Goal: Task Accomplishment & Management: Use online tool/utility

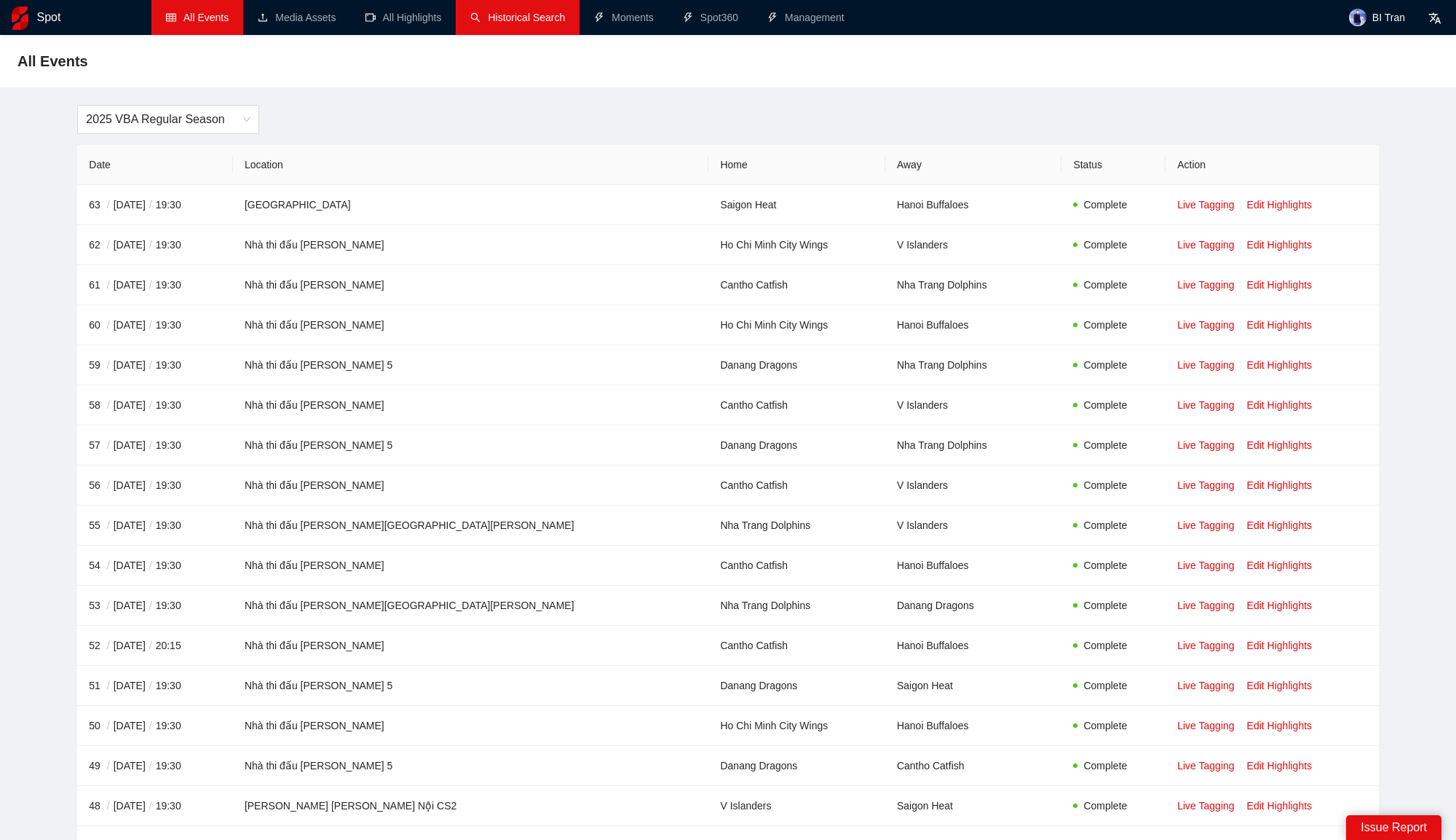
click at [509, 24] on link "Historical Search" at bounding box center [517, 17] width 95 height 11
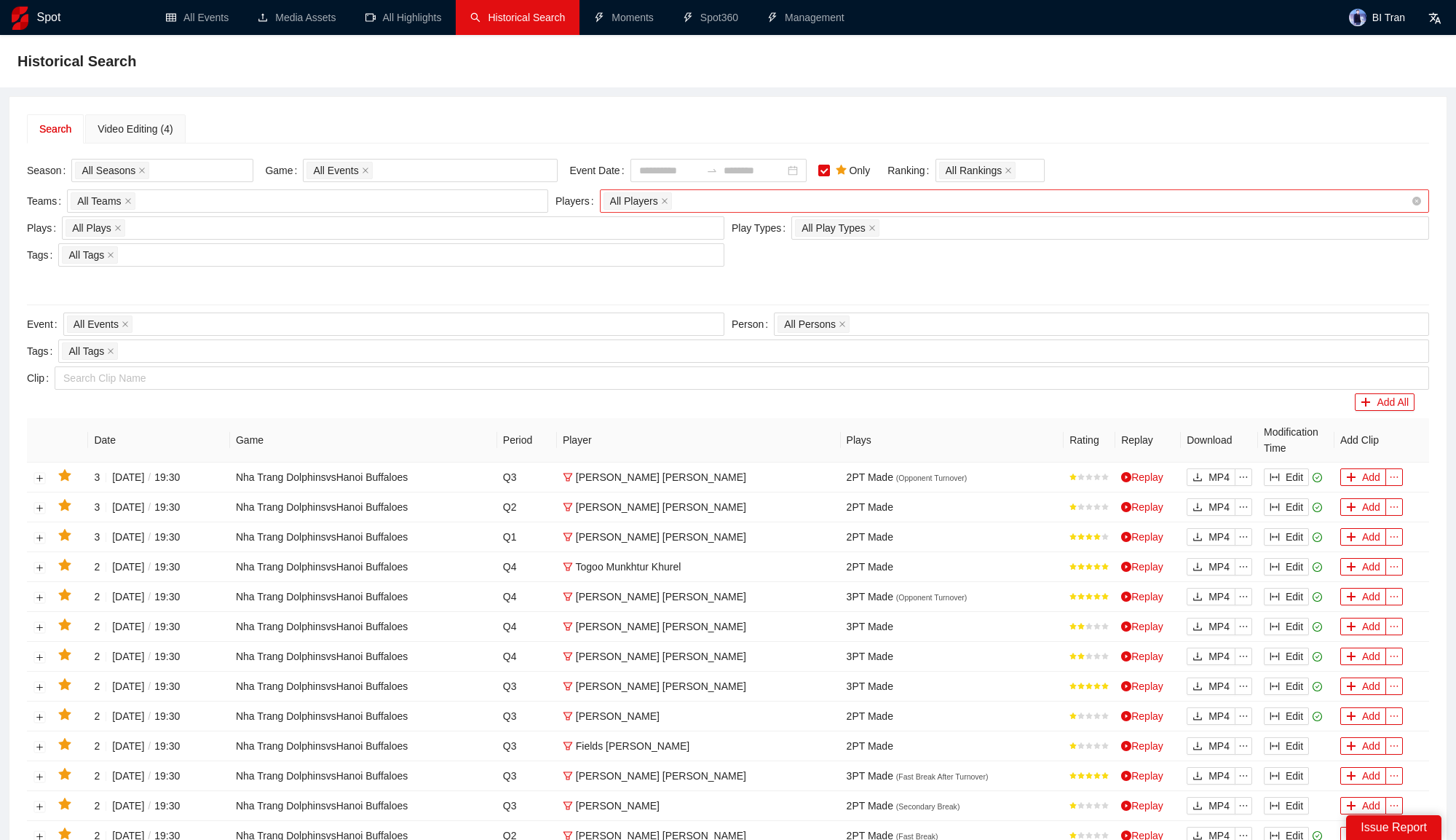
click at [754, 192] on div "All Players" at bounding box center [1007, 201] width 807 height 21
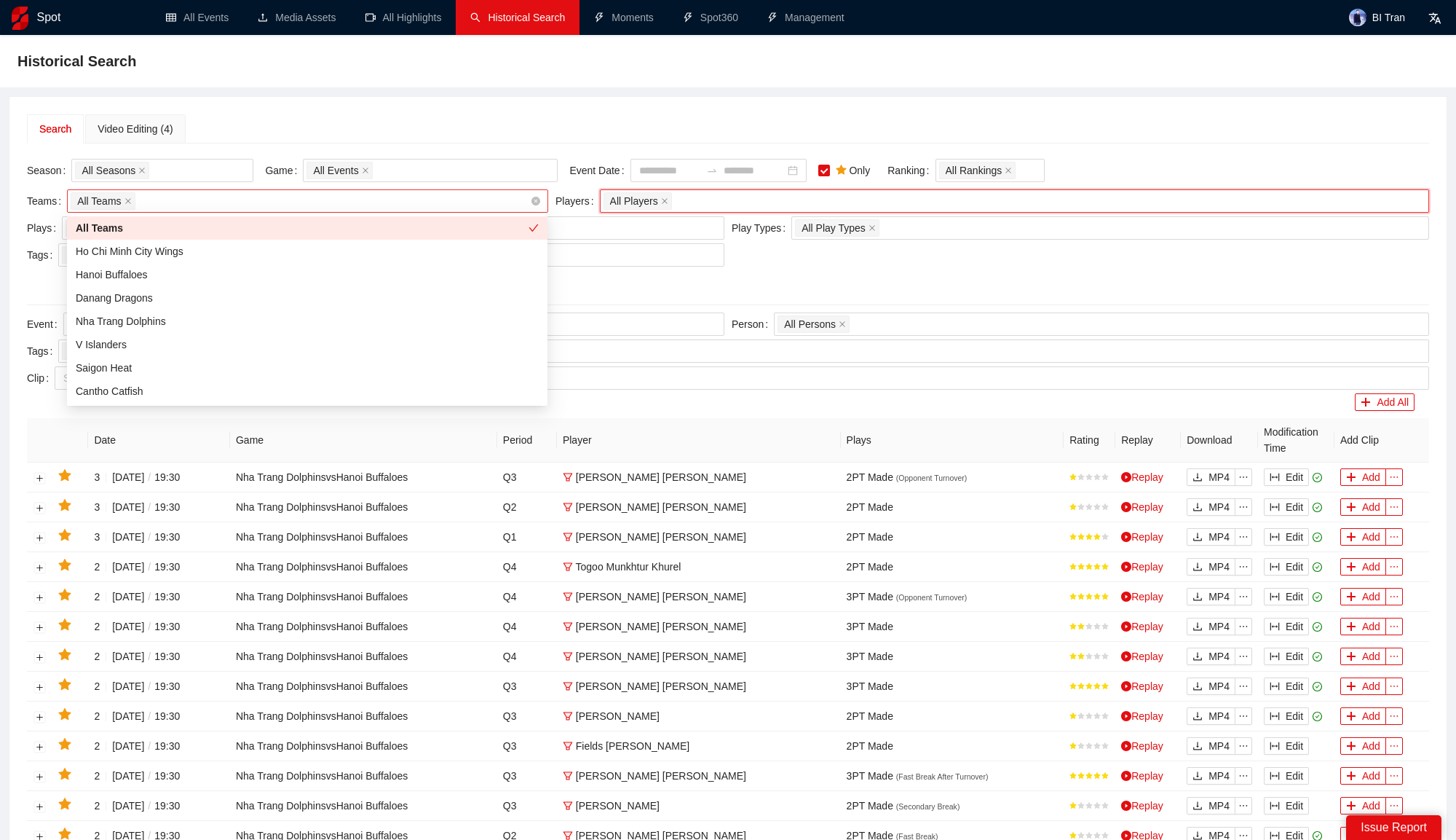
click at [433, 191] on div "All Teams" at bounding box center [301, 201] width 459 height 21
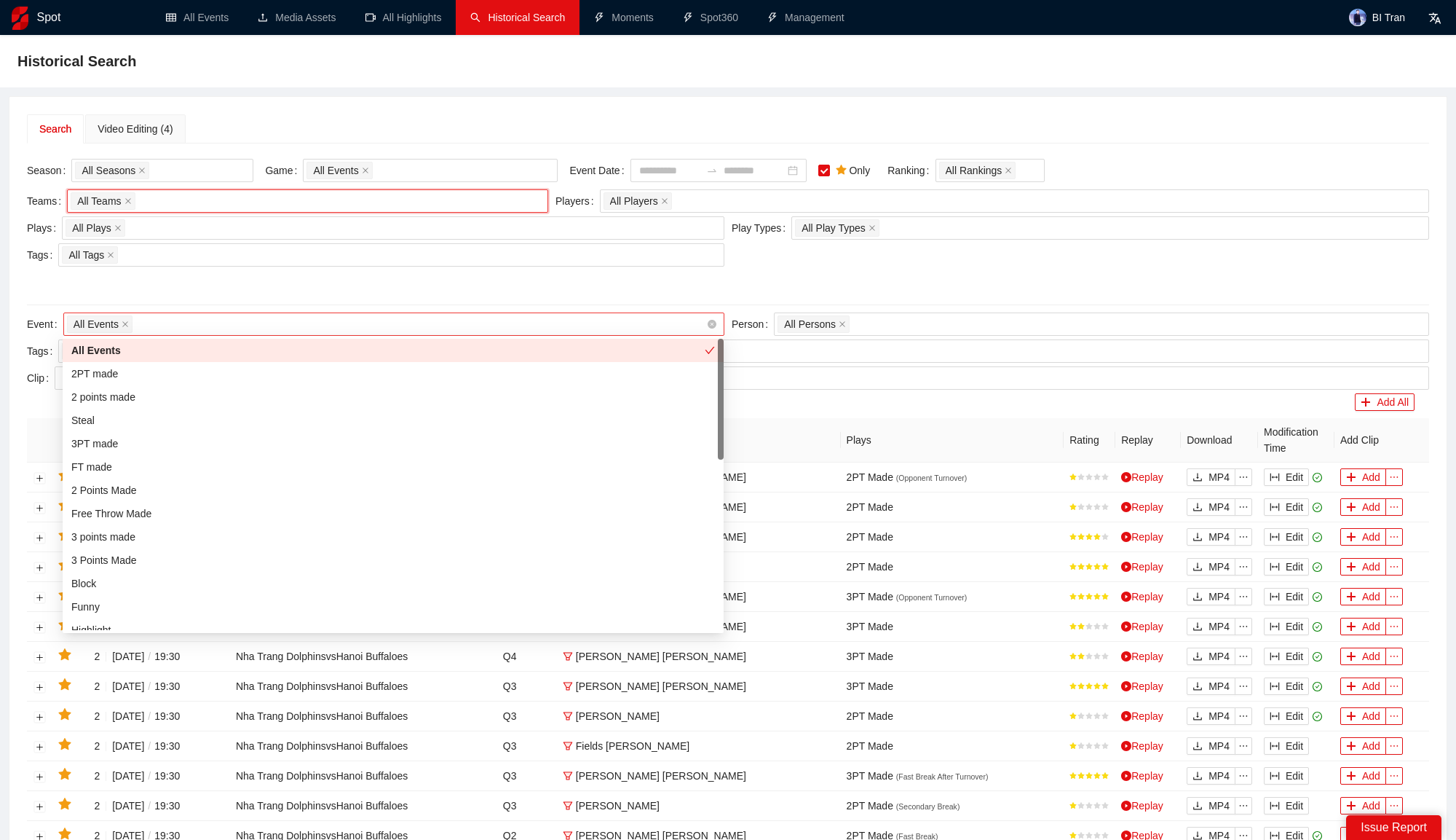
click at [652, 322] on div "All Events" at bounding box center [387, 324] width 639 height 21
click at [208, 177] on div "All Seasons" at bounding box center [154, 170] width 160 height 21
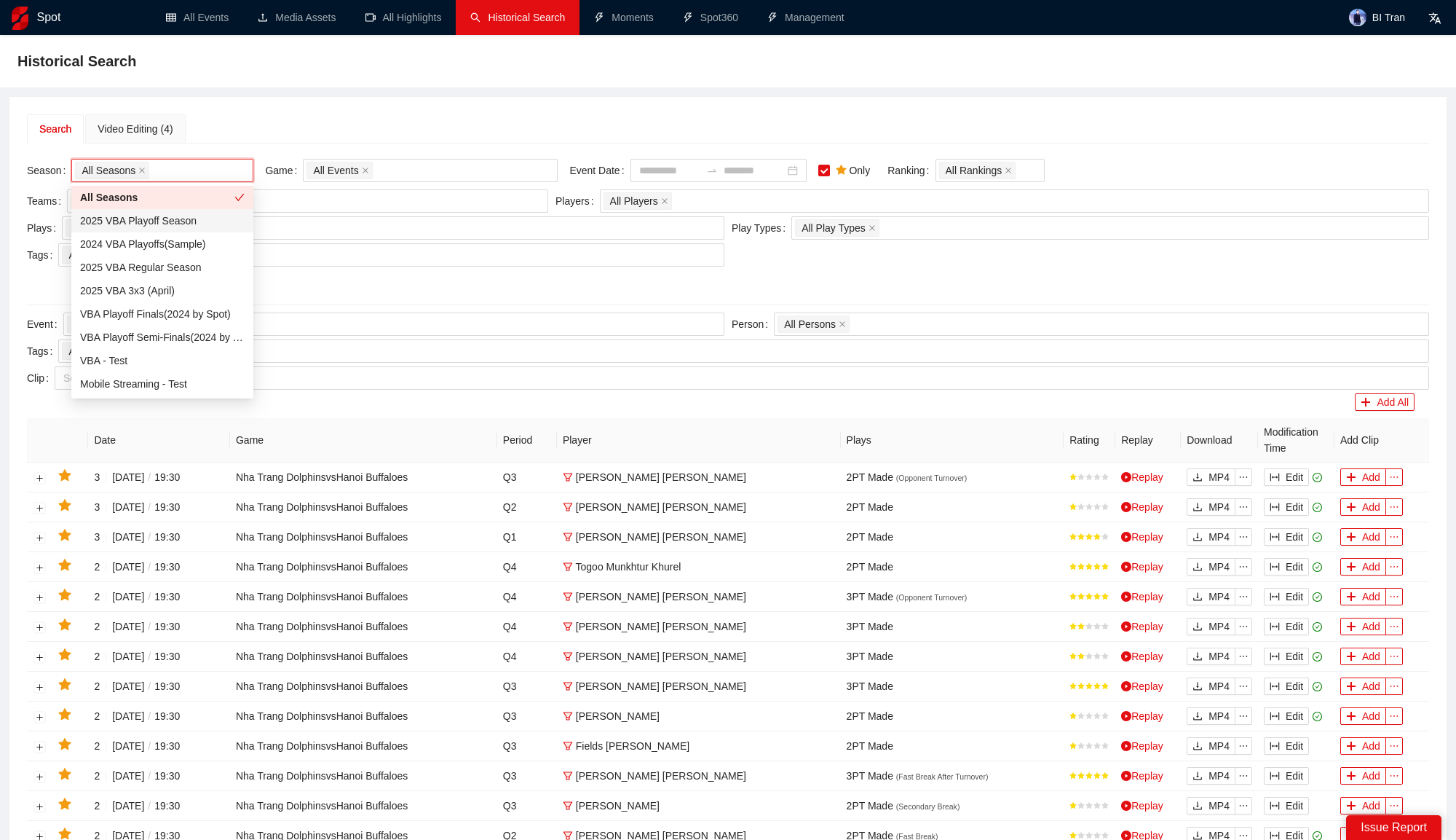
click at [179, 219] on div "2025 VBA Playoff Season" at bounding box center [163, 220] width 165 height 16
click at [182, 270] on div "2025 VBA Regular Season" at bounding box center [163, 267] width 165 height 16
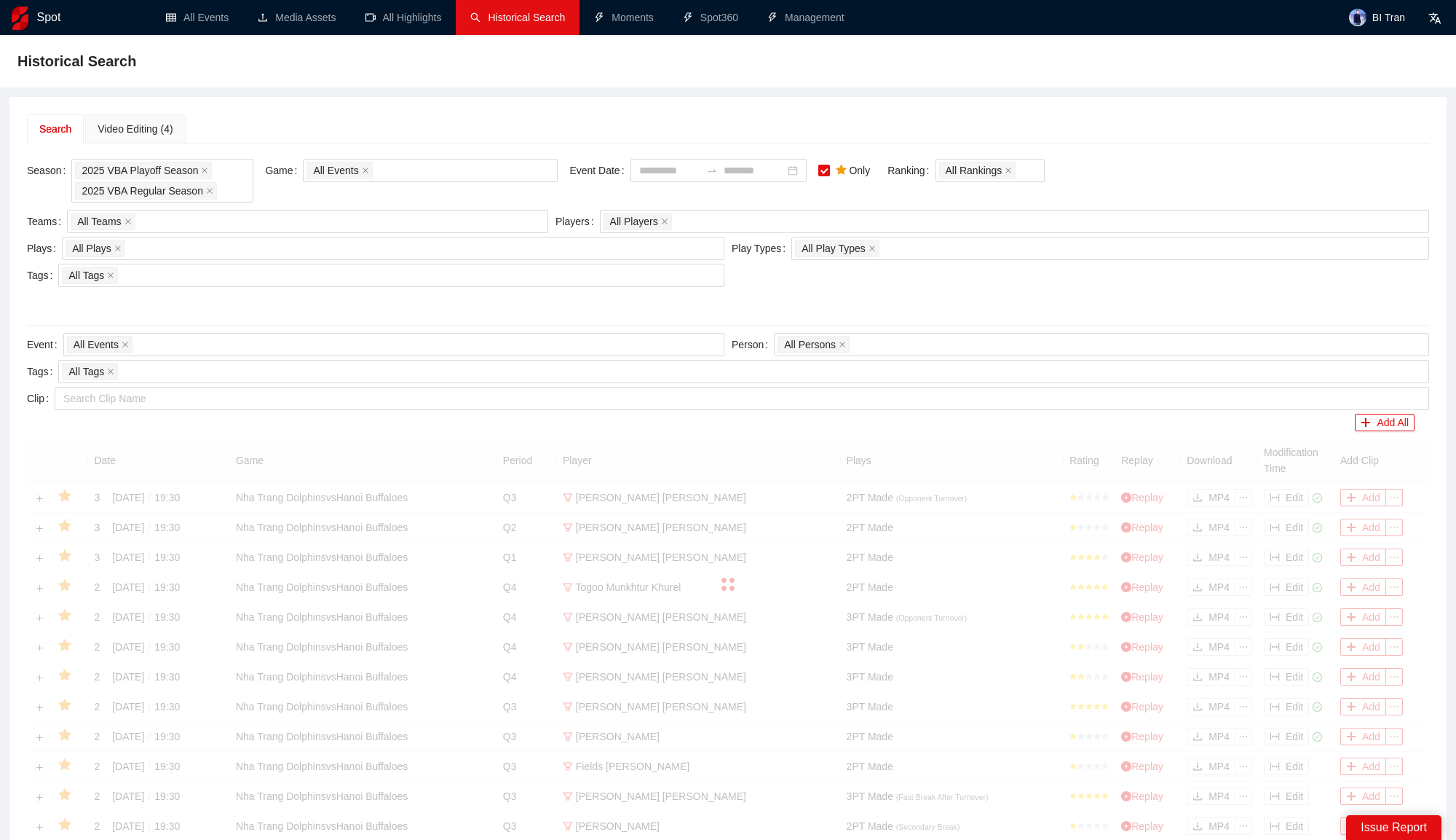
click at [400, 88] on div "Historical Search Search Video Editing (4) Season 2025 VBA Playoff Season 2025 …" at bounding box center [728, 586] width 1456 height 1104
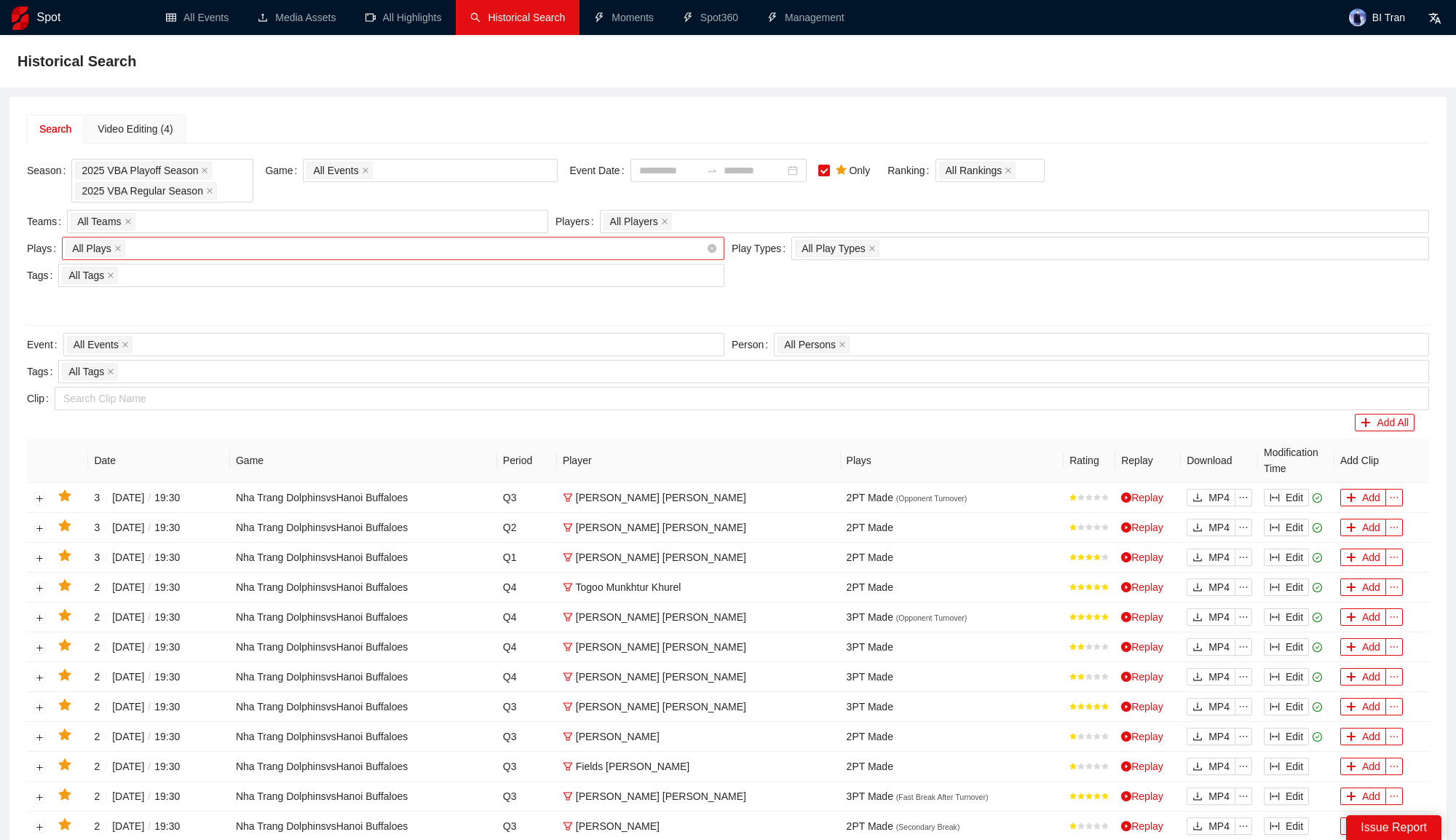
click at [207, 251] on div "All Plays + 0 ..." at bounding box center [386, 249] width 641 height 21
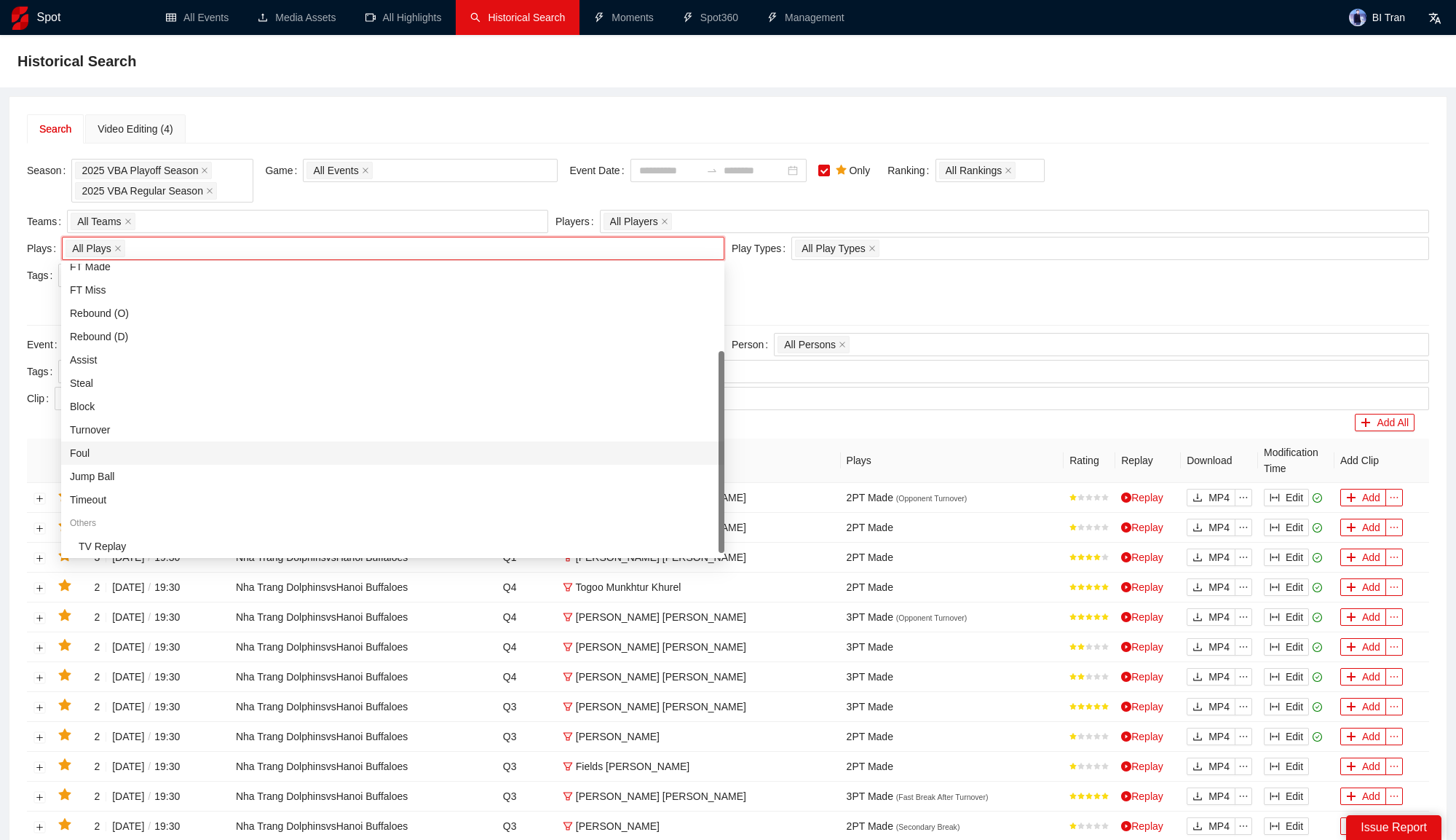
scroll to position [129, 0]
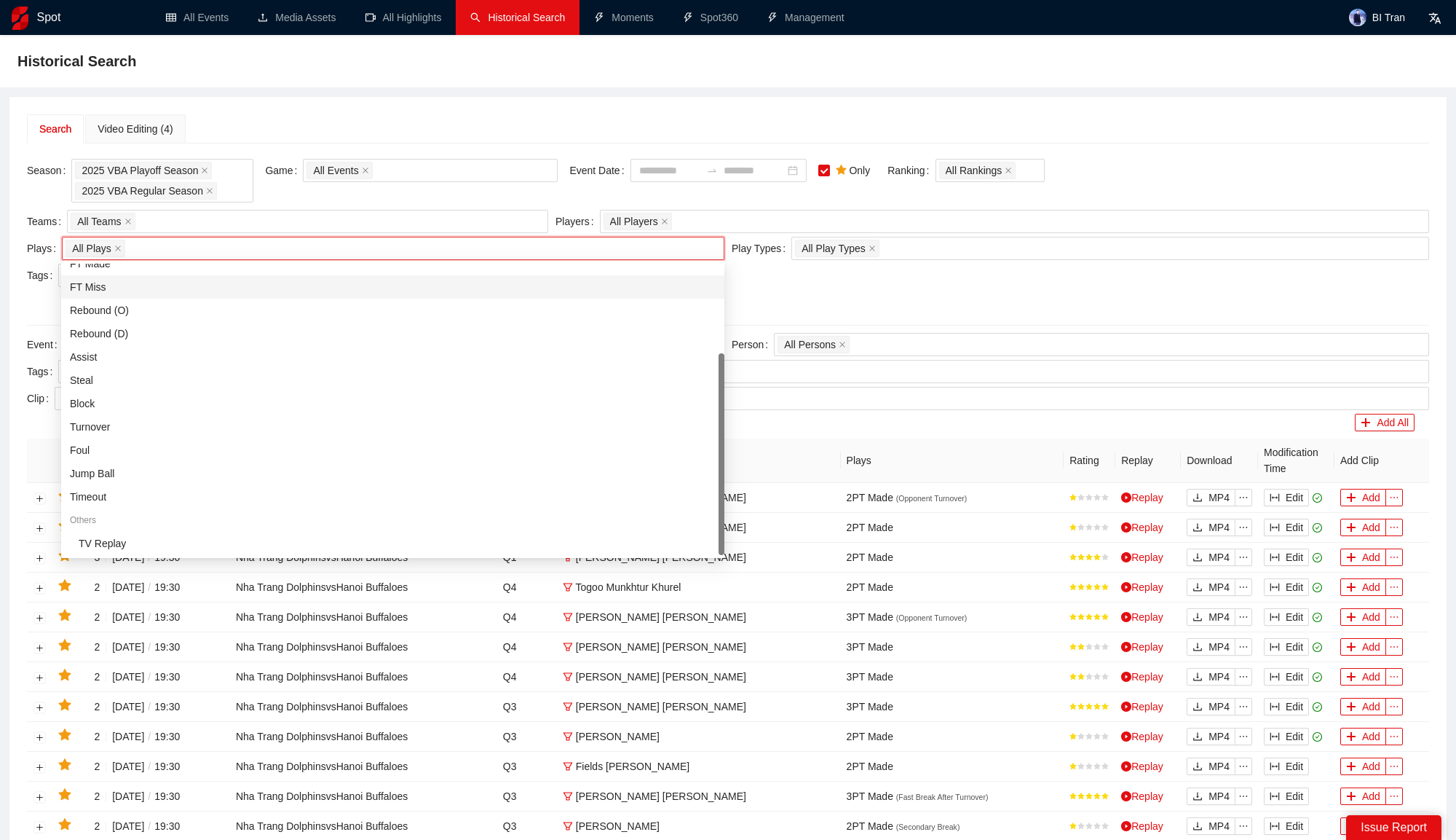
click at [859, 293] on div at bounding box center [727, 302] width 1402 height 24
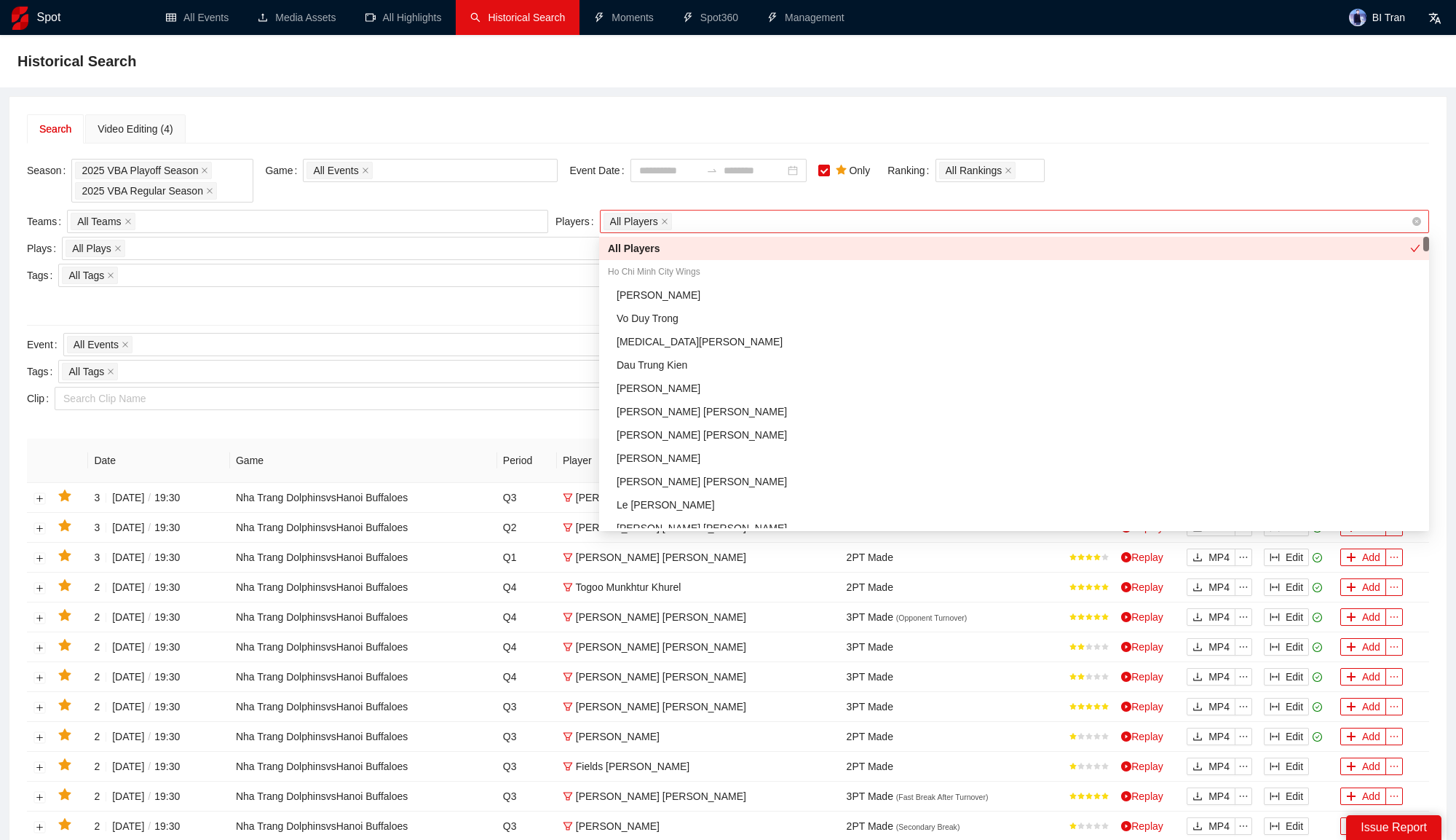
click at [875, 219] on div "All Players" at bounding box center [1007, 221] width 807 height 21
click at [1135, 157] on div "Season 2025 VBA Playoff Season 2025 VBA Regular Season Game All Events Event Da…" at bounding box center [727, 638] width 1402 height 966
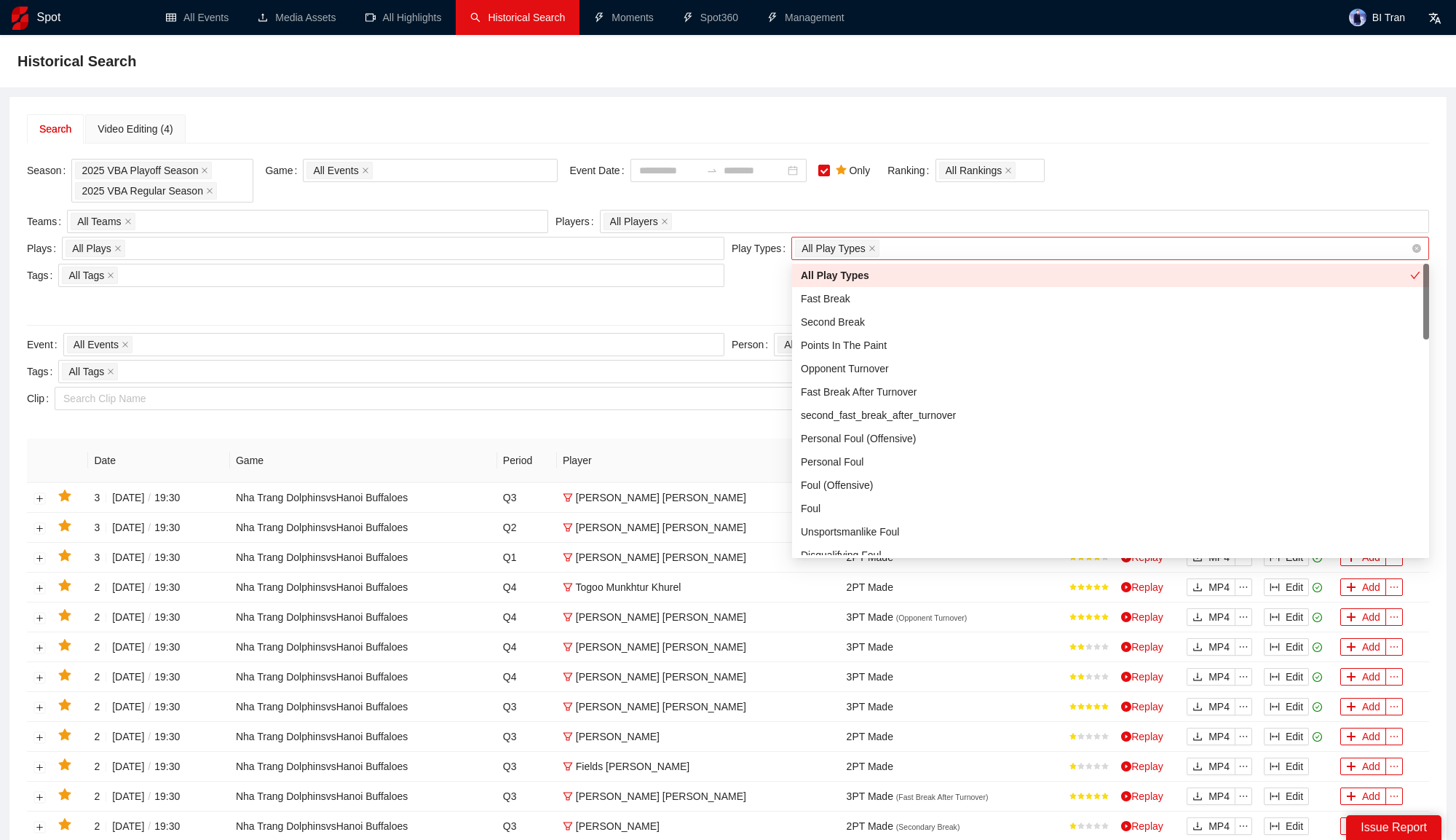
click at [1029, 252] on div "All Play Types + 0 ..." at bounding box center [1102, 249] width 615 height 21
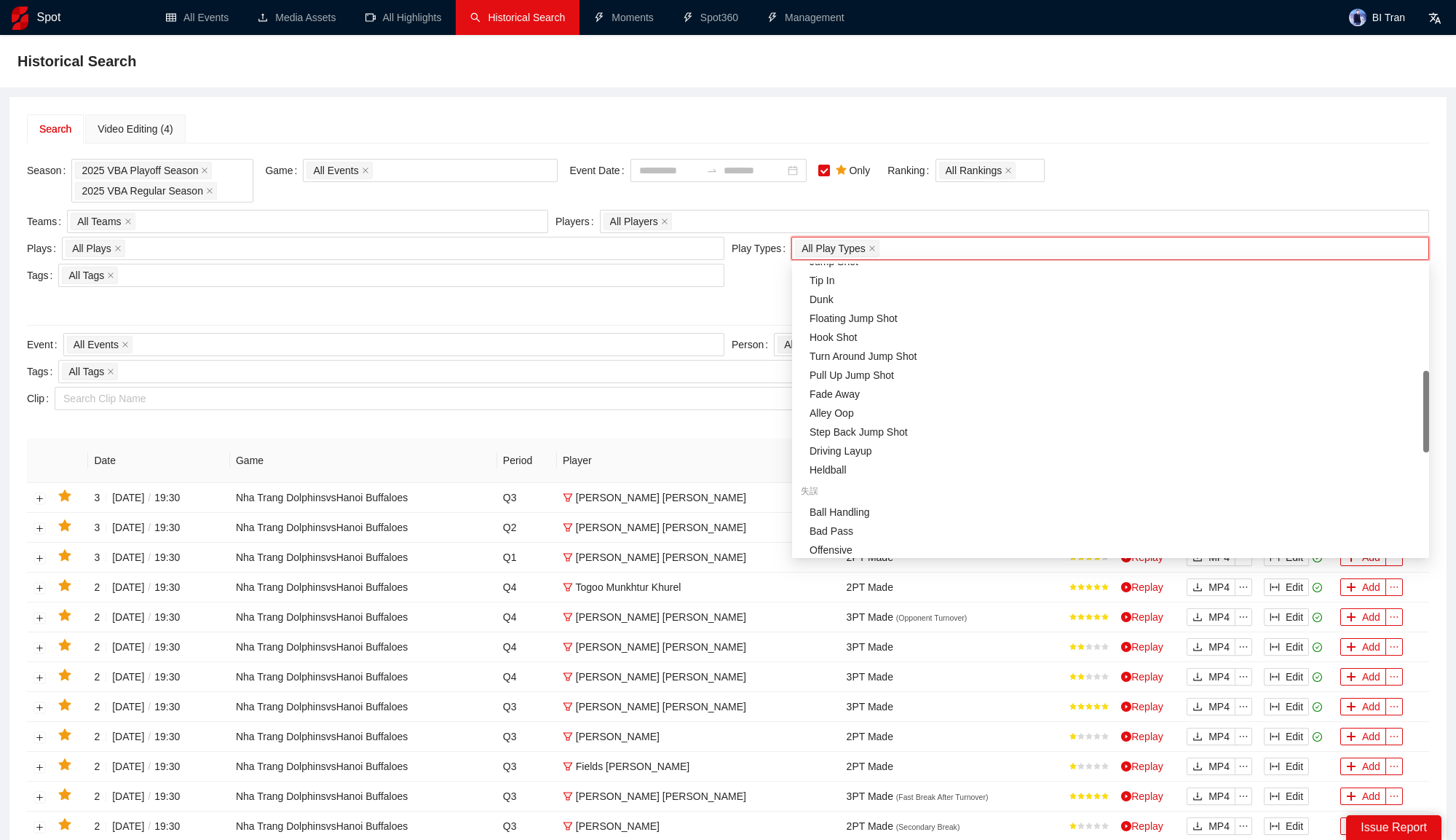
scroll to position [380, 0]
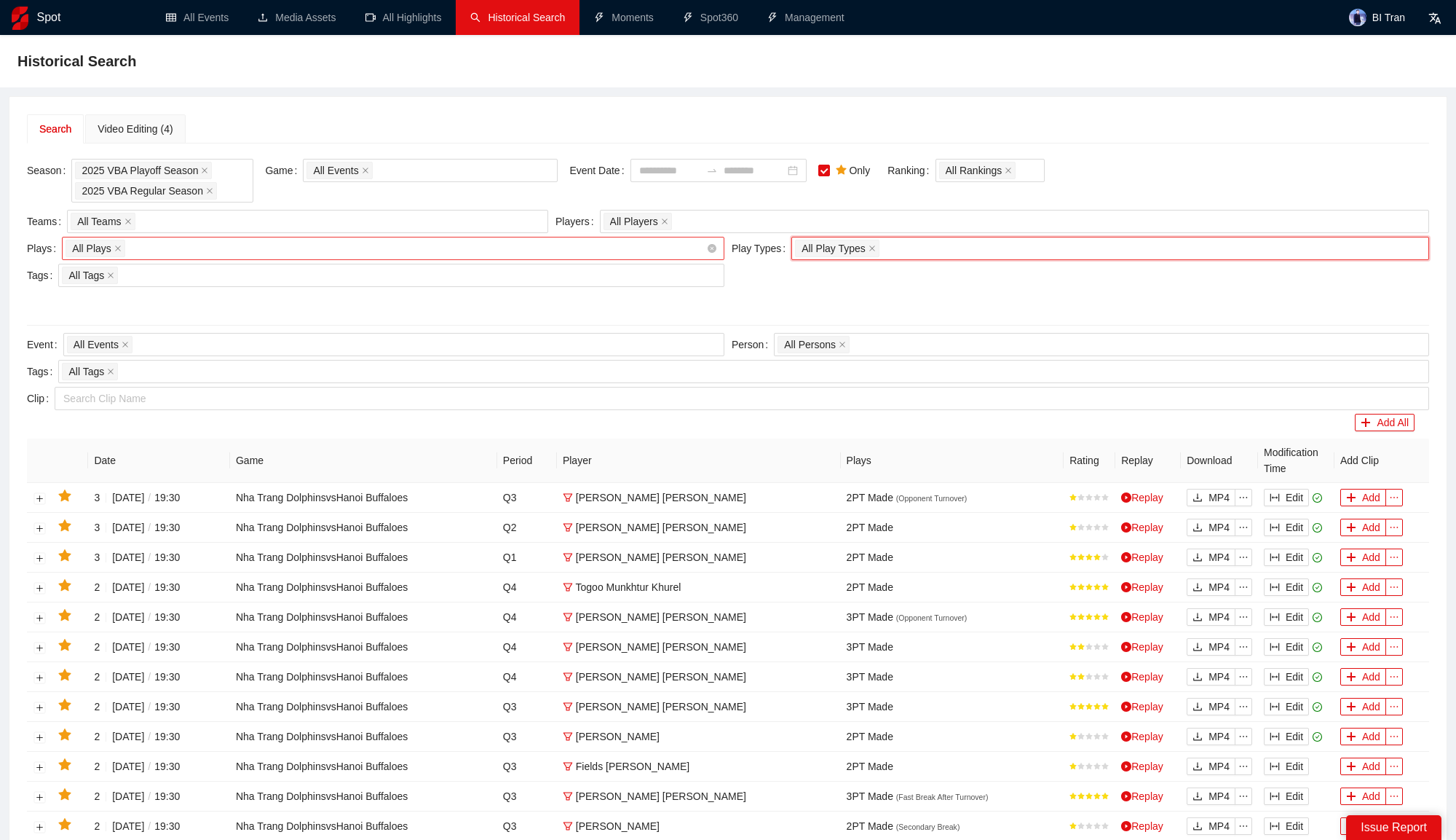
click at [255, 253] on div "All Plays + 0 ..." at bounding box center [386, 249] width 641 height 21
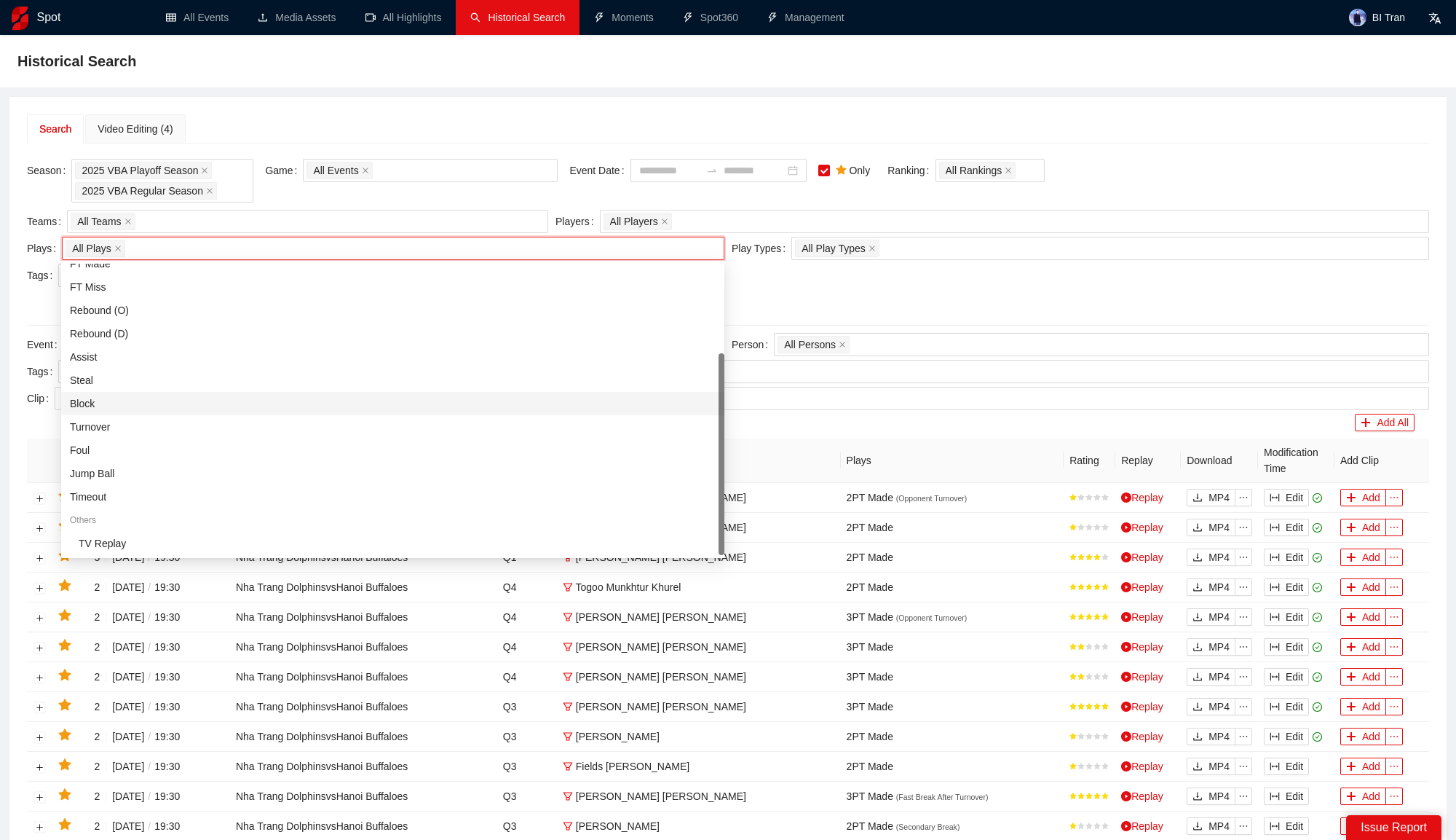
click at [182, 411] on div "Block" at bounding box center [392, 403] width 663 height 24
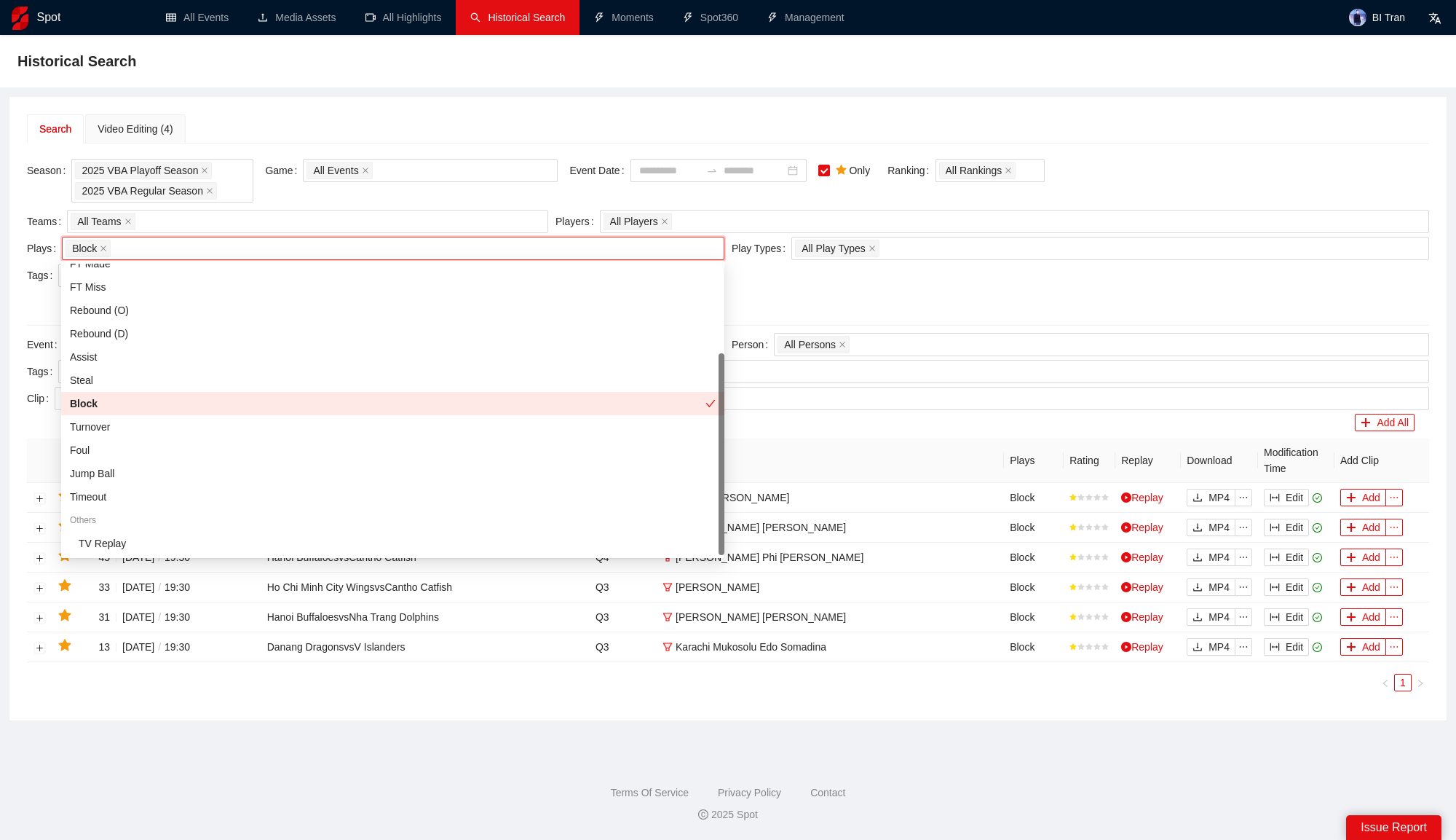
click at [269, 404] on div "Block" at bounding box center [388, 403] width 635 height 16
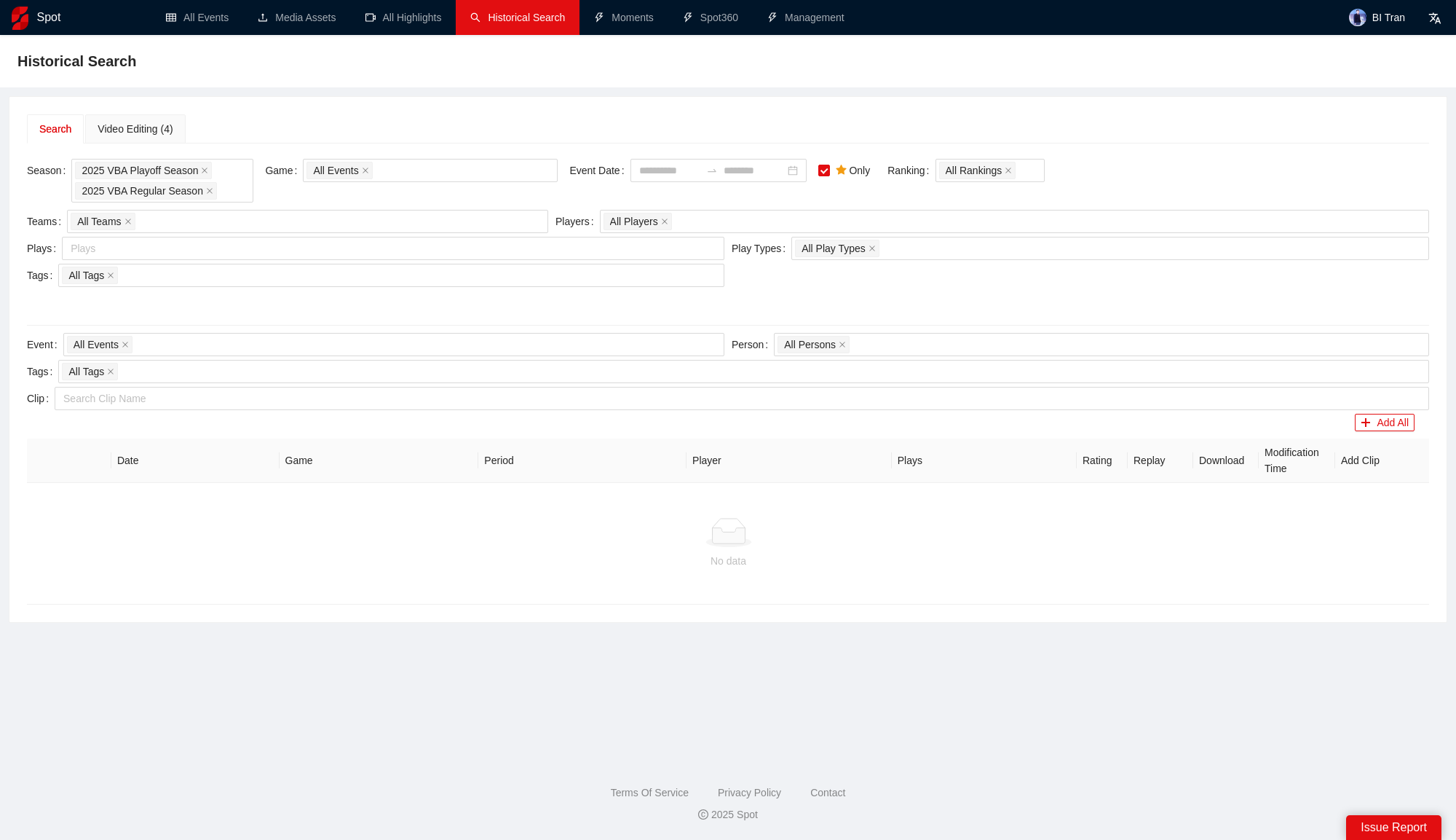
click at [858, 306] on div at bounding box center [727, 302] width 1402 height 24
click at [915, 248] on div "All Play Types + 0 ..." at bounding box center [1102, 249] width 615 height 21
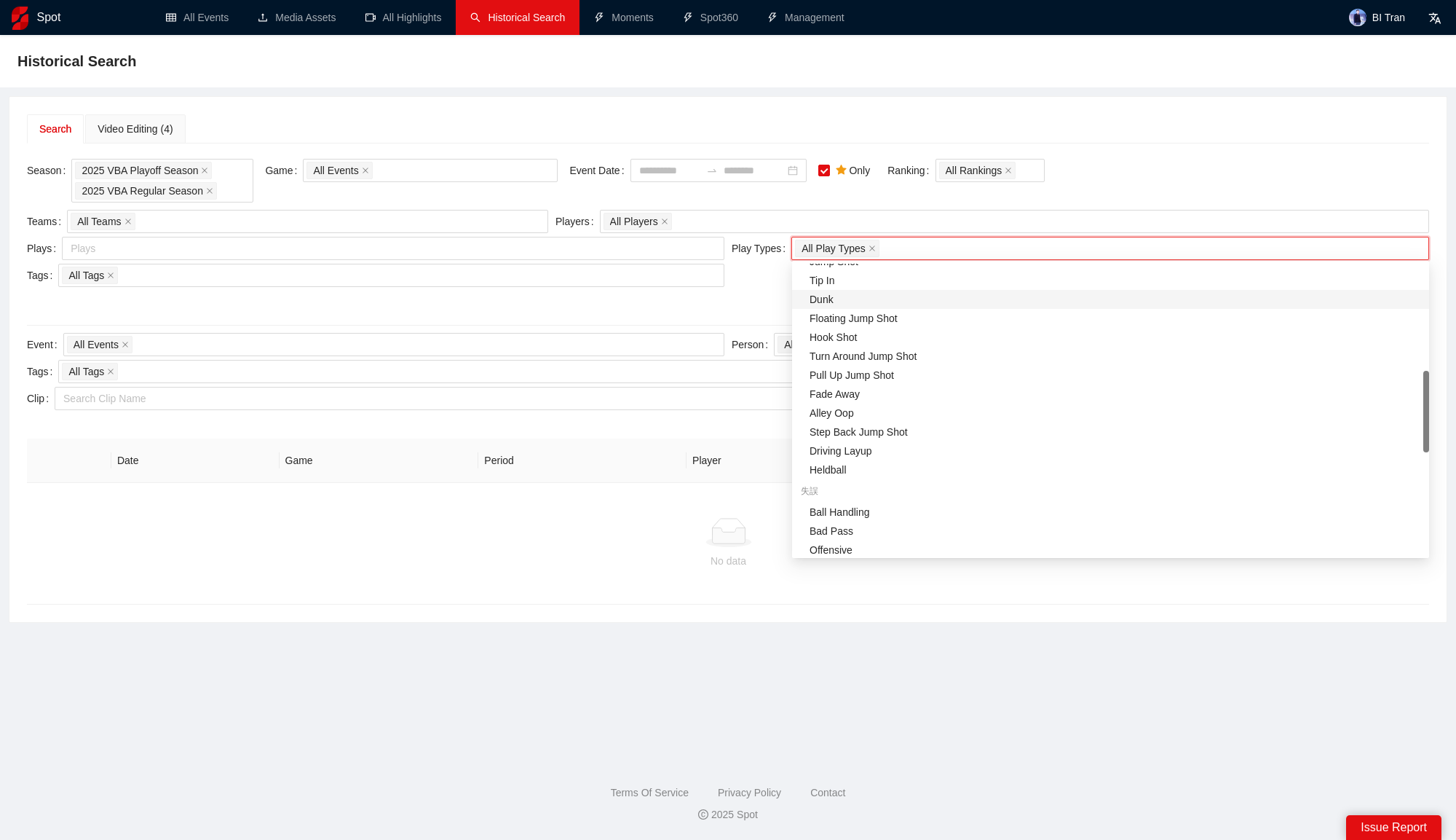
click at [852, 293] on div "Dunk" at bounding box center [1115, 299] width 611 height 16
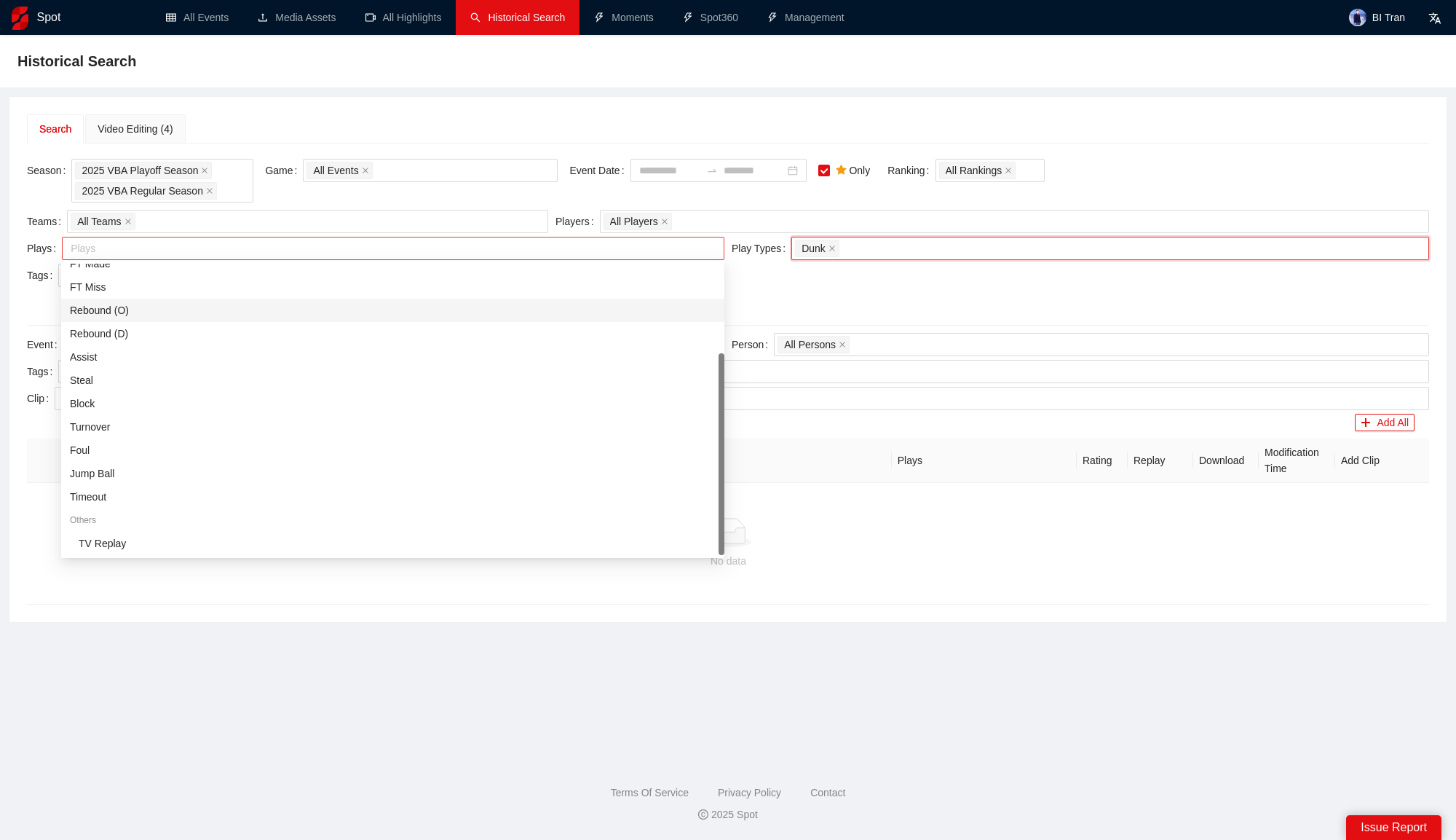
click at [305, 253] on div at bounding box center [386, 248] width 641 height 17
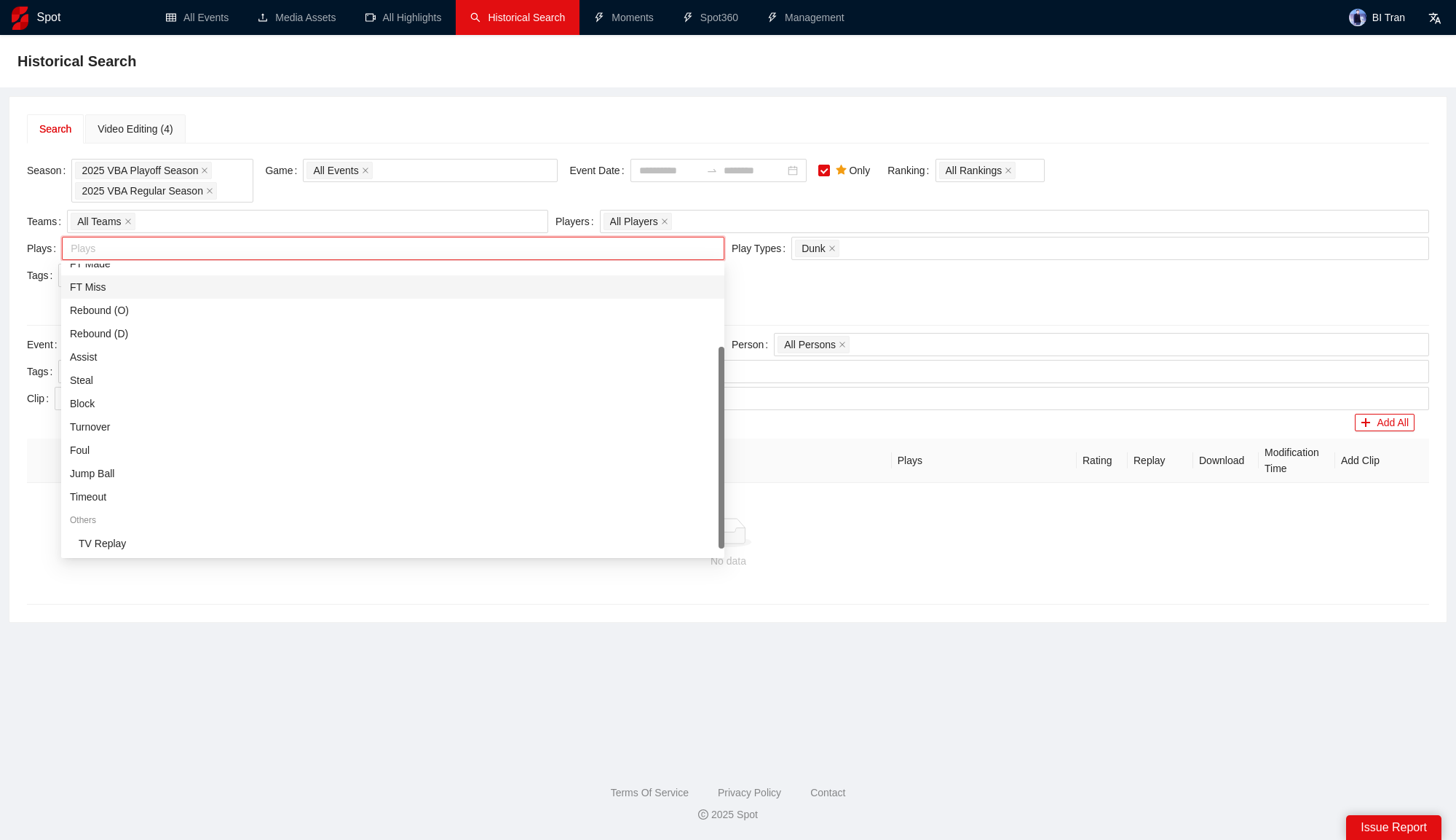
scroll to position [0, 0]
click at [217, 279] on div "All Plays" at bounding box center [392, 275] width 646 height 16
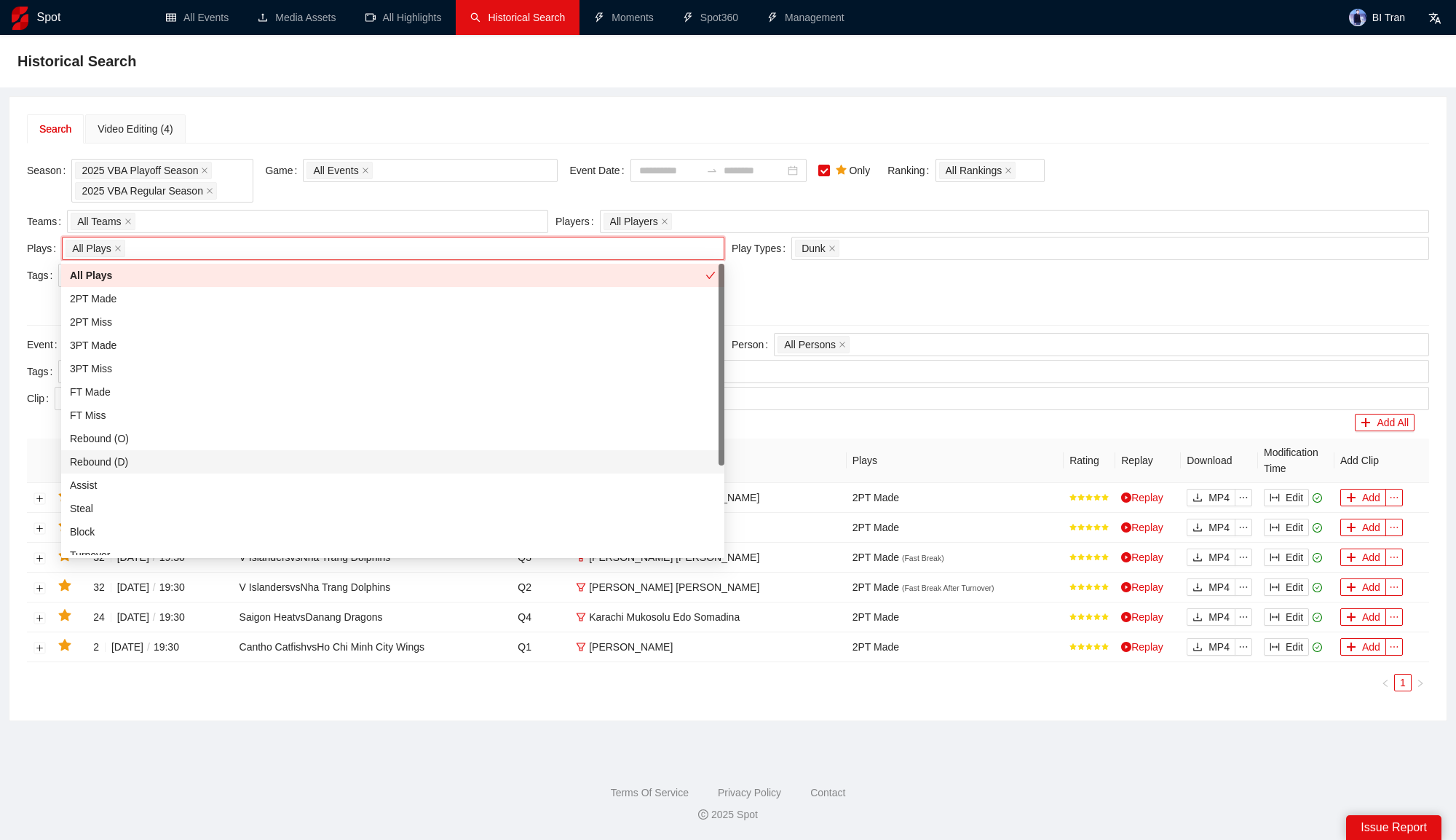
click at [948, 299] on div at bounding box center [727, 302] width 1402 height 24
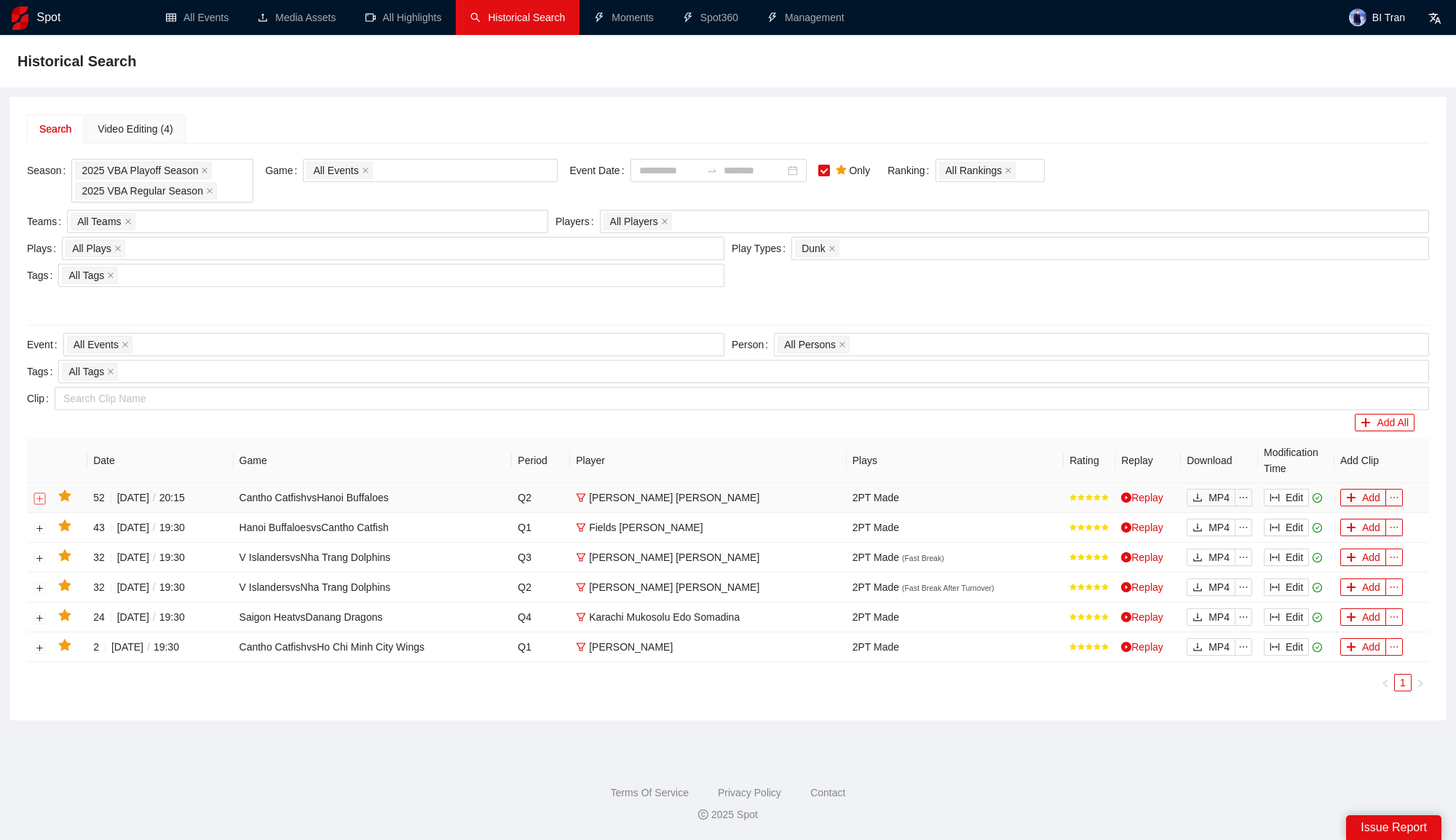
click at [40, 497] on button "Expand row" at bounding box center [40, 499] width 11 height 11
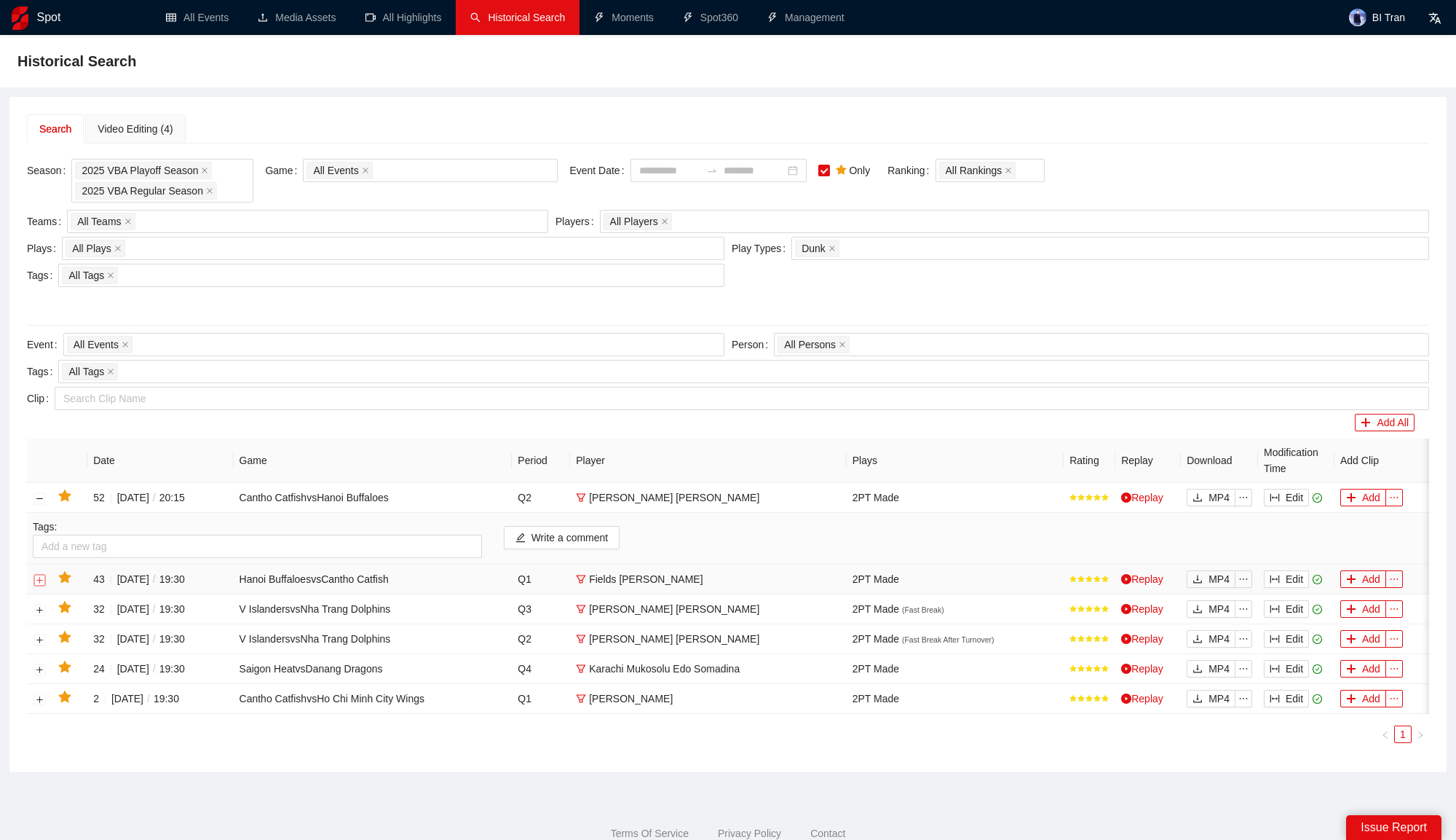
click at [41, 578] on button "Expand row" at bounding box center [40, 580] width 11 height 11
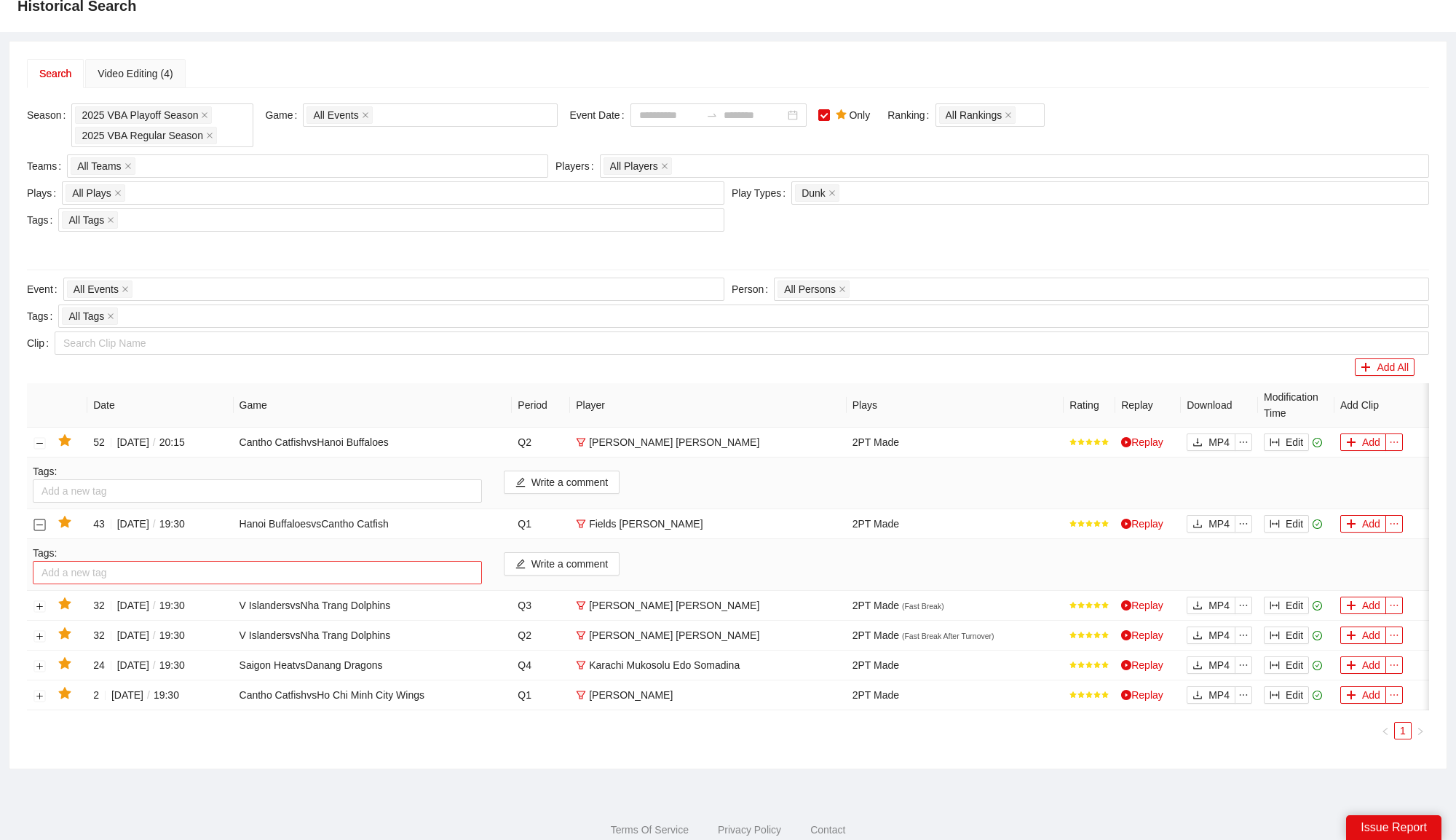
scroll to position [61, 0]
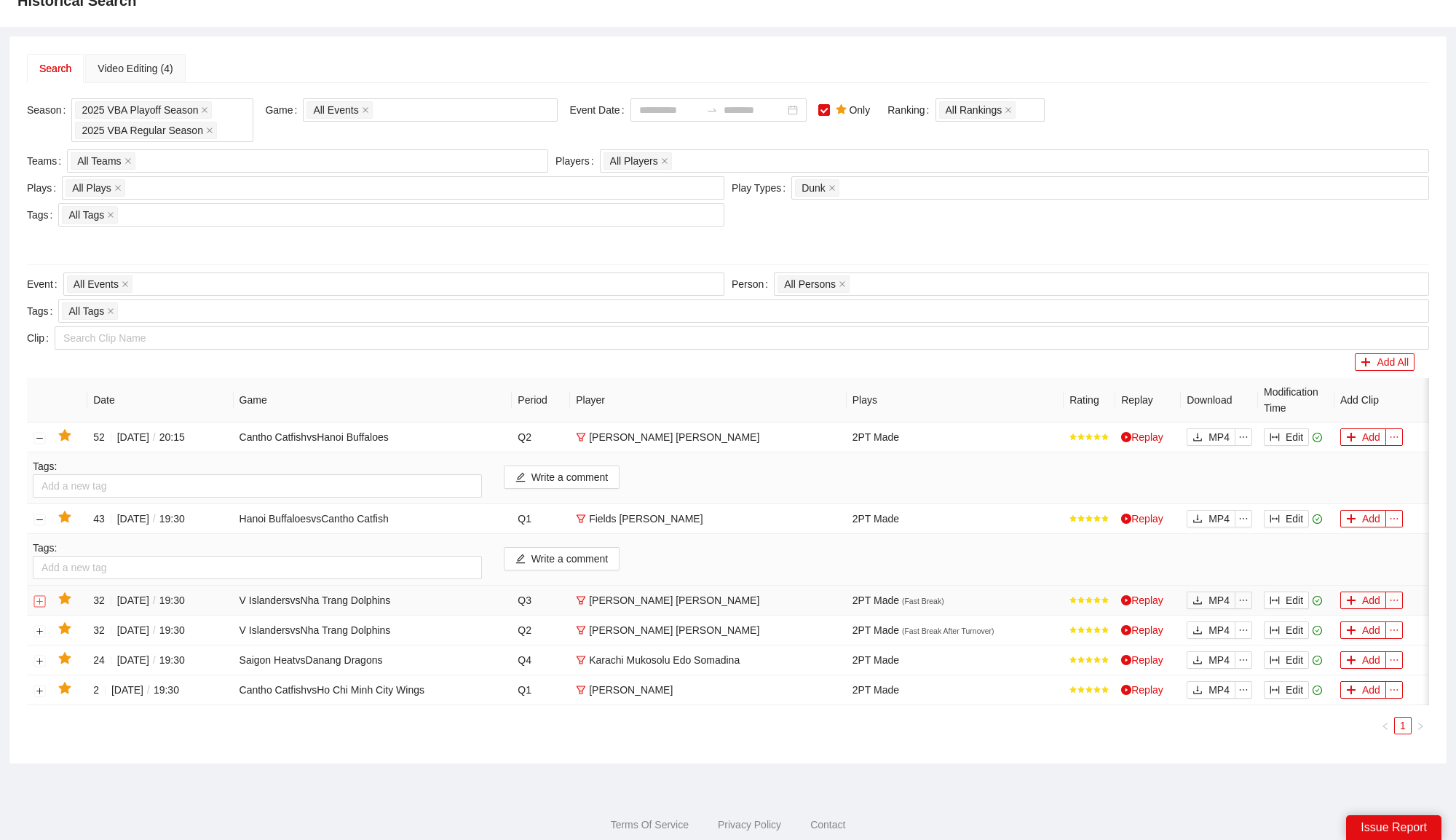
click at [40, 599] on button "Expand row" at bounding box center [40, 601] width 11 height 11
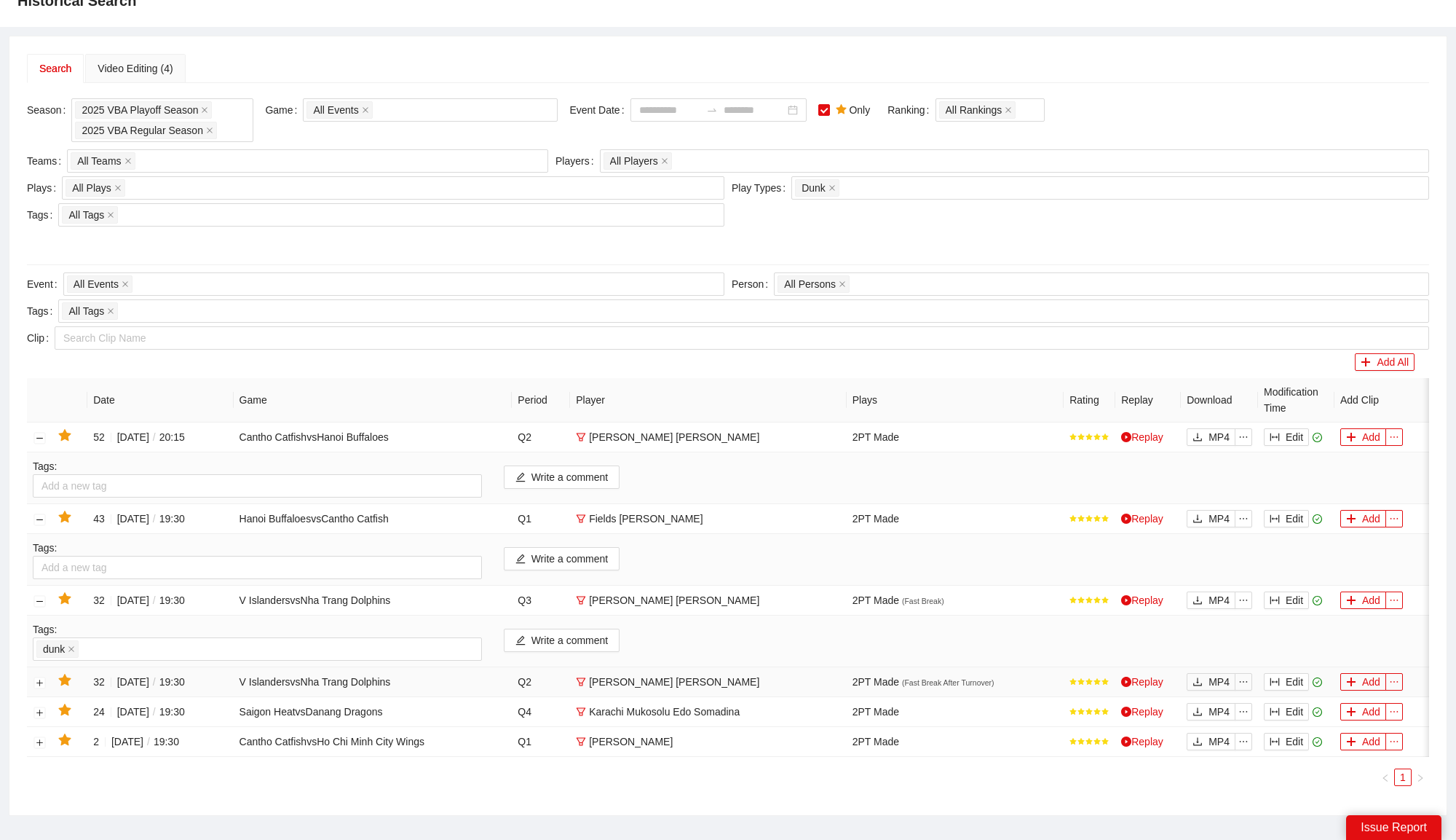
click at [42, 683] on td at bounding box center [39, 682] width 26 height 30
click at [43, 676] on button "Expand row" at bounding box center [40, 682] width 11 height 11
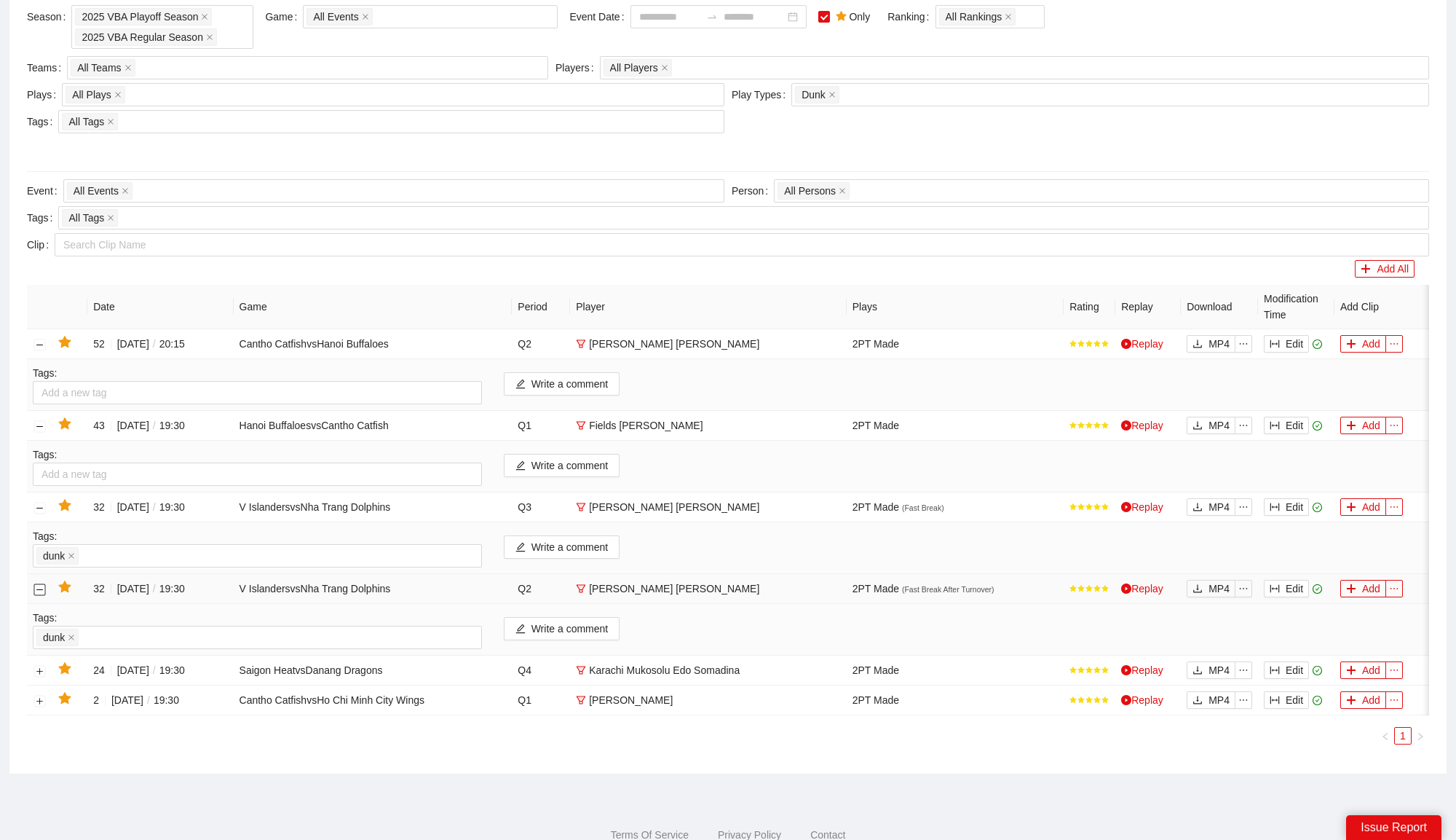
scroll to position [186, 0]
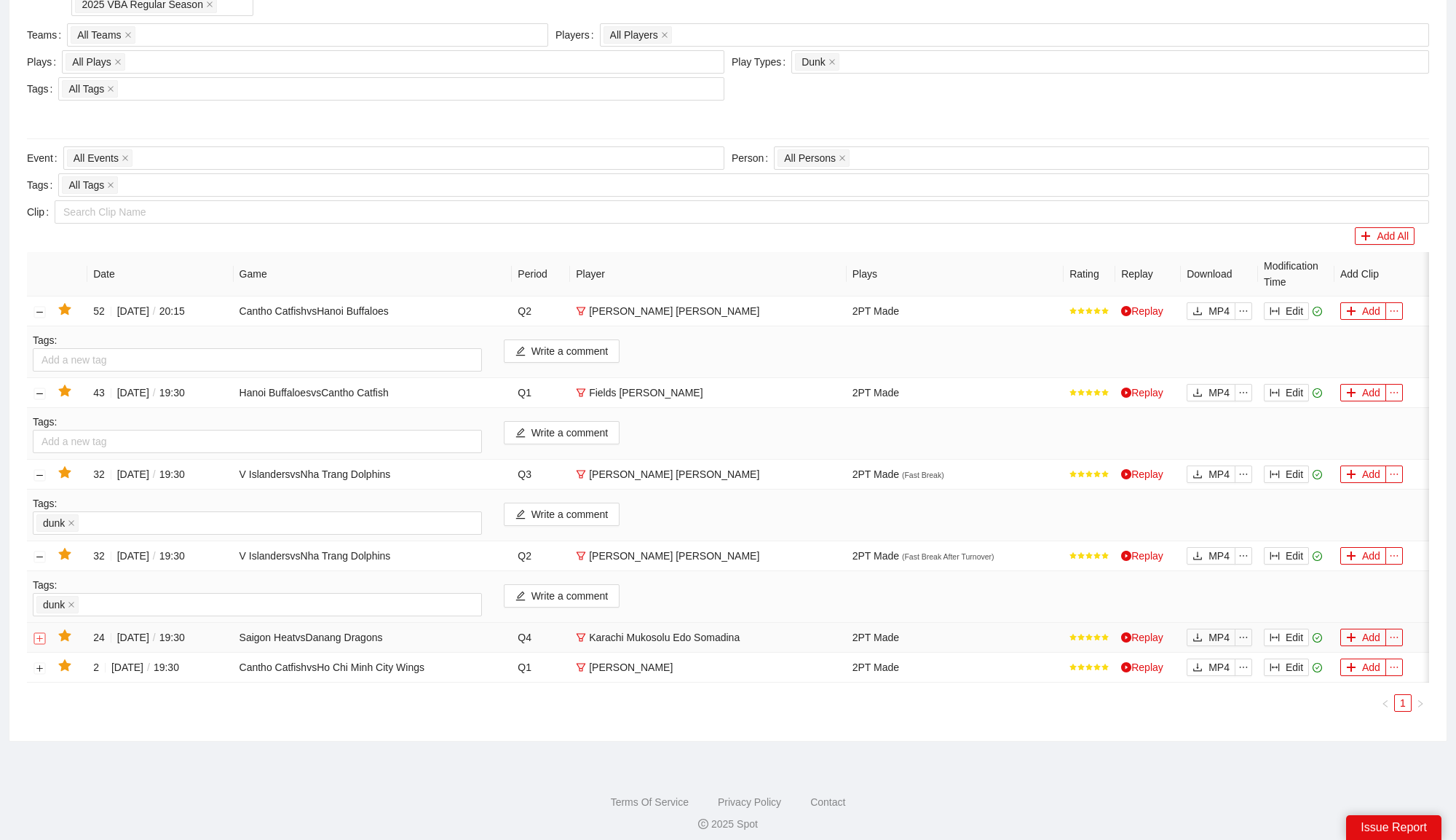
click at [40, 632] on button "Expand row" at bounding box center [40, 638] width 11 height 11
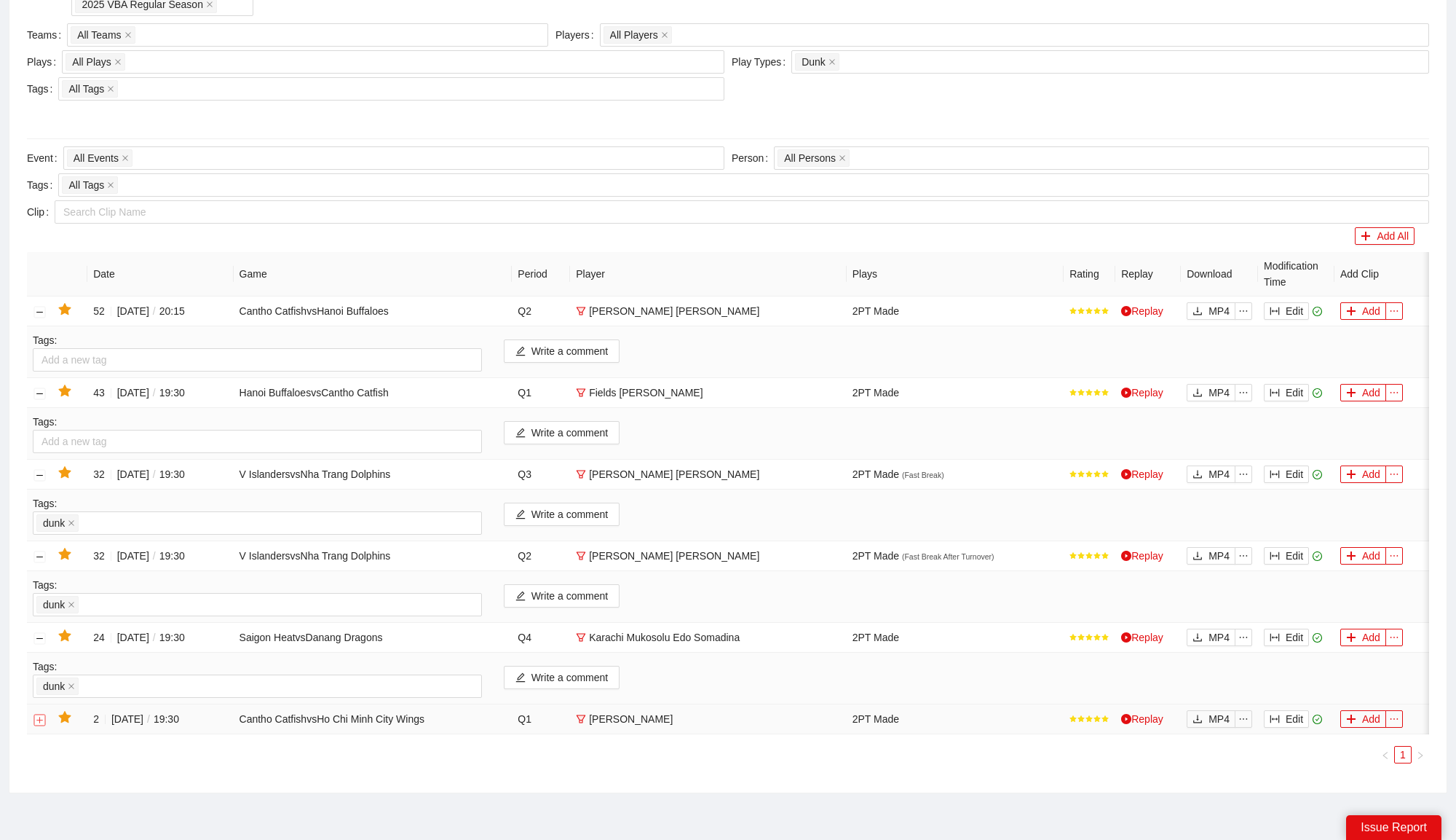
click at [36, 714] on button "Expand row" at bounding box center [40, 720] width 11 height 11
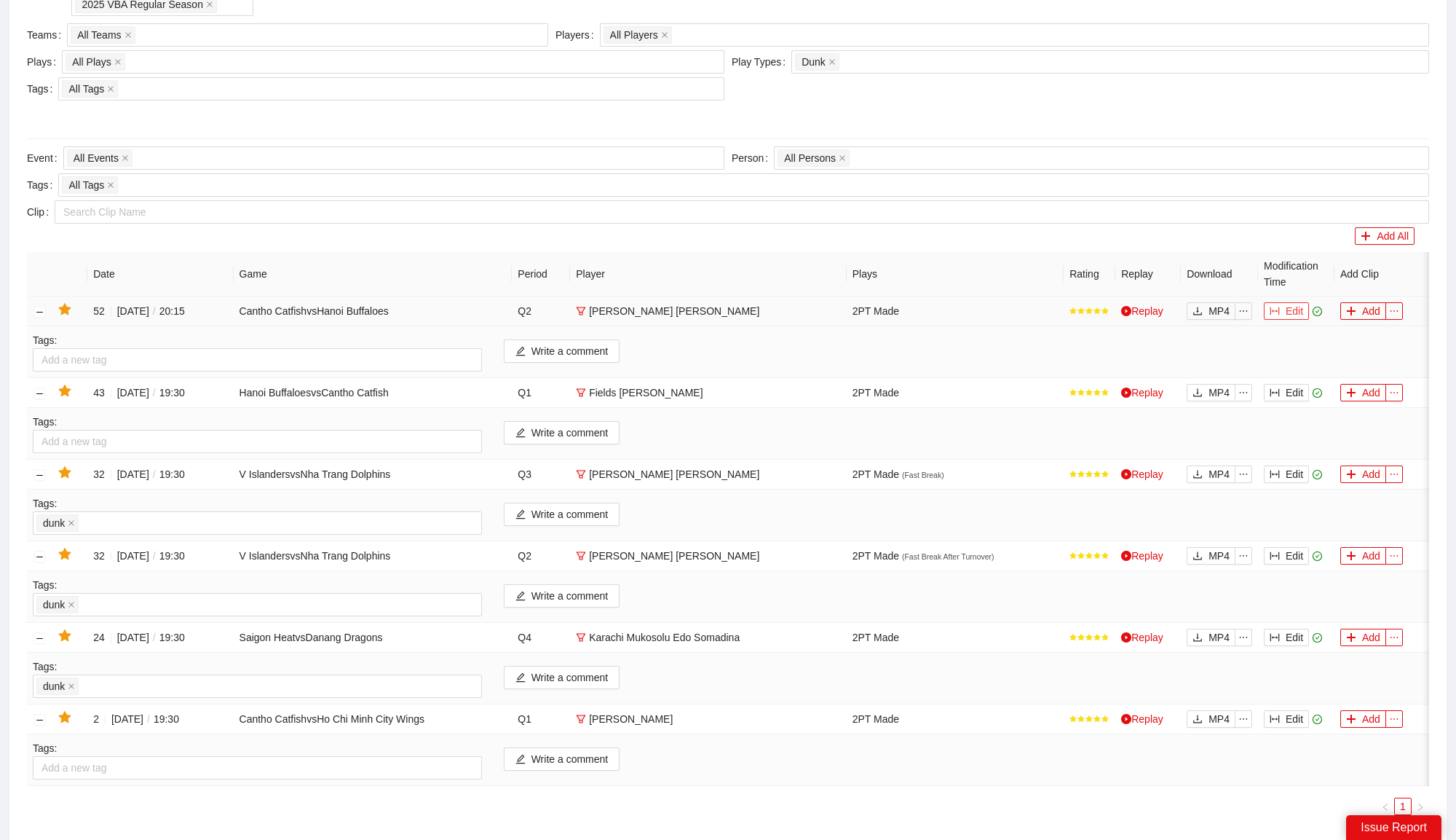
click at [1292, 303] on button "Edit" at bounding box center [1287, 311] width 45 height 17
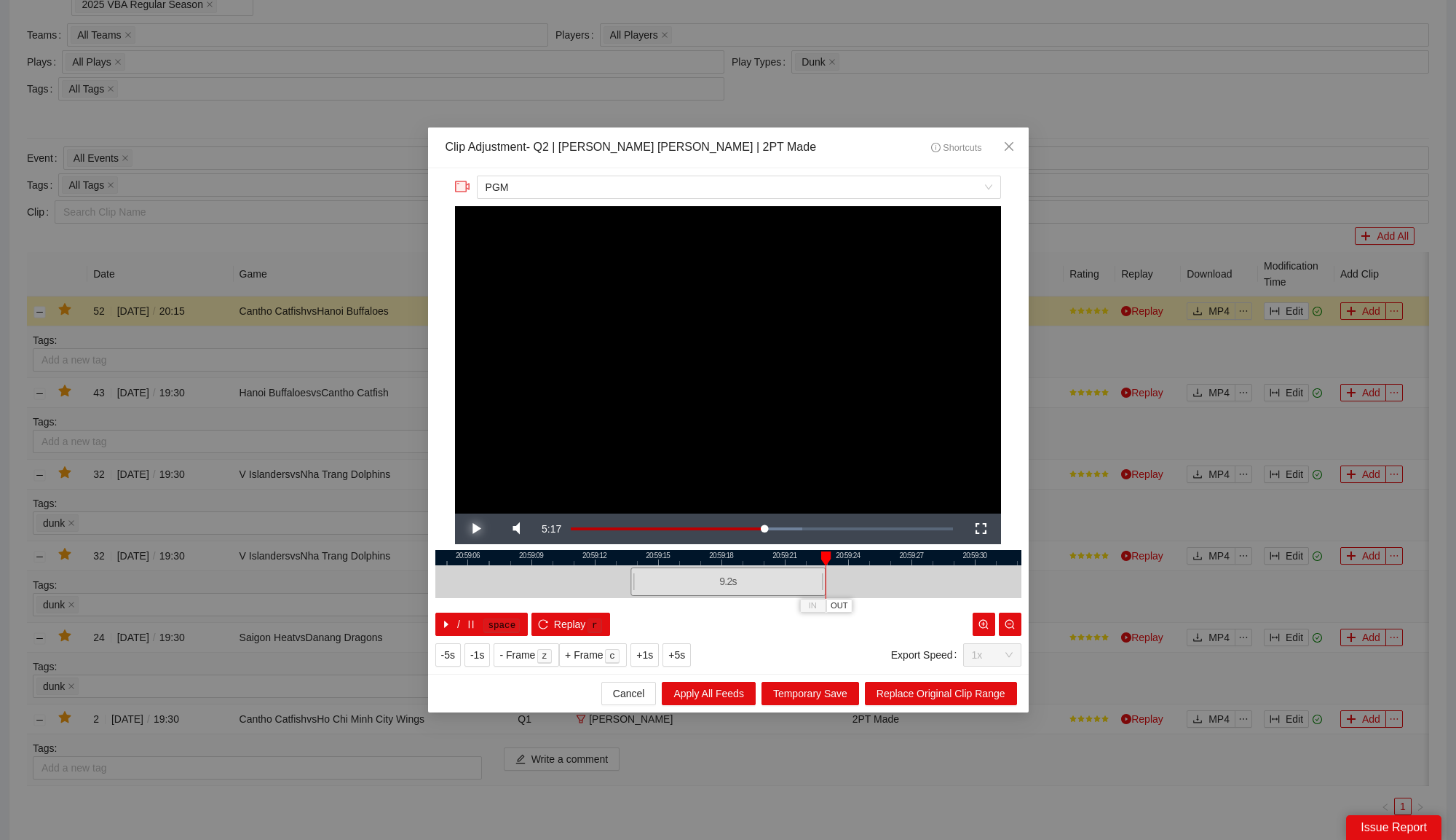
click at [476, 529] on span "Video Player" at bounding box center [476, 529] width 0 height 0
click at [1014, 134] on span "Close" at bounding box center [1009, 148] width 40 height 40
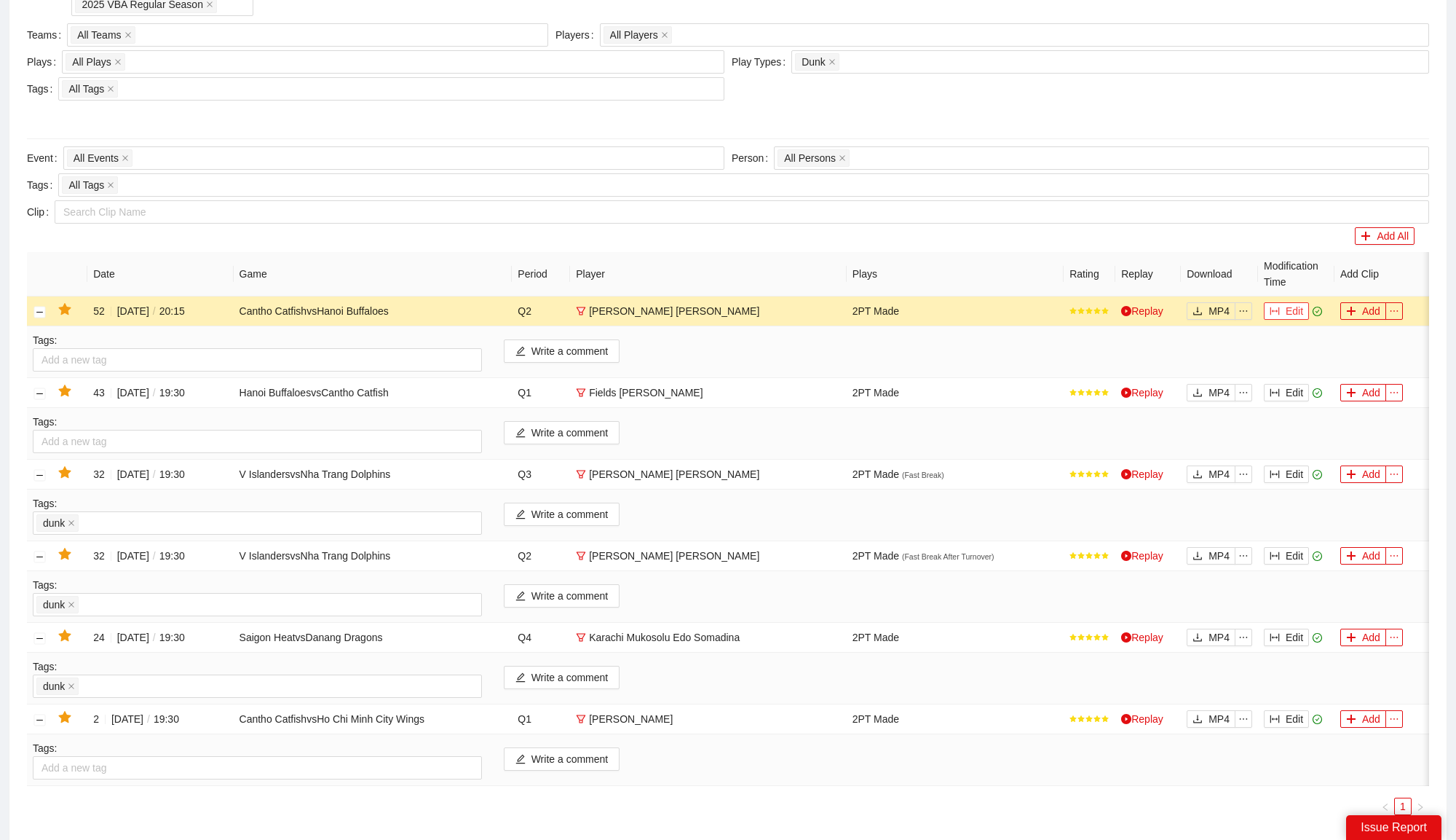
click at [1292, 310] on button "Edit" at bounding box center [1287, 311] width 45 height 17
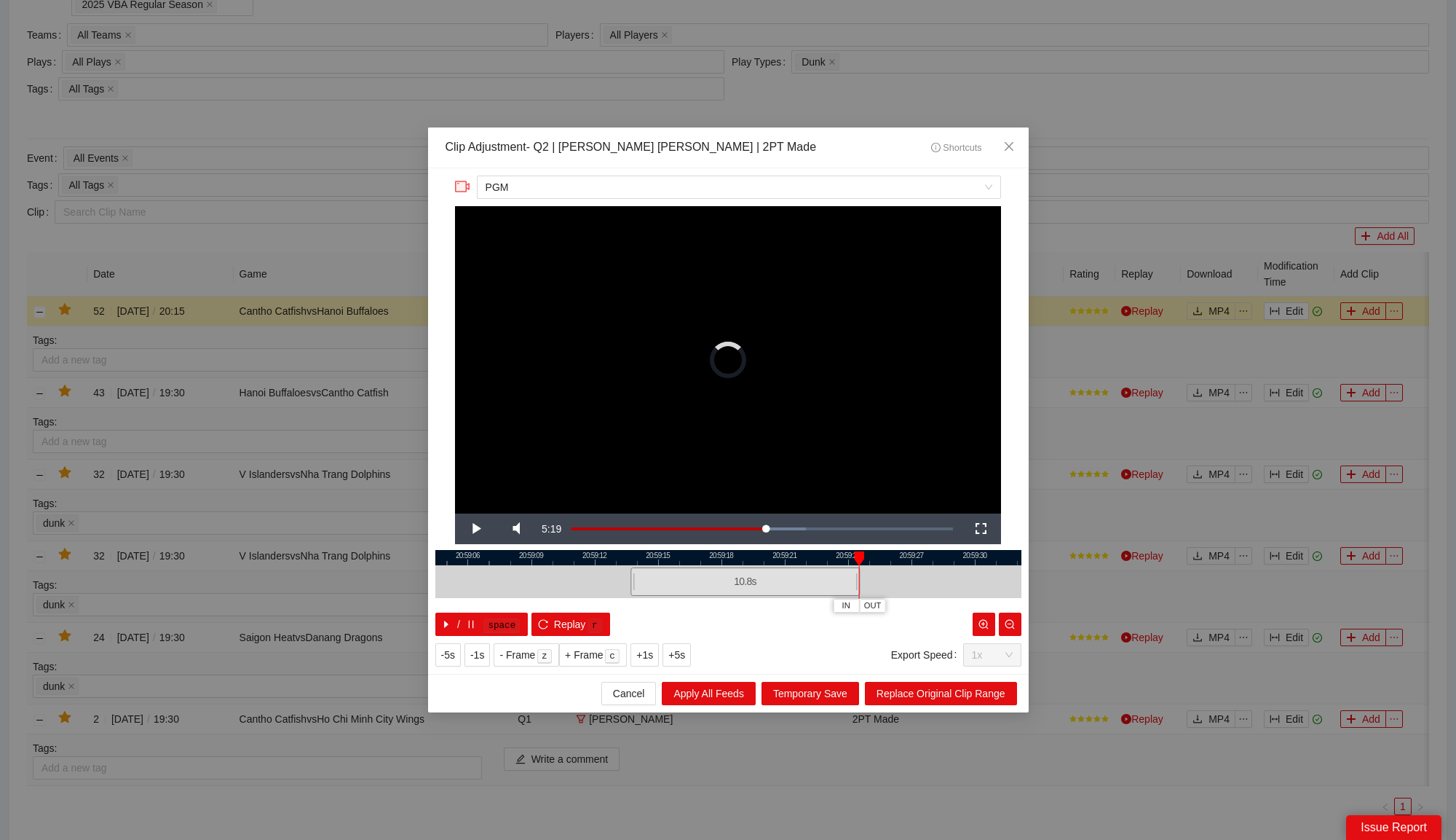
drag, startPoint x: 823, startPoint y: 586, endPoint x: 857, endPoint y: 590, distance: 34.2
click at [857, 590] on div at bounding box center [857, 582] width 9 height 33
click at [821, 556] on div at bounding box center [728, 557] width 586 height 15
drag, startPoint x: 858, startPoint y: 581, endPoint x: 910, endPoint y: 584, distance: 52.1
click at [910, 584] on div at bounding box center [908, 582] width 9 height 33
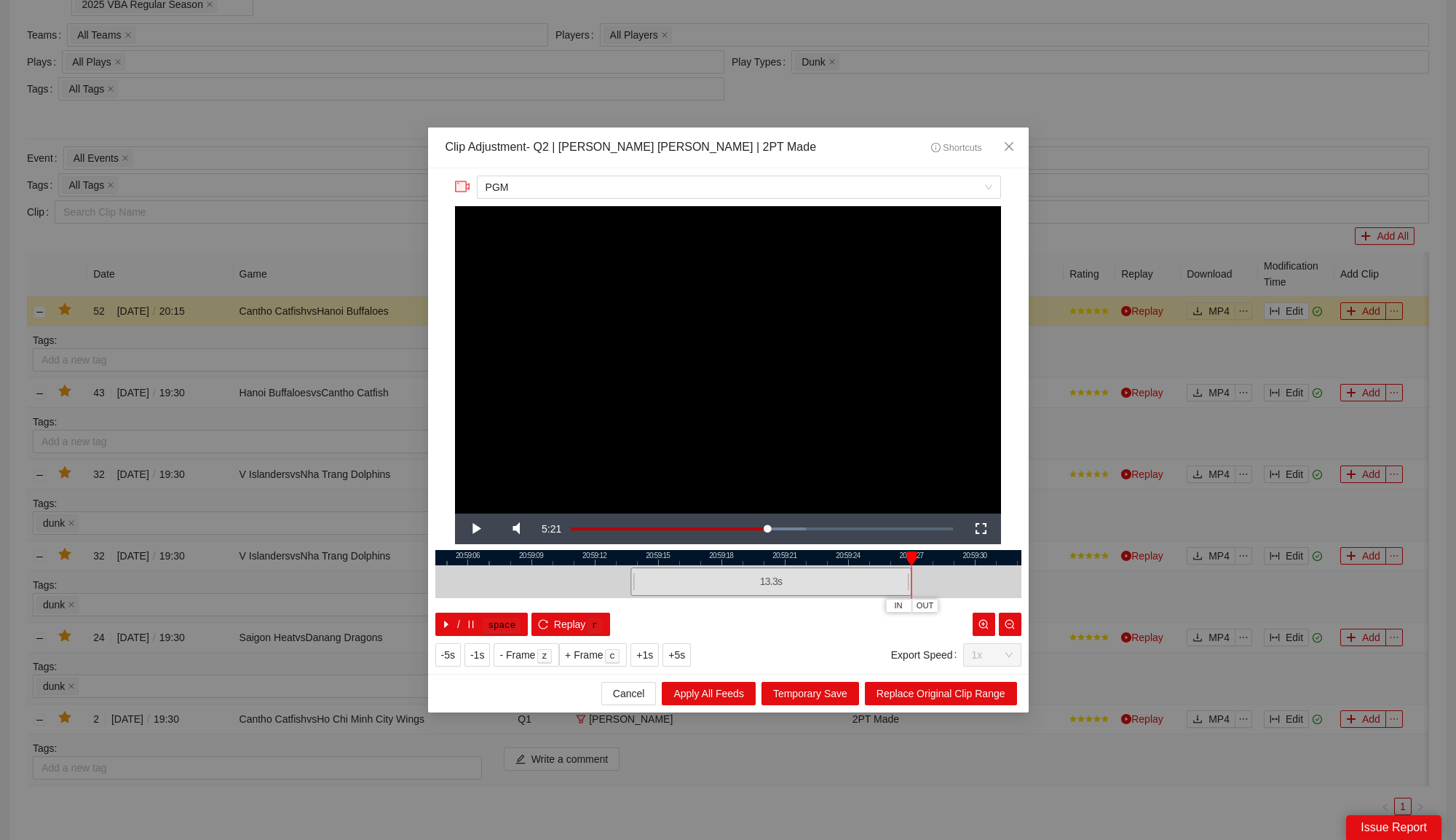
click at [863, 554] on div at bounding box center [728, 557] width 586 height 15
click at [941, 695] on span "Replace Original Clip Range" at bounding box center [941, 693] width 129 height 16
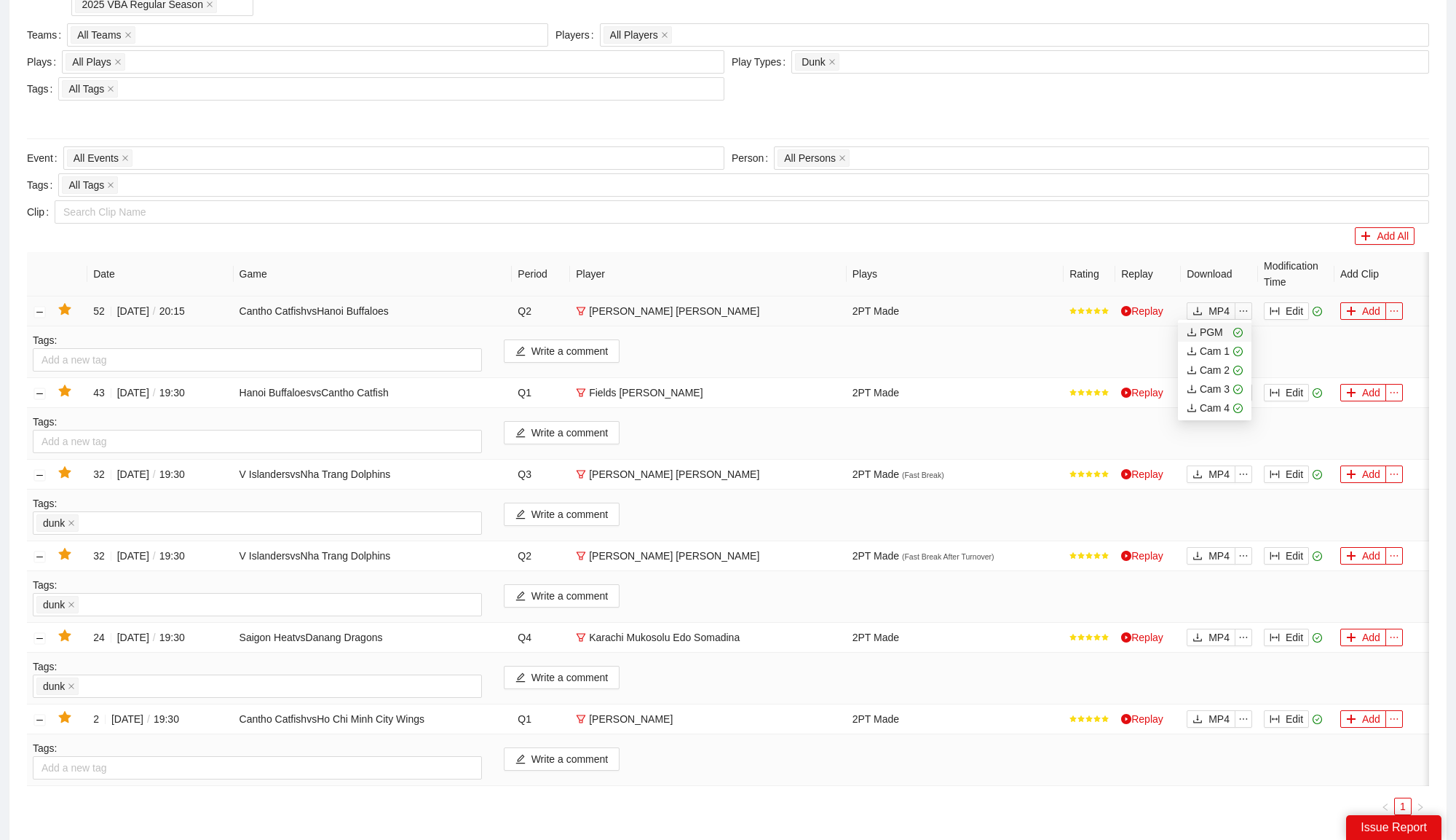
click at [1214, 331] on div "PGM" at bounding box center [1205, 332] width 36 height 16
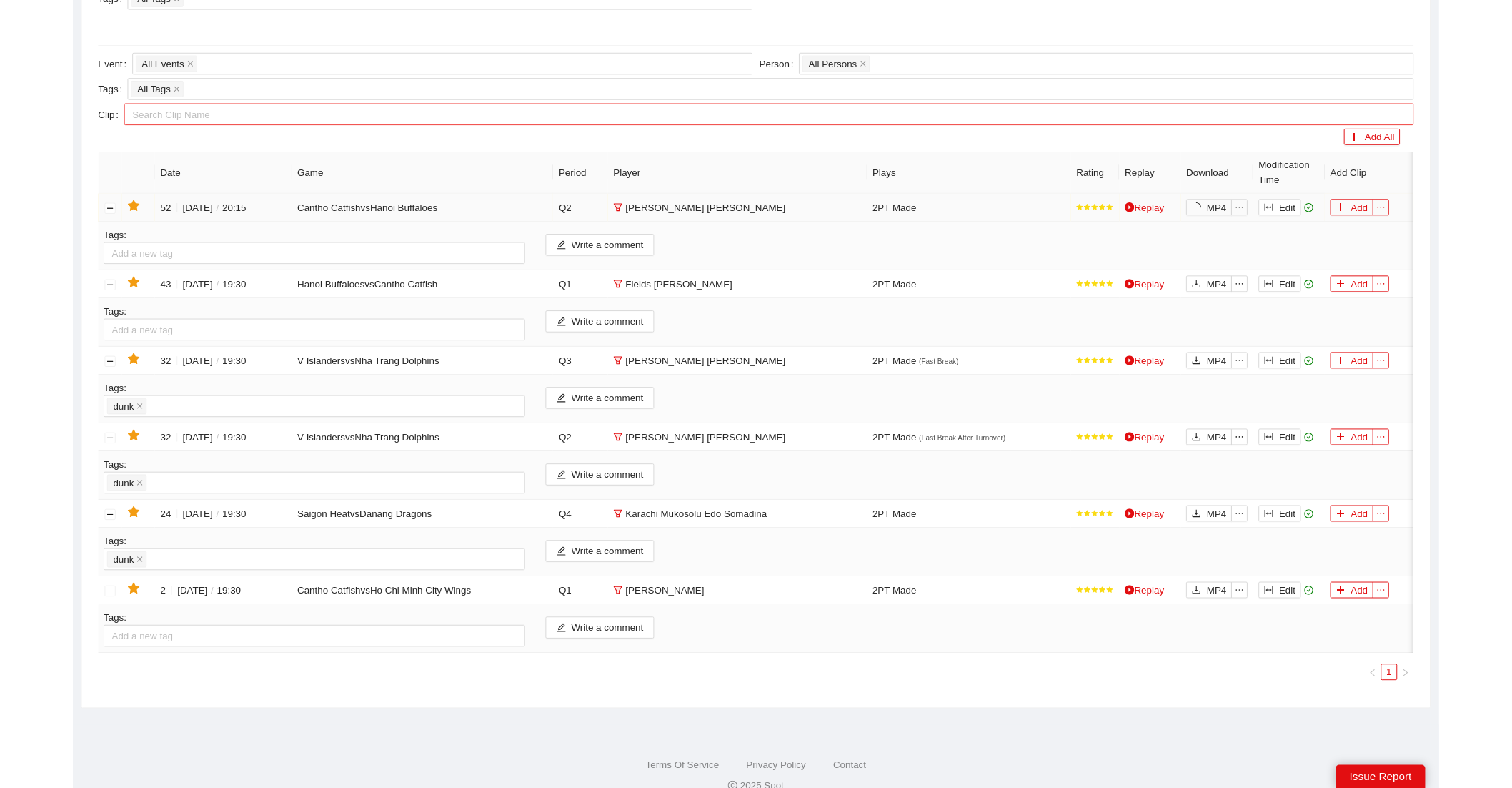
scroll to position [272, 0]
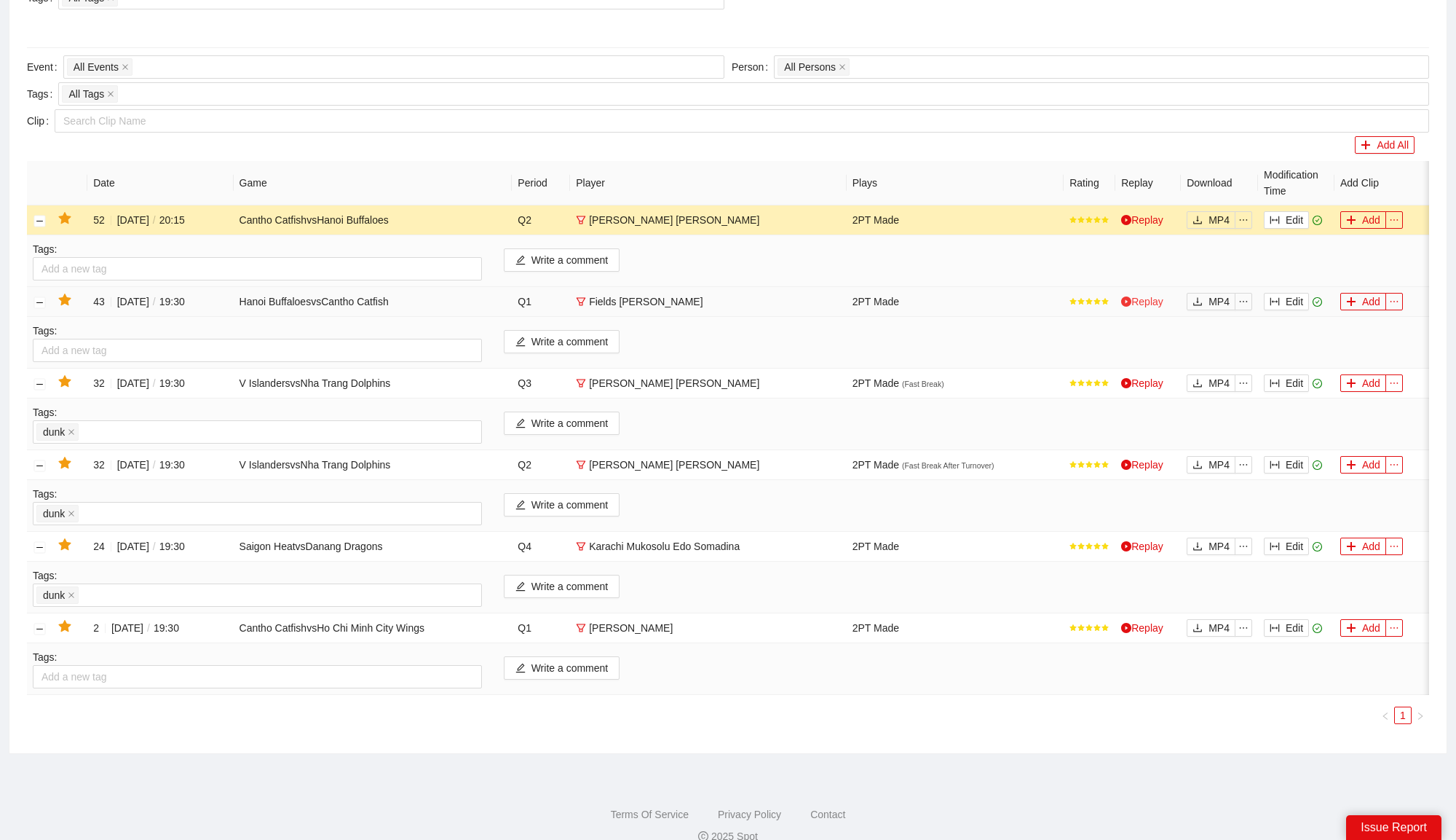
click at [1141, 296] on link "Replay" at bounding box center [1142, 302] width 43 height 11
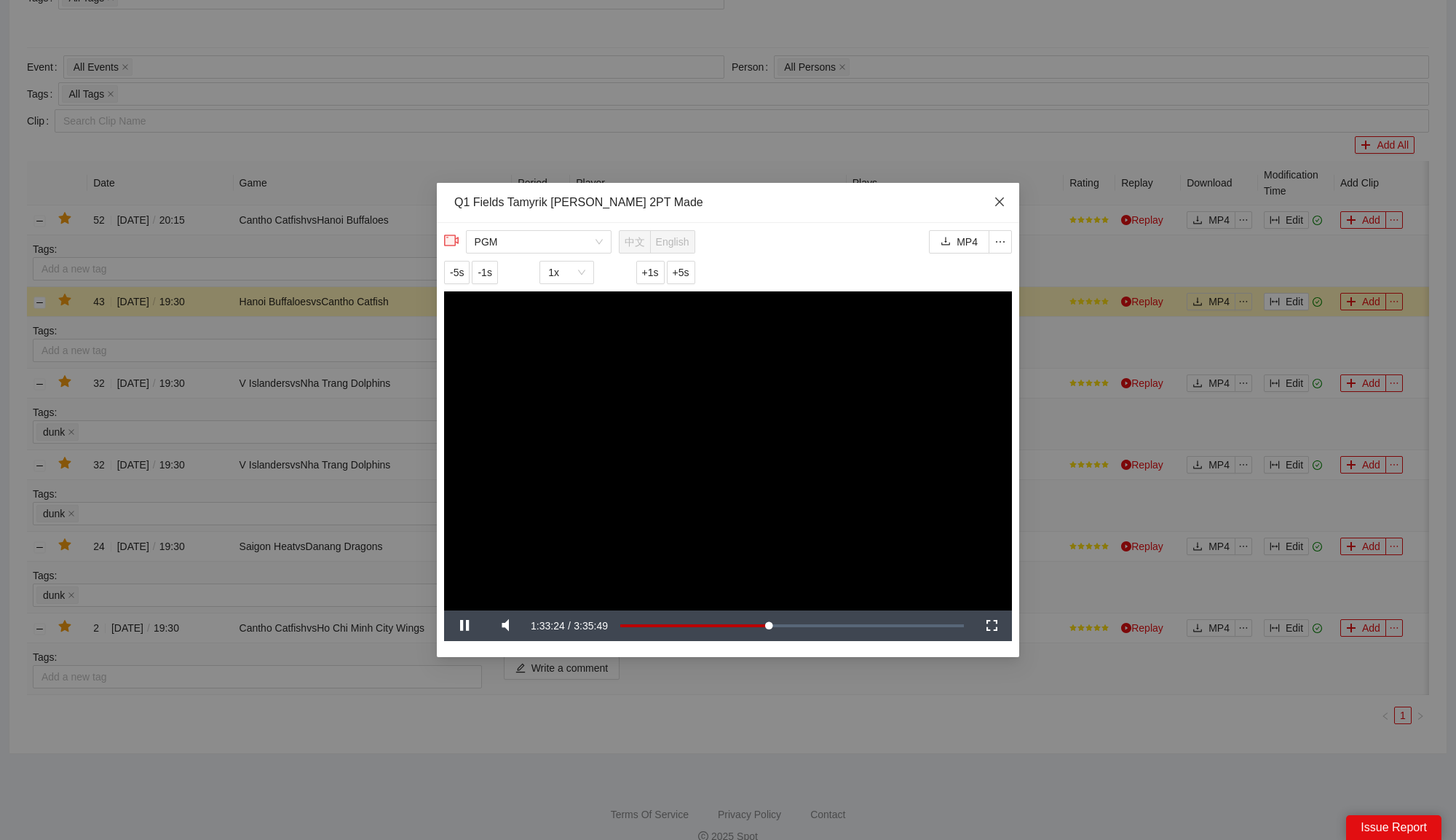
click at [1009, 201] on span "Close" at bounding box center [999, 202] width 40 height 40
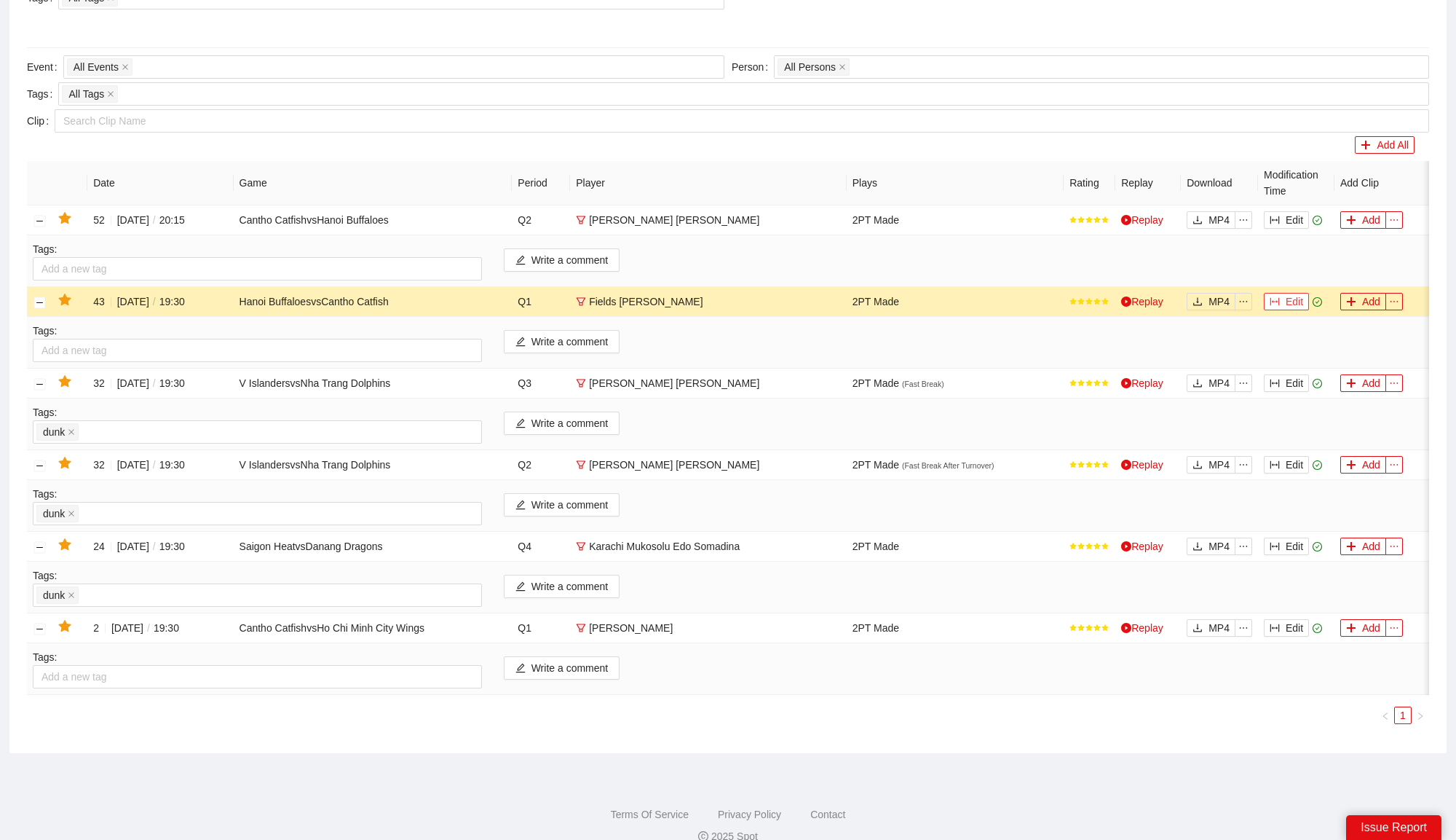
click at [1283, 296] on button "Edit" at bounding box center [1287, 302] width 45 height 17
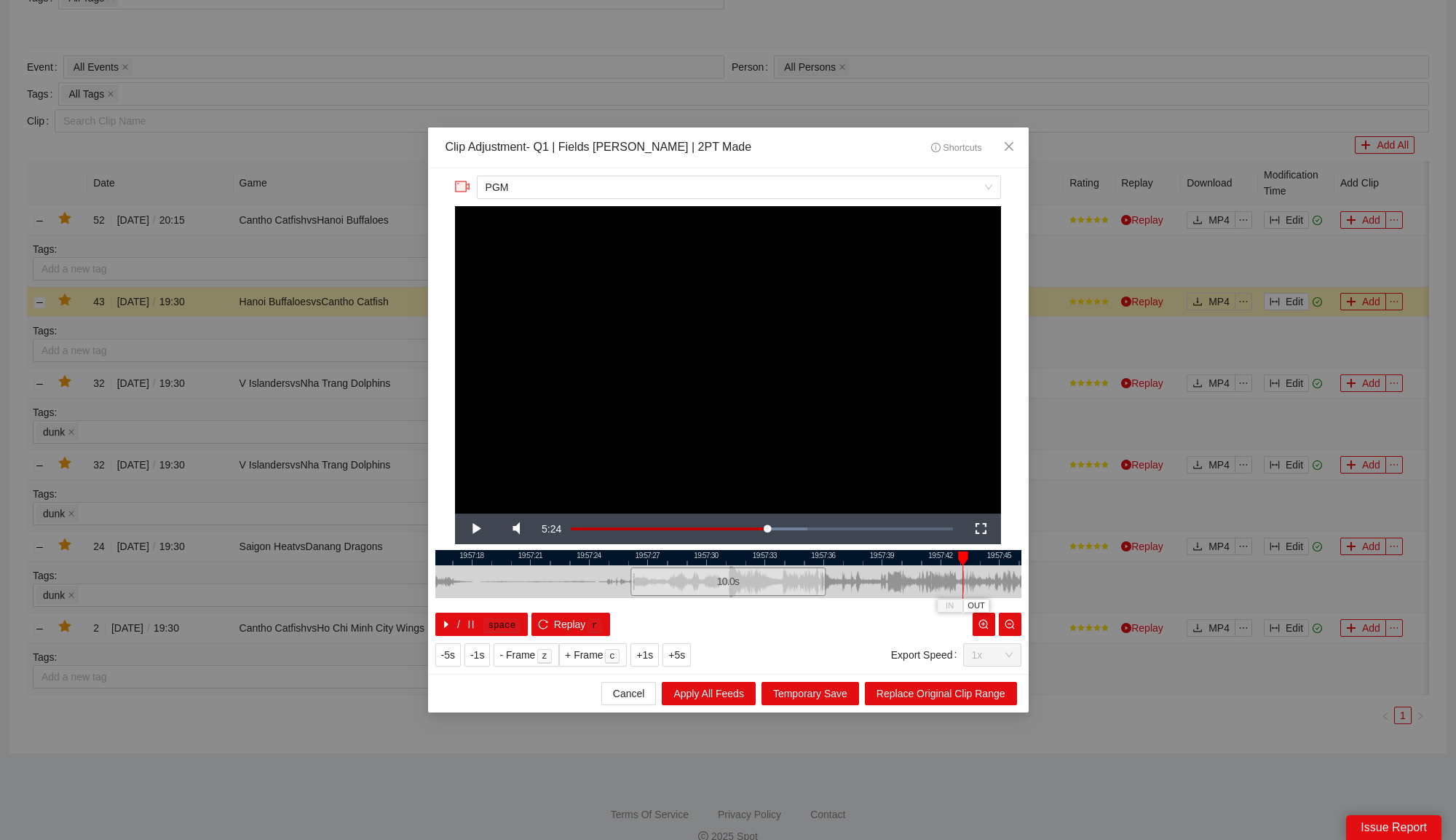
click at [888, 556] on div at bounding box center [728, 557] width 586 height 15
drag, startPoint x: 821, startPoint y: 582, endPoint x: 880, endPoint y: 587, distance: 59.2
click at [880, 587] on div at bounding box center [882, 582] width 9 height 33
click at [927, 698] on span "Replace Original Clip Range" at bounding box center [941, 693] width 129 height 16
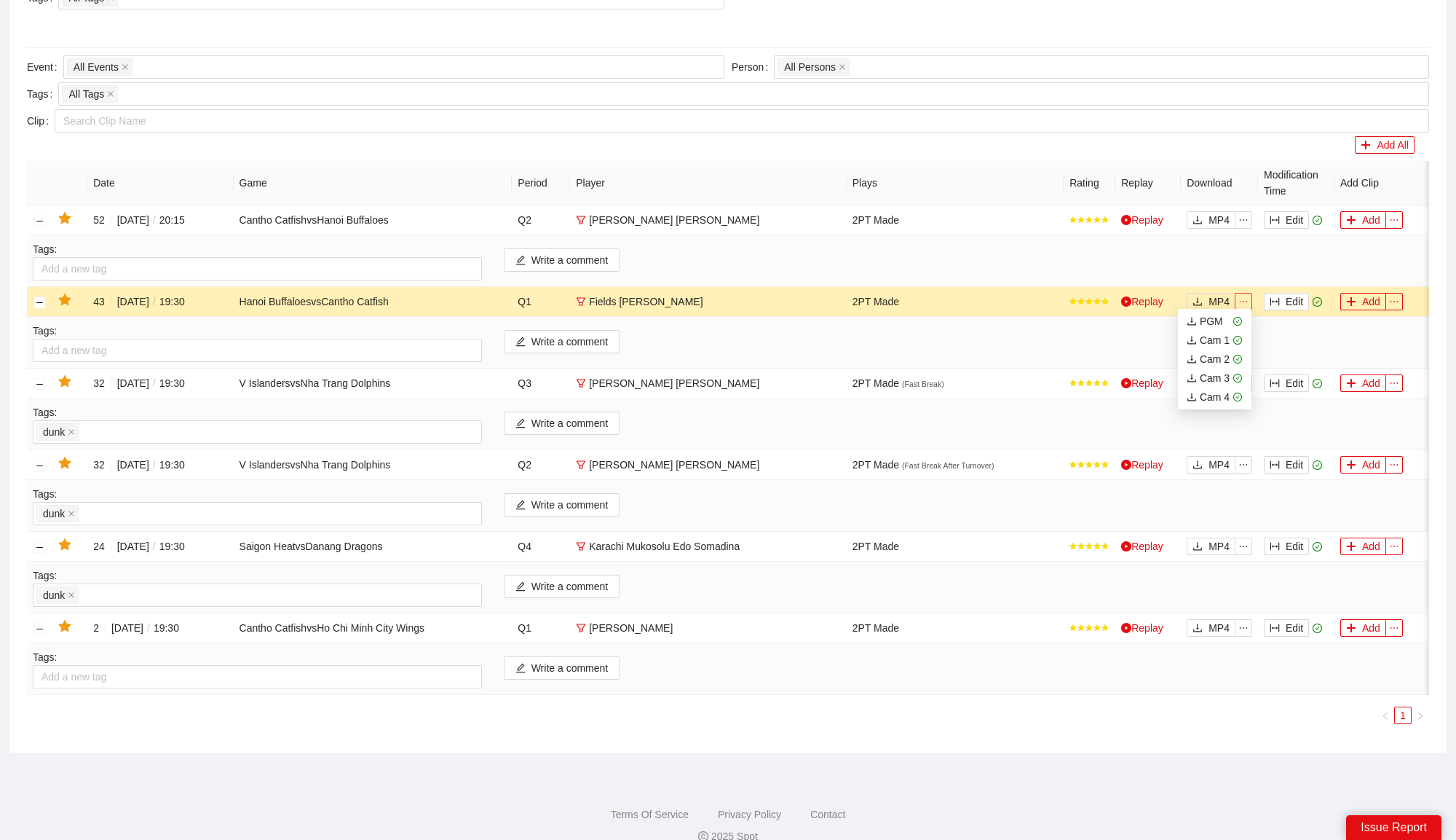
click at [1249, 297] on icon "ellipsis" at bounding box center [1243, 301] width 10 height 10
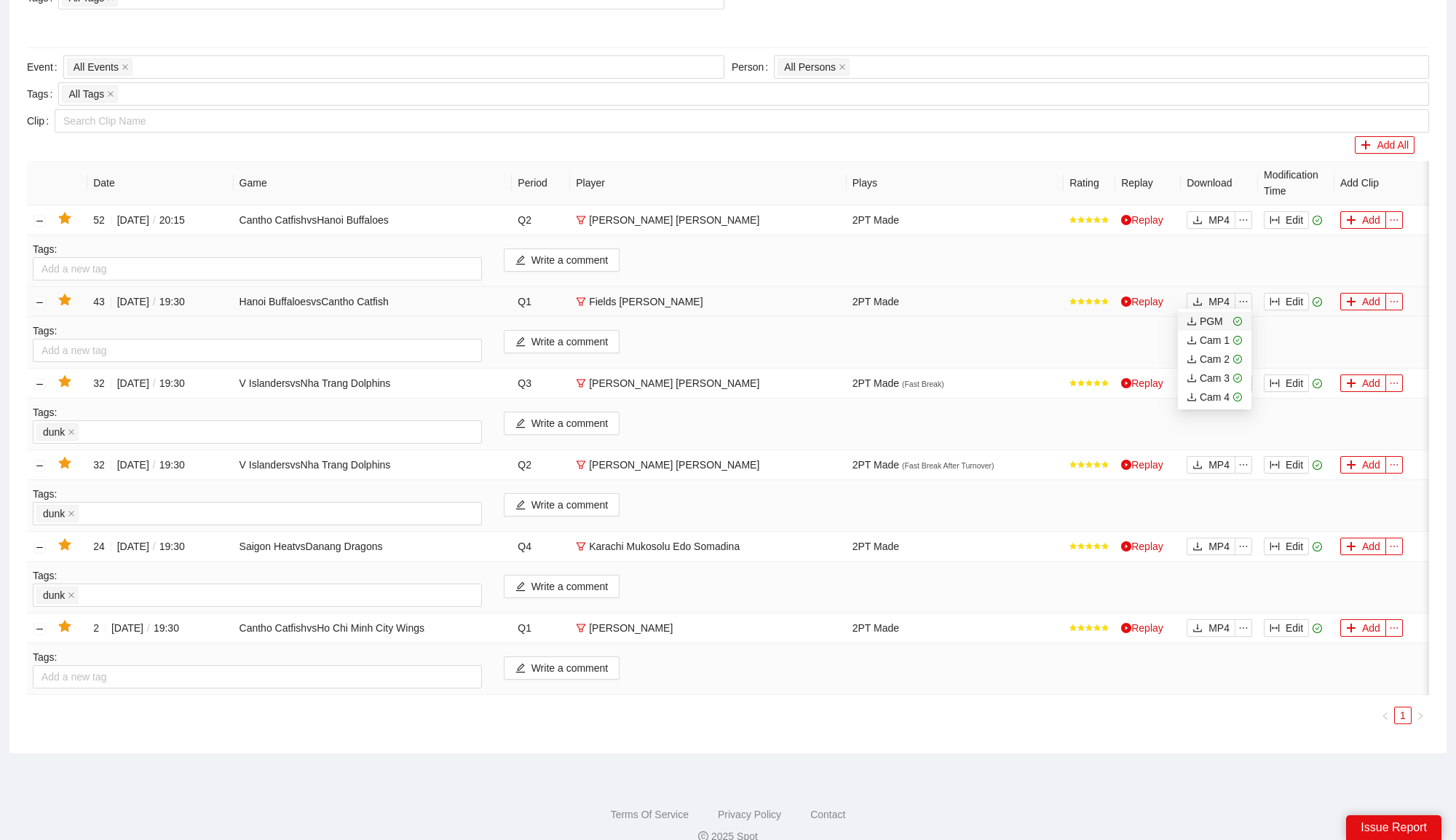
click at [1219, 322] on div "PGM" at bounding box center [1205, 321] width 36 height 16
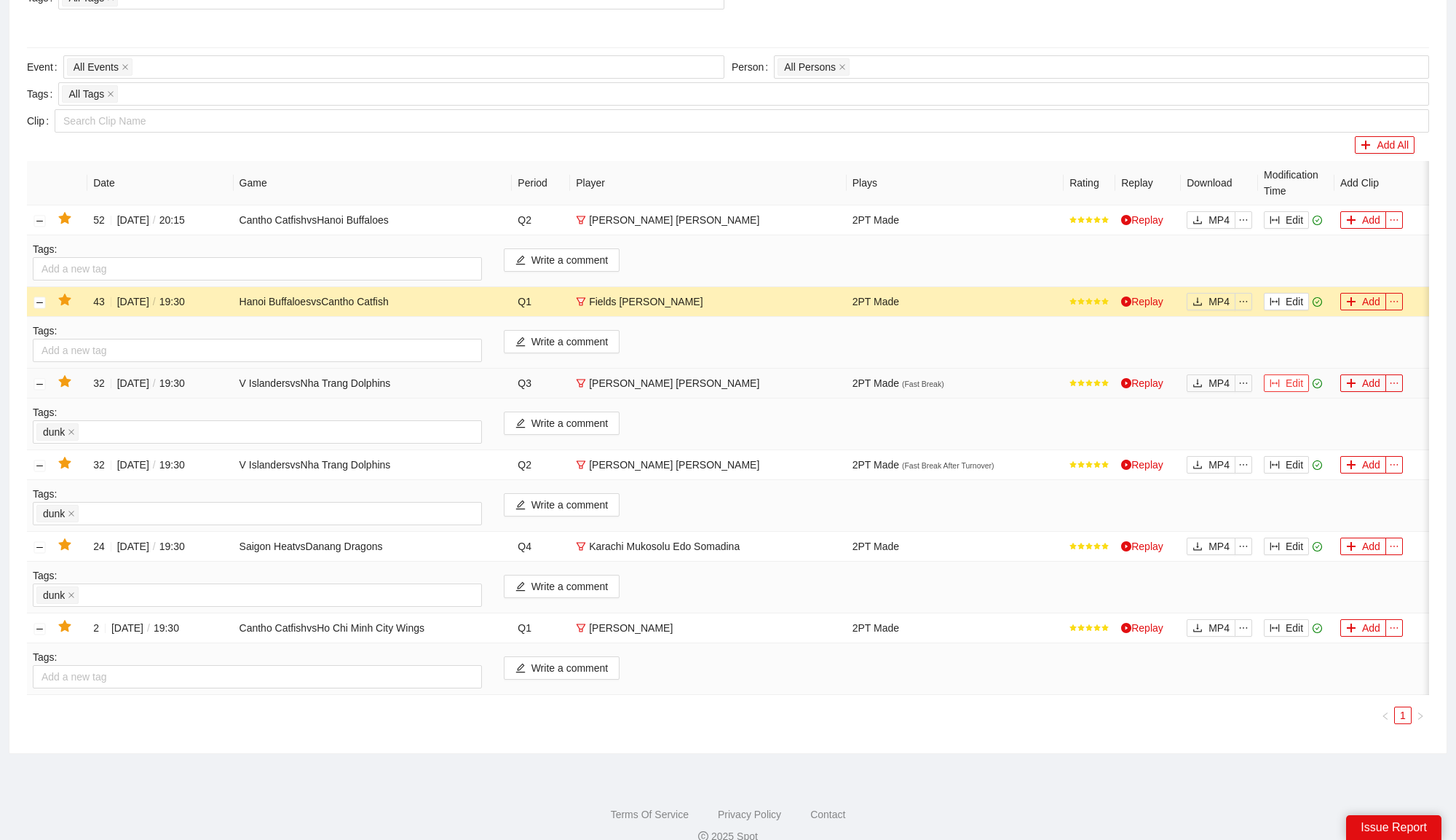
click at [1289, 380] on button "Edit" at bounding box center [1287, 383] width 45 height 17
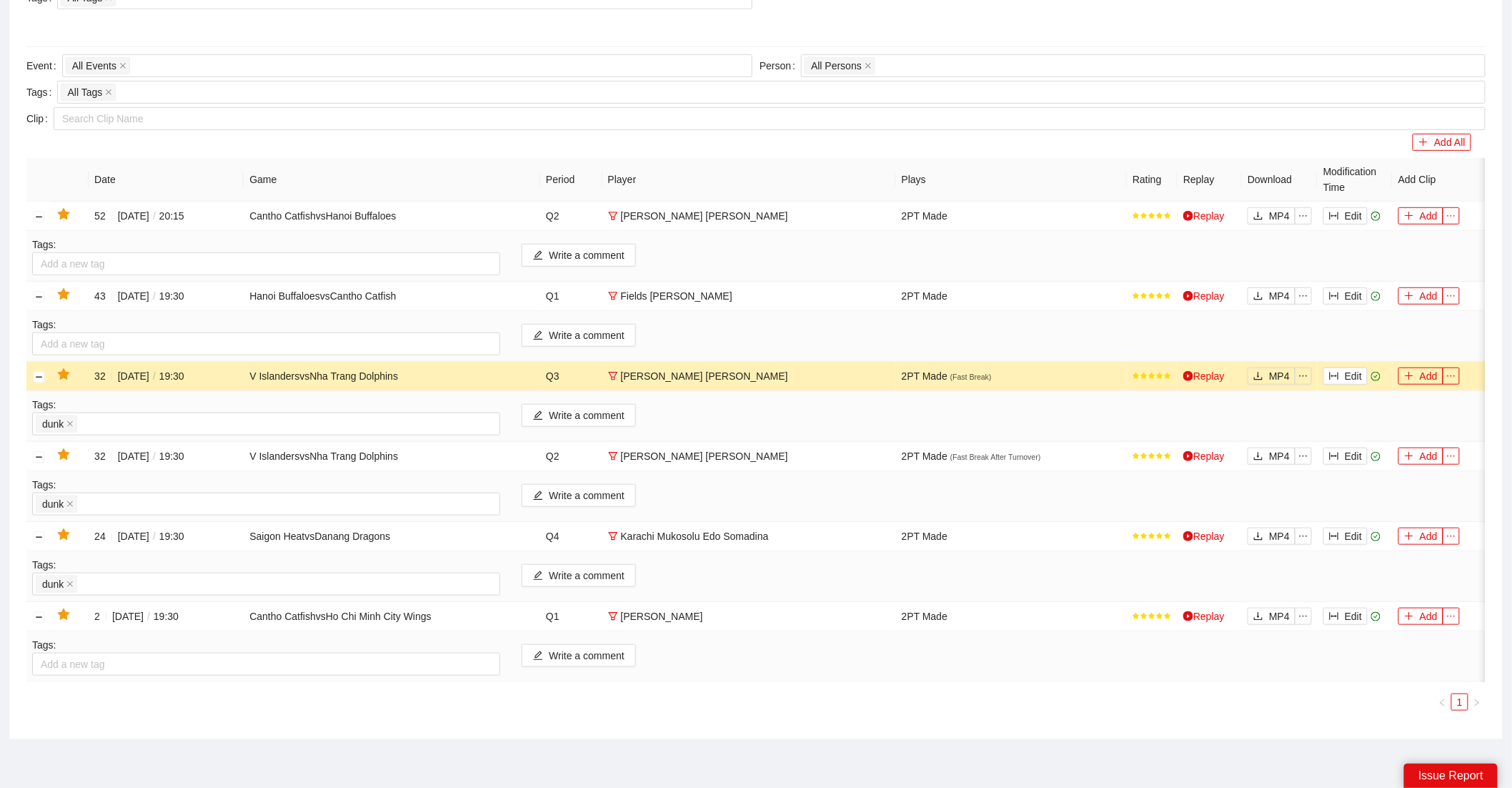
click at [1090, 152] on div "Season 2025 VBA Playoff Season 2025 VBA Regular Season Game All Events Event Da…" at bounding box center [756, 302] width 1459 height 838
click at [1361, 383] on button "Edit" at bounding box center [1346, 376] width 45 height 17
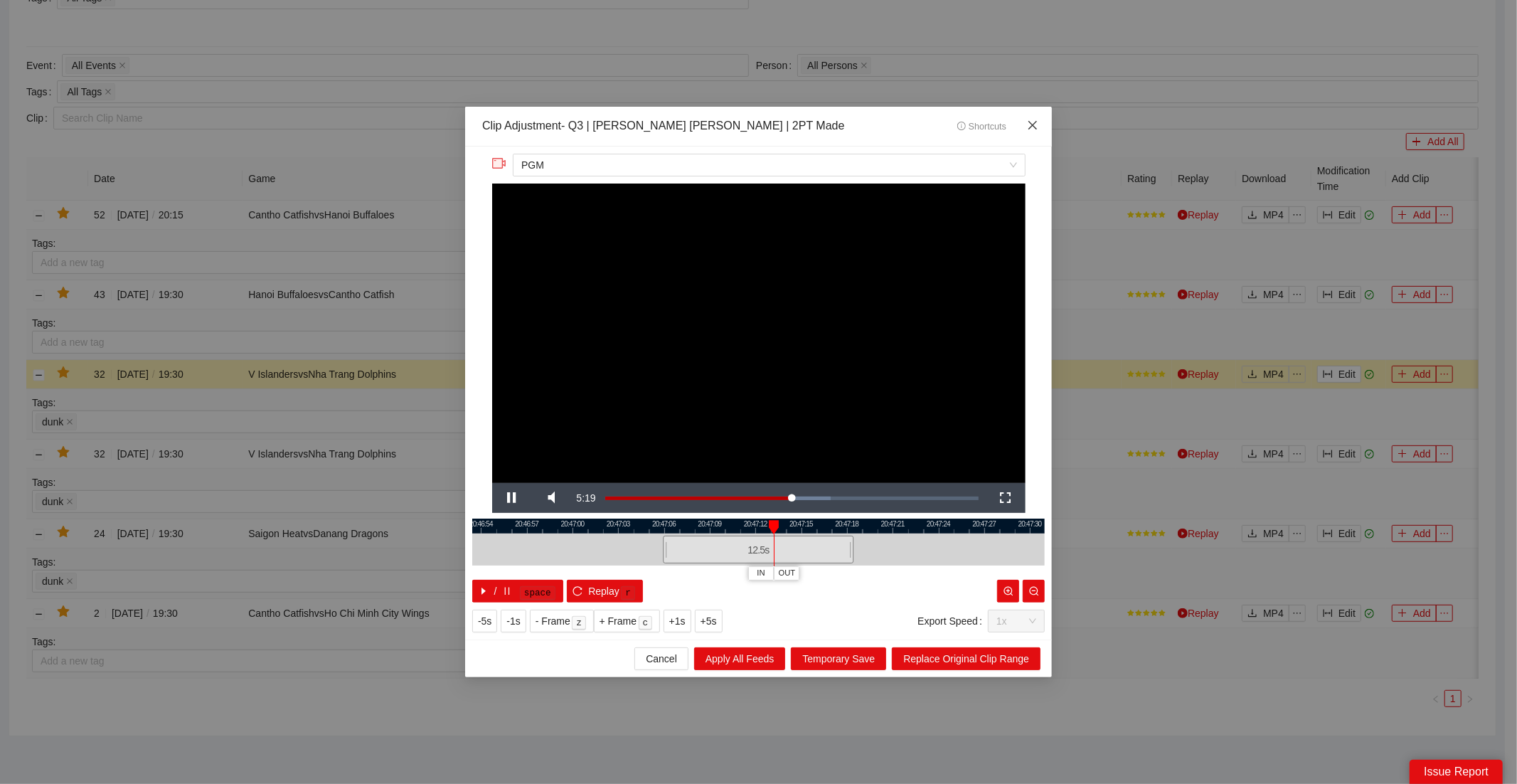
click at [1036, 121] on icon "close" at bounding box center [1033, 125] width 11 height 11
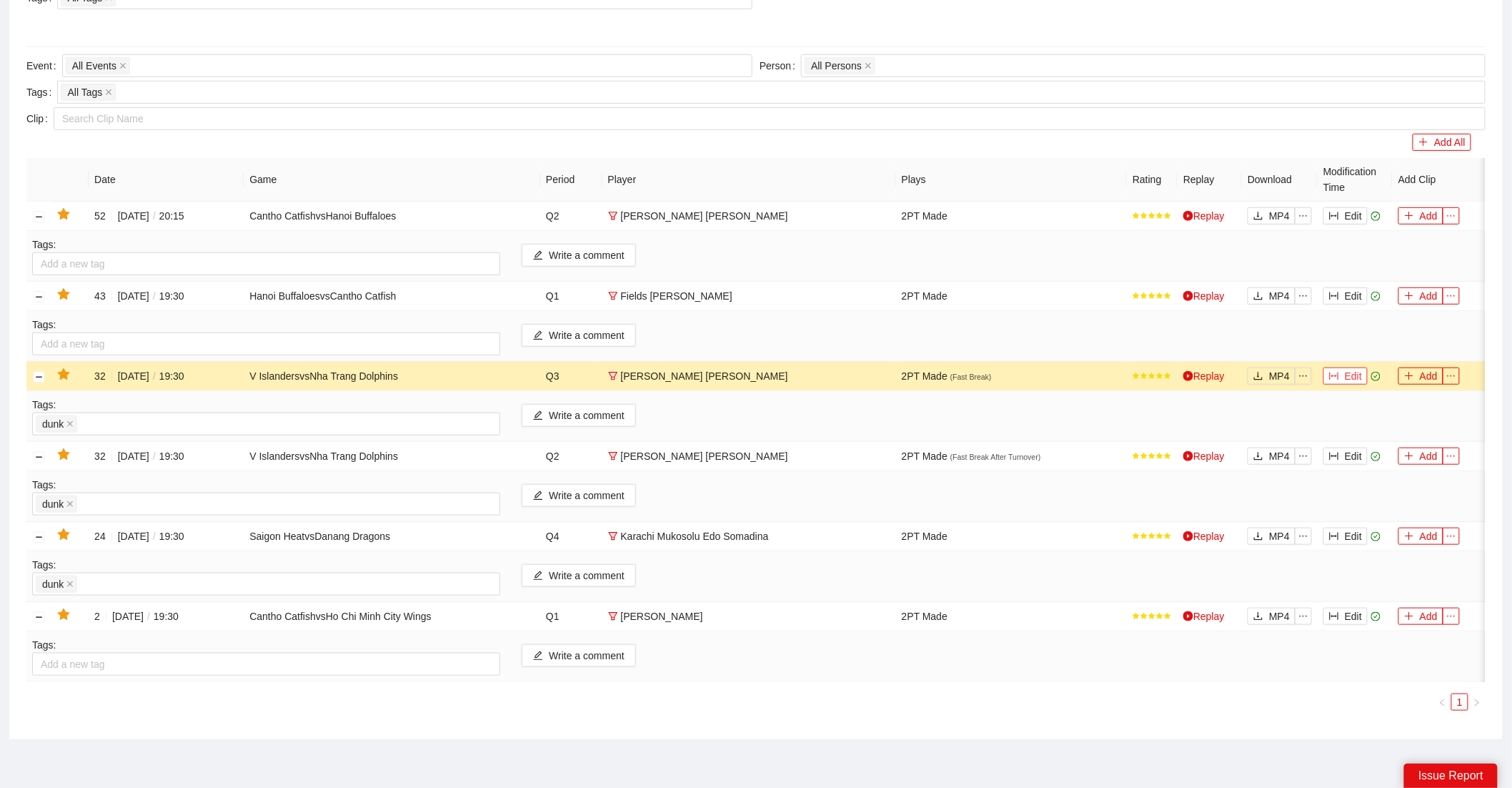
click at [1354, 378] on button "Edit" at bounding box center [1346, 376] width 45 height 17
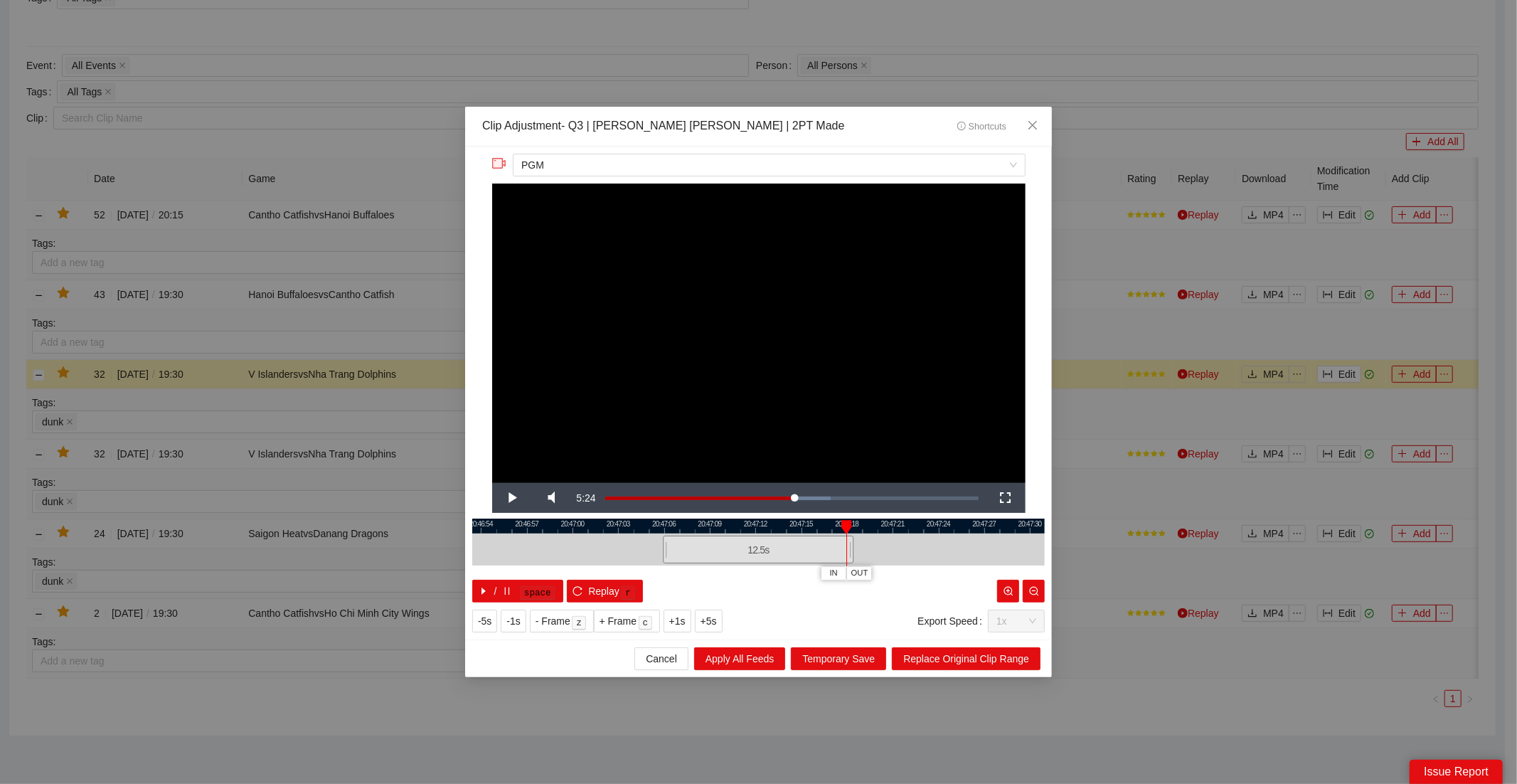
drag, startPoint x: 794, startPoint y: 524, endPoint x: 847, endPoint y: 529, distance: 53.2
click at [847, 529] on div at bounding box center [846, 526] width 10 height 14
click at [678, 293] on video "Video Player" at bounding box center [758, 333] width 533 height 300
click at [679, 304] on video "Video Player" at bounding box center [758, 333] width 533 height 300
drag, startPoint x: 853, startPoint y: 552, endPoint x: 956, endPoint y: 554, distance: 103.0
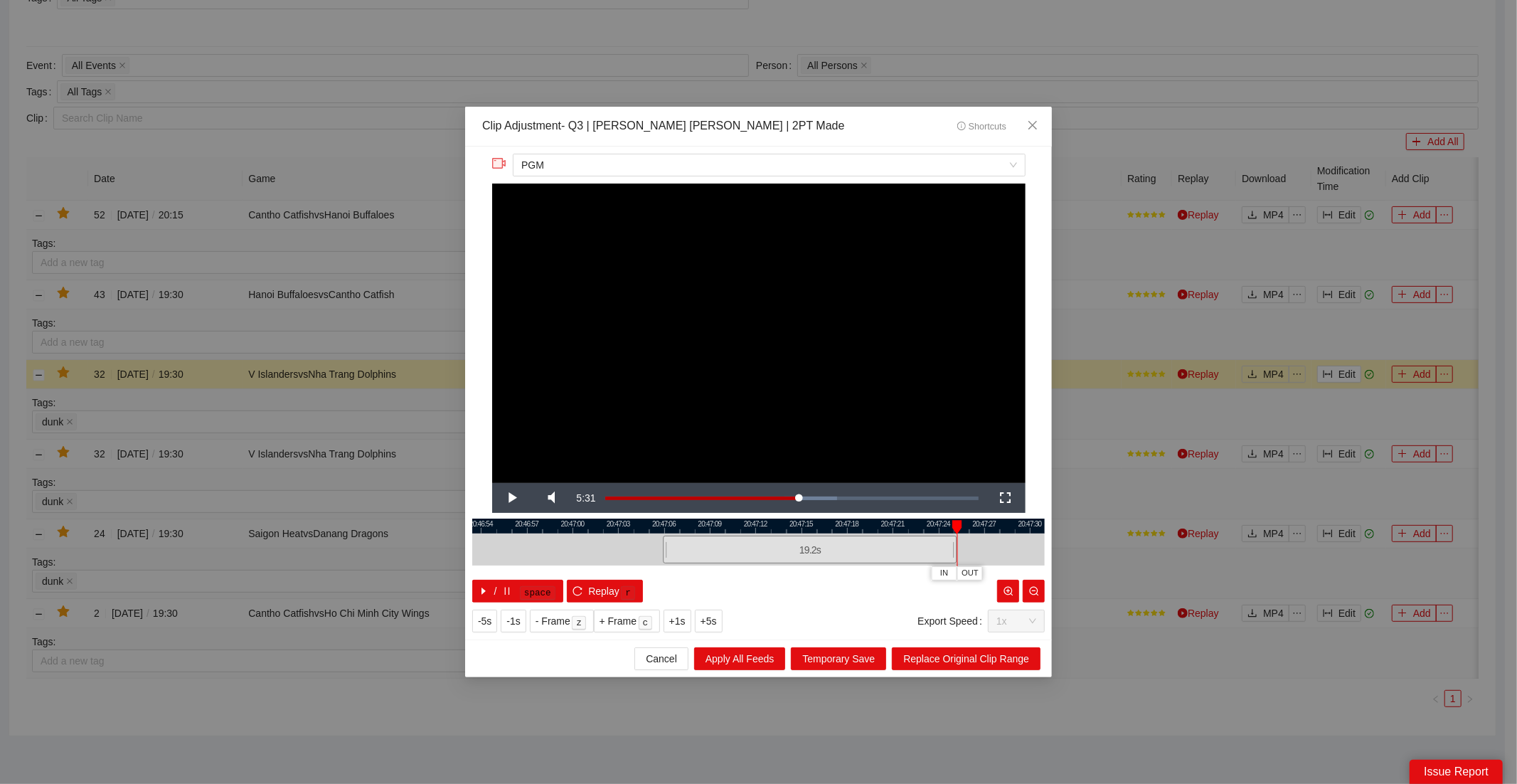
click at [956, 554] on div "20:46:51 20:46:54 20:46:57 20:47:00 20:47:03 20:47:06 20:47:09 20:47:12 20:47:1…" at bounding box center [758, 560] width 573 height 84
click at [969, 658] on span "Replace Original Clip Range" at bounding box center [966, 658] width 126 height 16
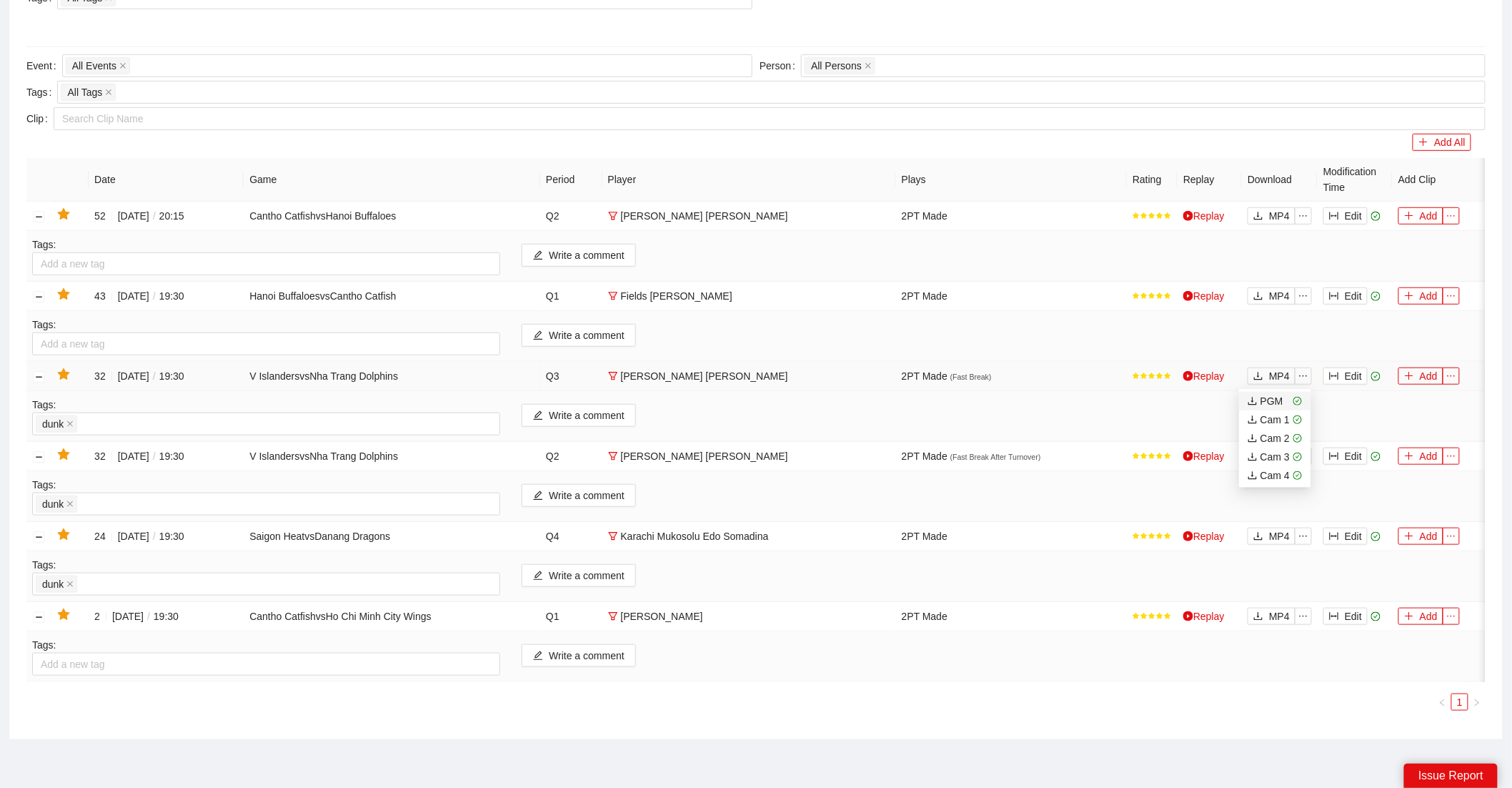
click at [1281, 398] on div "PGM" at bounding box center [1265, 400] width 35 height 16
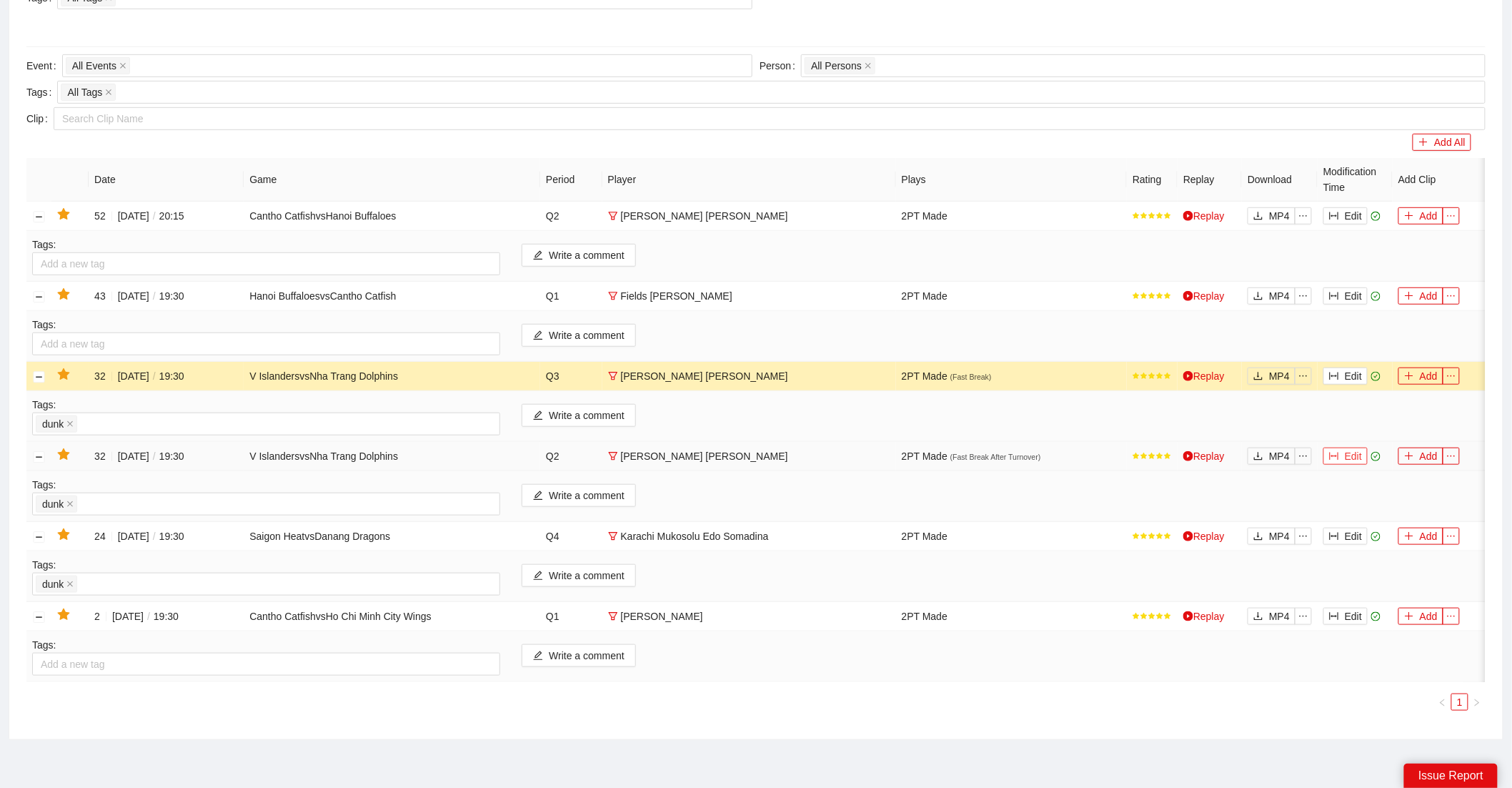
click at [1336, 461] on icon "column-width" at bounding box center [1334, 456] width 10 height 10
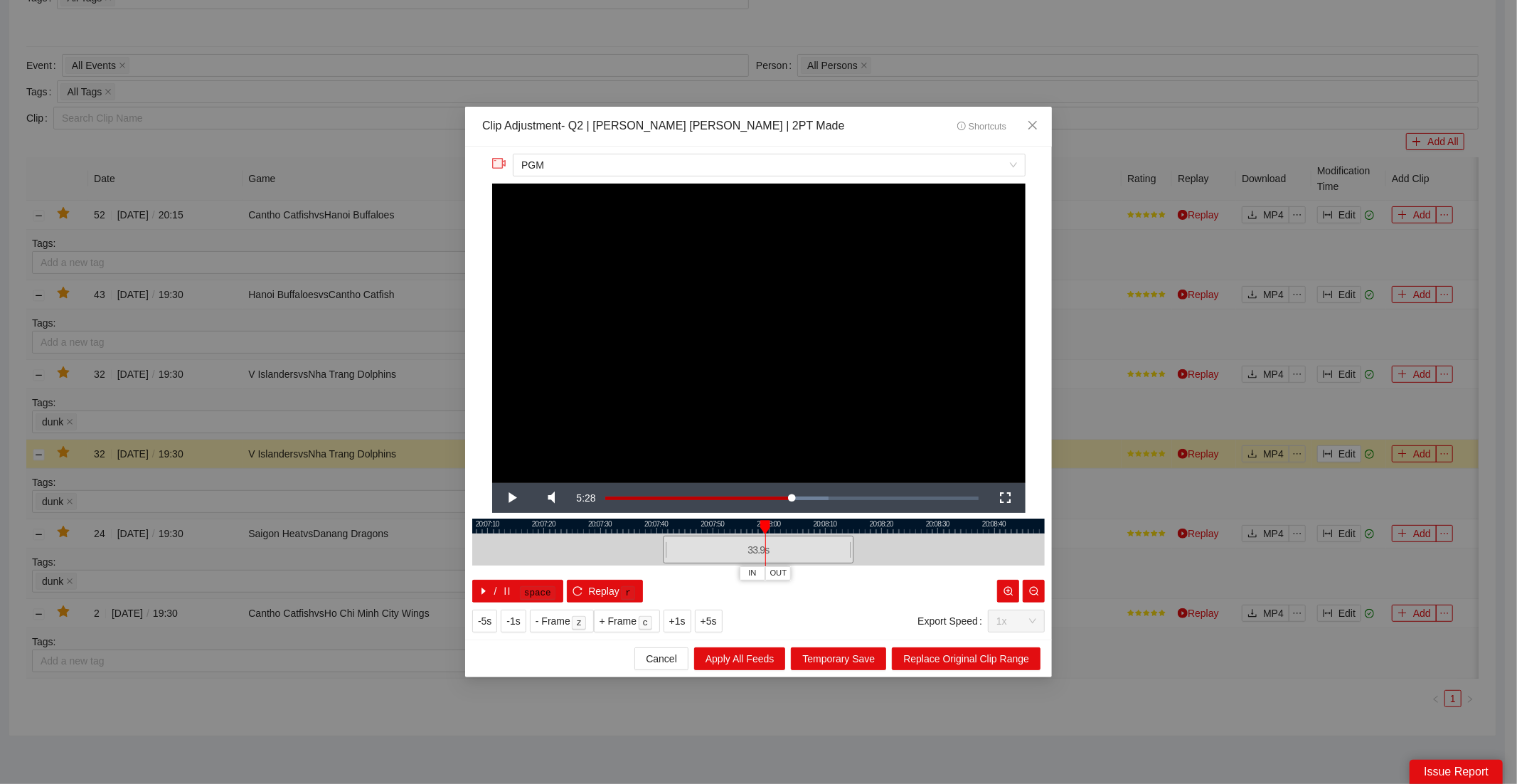
drag, startPoint x: 703, startPoint y: 525, endPoint x: 764, endPoint y: 529, distance: 61.1
click at [764, 529] on div at bounding box center [765, 526] width 10 height 14
click at [933, 651] on span "Replace Original Clip Range" at bounding box center [966, 658] width 126 height 16
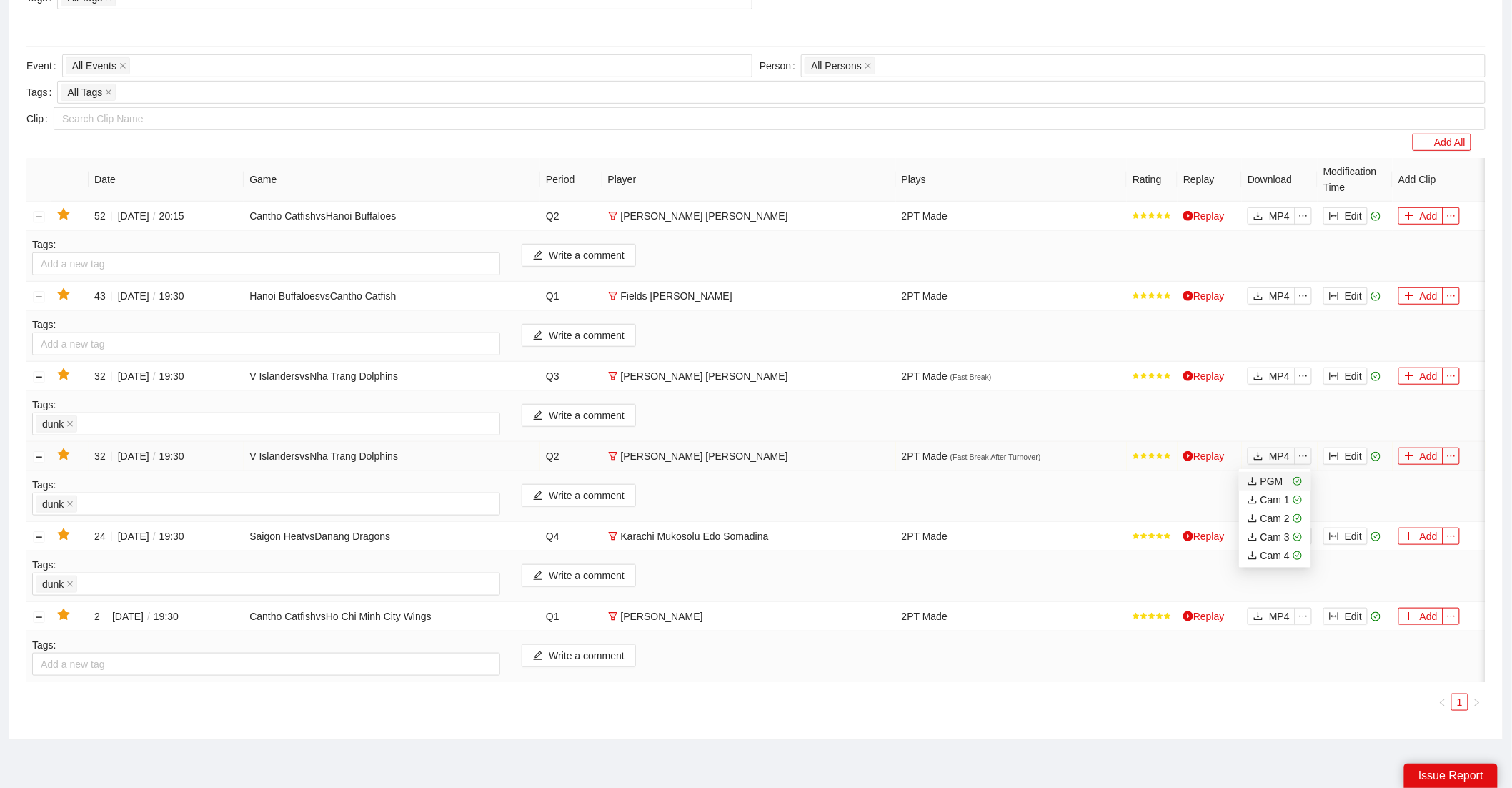
click at [1277, 479] on div "PGM" at bounding box center [1265, 481] width 35 height 16
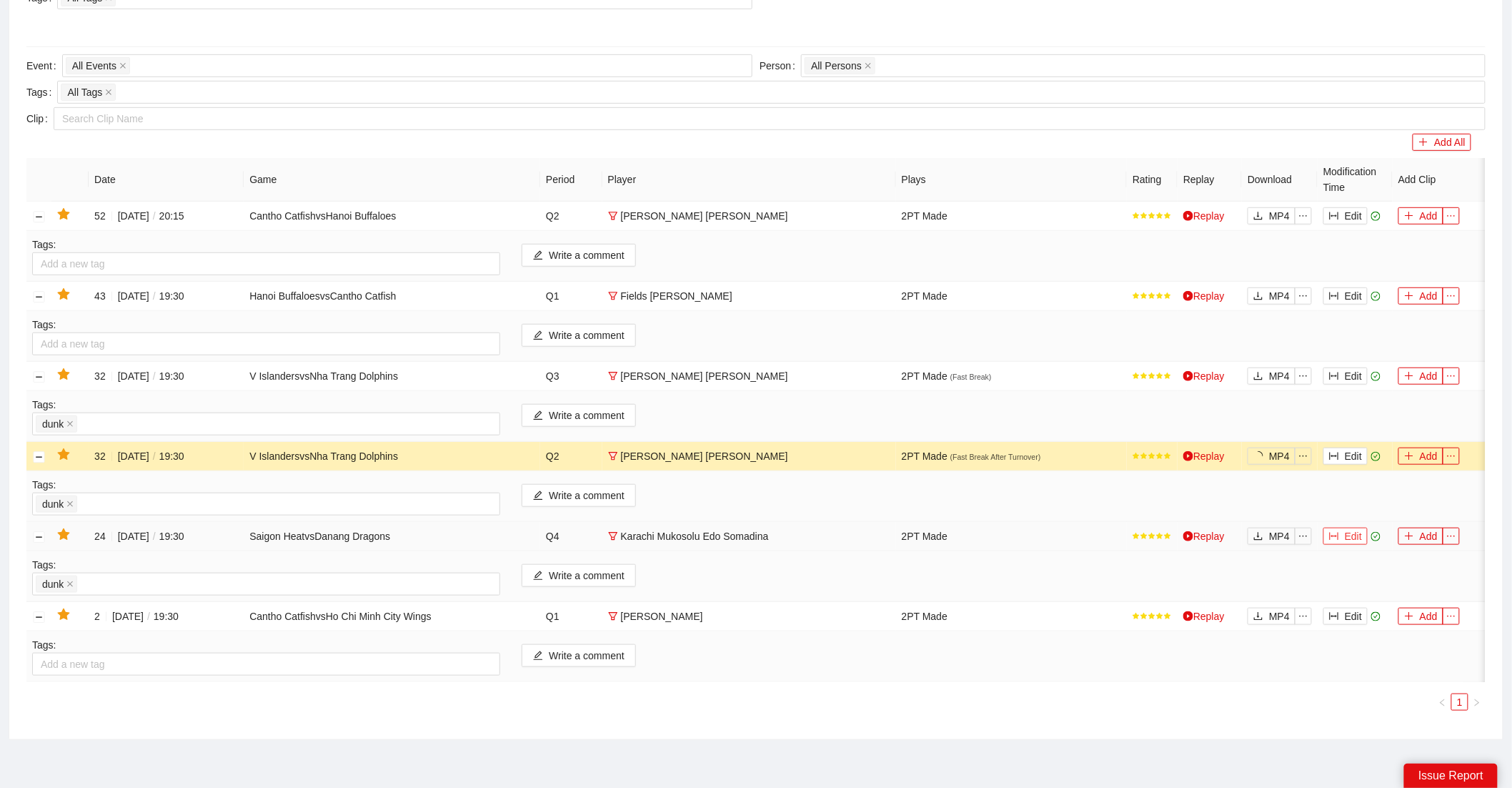
click at [1339, 536] on button "Edit" at bounding box center [1346, 536] width 45 height 17
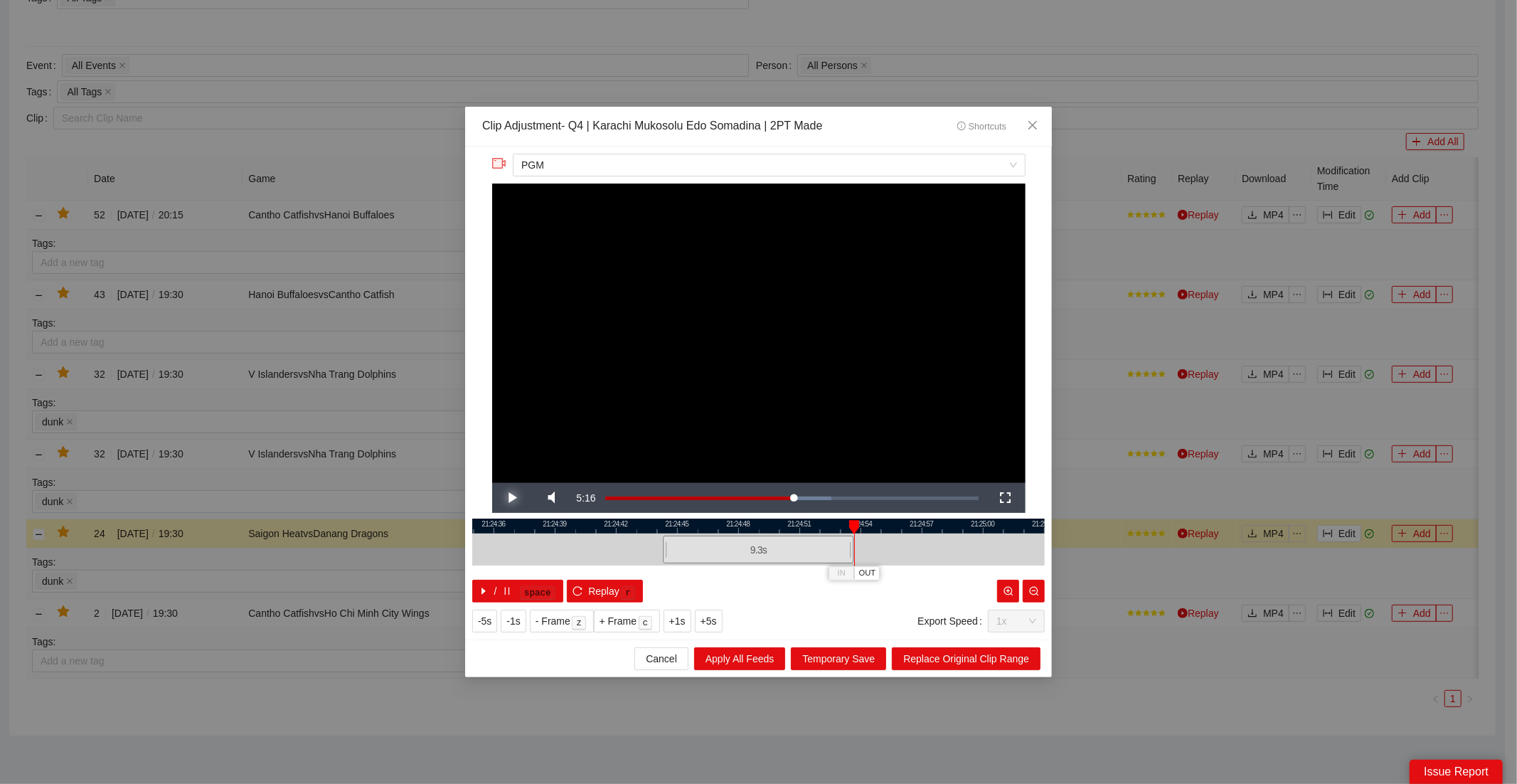
click at [512, 498] on span "Video Player" at bounding box center [512, 498] width 0 height 0
click at [1034, 589] on icon "zoom-out" at bounding box center [1034, 591] width 9 height 9
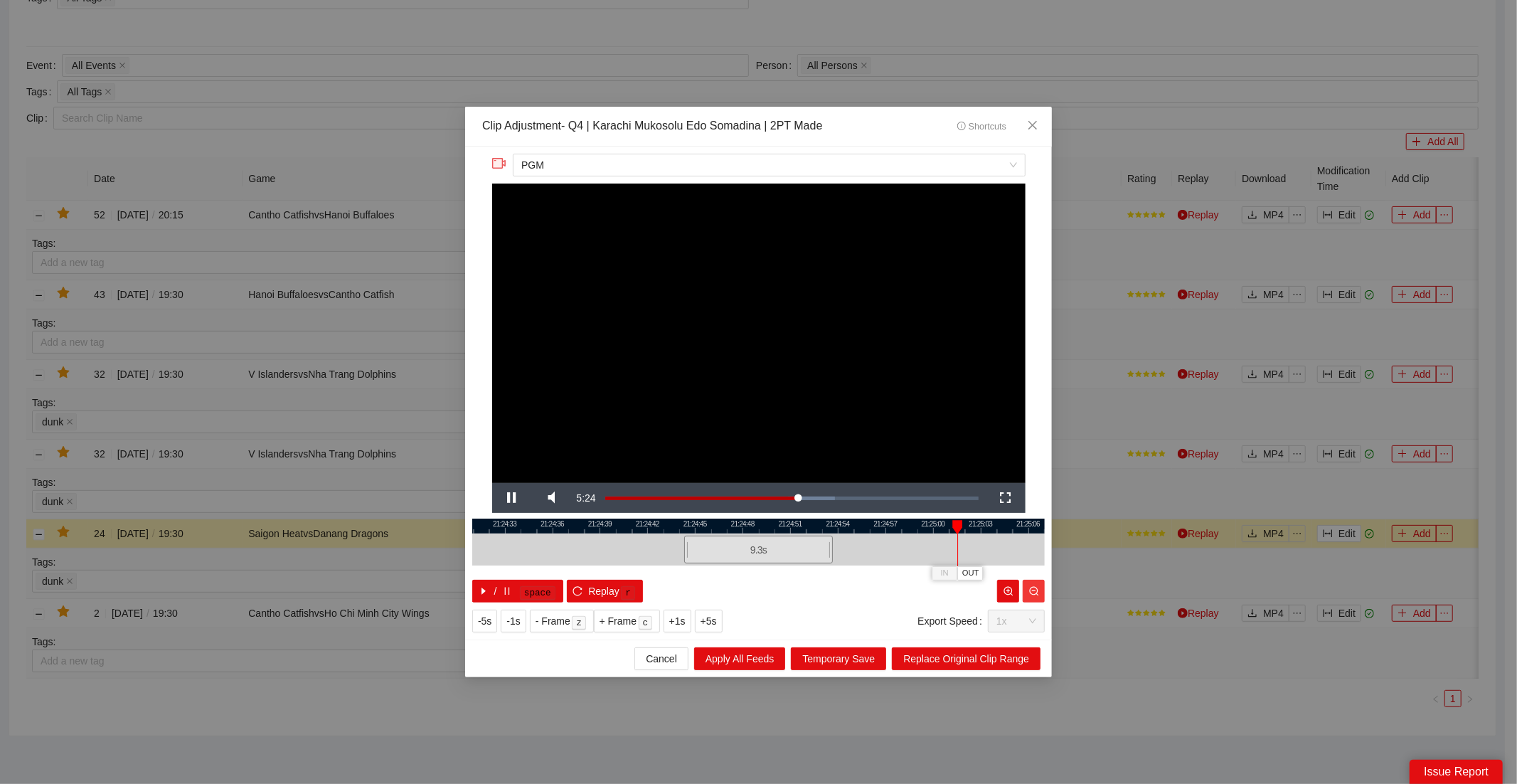
click at [1034, 589] on icon "zoom-out" at bounding box center [1034, 591] width 9 height 9
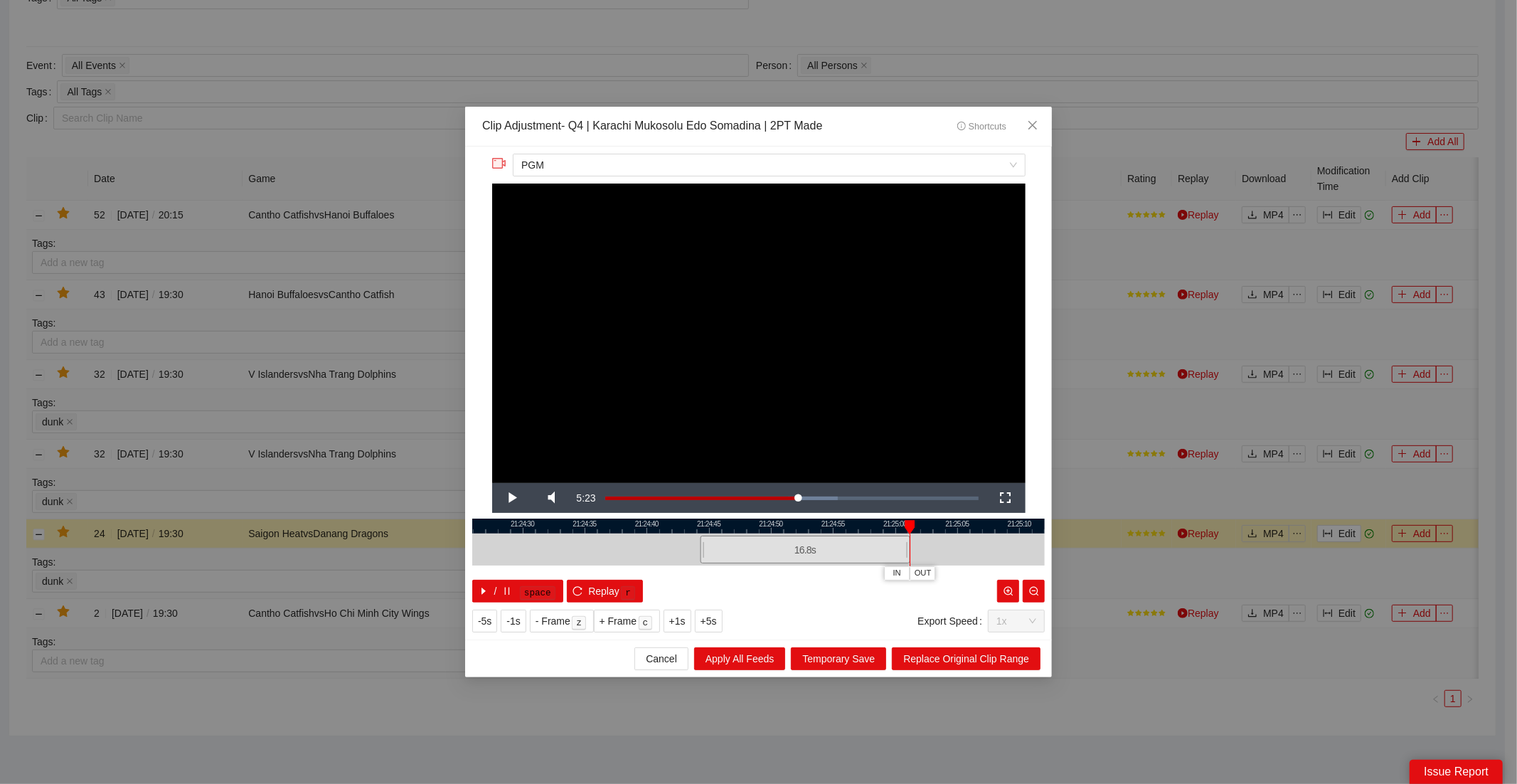
drag, startPoint x: 815, startPoint y: 543, endPoint x: 860, endPoint y: 543, distance: 45.0
click at [908, 550] on div at bounding box center [907, 549] width 8 height 32
click at [512, 498] on span "Video Player" at bounding box center [512, 498] width 0 height 0
drag, startPoint x: 905, startPoint y: 550, endPoint x: 920, endPoint y: 553, distance: 15.3
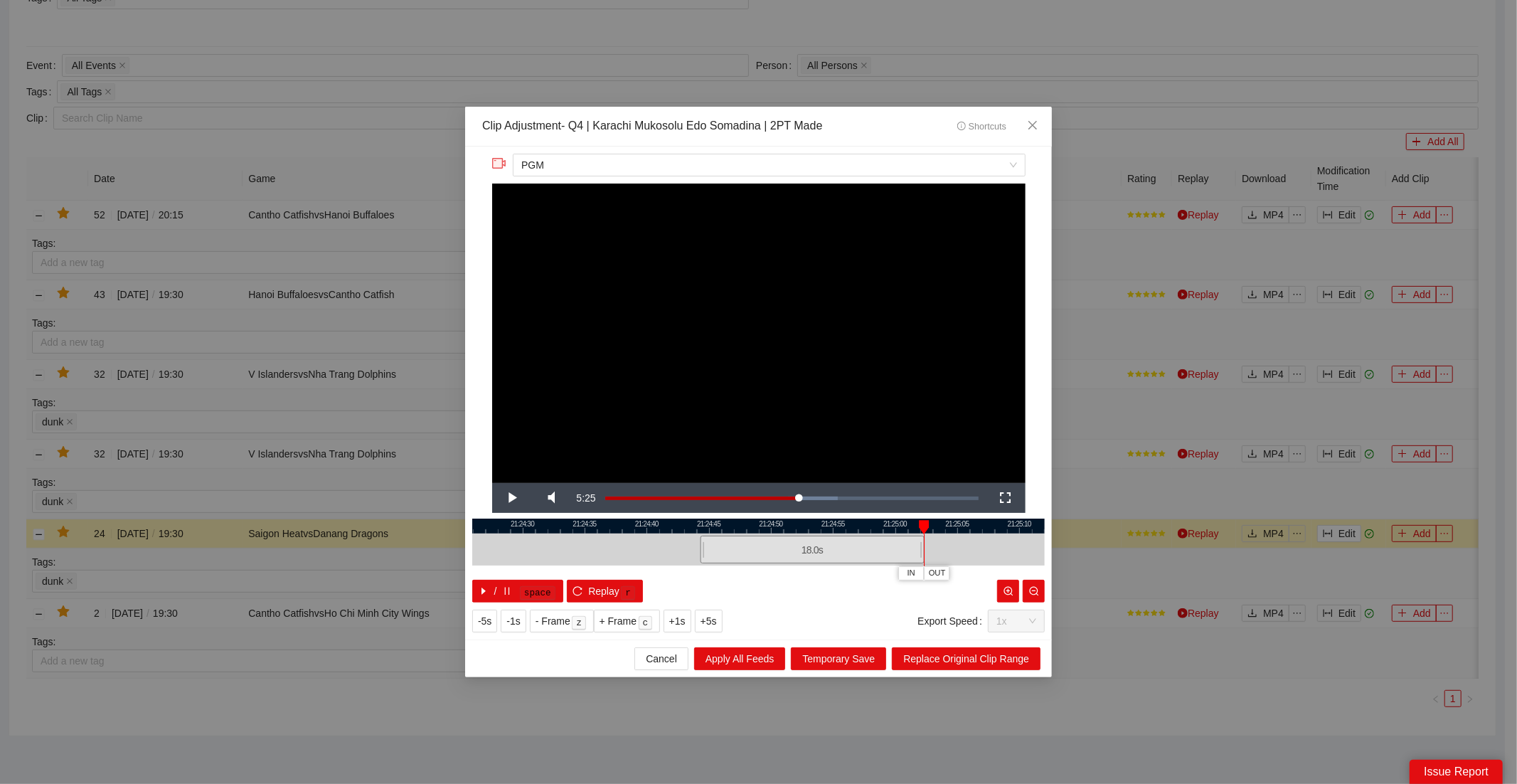
click at [920, 553] on div at bounding box center [921, 549] width 8 height 32
click at [512, 498] on span "Video Player" at bounding box center [512, 498] width 0 height 0
click at [910, 528] on div at bounding box center [758, 525] width 573 height 15
click at [512, 498] on span "Video Player" at bounding box center [512, 498] width 0 height 0
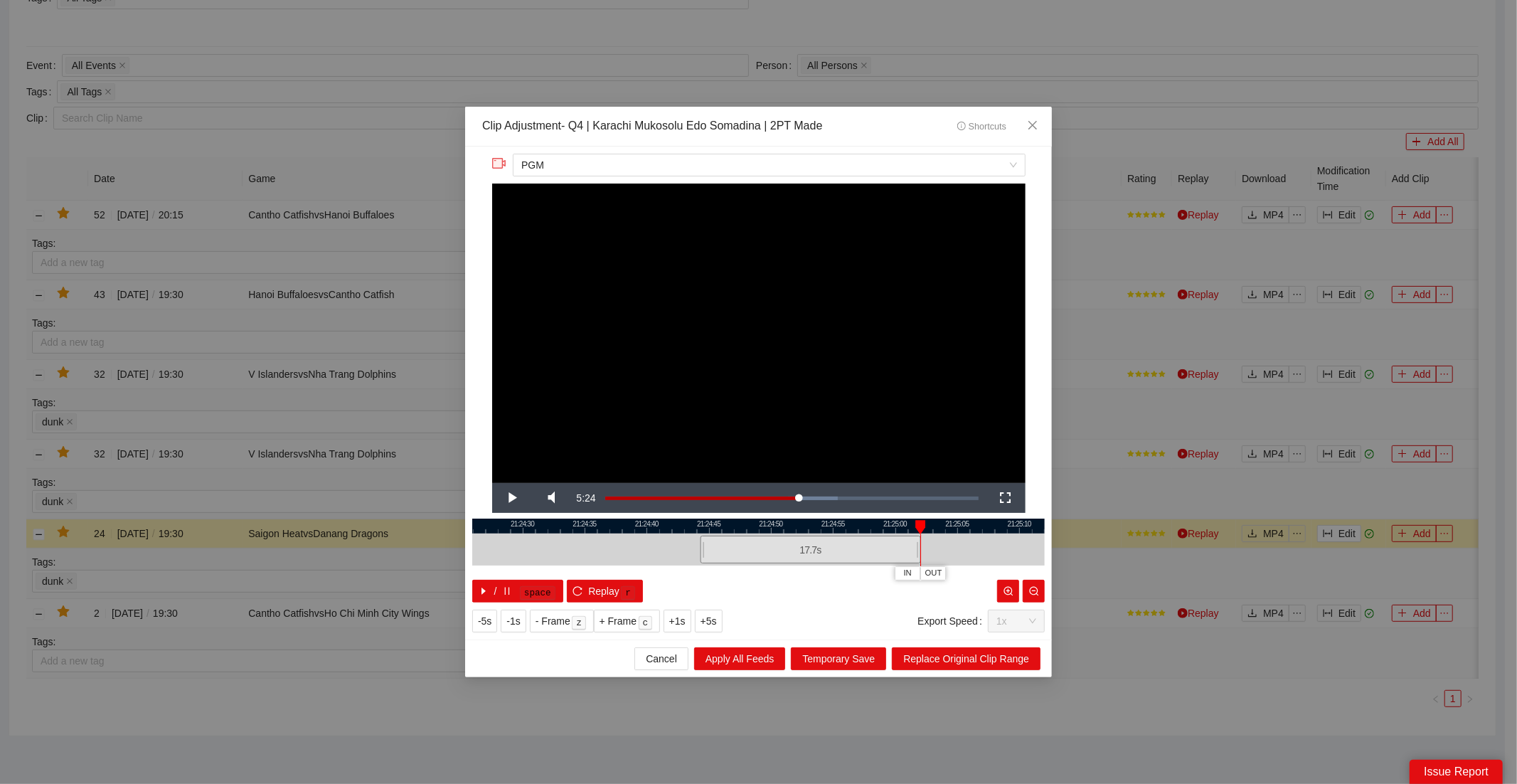
click at [920, 552] on div "21:24:25 21:24:30 21:24:35 21:24:40 21:24:45 21:24:50 21:24:55 21:25:00 21:25:0…" at bounding box center [758, 560] width 573 height 84
click at [957, 660] on span "Replace Original Clip Range" at bounding box center [966, 658] width 126 height 16
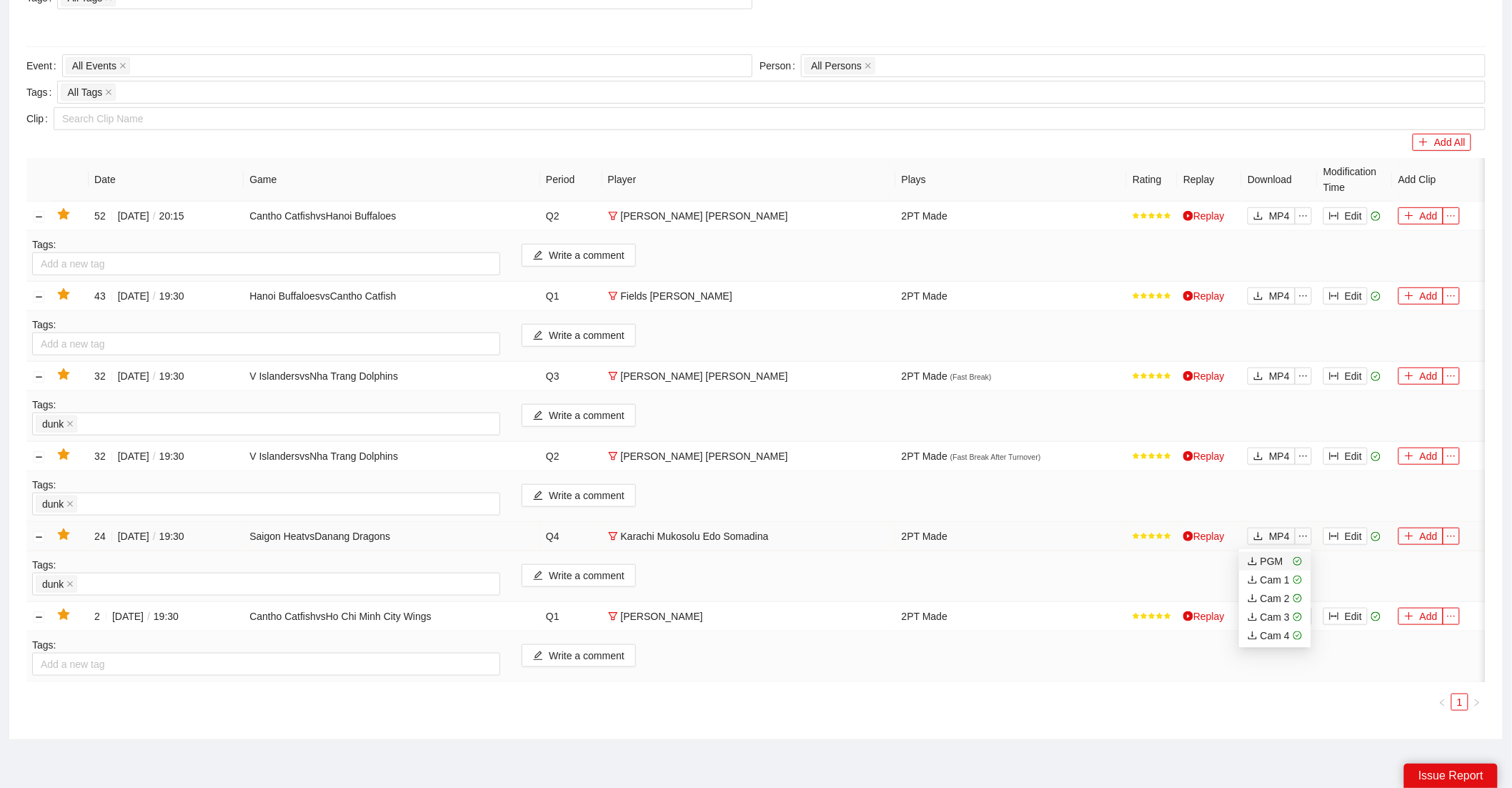
click at [1271, 561] on div "PGM" at bounding box center [1265, 561] width 35 height 16
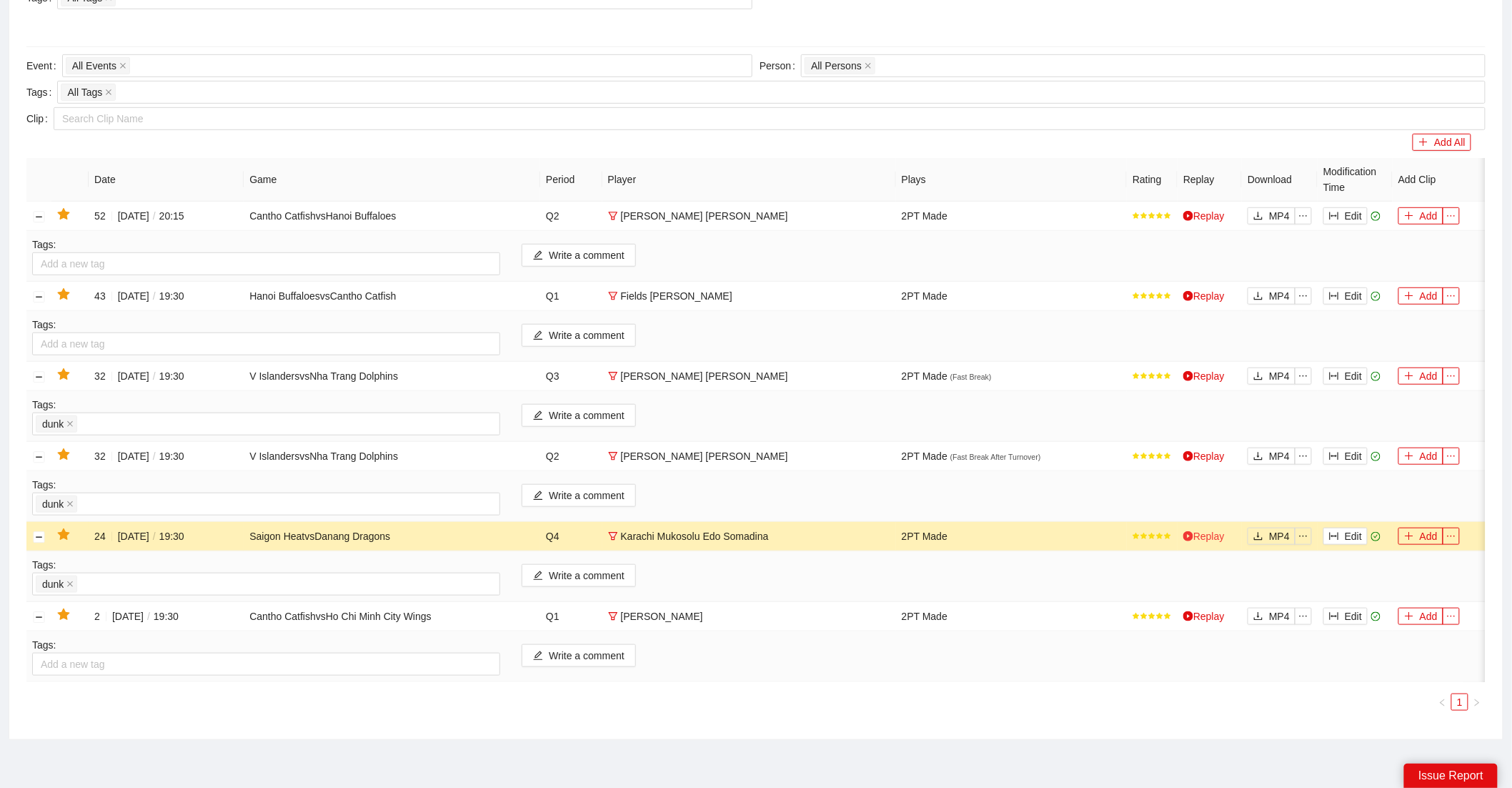
click at [1208, 537] on link "Replay" at bounding box center [1204, 536] width 42 height 11
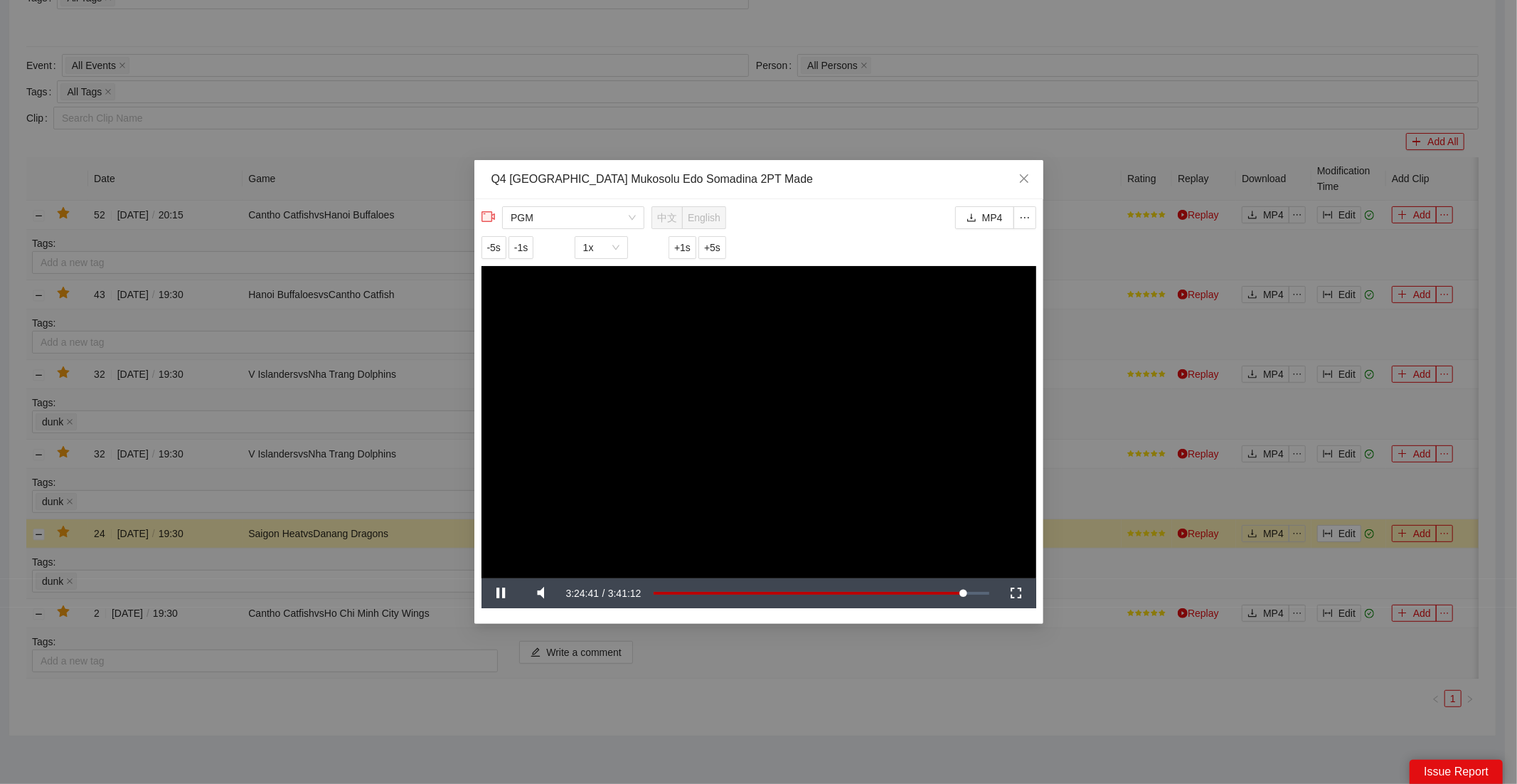
click at [843, 388] on video "Video Player" at bounding box center [758, 422] width 555 height 312
click at [1026, 168] on span "Close" at bounding box center [1025, 179] width 39 height 39
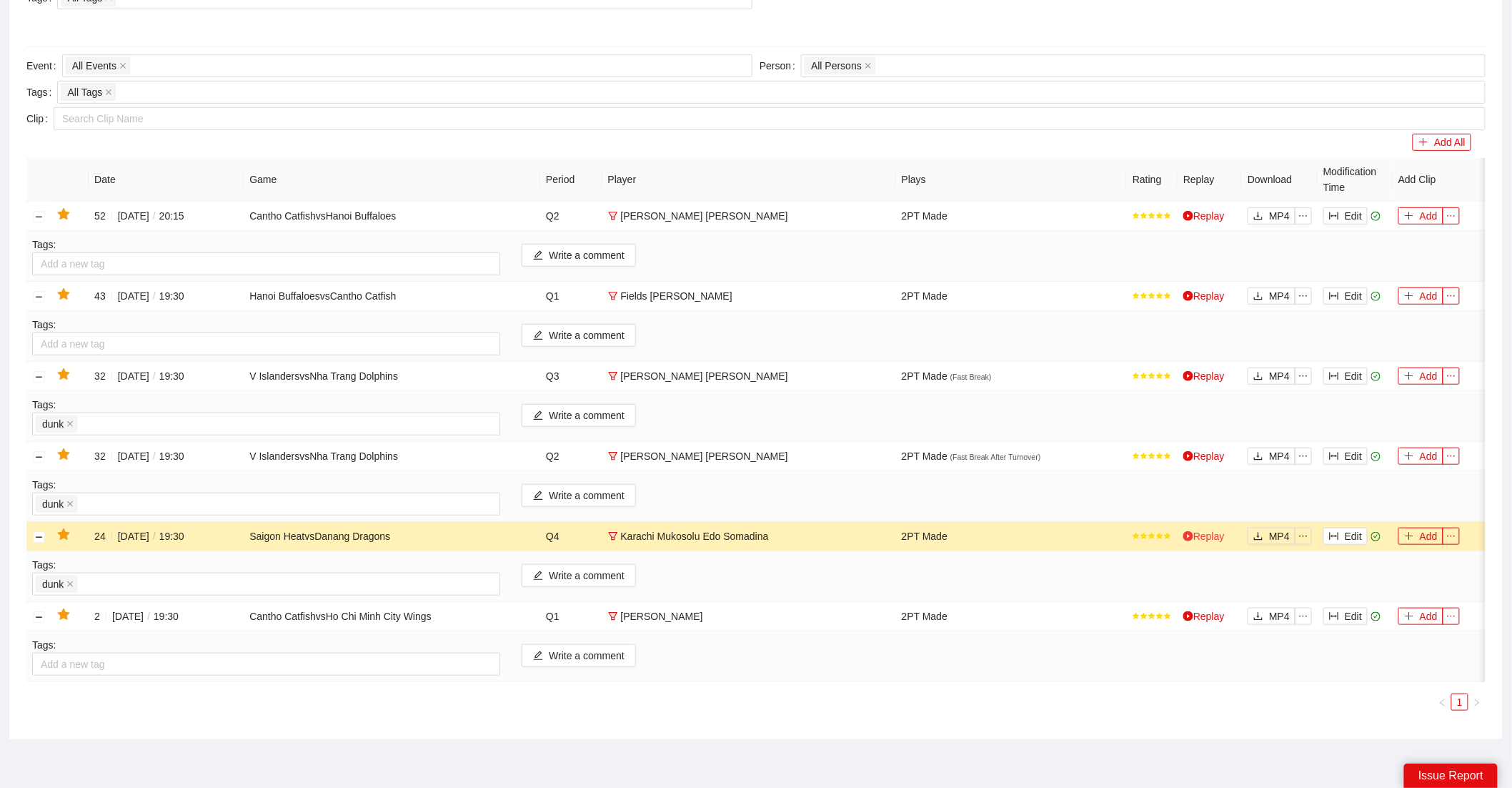
click at [1214, 536] on link "Replay" at bounding box center [1204, 536] width 42 height 11
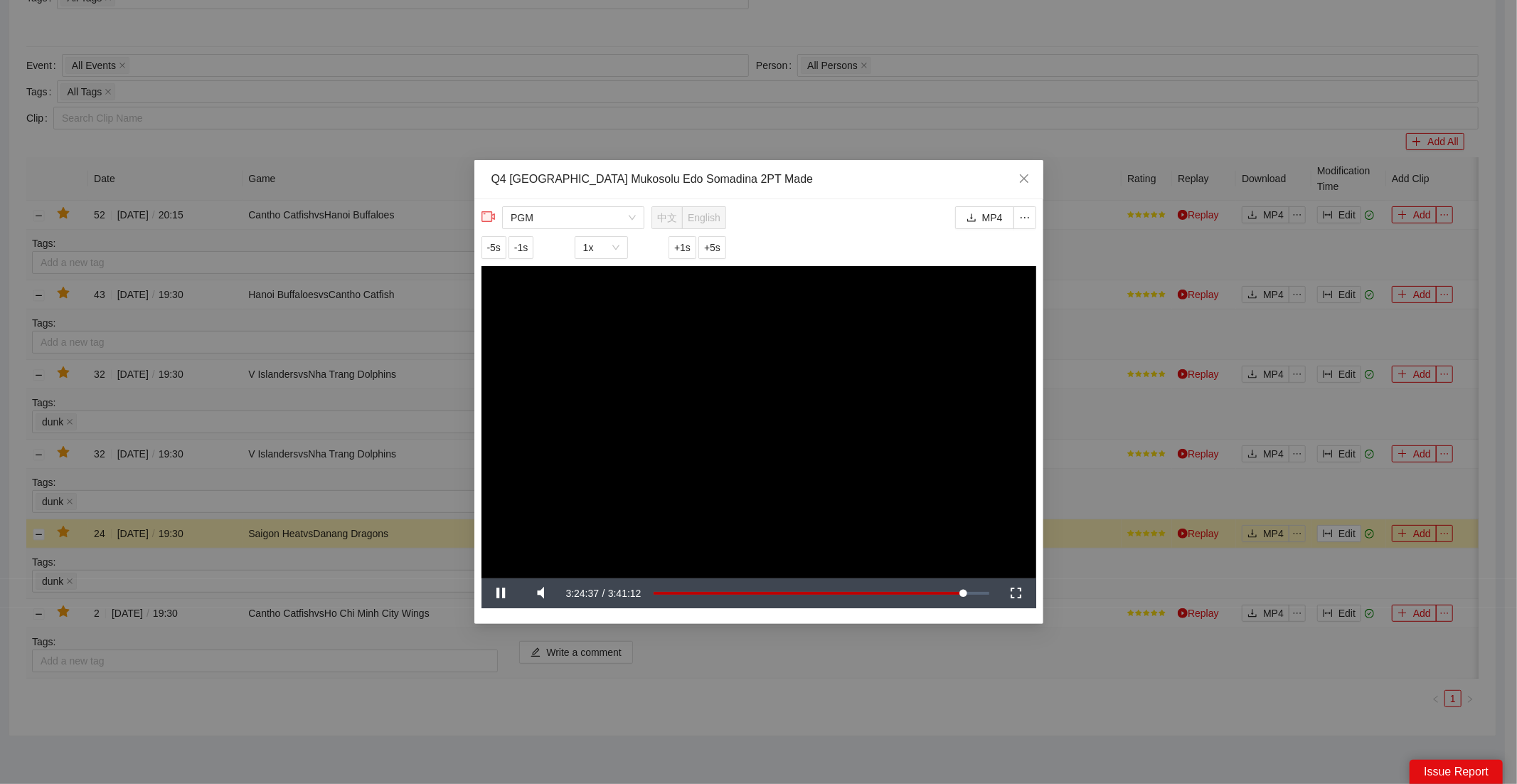
click at [941, 384] on video "Video Player" at bounding box center [758, 422] width 555 height 312
click at [1019, 182] on icon "close" at bounding box center [1025, 178] width 11 height 11
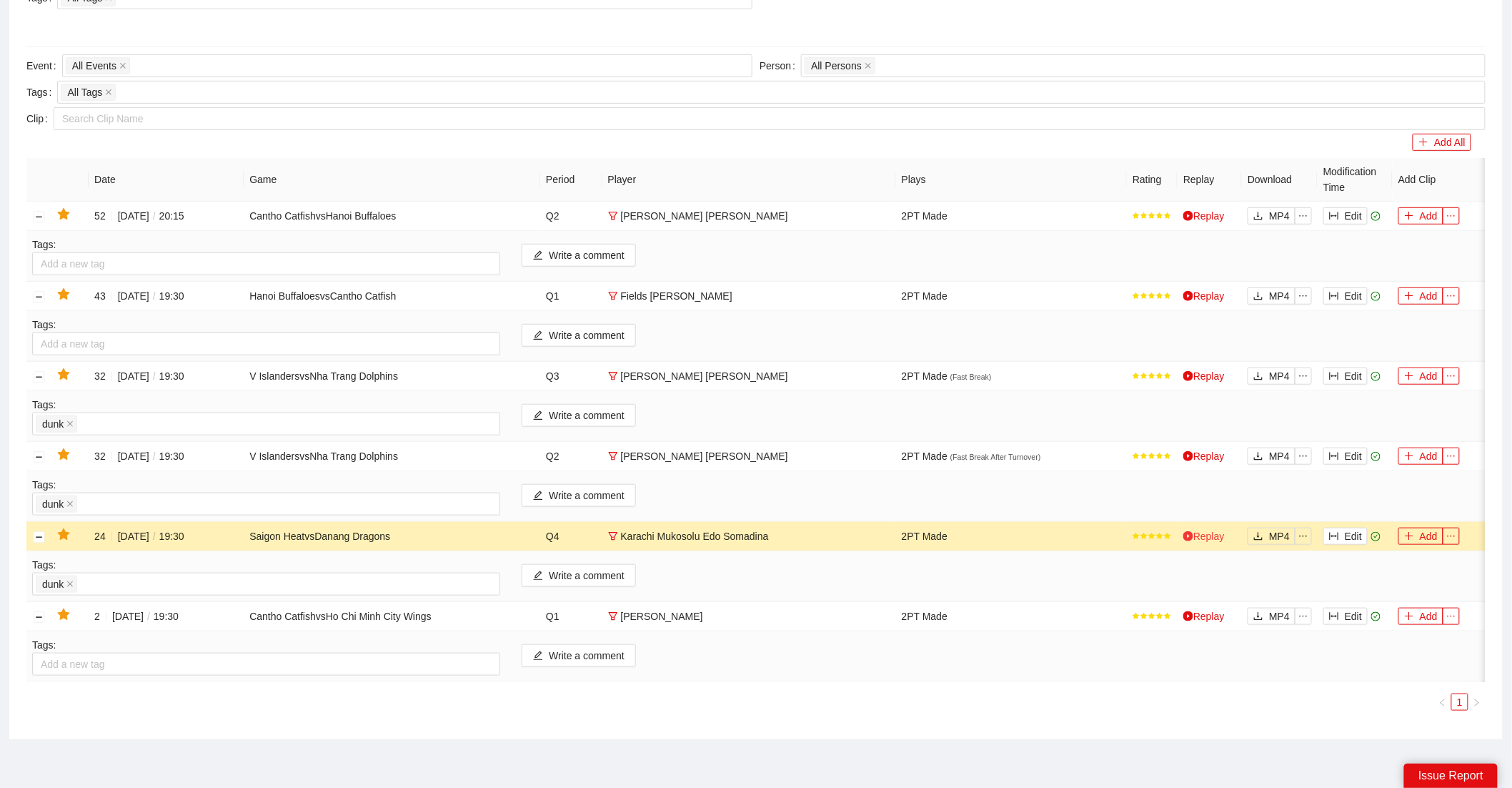
click at [1208, 532] on link "Replay" at bounding box center [1204, 536] width 42 height 11
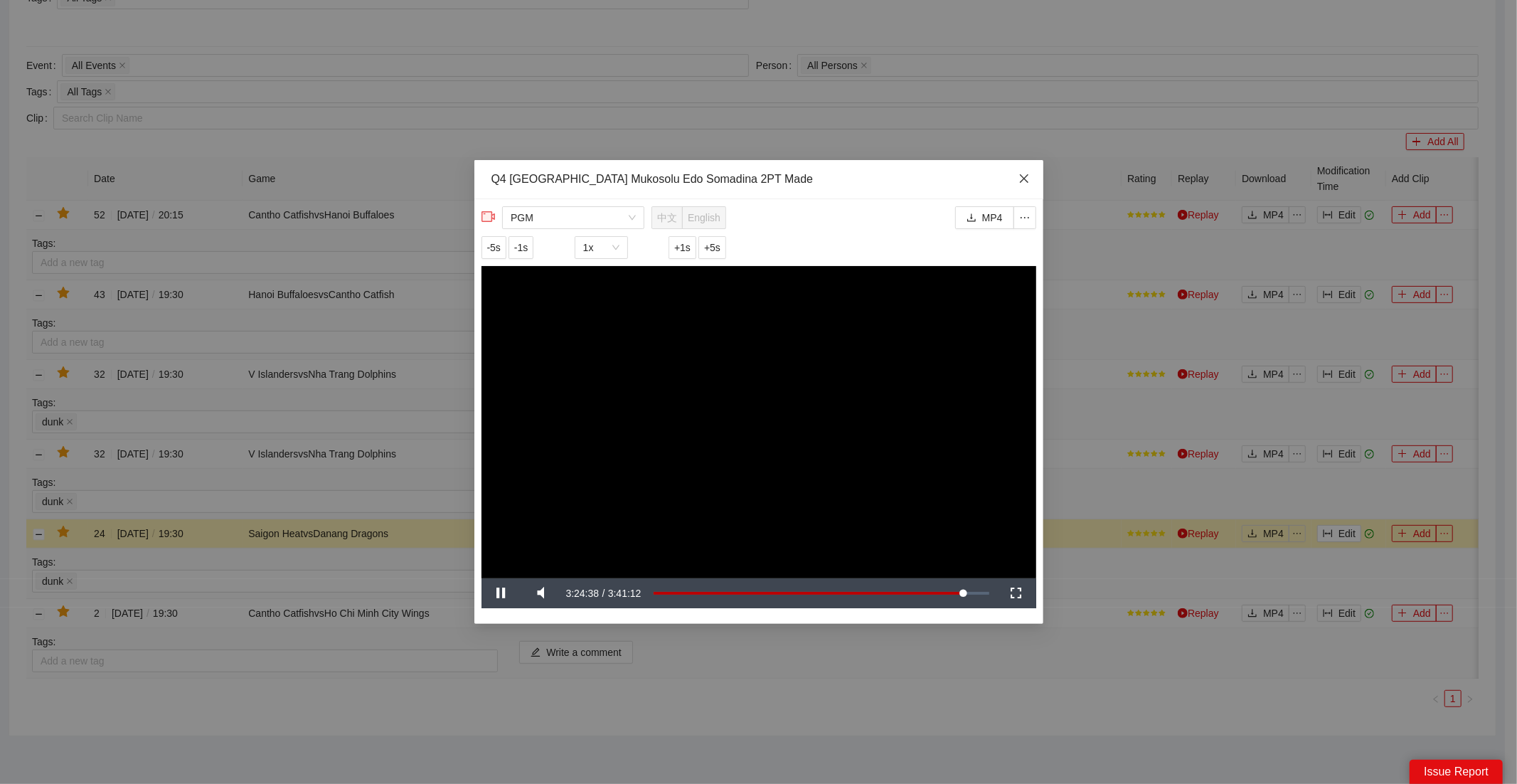
click at [1037, 182] on span "Close" at bounding box center [1025, 179] width 39 height 39
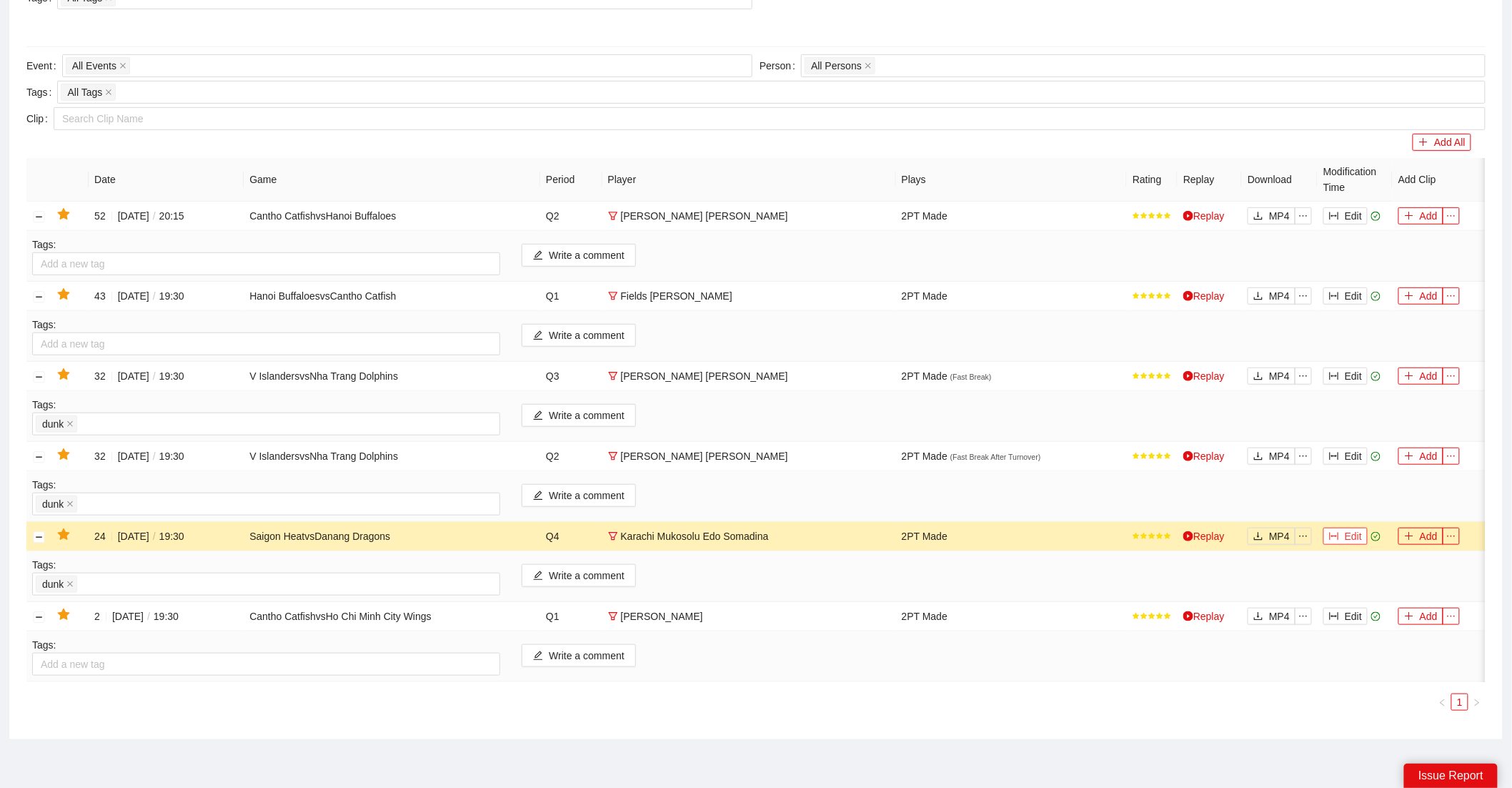
click at [1349, 536] on button "Edit" at bounding box center [1346, 536] width 45 height 17
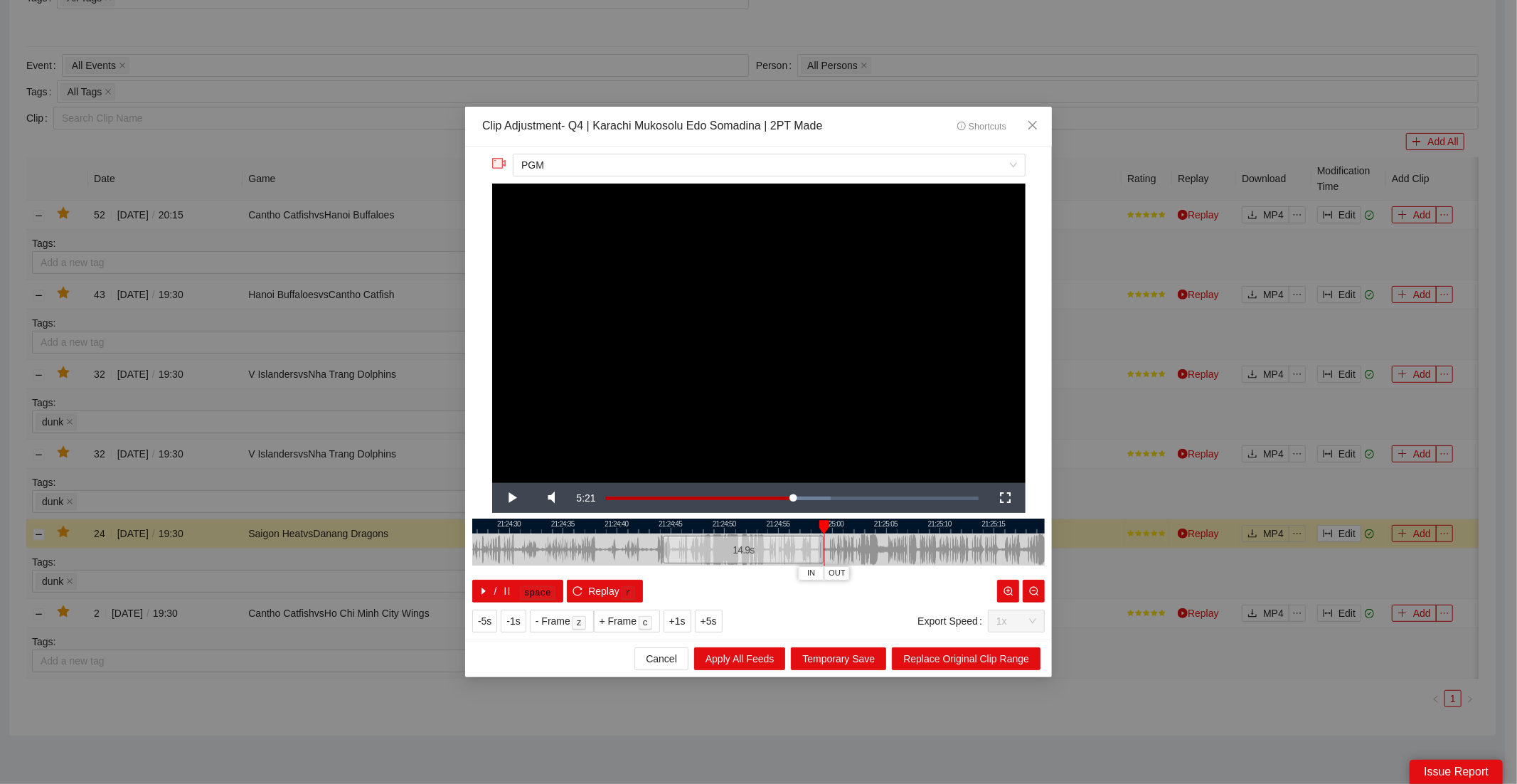
drag, startPoint x: 856, startPoint y: 549, endPoint x: 825, endPoint y: 555, distance: 31.6
click at [825, 555] on div at bounding box center [821, 549] width 8 height 32
click at [790, 531] on div at bounding box center [758, 525] width 573 height 15
click at [781, 527] on div at bounding box center [758, 525] width 573 height 15
drag, startPoint x: 821, startPoint y: 549, endPoint x: 852, endPoint y: 556, distance: 31.8
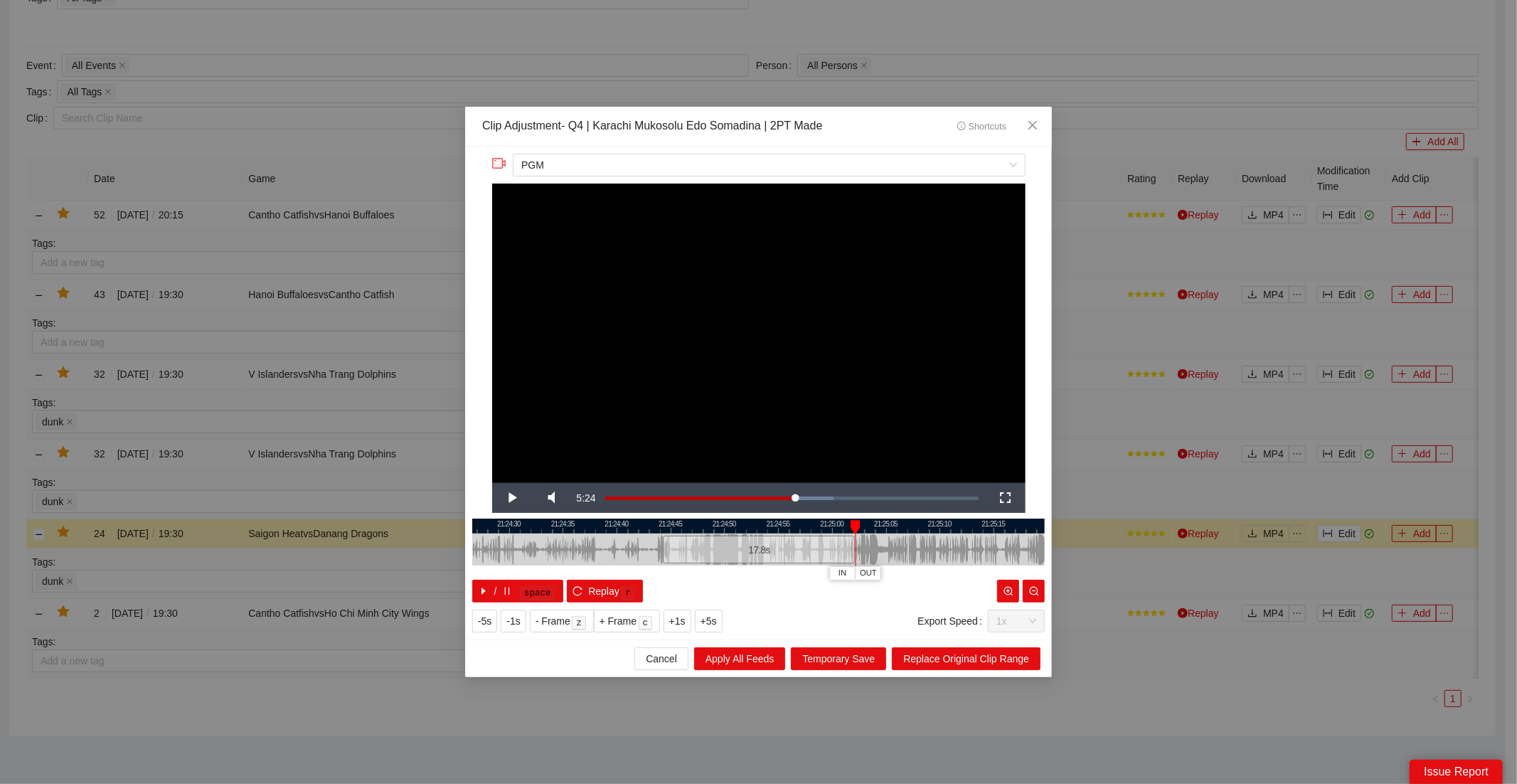
click at [852, 556] on div at bounding box center [853, 549] width 8 height 32
click at [952, 657] on span "Replace Original Clip Range" at bounding box center [966, 658] width 126 height 16
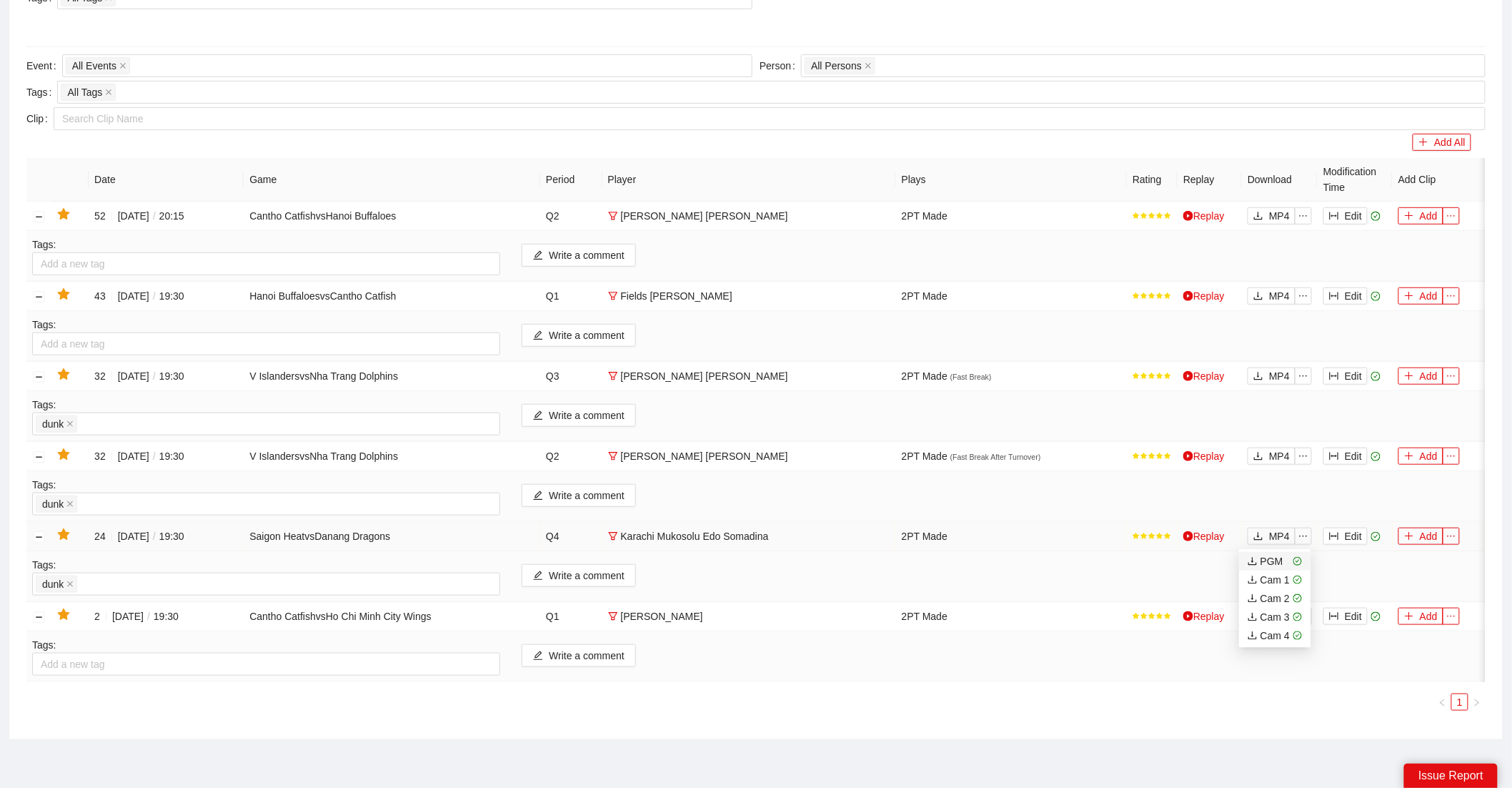
click at [1274, 562] on div "PGM" at bounding box center [1265, 561] width 35 height 16
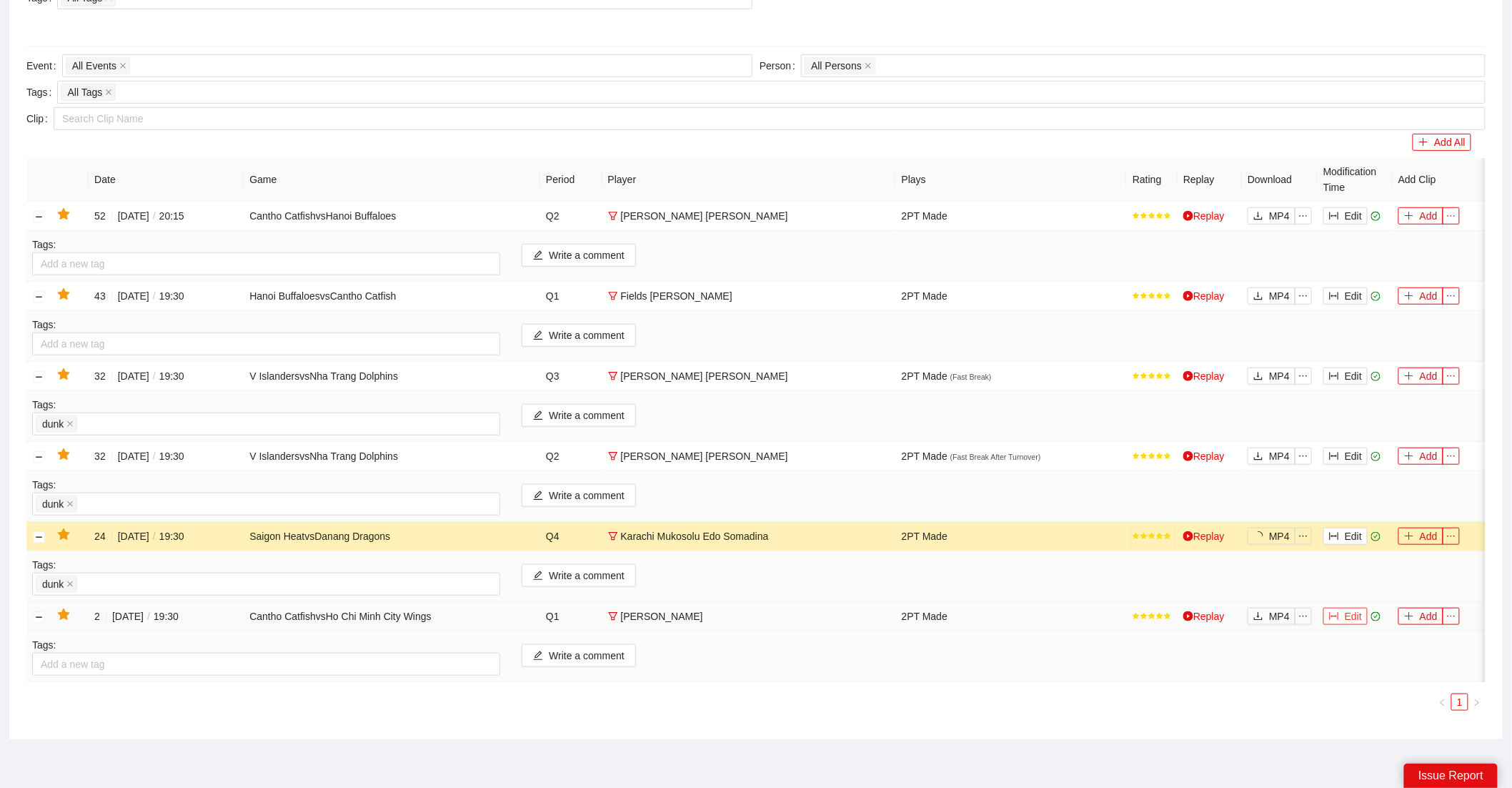
click at [1350, 614] on button "Edit" at bounding box center [1346, 615] width 45 height 17
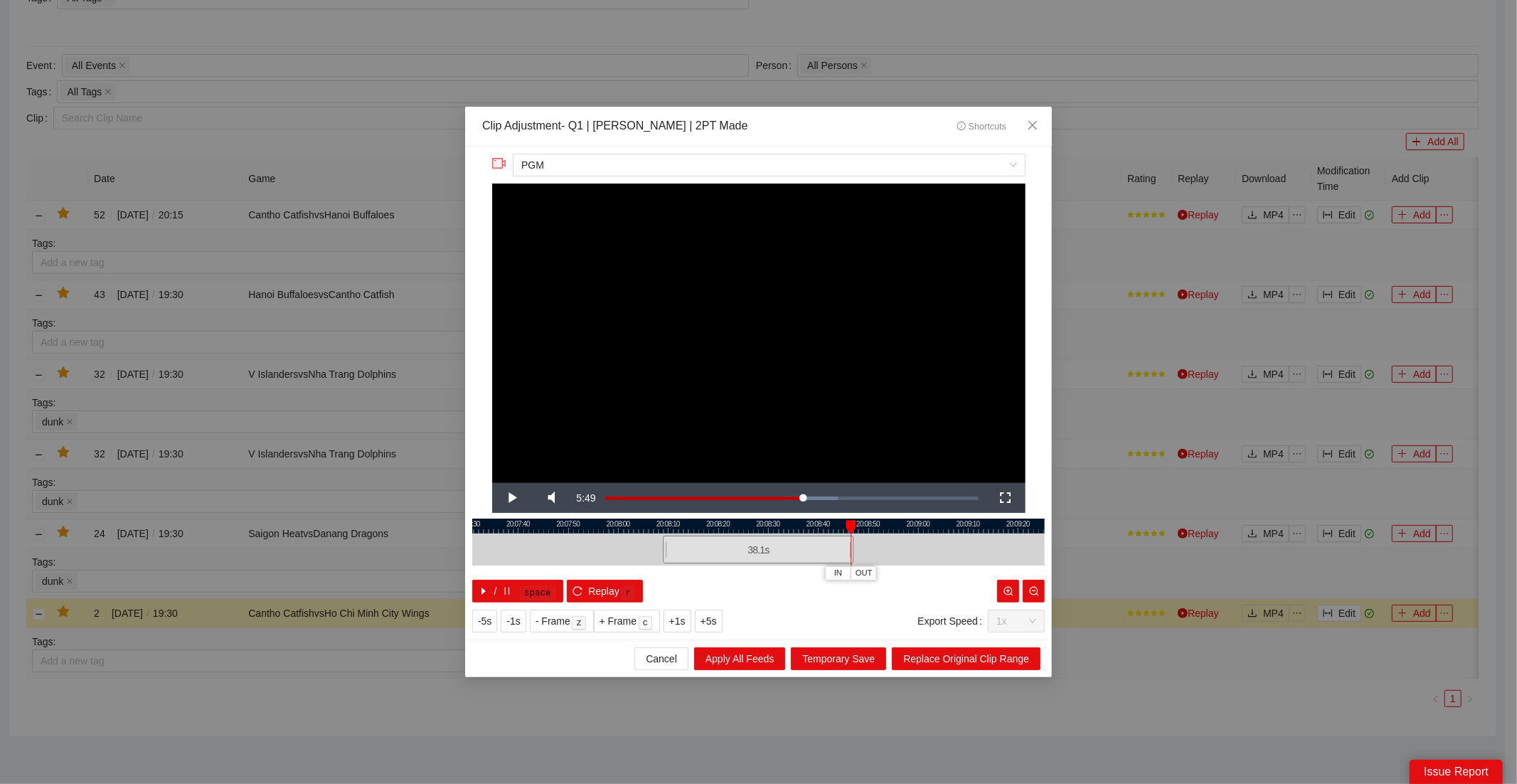
drag, startPoint x: 716, startPoint y: 522, endPoint x: 880, endPoint y: 599, distance: 181.2
click at [850, 539] on div "20:07:30 20:07:40 20:07:50 20:08:00 20:08:10 20:08:20 20:08:30 20:08:40 20:08:5…" at bounding box center [758, 560] width 573 height 84
click at [998, 662] on span "Replace Original Clip Range" at bounding box center [966, 658] width 126 height 16
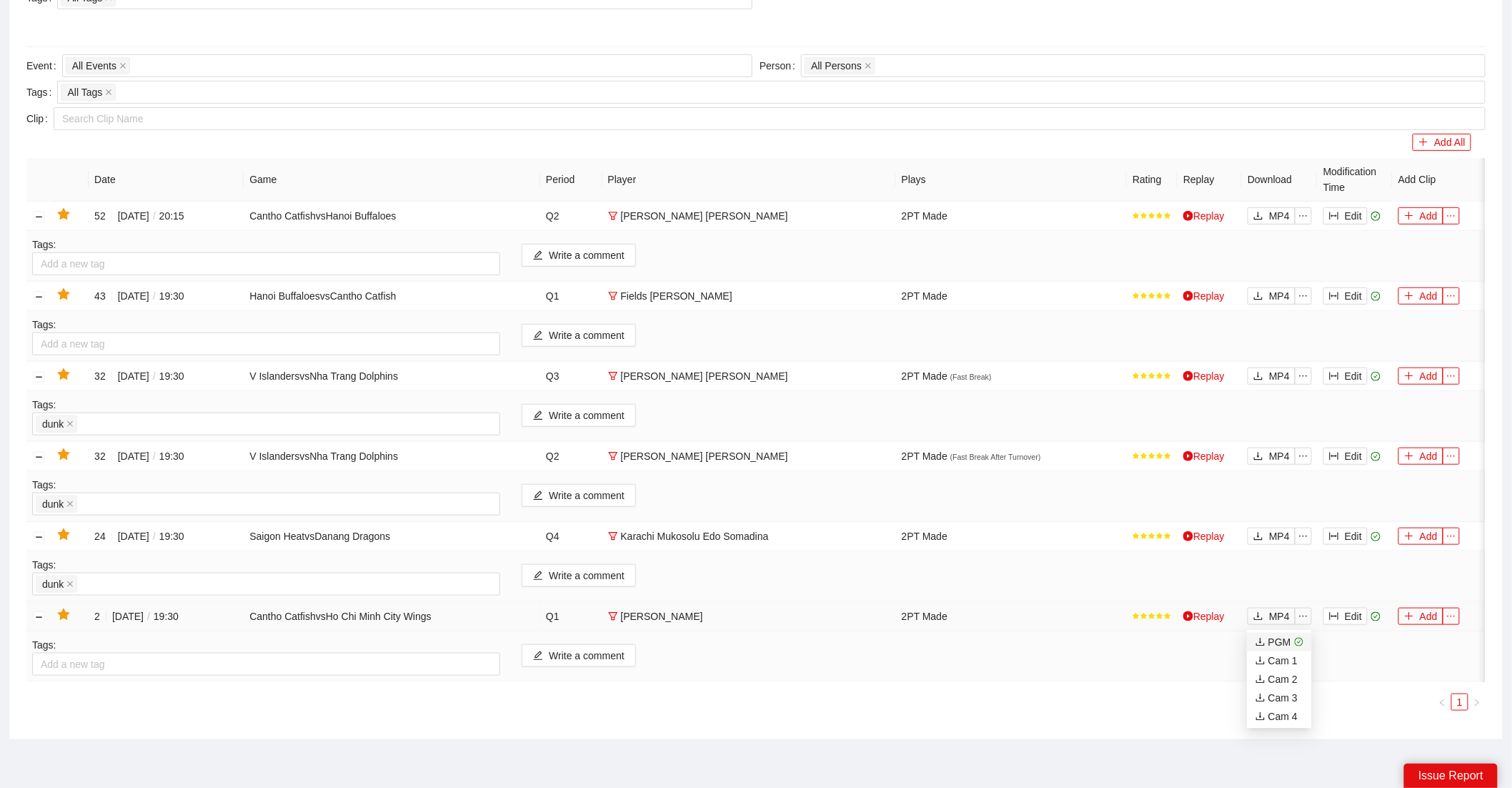
click at [1287, 635] on div "PGM" at bounding box center [1273, 641] width 35 height 16
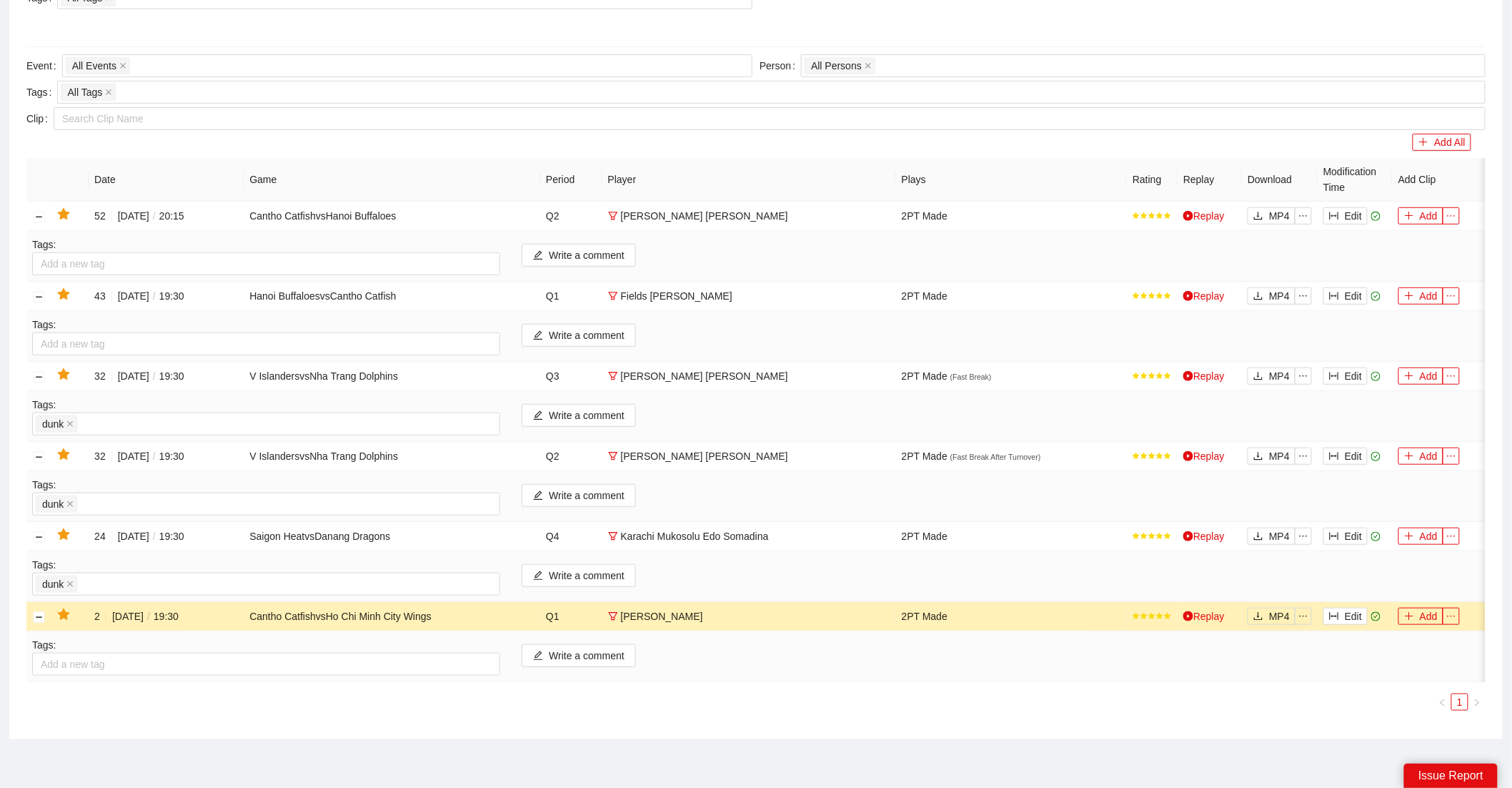
click at [30, 141] on div "Add All" at bounding box center [748, 142] width 1445 height 17
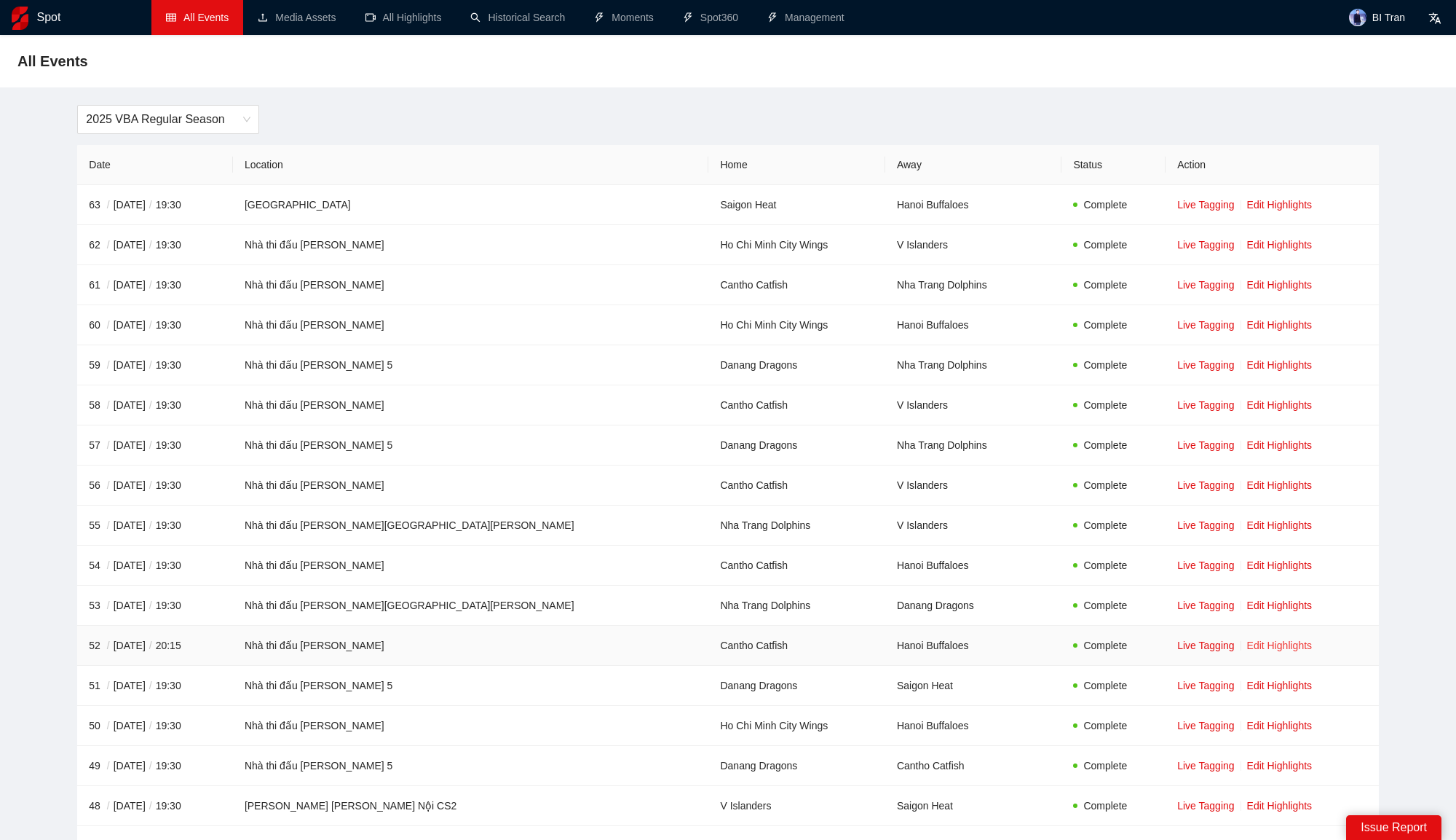
click at [1247, 641] on link "Edit Highlights" at bounding box center [1279, 645] width 65 height 11
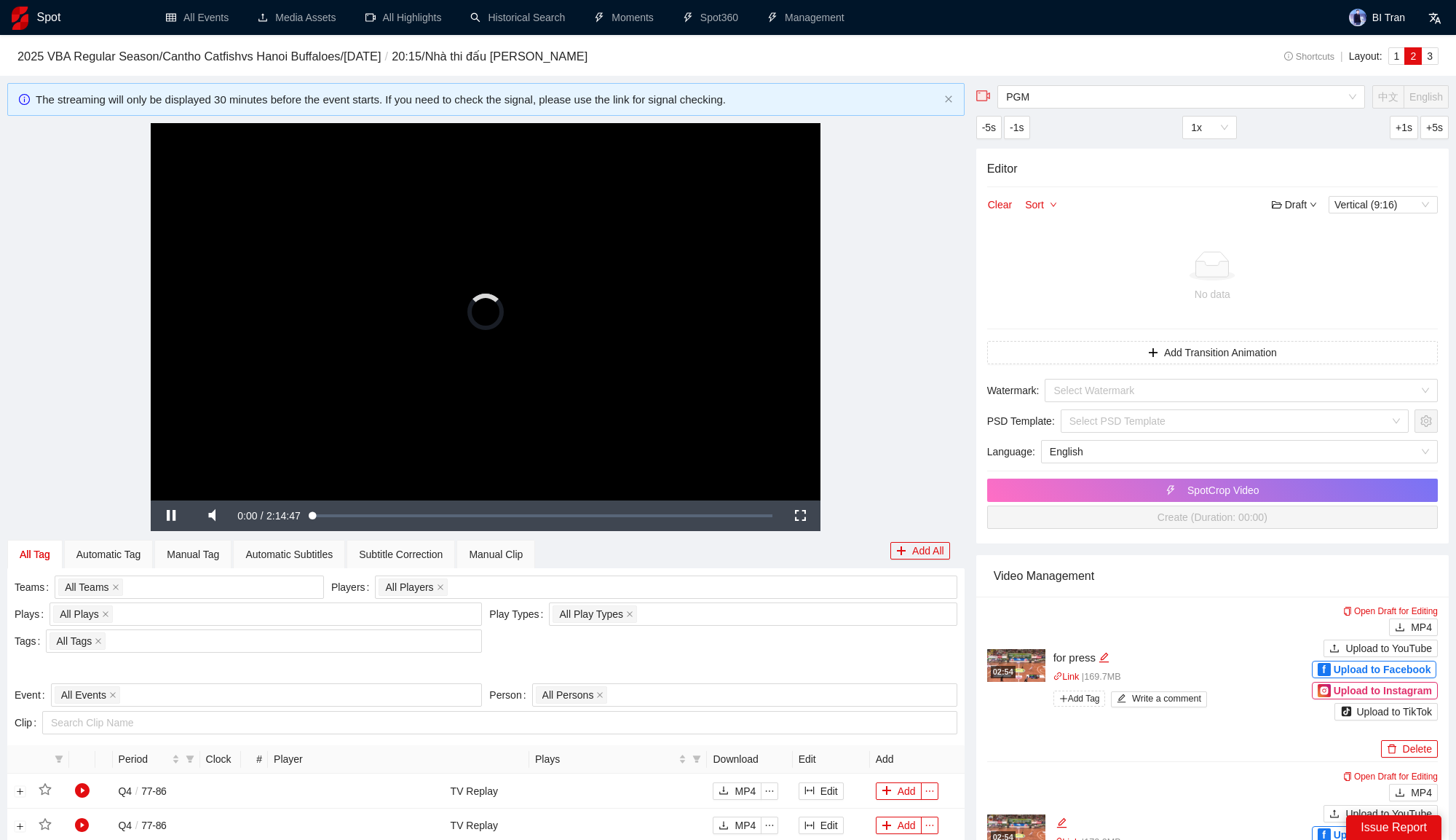
click at [662, 325] on video "Video Player" at bounding box center [485, 311] width 669 height 377
click at [540, 515] on div "1:06:32" at bounding box center [540, 516] width 1 height 5
click at [597, 304] on video "Video Player" at bounding box center [485, 311] width 669 height 377
click at [524, 514] on div "0:59:54" at bounding box center [430, 516] width 224 height 5
click at [522, 515] on div "0:59:56" at bounding box center [425, 516] width 198 height 5
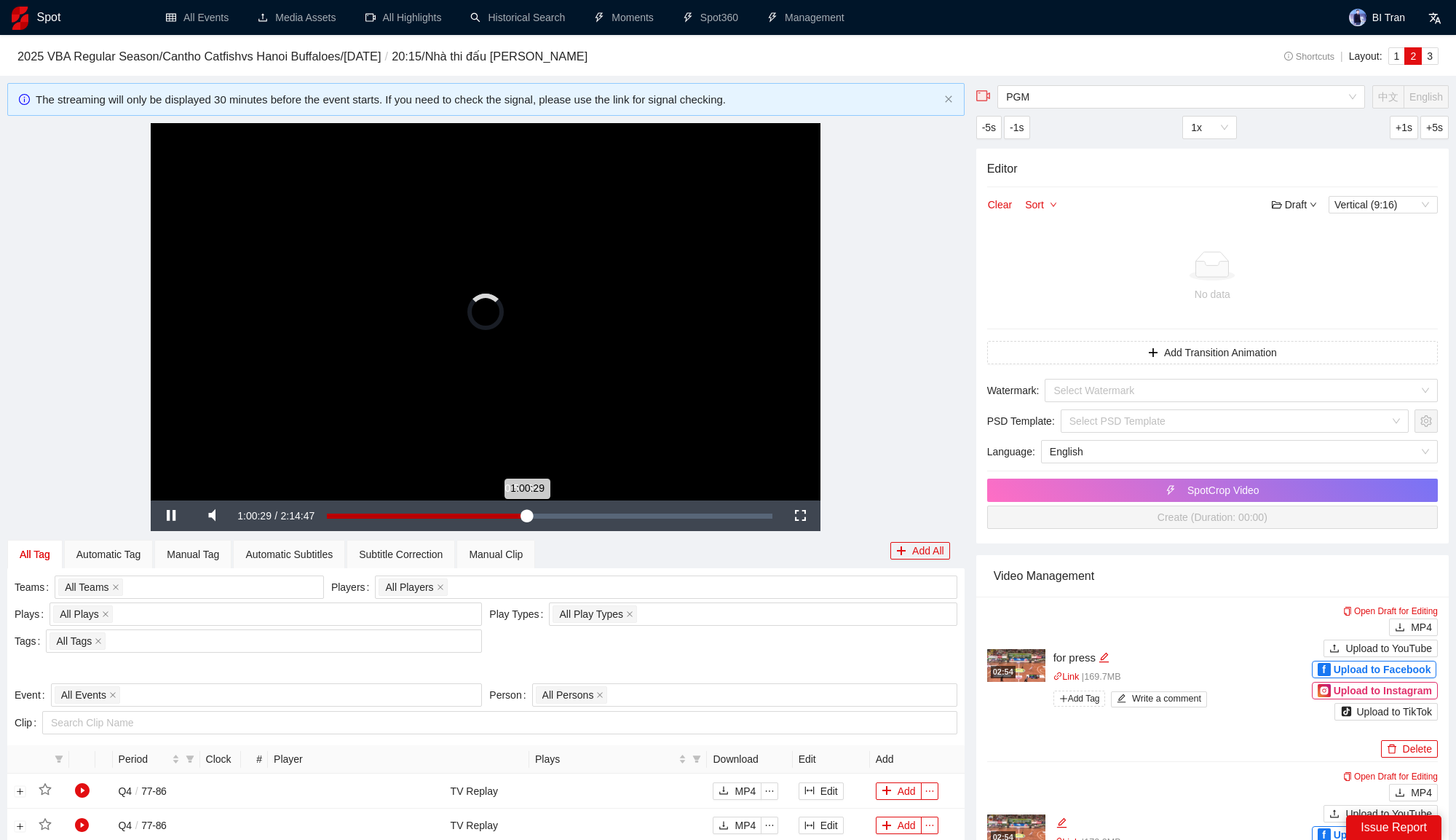
click at [518, 515] on div "Loaded : 0.00% 0:58:35 1:00:29" at bounding box center [549, 516] width 445 height 5
click at [587, 213] on video "Video Player" at bounding box center [485, 311] width 669 height 377
click at [604, 319] on video "Video Player" at bounding box center [485, 311] width 669 height 377
click at [523, 552] on div "Manual Clip" at bounding box center [495, 553] width 54 height 16
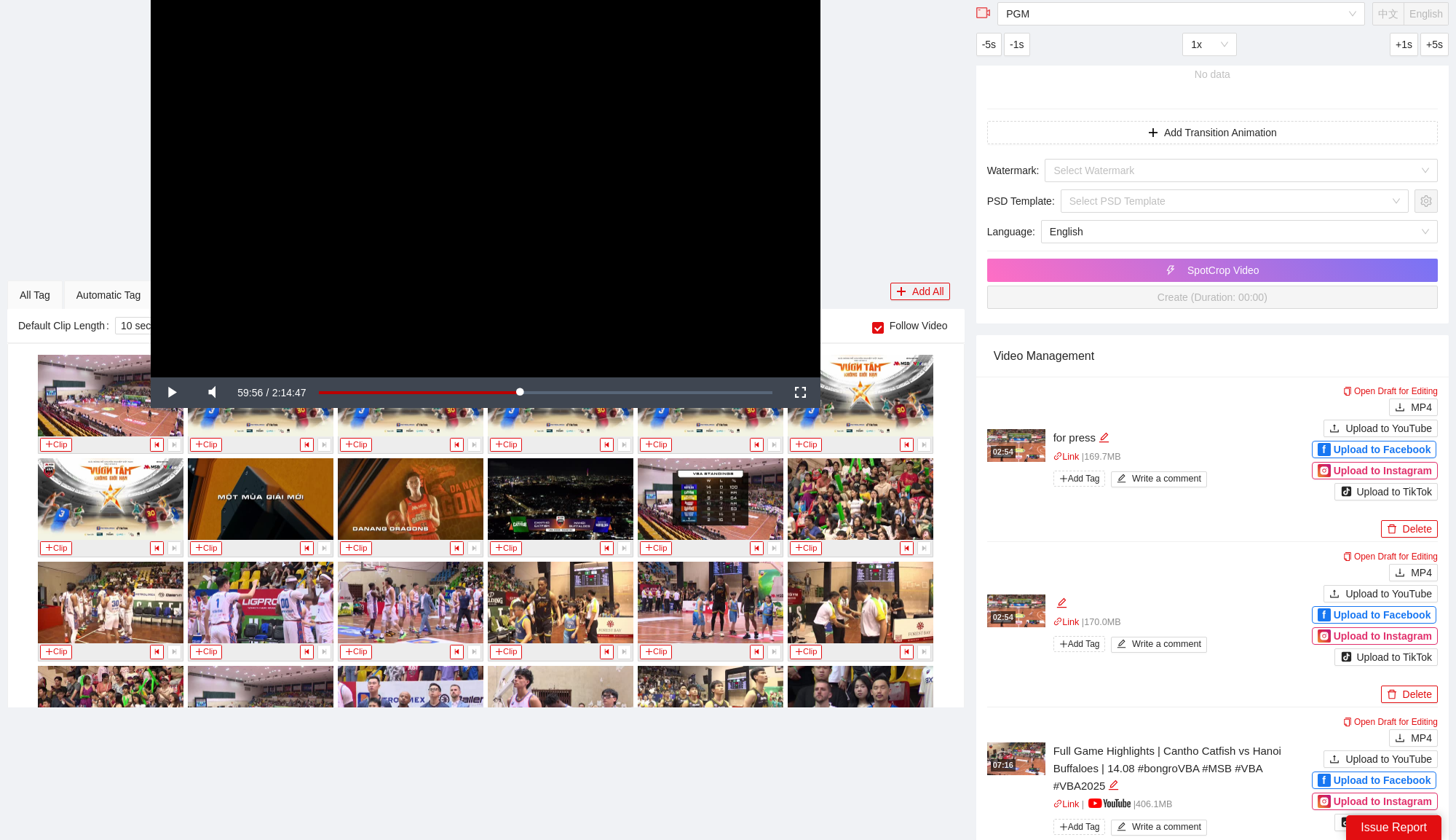
scroll to position [217, 0]
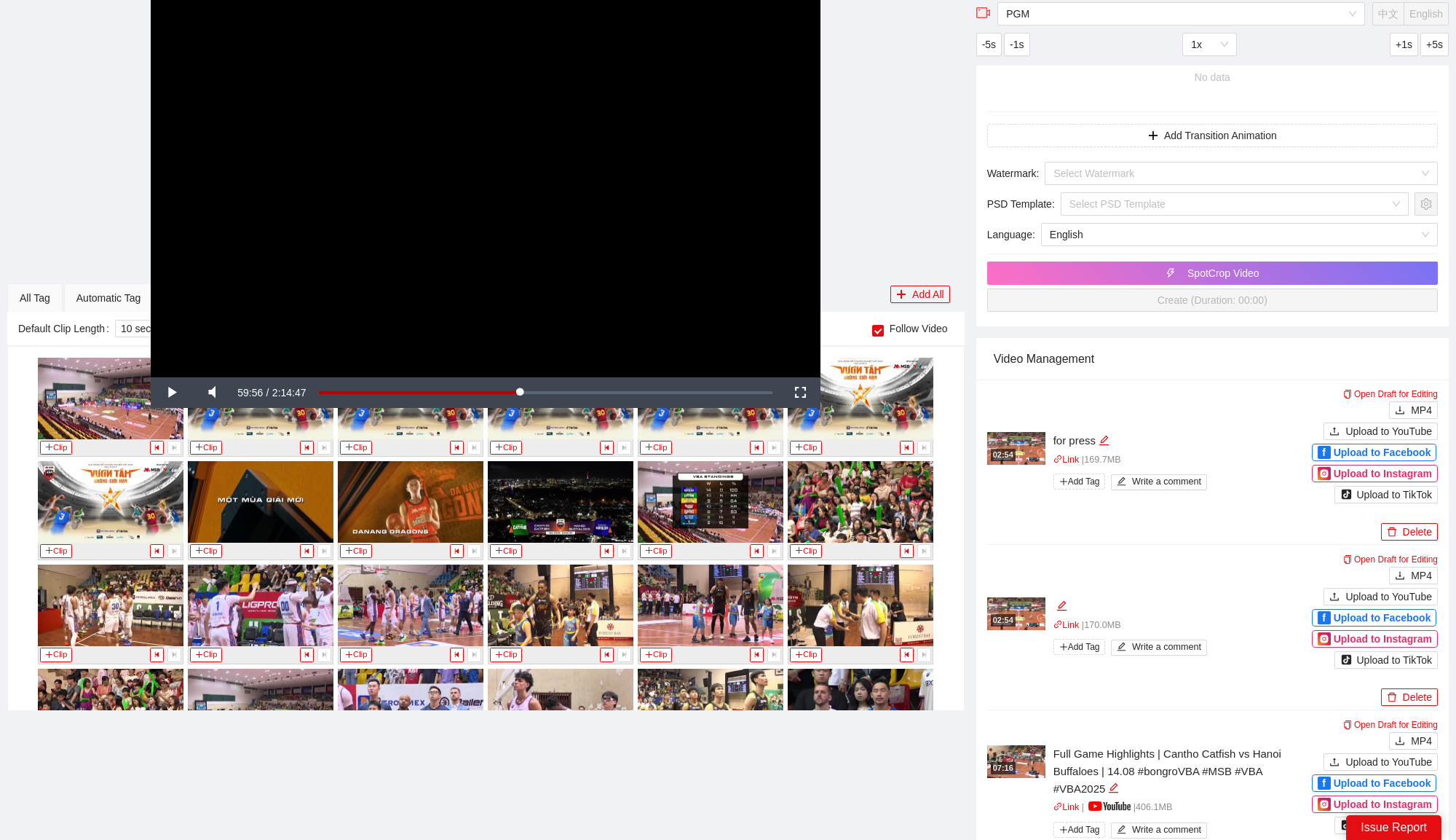
click at [878, 329] on div "**********" at bounding box center [486, 188] width 958 height 377
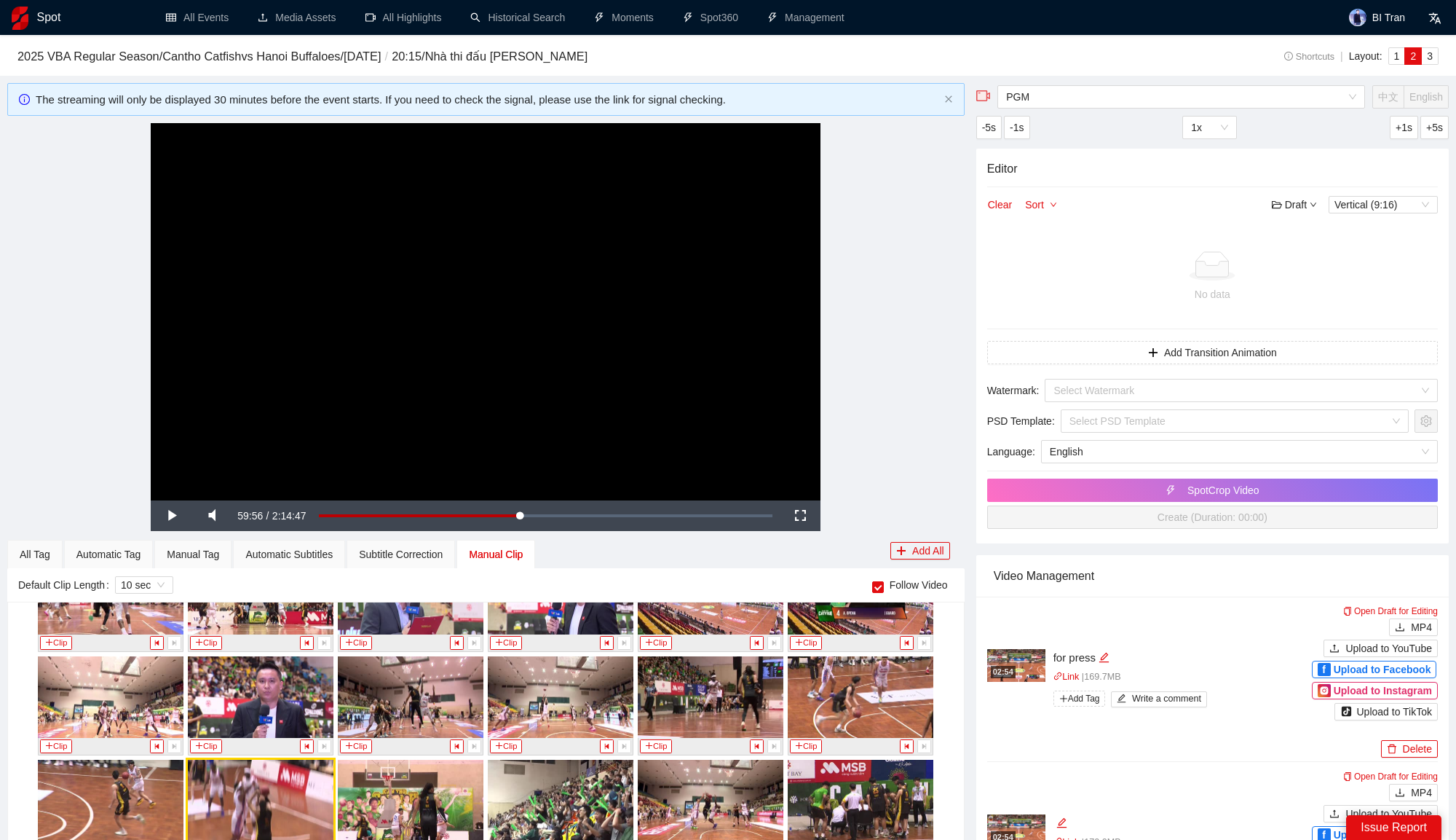
scroll to position [113, 0]
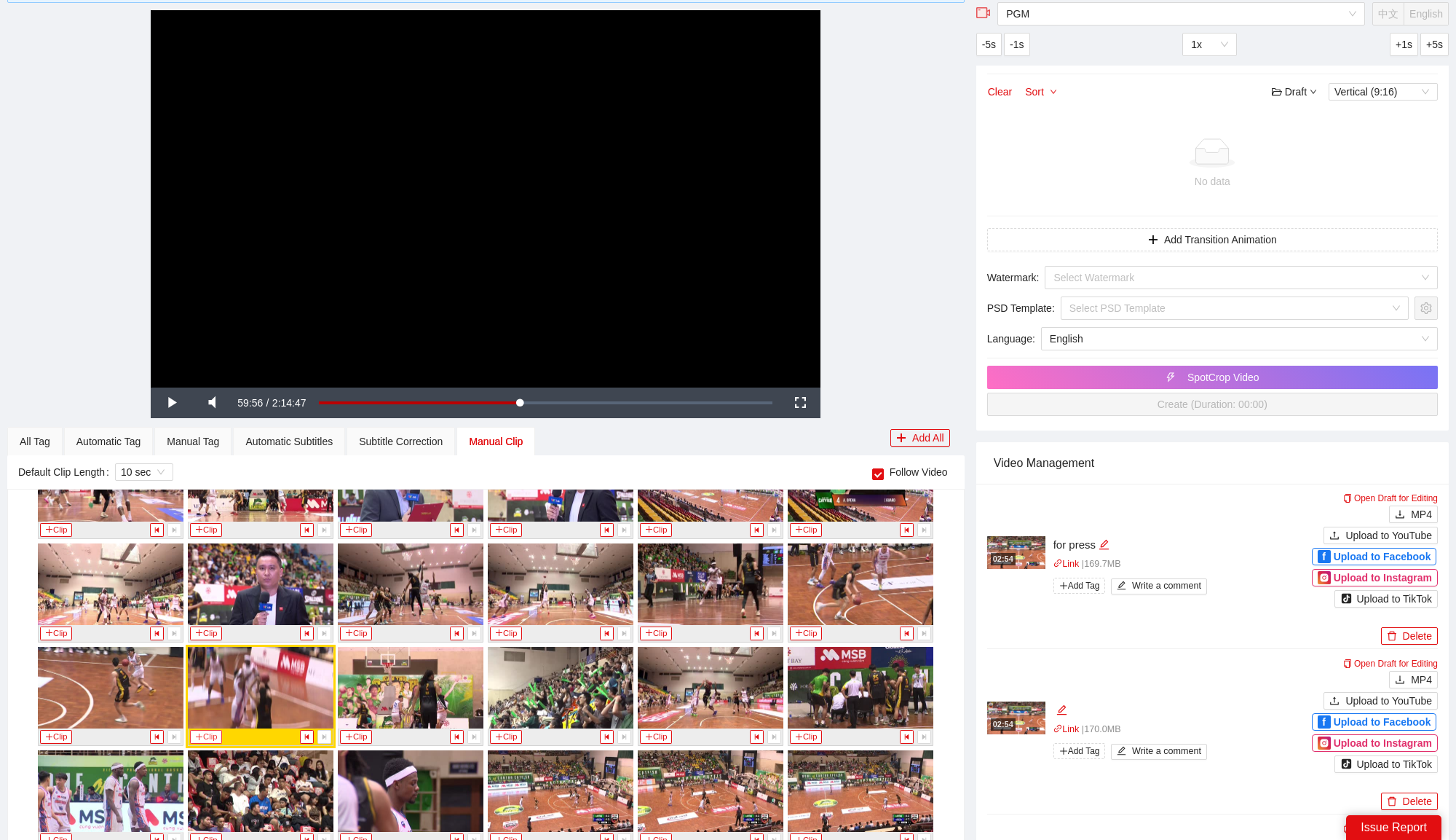
click at [207, 730] on button "Clip" at bounding box center [206, 737] width 32 height 14
click at [43, 435] on div "All Tag" at bounding box center [35, 441] width 30 height 16
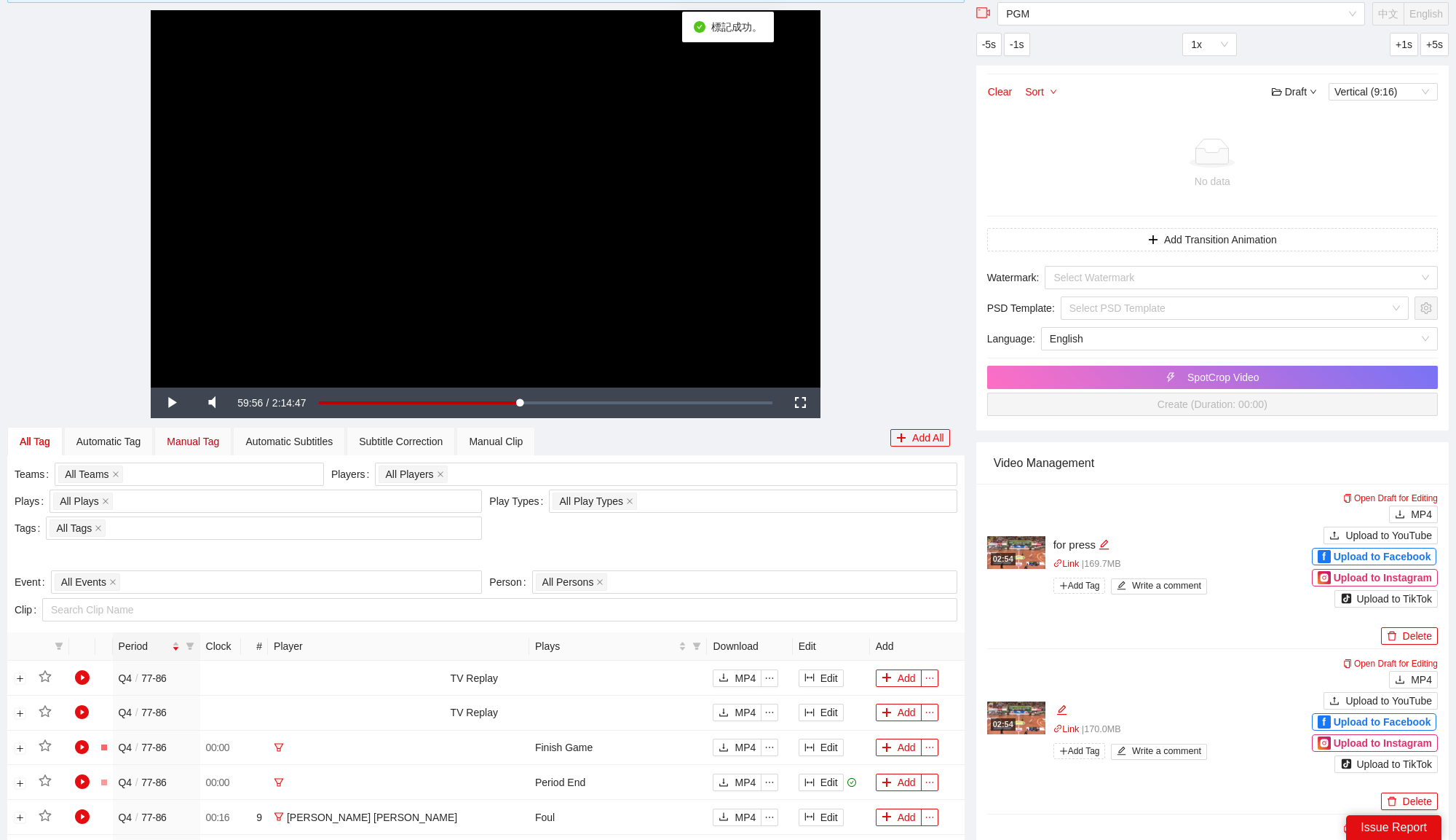
click at [217, 435] on div "Manual Tag" at bounding box center [192, 441] width 52 height 16
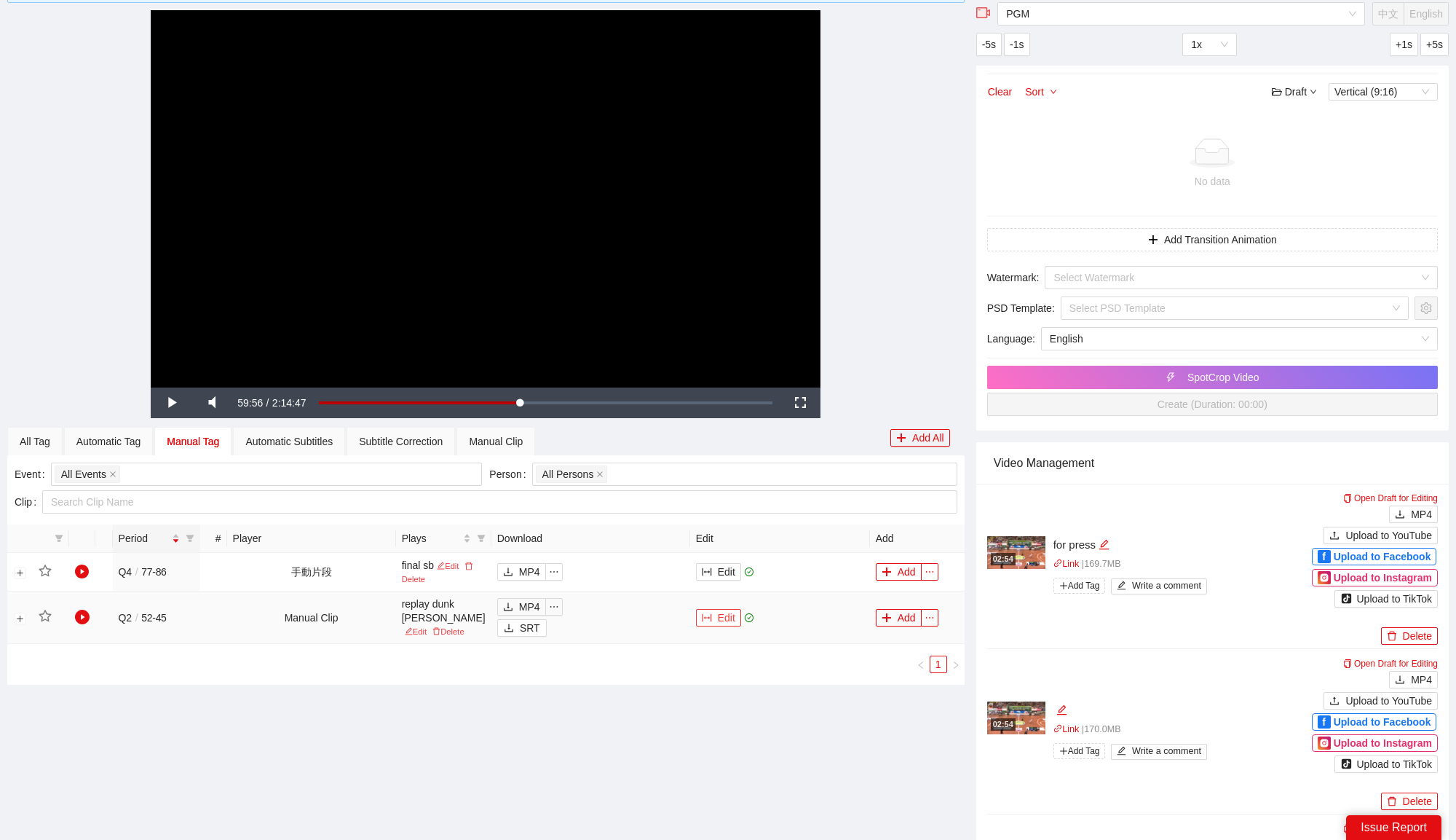
click at [722, 619] on button "Edit" at bounding box center [719, 618] width 45 height 17
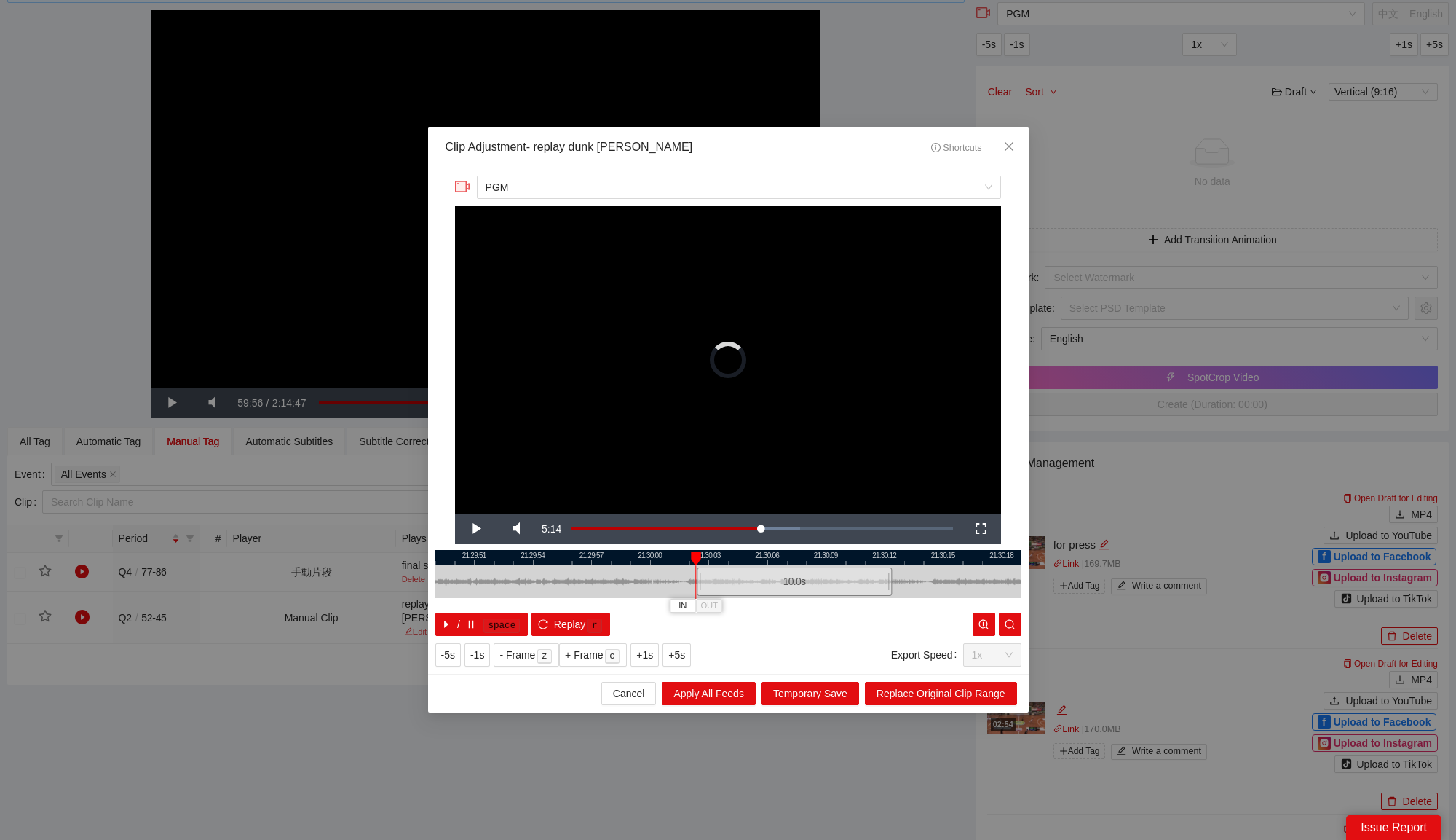
drag, startPoint x: 668, startPoint y: 585, endPoint x: 735, endPoint y: 585, distance: 67.0
click at [735, 585] on div "10.0 s" at bounding box center [794, 582] width 195 height 28
click at [477, 529] on span "Video Player" at bounding box center [475, 529] width 41 height 0
drag, startPoint x: 890, startPoint y: 575, endPoint x: 786, endPoint y: 590, distance: 105.1
click at [786, 590] on div at bounding box center [785, 582] width 9 height 33
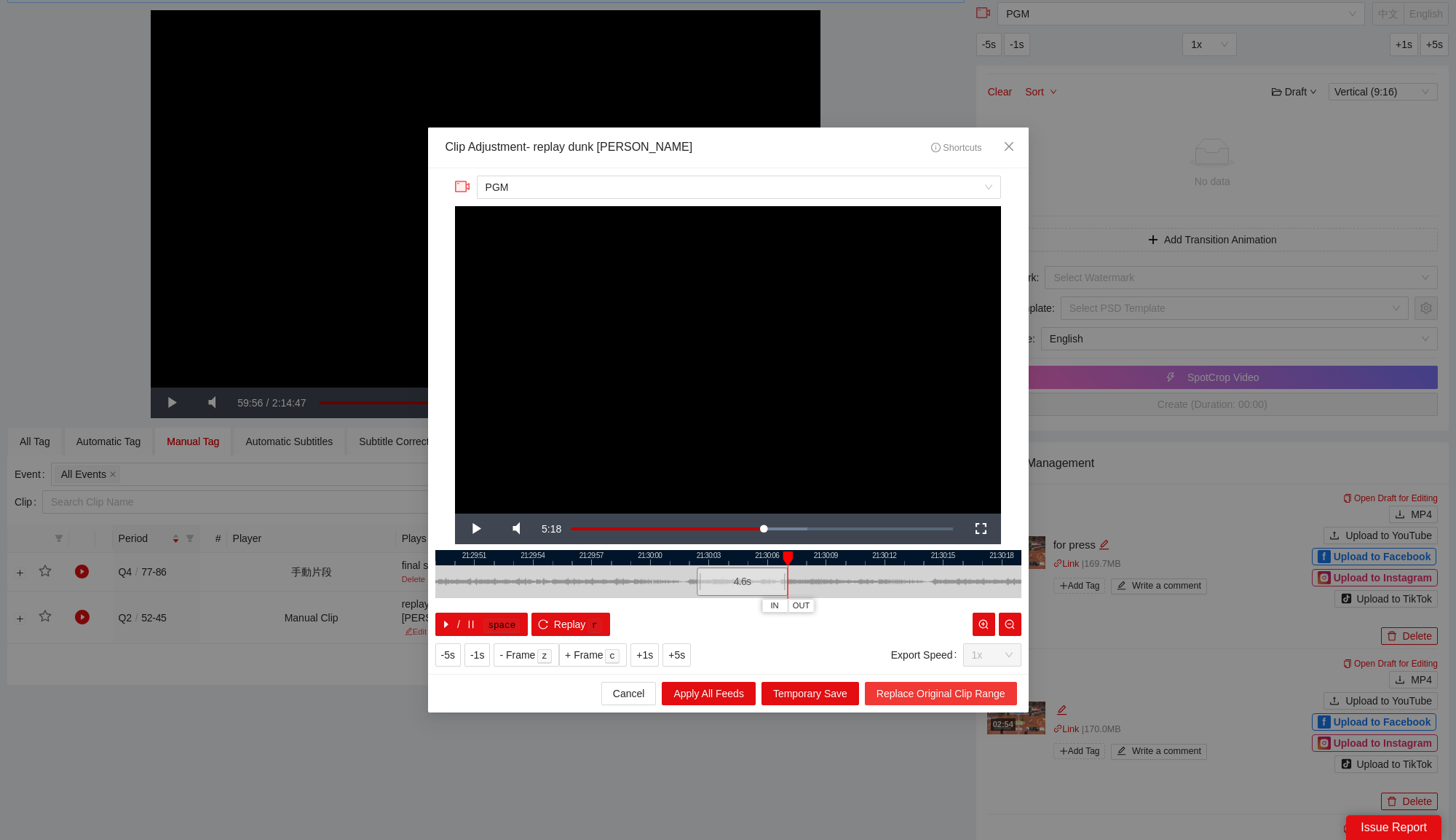
click at [904, 695] on span "Replace Original Clip Range" at bounding box center [941, 693] width 129 height 16
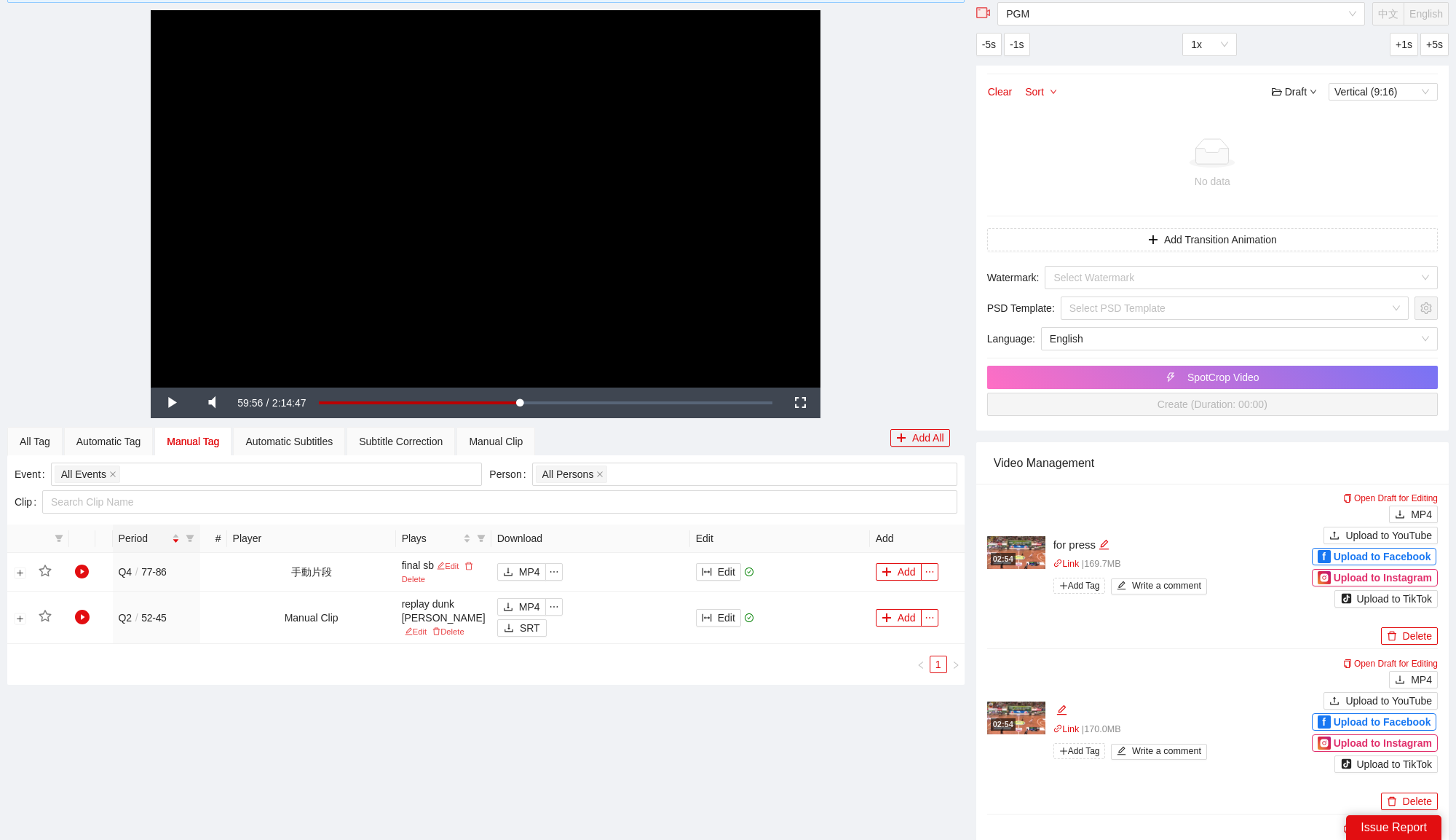
click at [527, 629] on div "PGM" at bounding box center [519, 628] width 36 height 16
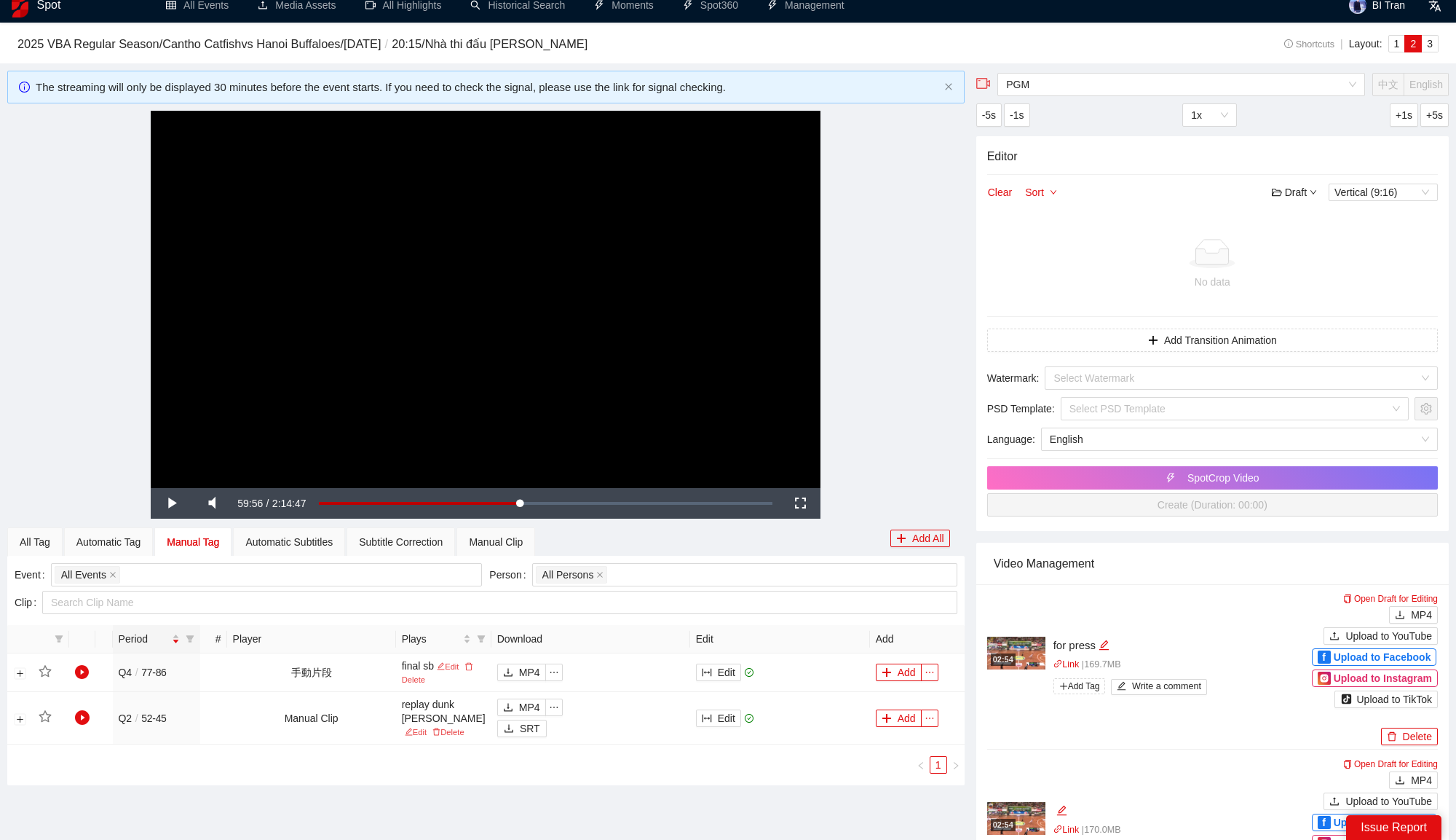
scroll to position [0, 0]
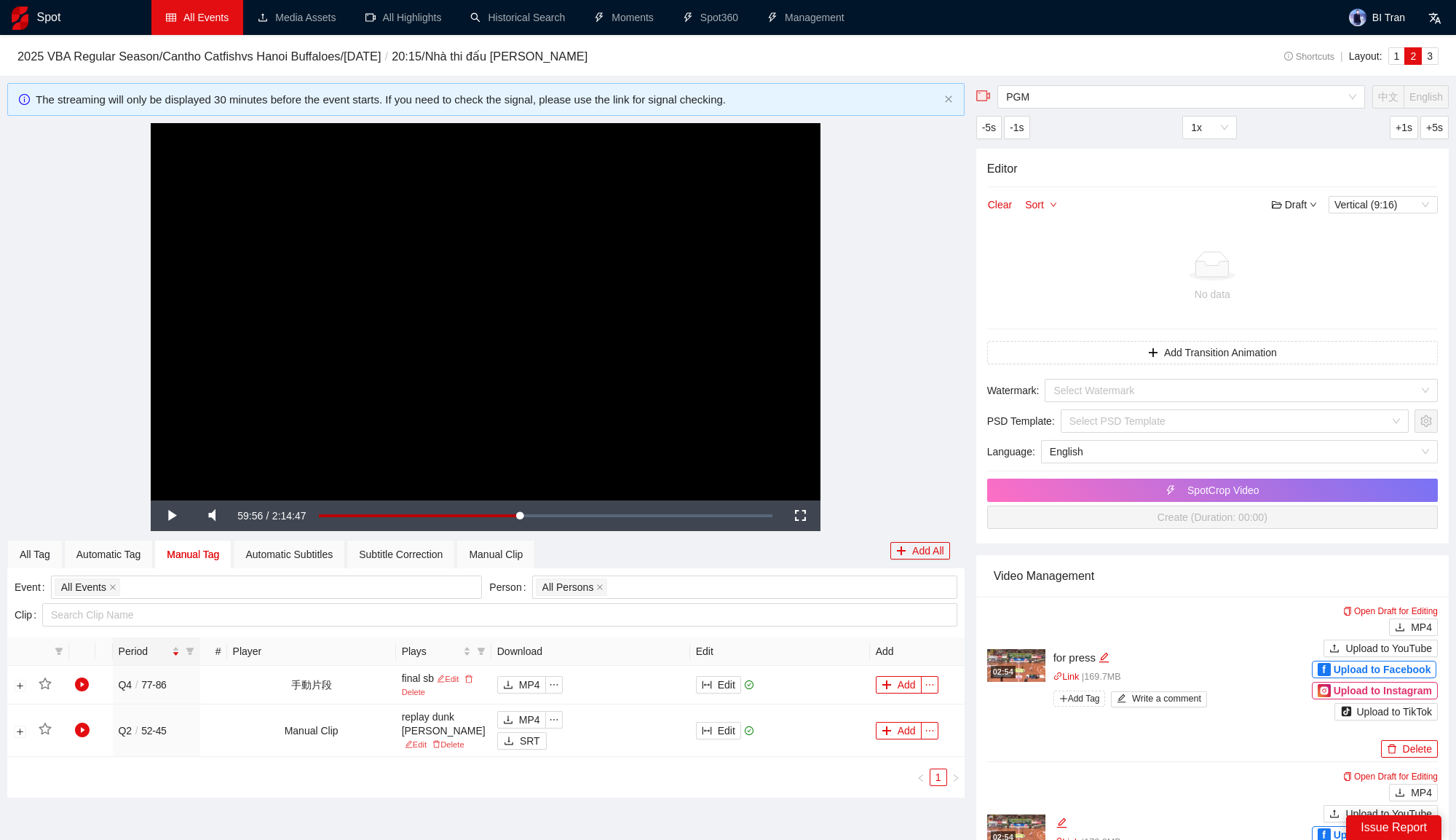
click at [225, 23] on link "All Events" at bounding box center [198, 17] width 62 height 11
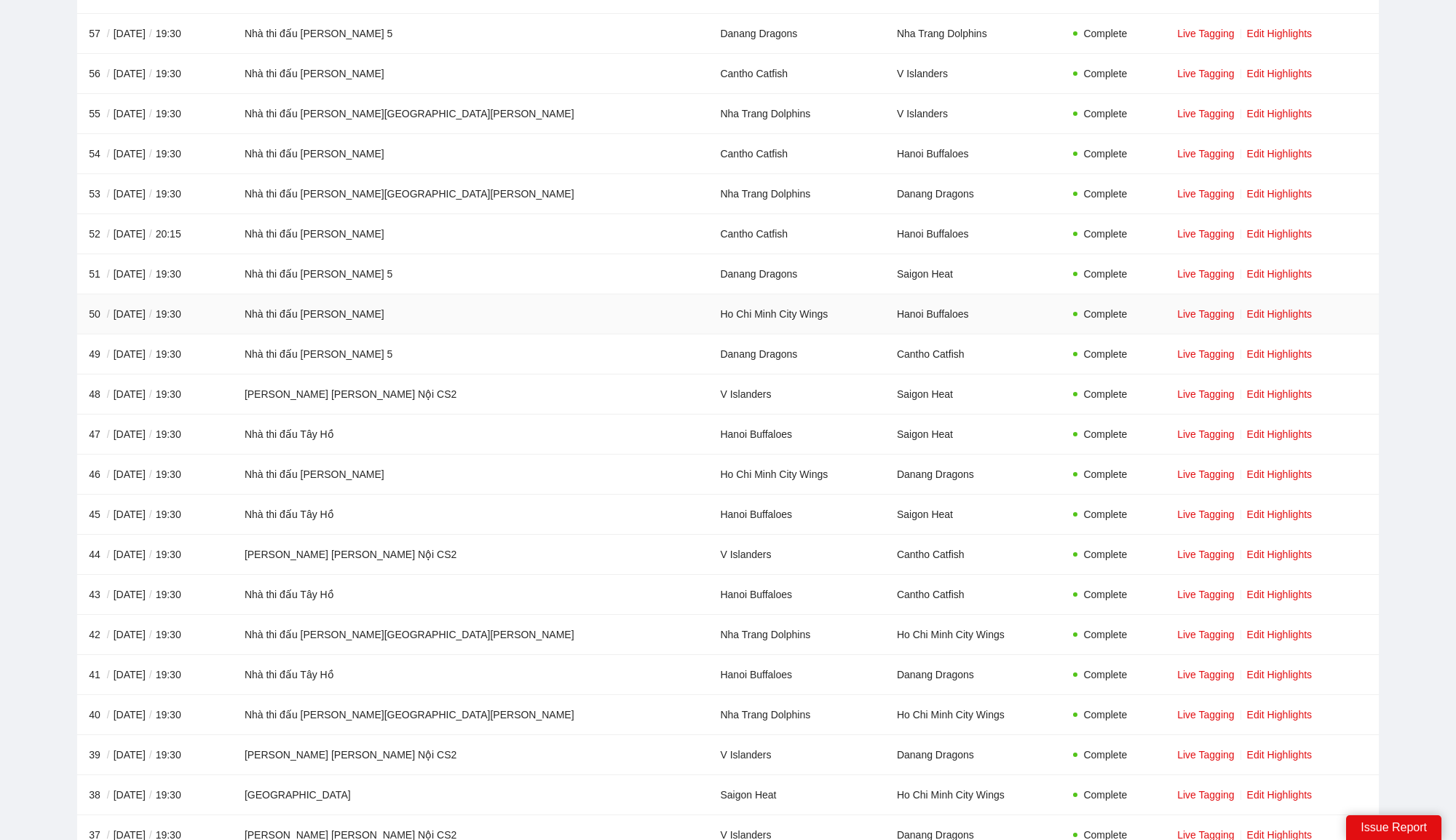
scroll to position [418, 0]
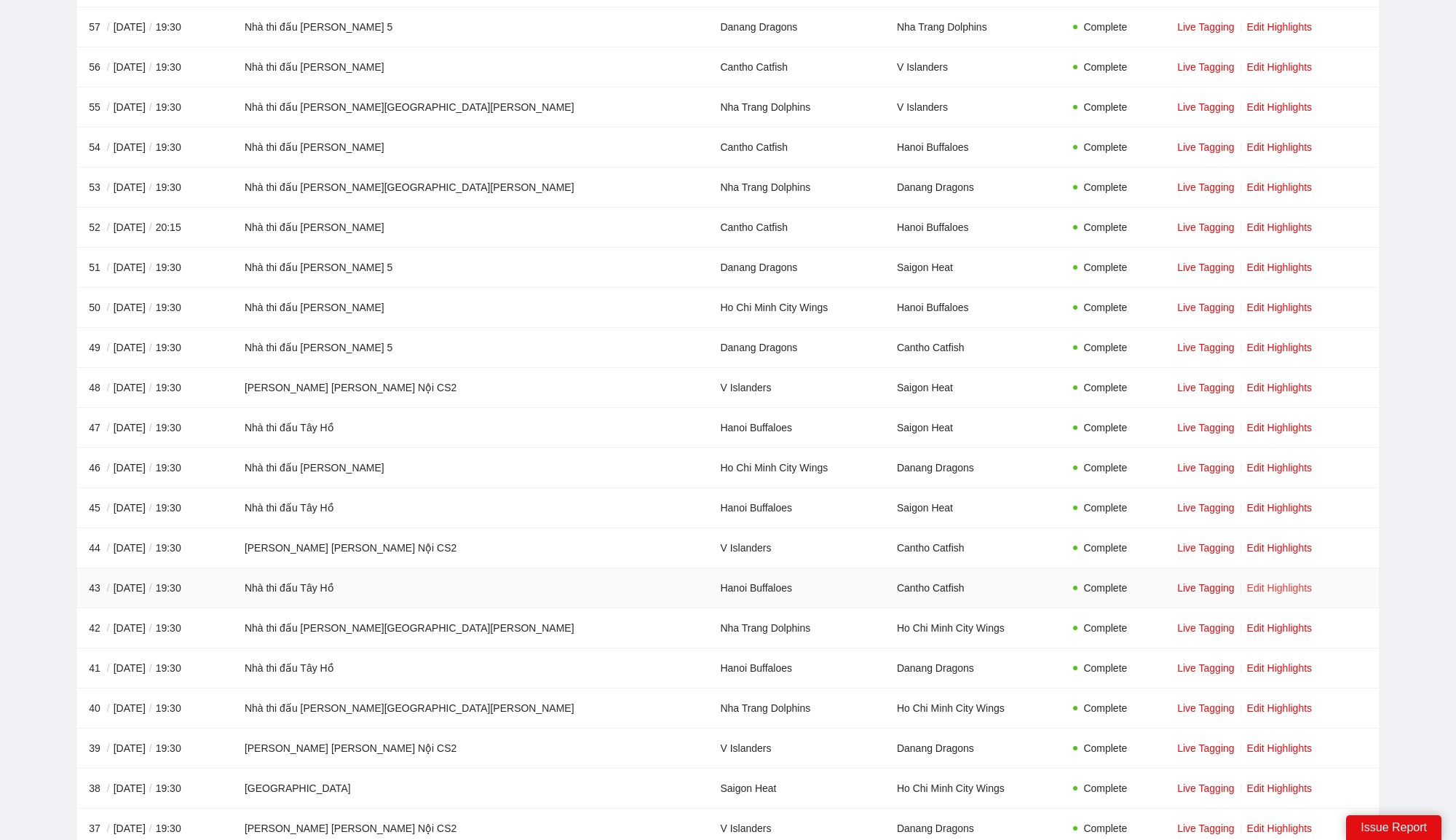
click at [1247, 582] on link "Edit Highlights" at bounding box center [1279, 587] width 65 height 11
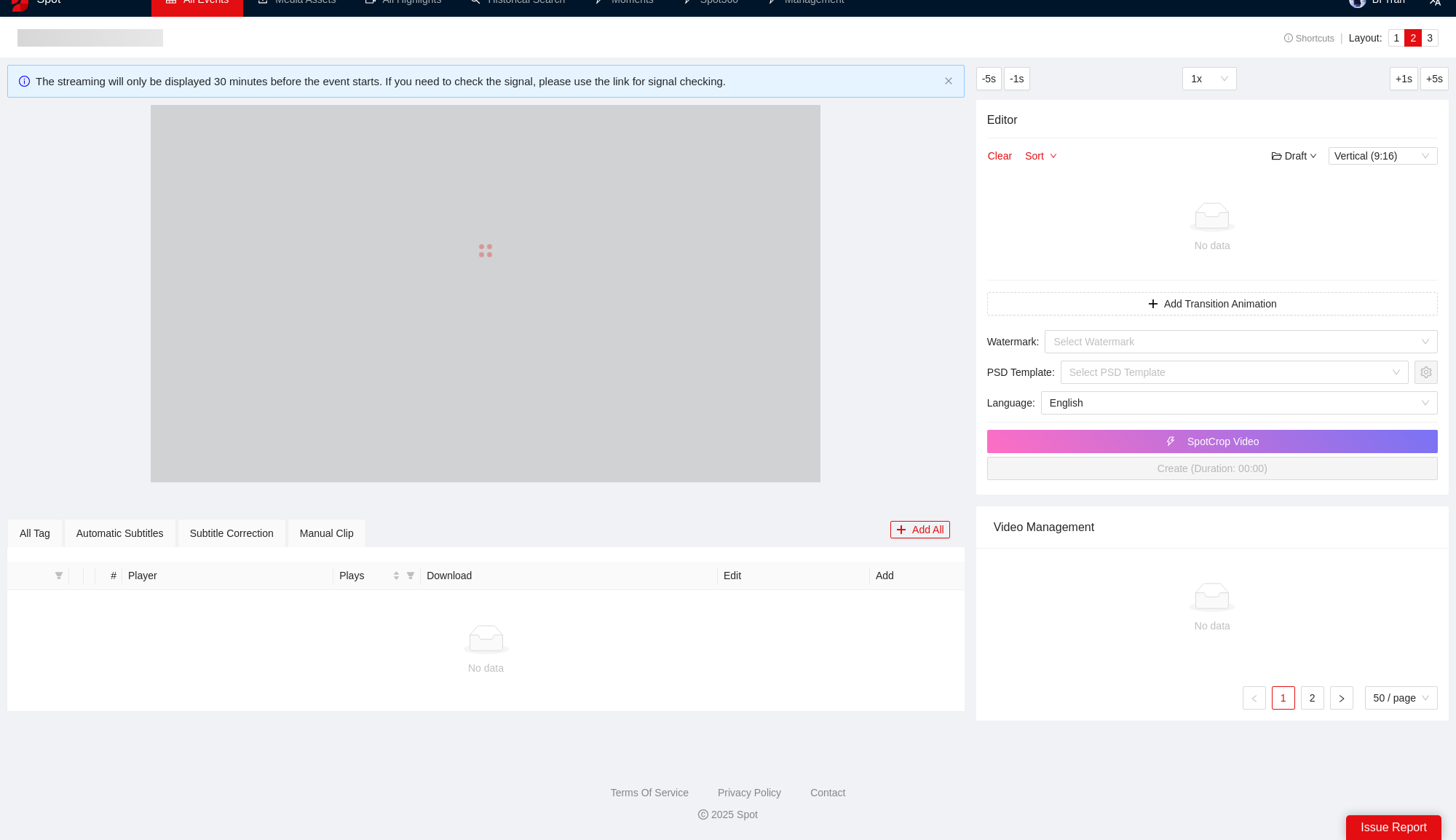
scroll to position [150, 0]
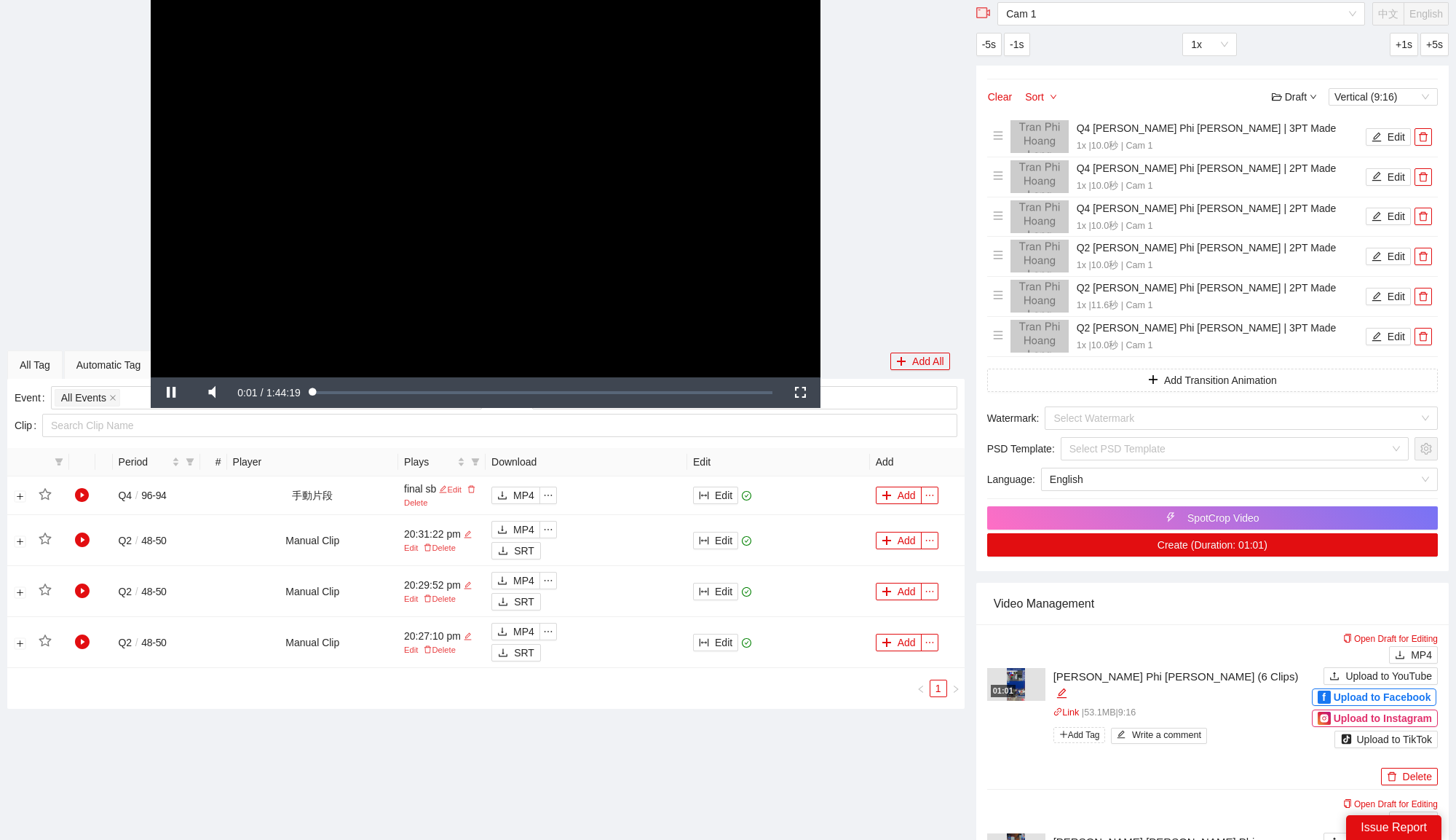
click at [552, 179] on video "Video Player" at bounding box center [485, 188] width 669 height 377
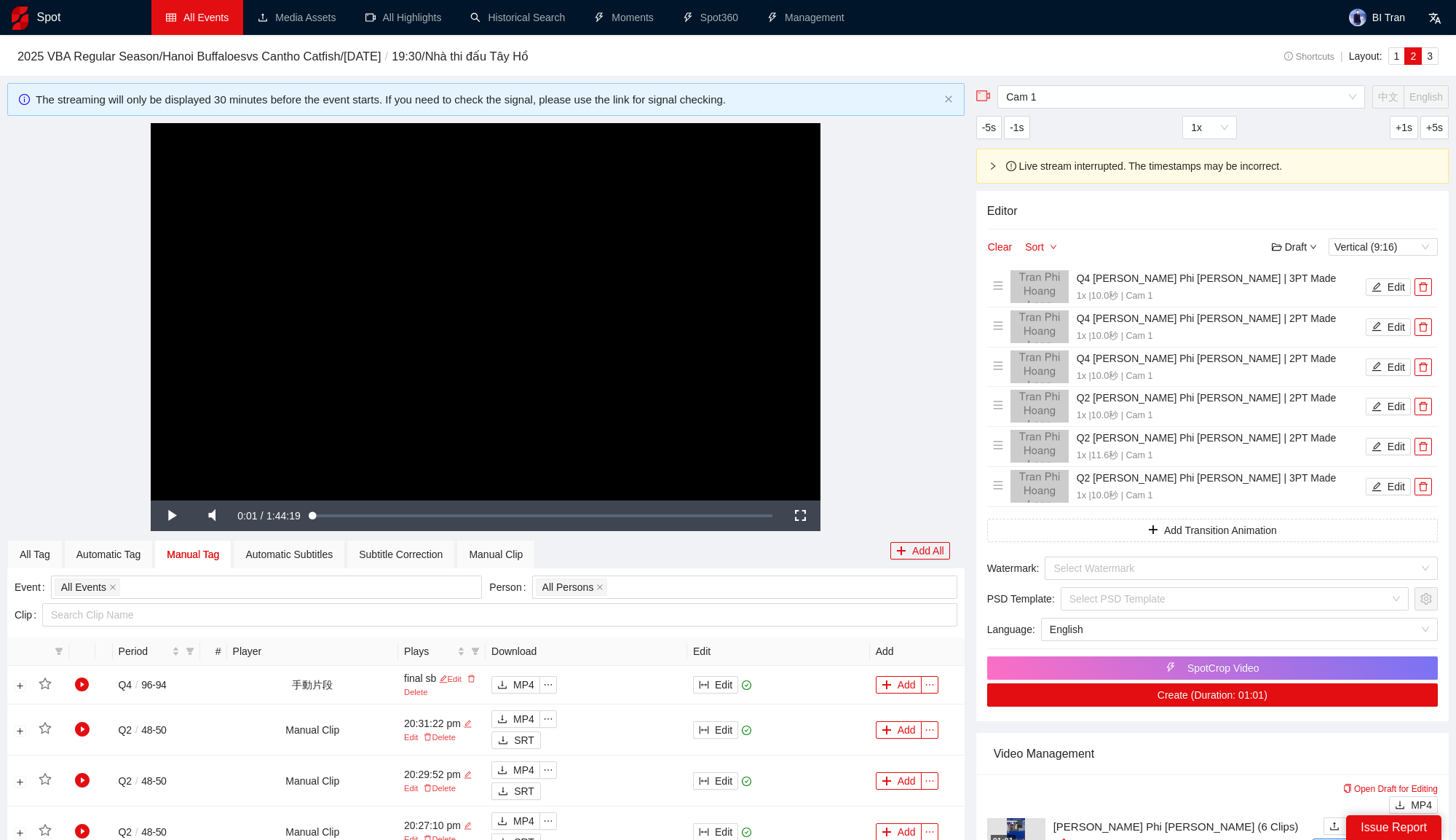
click at [1027, 109] on div "Cam 1 中文 English -5s -1s 1x +1s +5s" at bounding box center [1213, 115] width 473 height 65
click at [1031, 104] on span "Cam 1" at bounding box center [1181, 96] width 350 height 22
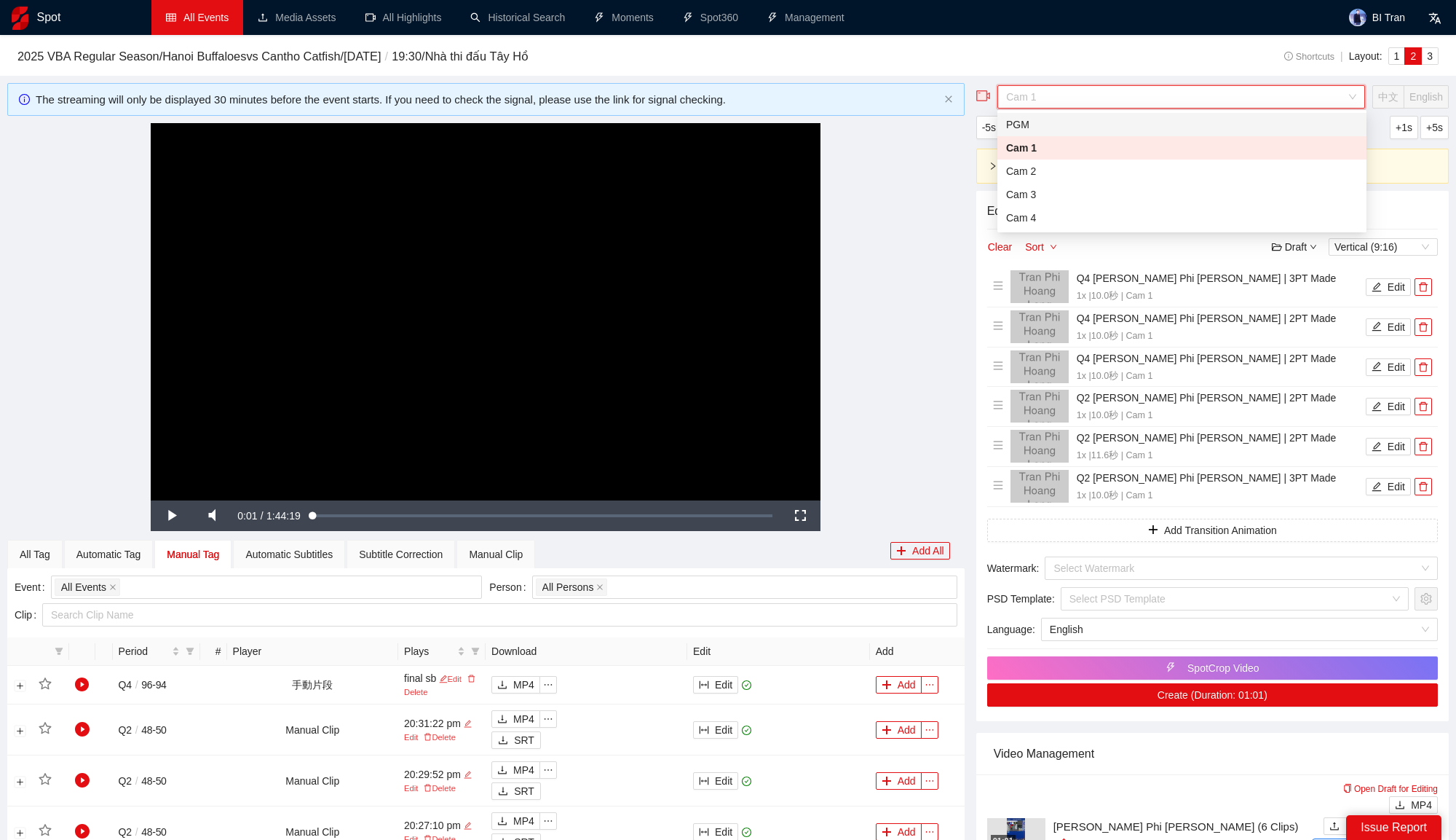
click at [1031, 117] on div "PGM" at bounding box center [1182, 124] width 352 height 16
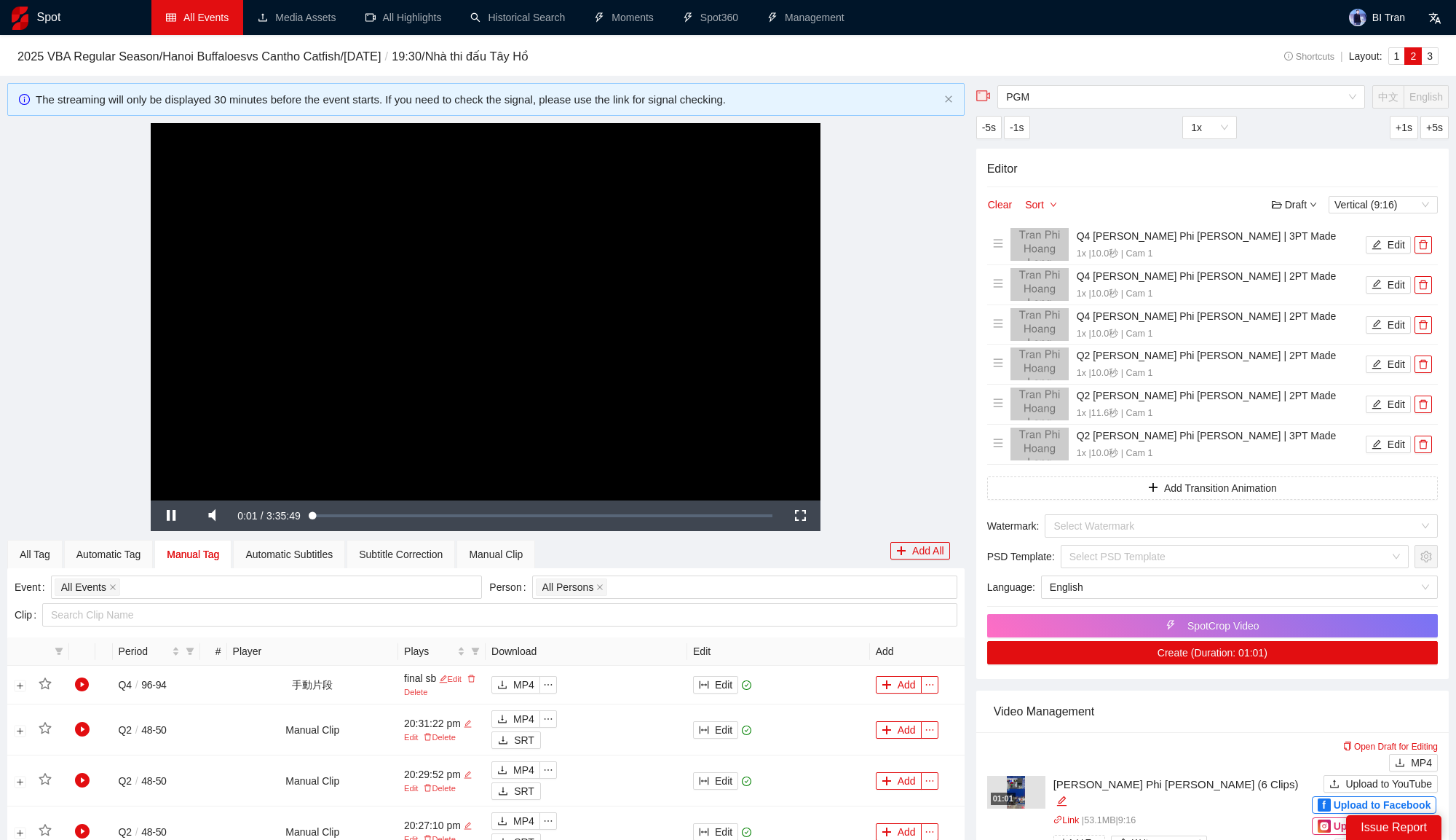
click at [574, 334] on video "Video Player" at bounding box center [485, 311] width 669 height 377
click at [372, 523] on div "Loaded : 0.28% 0:27:39 0:00:02" at bounding box center [546, 516] width 469 height 30
click at [407, 523] on div "Loaded : 12.84% 0:42:32 0:27:39" at bounding box center [546, 516] width 469 height 30
click at [433, 521] on div "Loaded : 19.84% 0:54:18 0:42:33" at bounding box center [546, 516] width 469 height 30
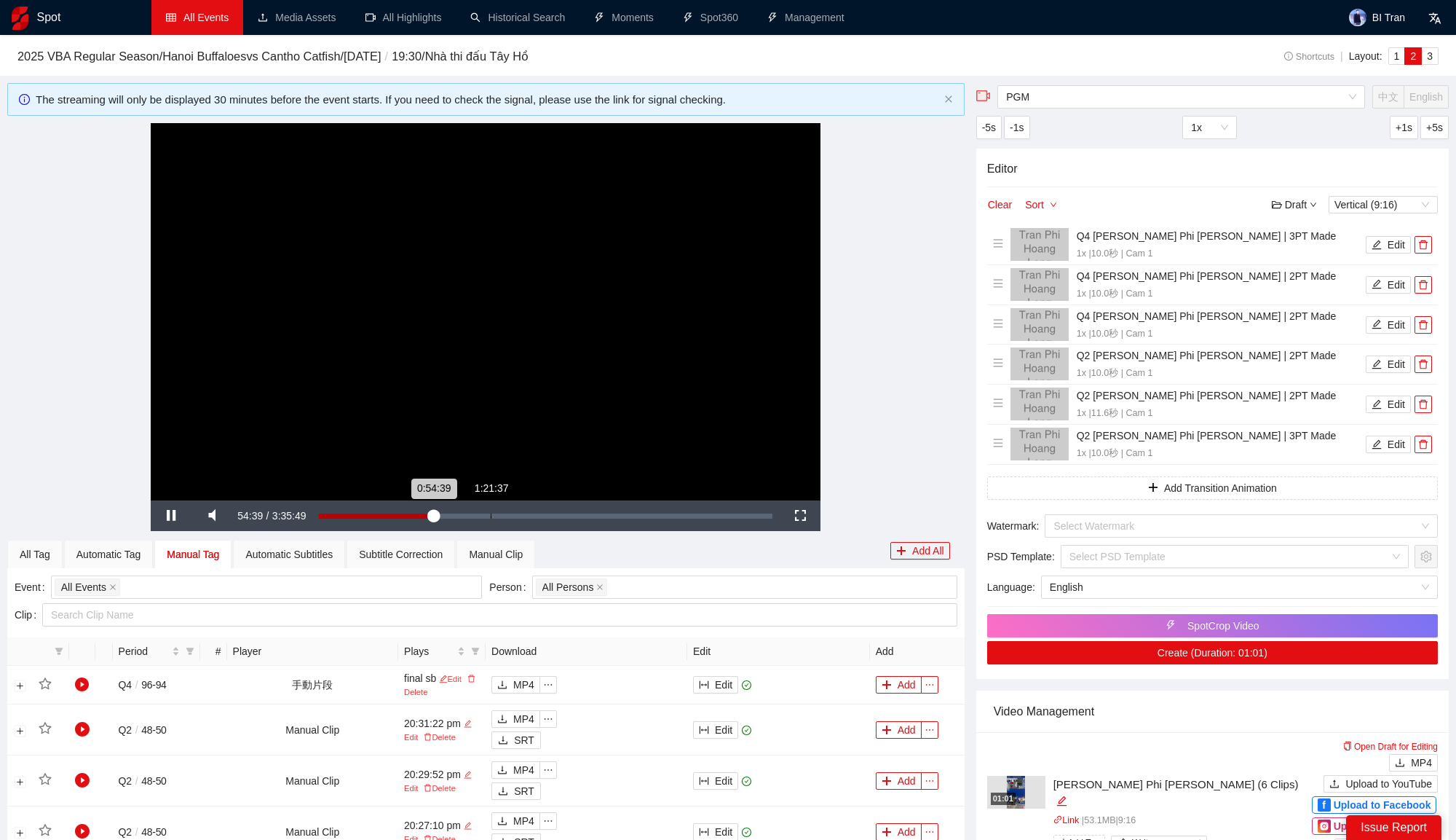
click at [490, 521] on div "Loaded : 25.39% 1:21:37 0:54:39" at bounding box center [546, 516] width 469 height 30
click at [519, 514] on div "Loaded : 43.37% 1:33:27 1:21:39" at bounding box center [549, 516] width 445 height 5
click at [535, 514] on div "1:40:51" at bounding box center [535, 516] width 1 height 5
click at [533, 515] on div "1:40:09" at bounding box center [430, 516] width 207 height 5
click at [530, 515] on div "1:40:09" at bounding box center [430, 516] width 207 height 5
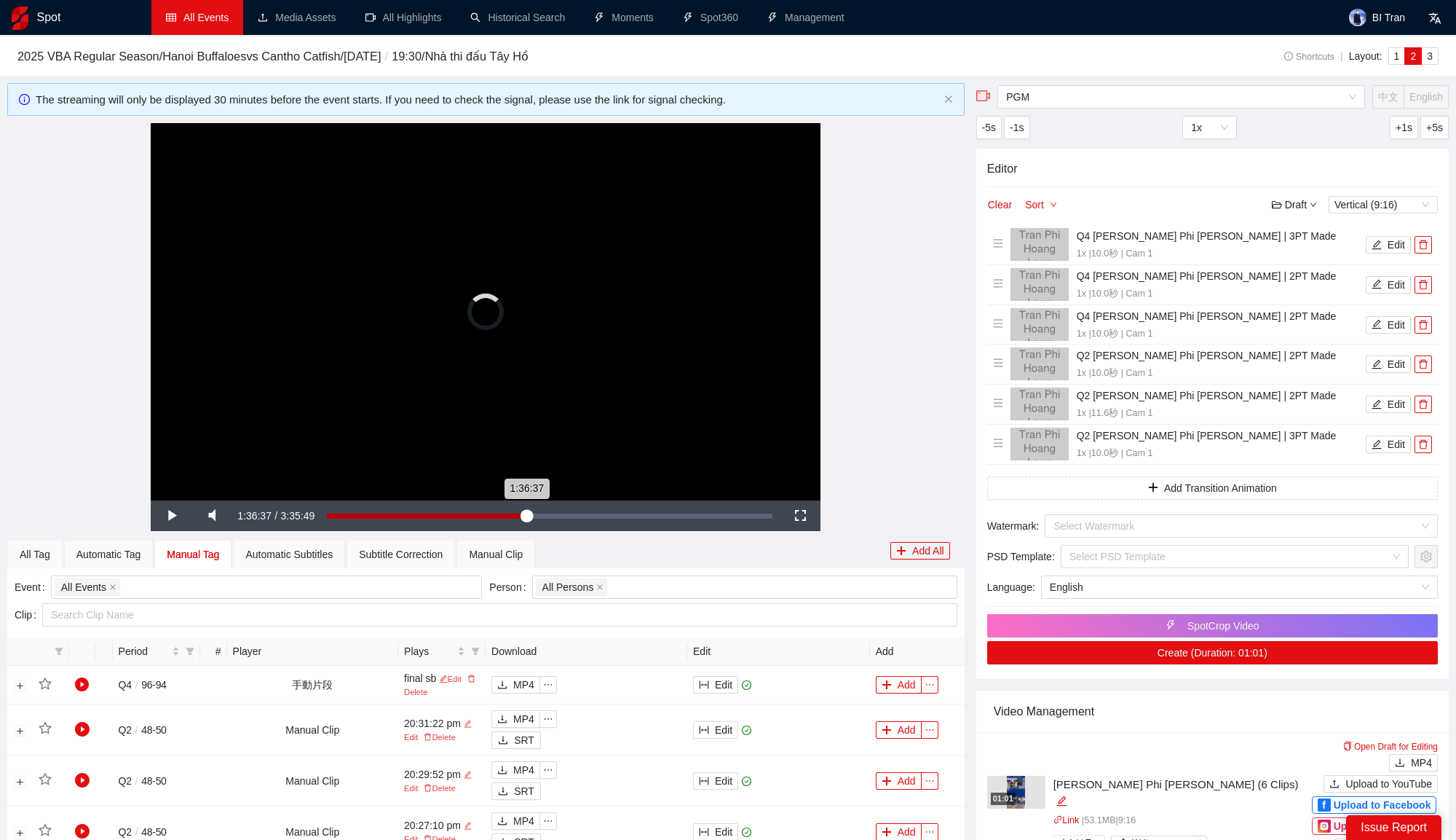
click at [527, 515] on div "1:36:37" at bounding box center [426, 516] width 199 height 5
click at [529, 516] on div "1:41:12" at bounding box center [428, 516] width 202 height 5
click at [536, 516] on div "1:41:13" at bounding box center [431, 516] width 209 height 5
click at [548, 516] on div "Loaded : 0.00% 1:47:33 1:43:40" at bounding box center [549, 516] width 445 height 5
click at [558, 516] on div "1:51:47" at bounding box center [558, 516] width 1 height 5
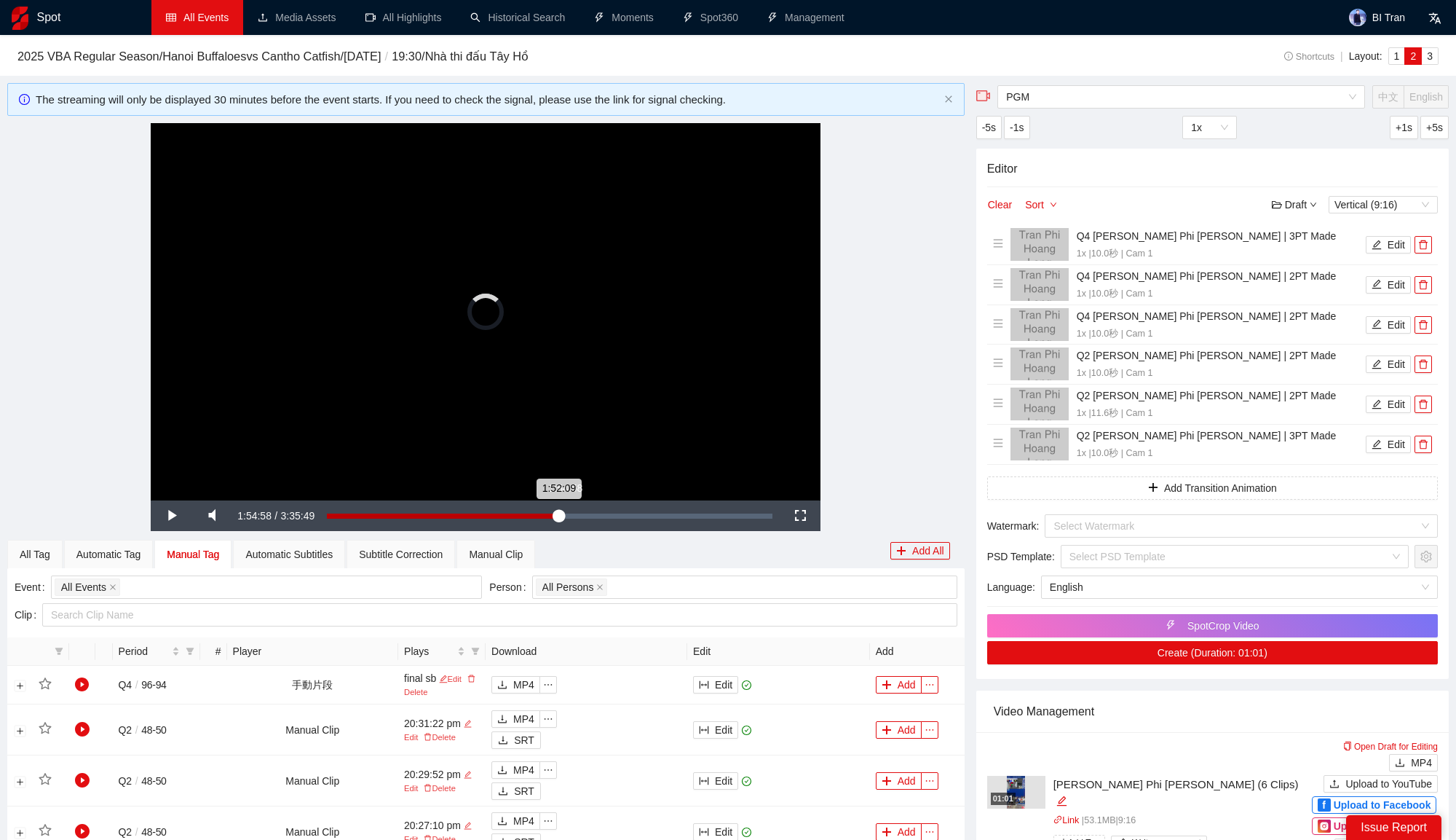
click at [559, 514] on div "1:52:09" at bounding box center [442, 516] width 232 height 5
click at [577, 514] on div "2:00:57" at bounding box center [577, 516] width 1 height 5
click at [597, 514] on div "Loaded : 56.07% 2:09:46 2:00:58" at bounding box center [549, 516] width 445 height 5
click at [612, 514] on div "Loaded : 60.65% 2:17:53 2:17:53" at bounding box center [549, 516] width 445 height 5
click at [600, 512] on div "Loaded : 63.94% 2:12:36 2:12:36" at bounding box center [549, 516] width 460 height 30
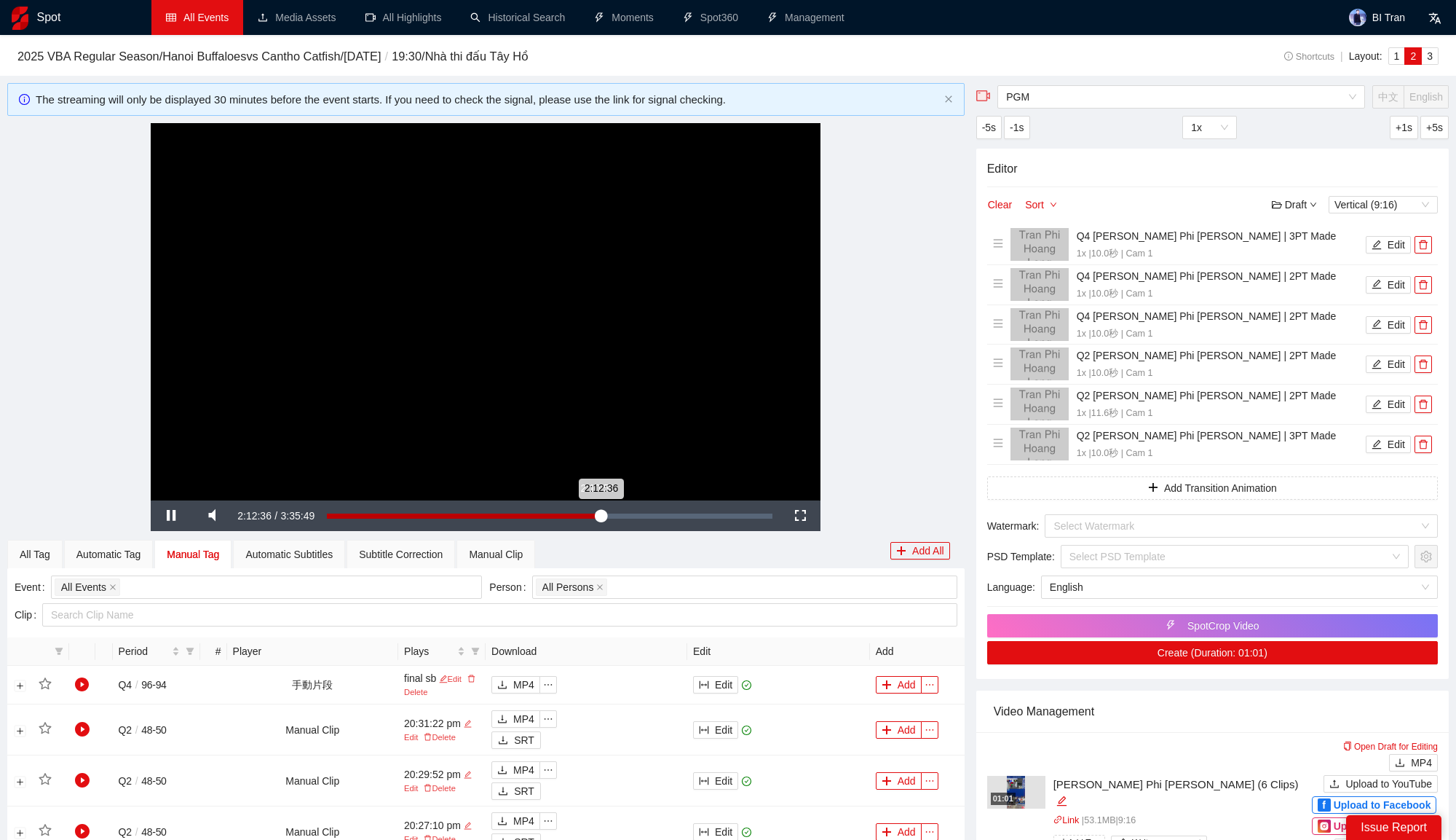
click at [595, 514] on div "2:12:36" at bounding box center [464, 516] width 274 height 5
click at [592, 514] on div "2:08:22" at bounding box center [459, 516] width 266 height 5
click at [523, 551] on div "Manual Clip" at bounding box center [495, 553] width 54 height 16
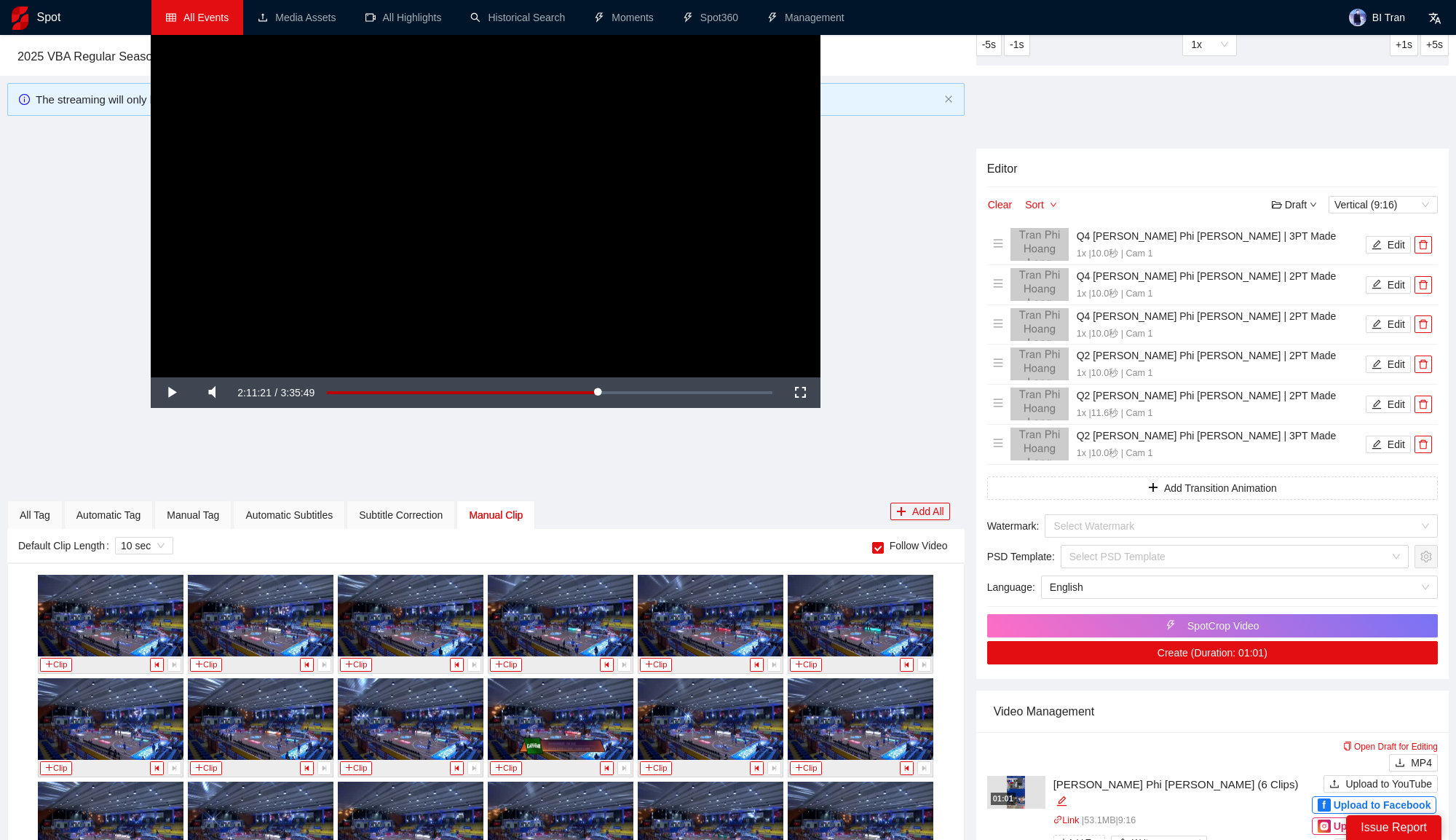
click at [874, 274] on div "**********" at bounding box center [486, 188] width 958 height 377
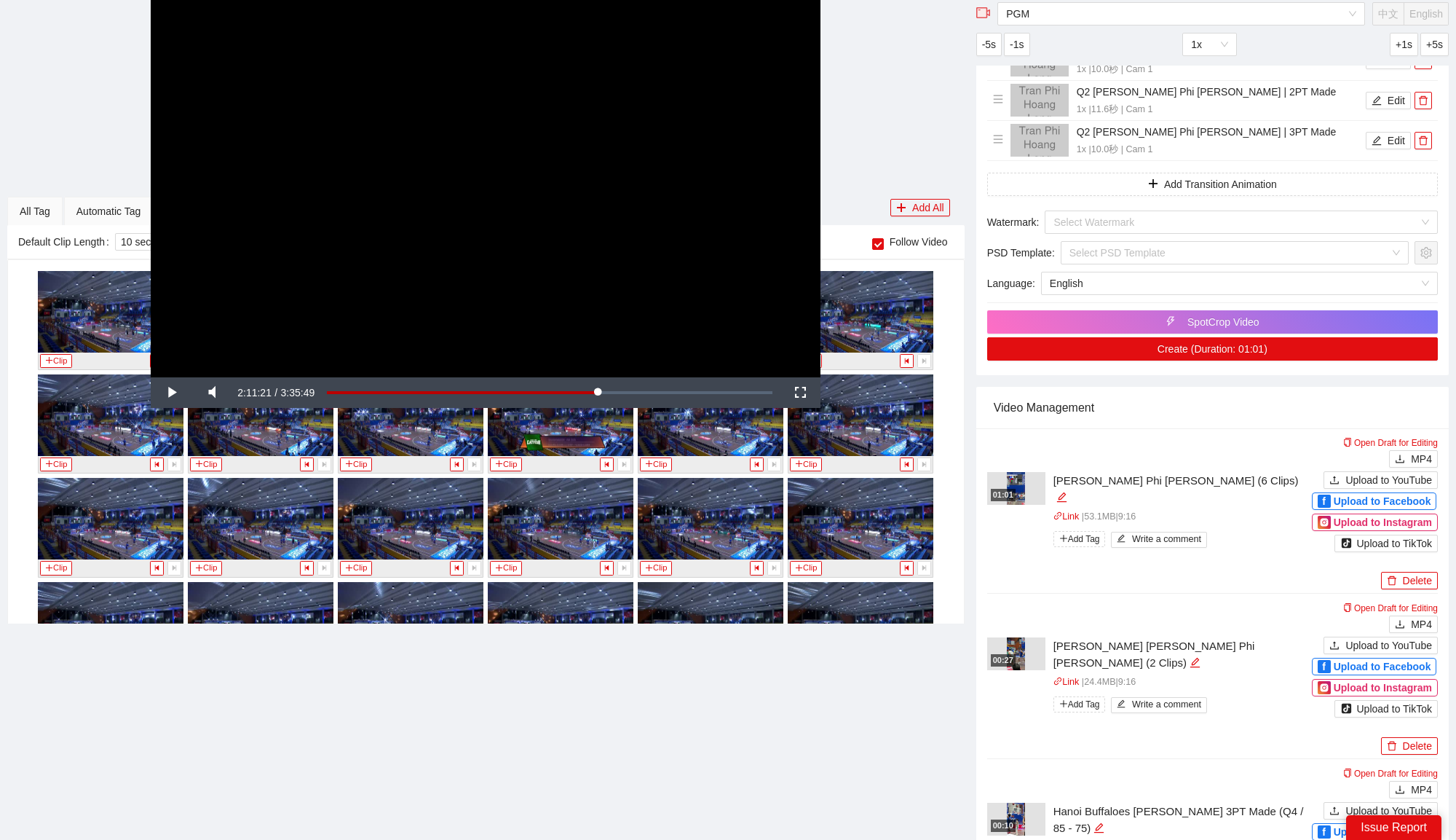
click at [872, 238] on div "**********" at bounding box center [486, 188] width 958 height 377
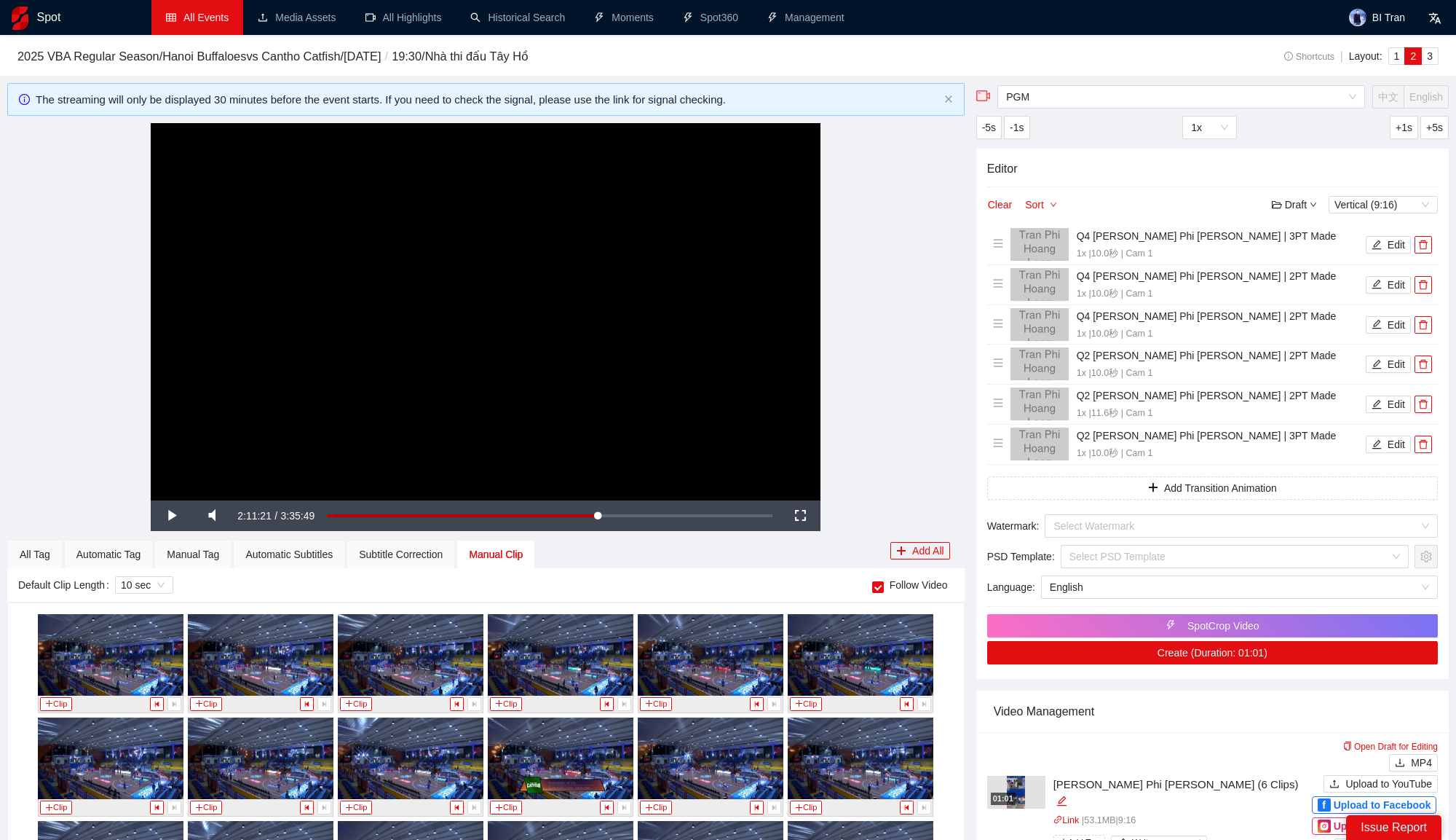
scroll to position [7401, 0]
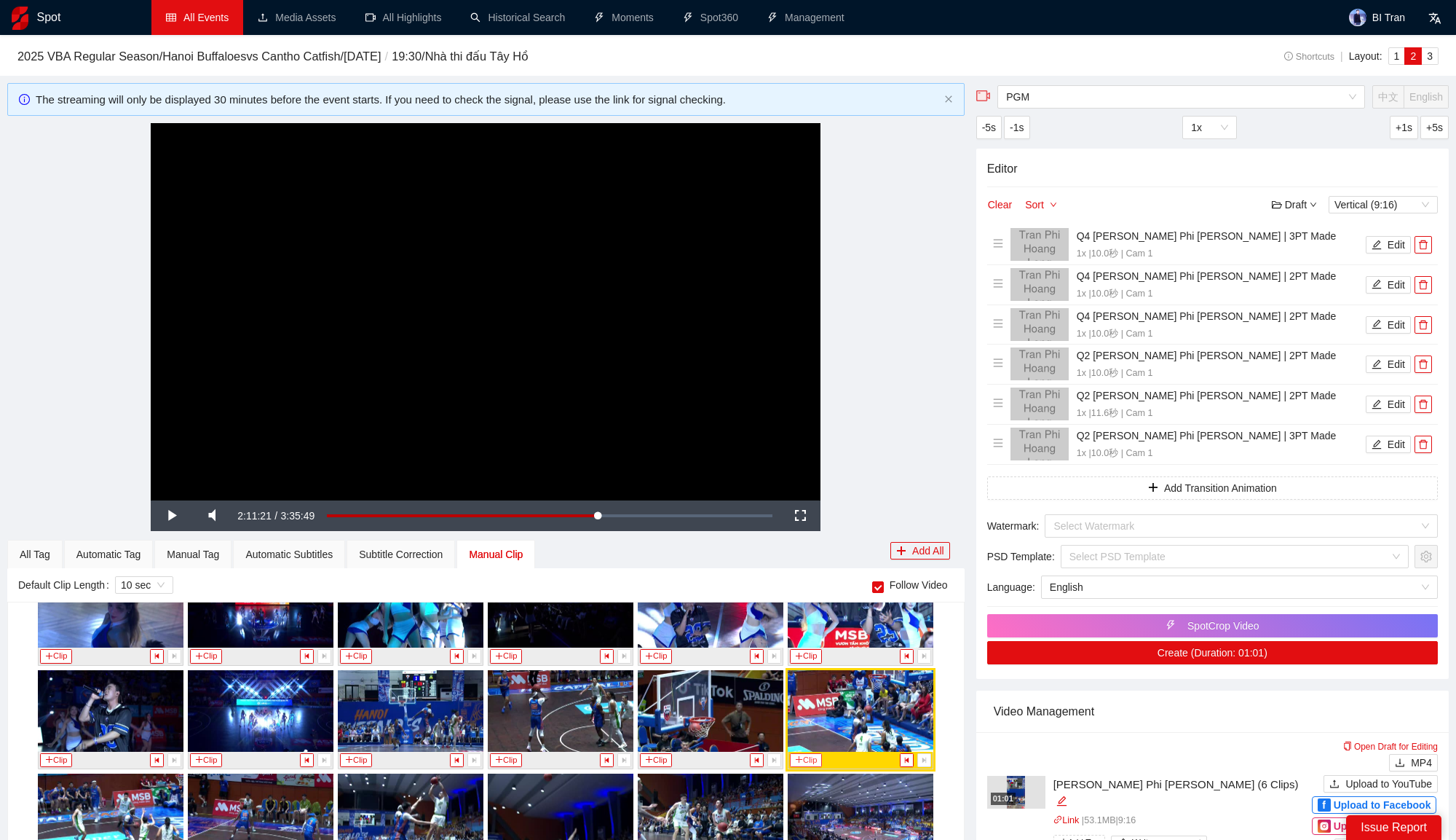
click at [806, 753] on button "Clip" at bounding box center [806, 760] width 32 height 14
click at [224, 558] on div "Manual Tag" at bounding box center [193, 554] width 78 height 29
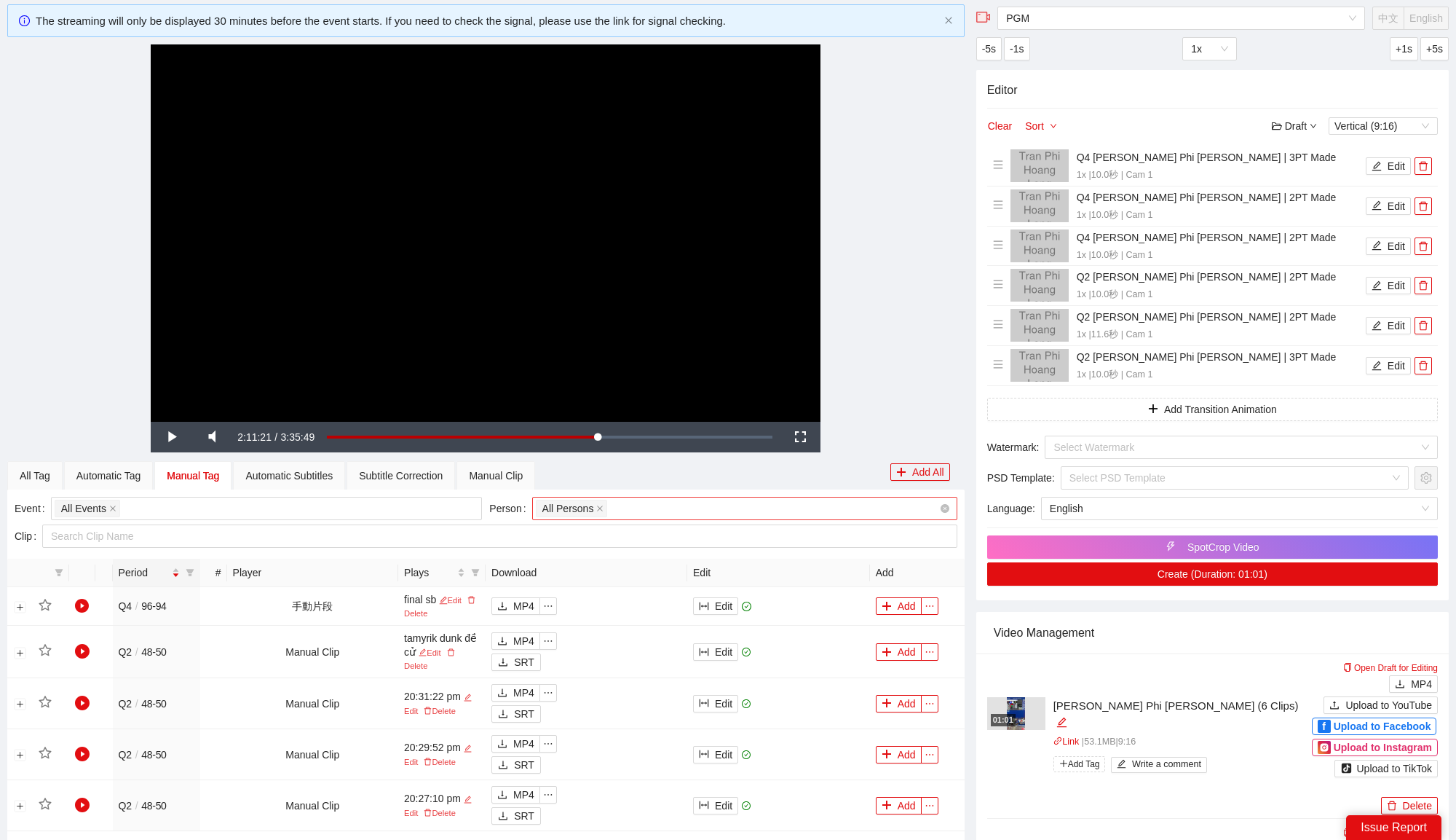
scroll to position [78, 0]
click at [530, 667] on div "PGM" at bounding box center [519, 662] width 36 height 16
click at [711, 658] on td "Edit" at bounding box center [778, 652] width 182 height 52
click at [722, 651] on button "Edit" at bounding box center [716, 653] width 45 height 17
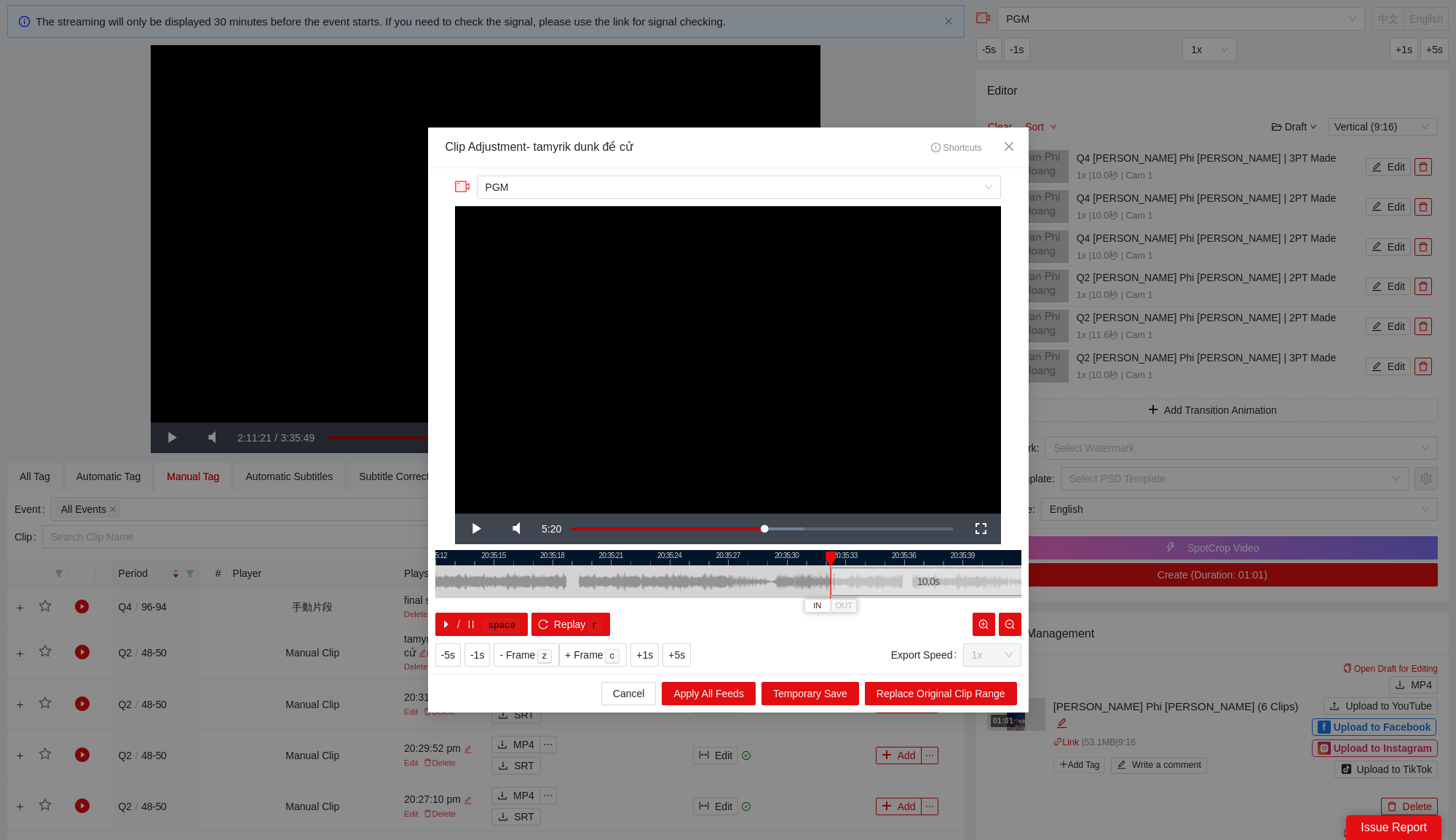
drag, startPoint x: 683, startPoint y: 580, endPoint x: 883, endPoint y: 599, distance: 200.9
click at [883, 599] on div "20:35:12 20:35:15 20:35:18 20:35:21 20:35:24 20:35:27 20:35:30 20:35:33 20:35:3…" at bounding box center [728, 592] width 586 height 86
click at [926, 691] on span "Replace Original Clip Range" at bounding box center [941, 693] width 129 height 16
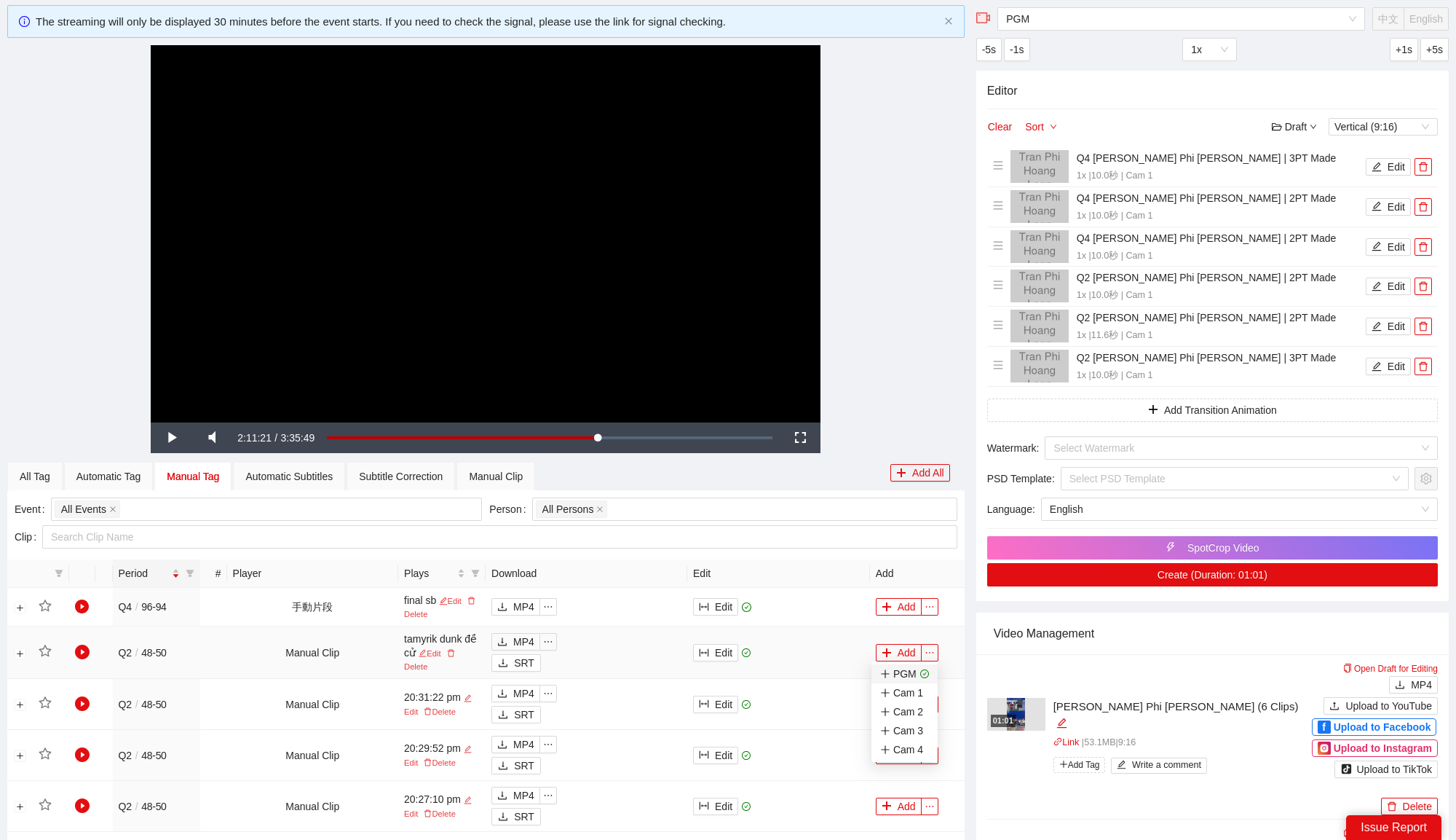
click at [907, 671] on div "PGM" at bounding box center [898, 674] width 36 height 16
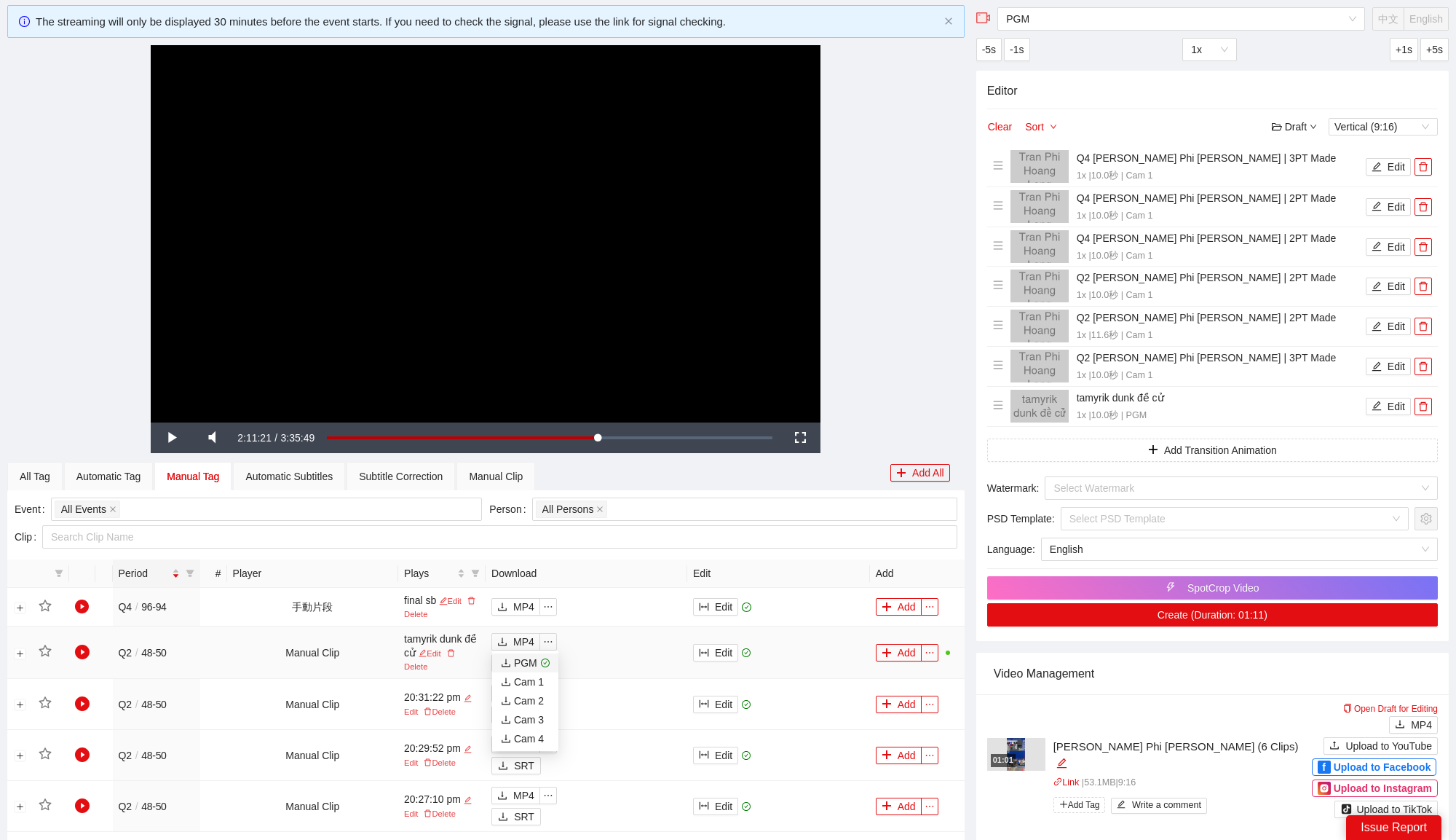
click at [515, 656] on div "PGM" at bounding box center [519, 662] width 36 height 16
click at [988, 121] on button "Clear" at bounding box center [999, 127] width 26 height 17
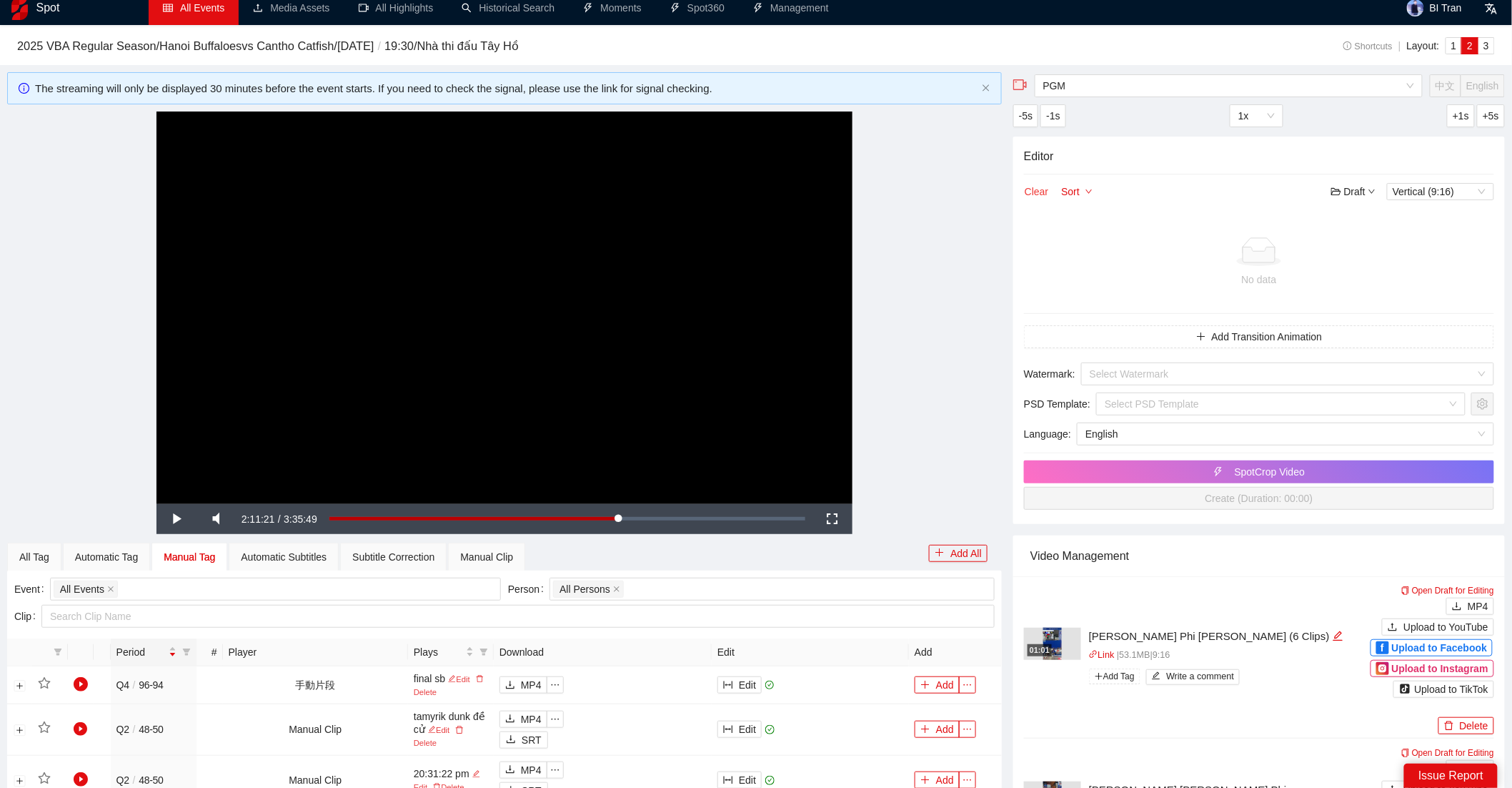
scroll to position [0, 0]
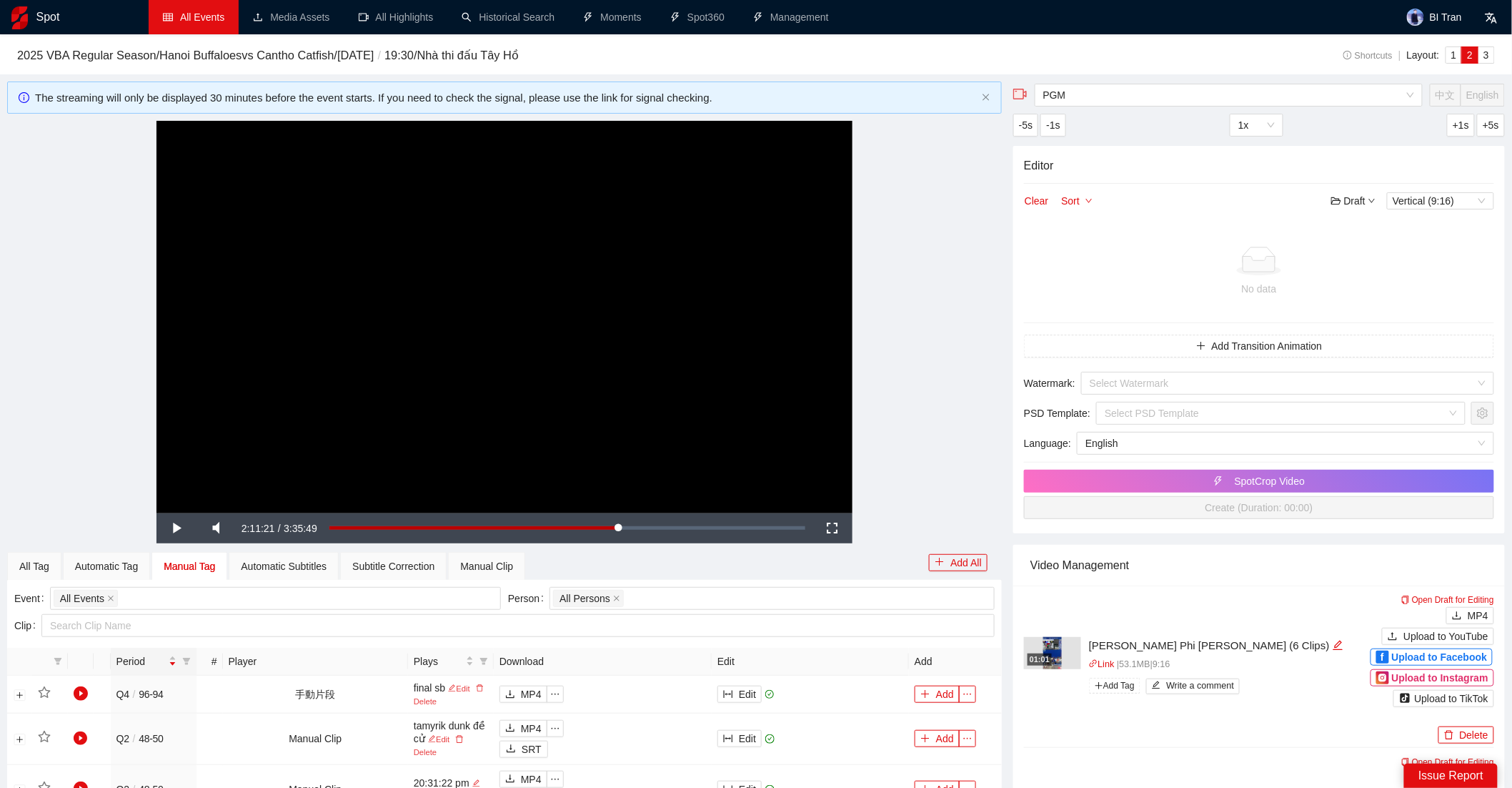
click at [188, 19] on link "All Events" at bounding box center [194, 17] width 61 height 11
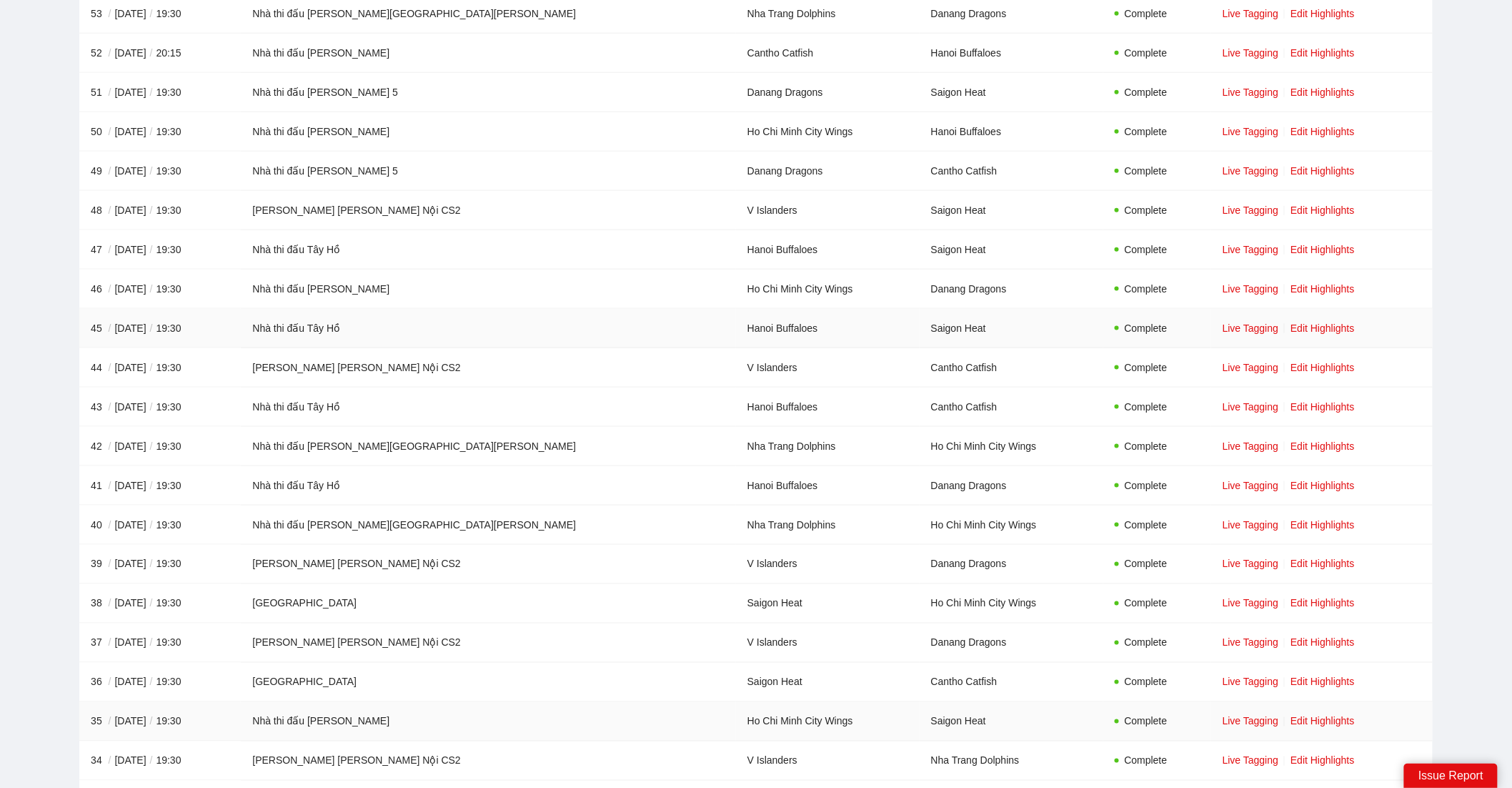
scroll to position [1037, 0]
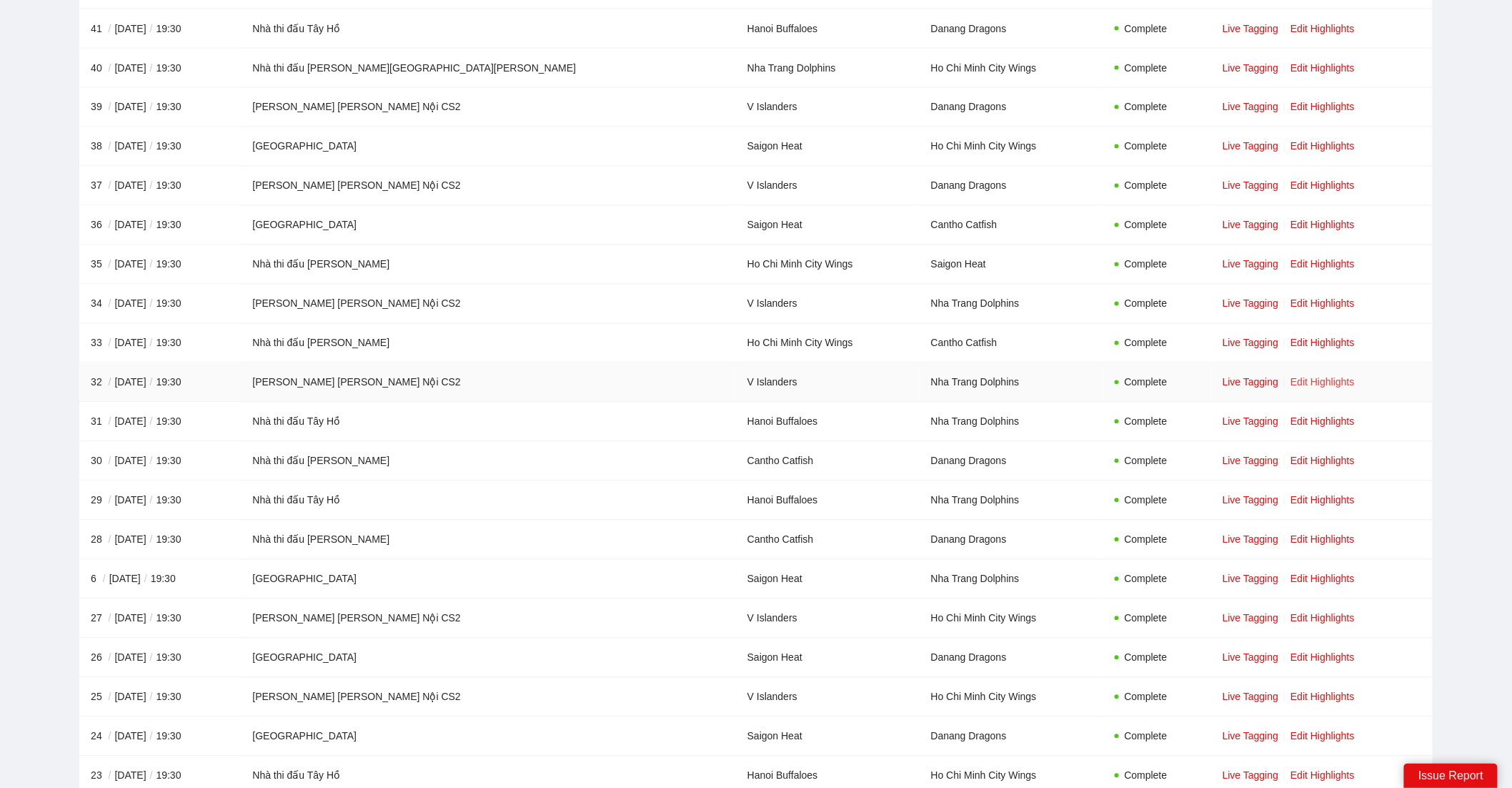
click at [1291, 378] on link "Edit Highlights" at bounding box center [1323, 382] width 64 height 11
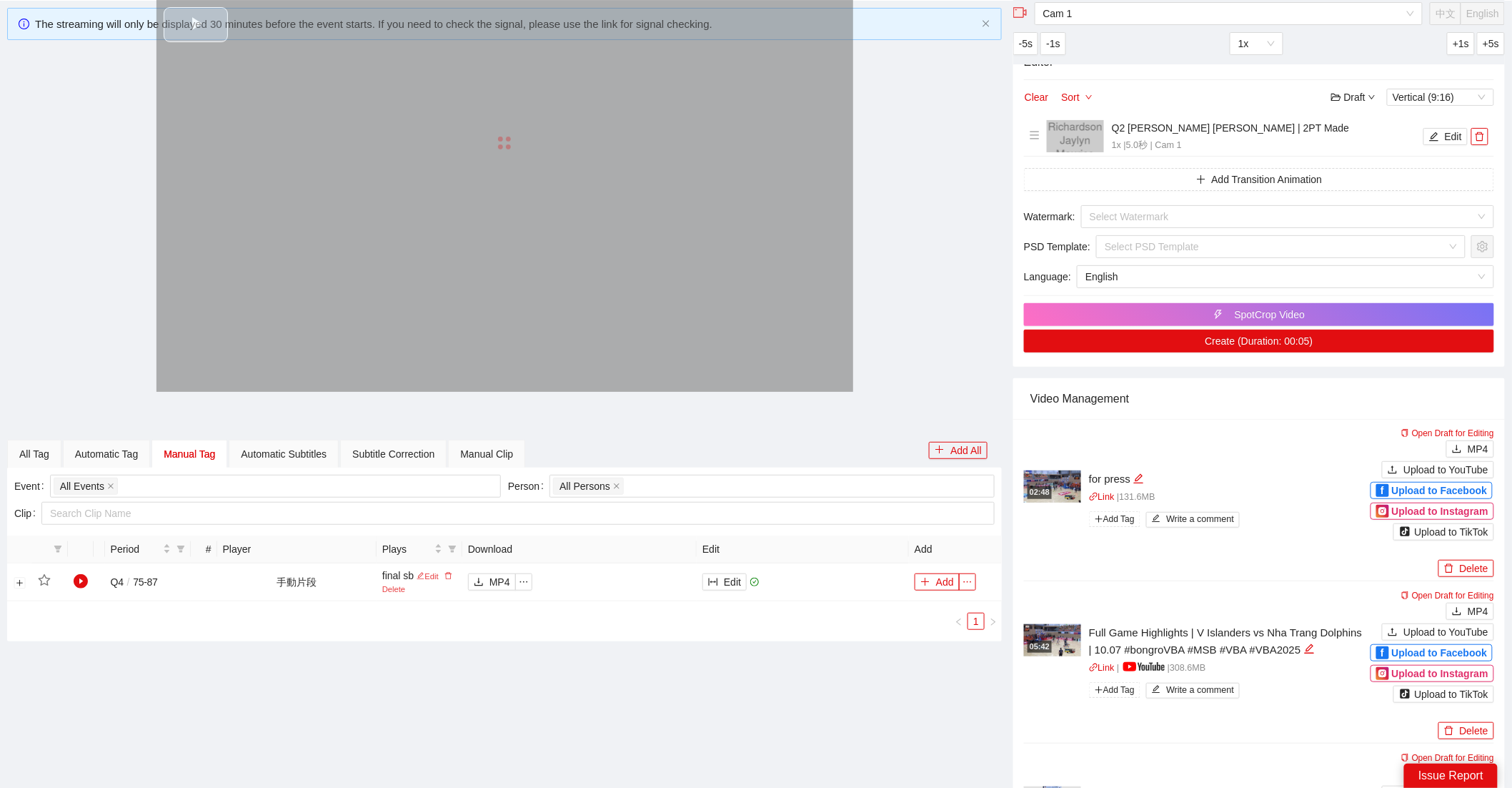
scroll to position [1037, 0]
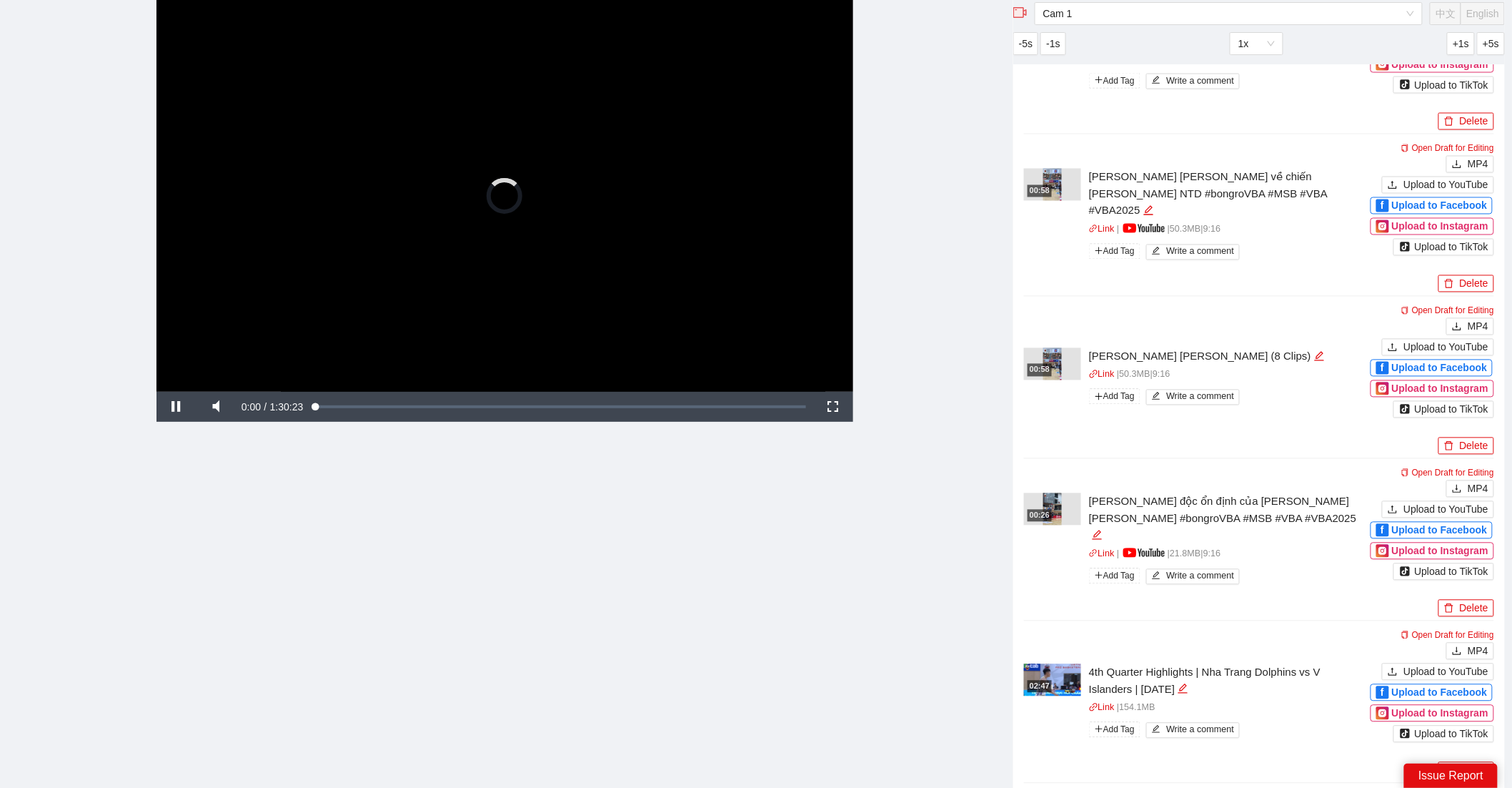
click at [605, 228] on video "Video Player" at bounding box center [505, 196] width 697 height 392
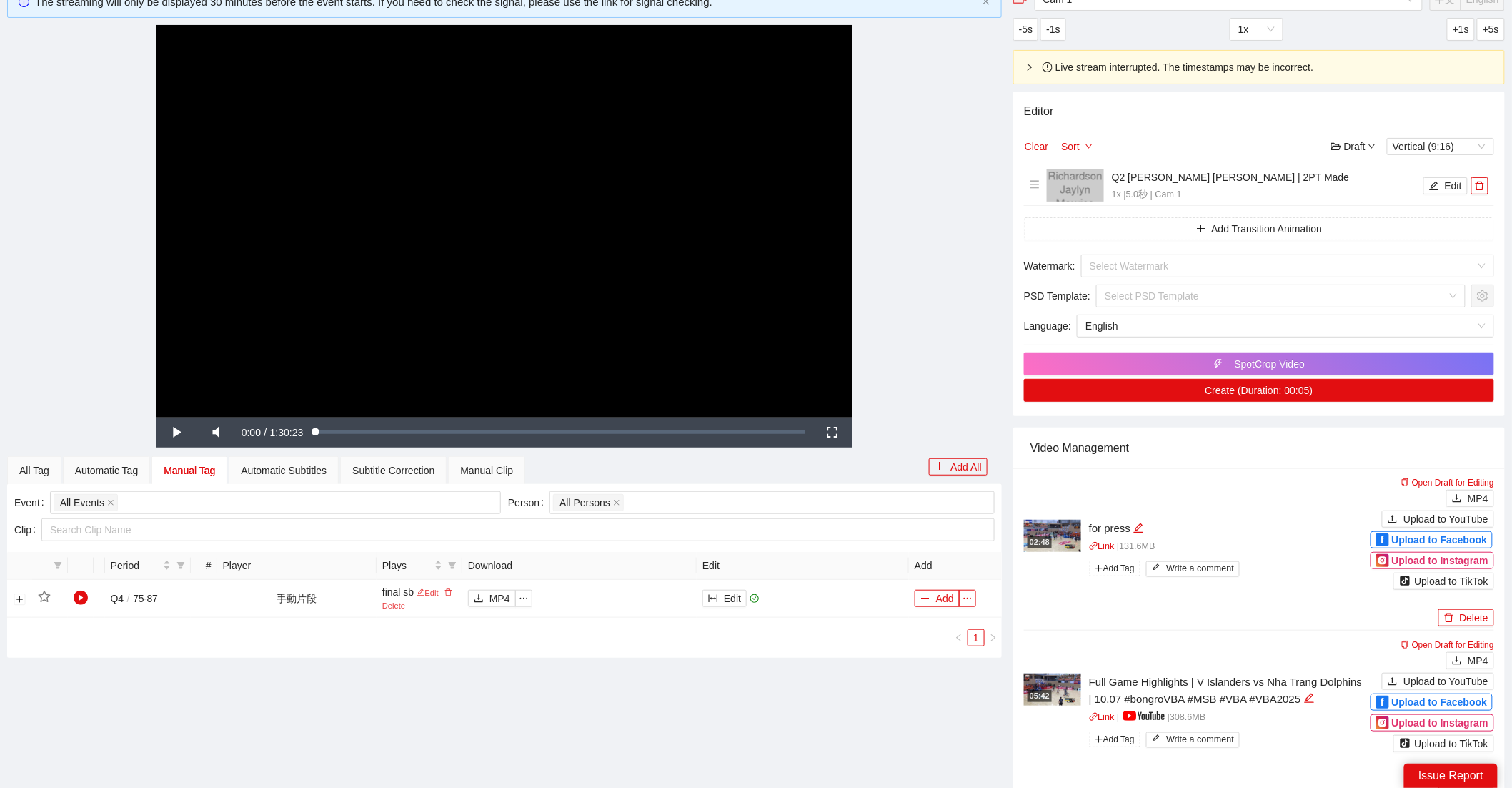
scroll to position [0, 0]
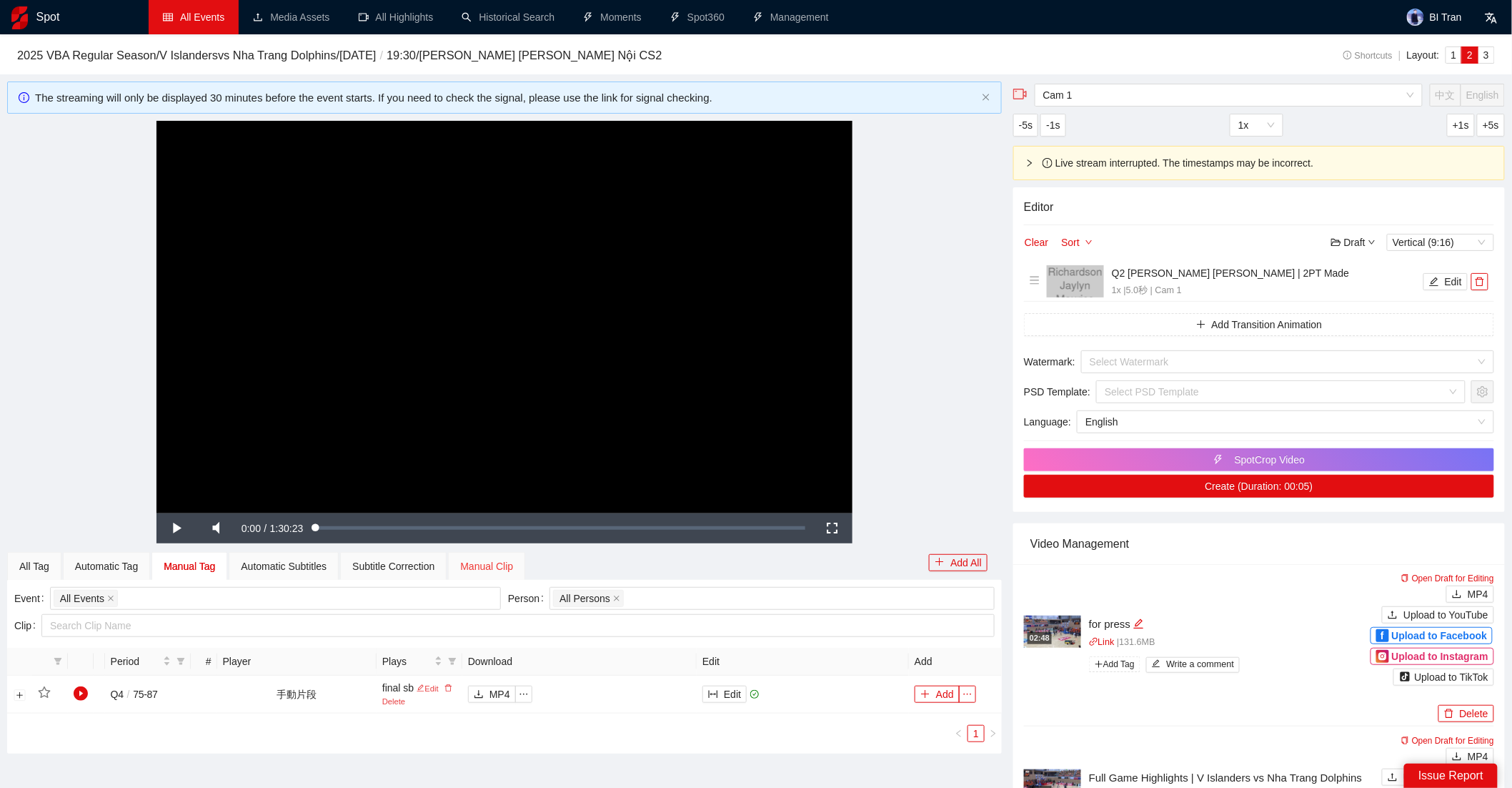
click at [504, 552] on div "Manual Clip" at bounding box center [486, 565] width 77 height 29
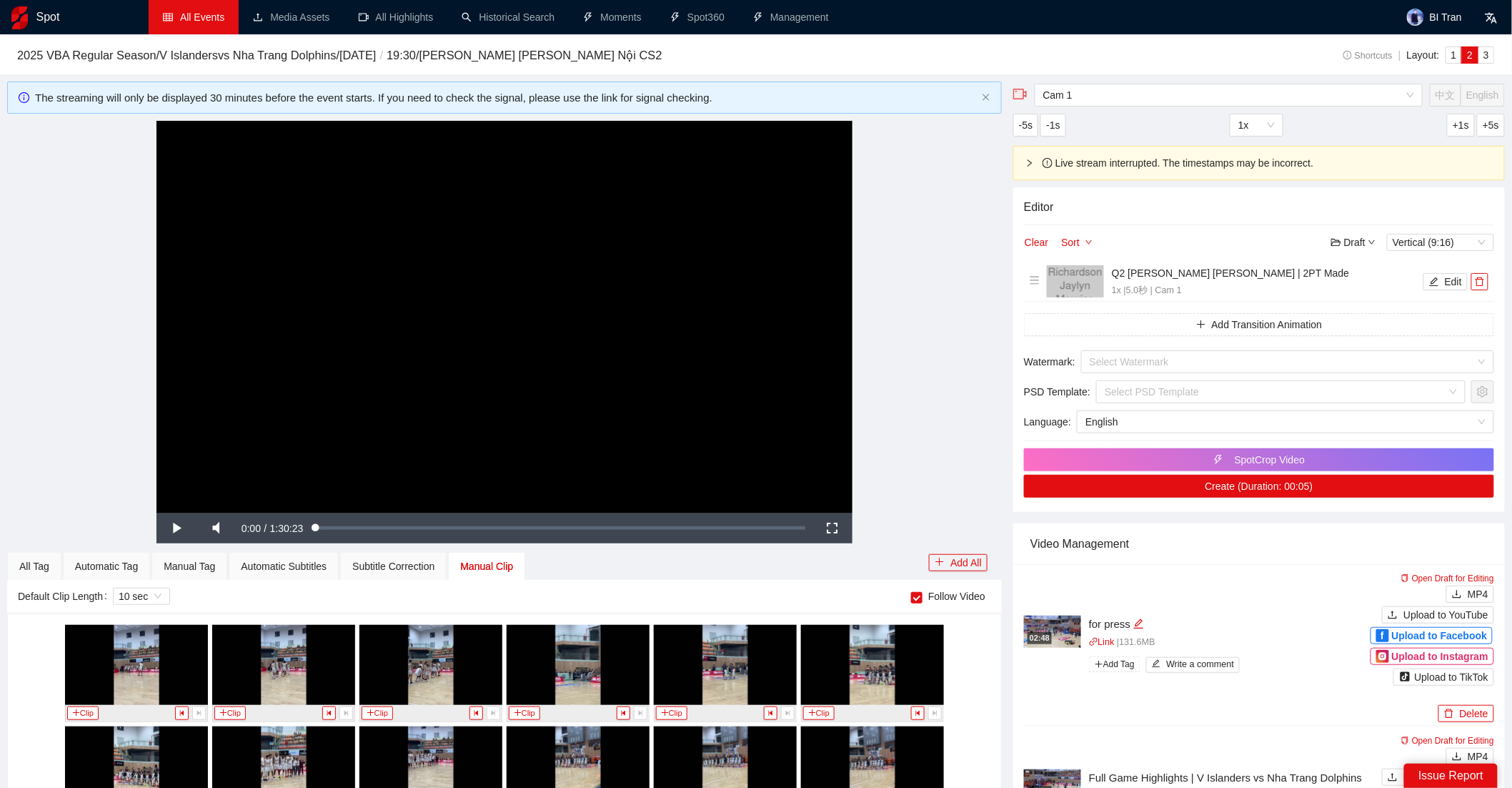
scroll to position [6, 0]
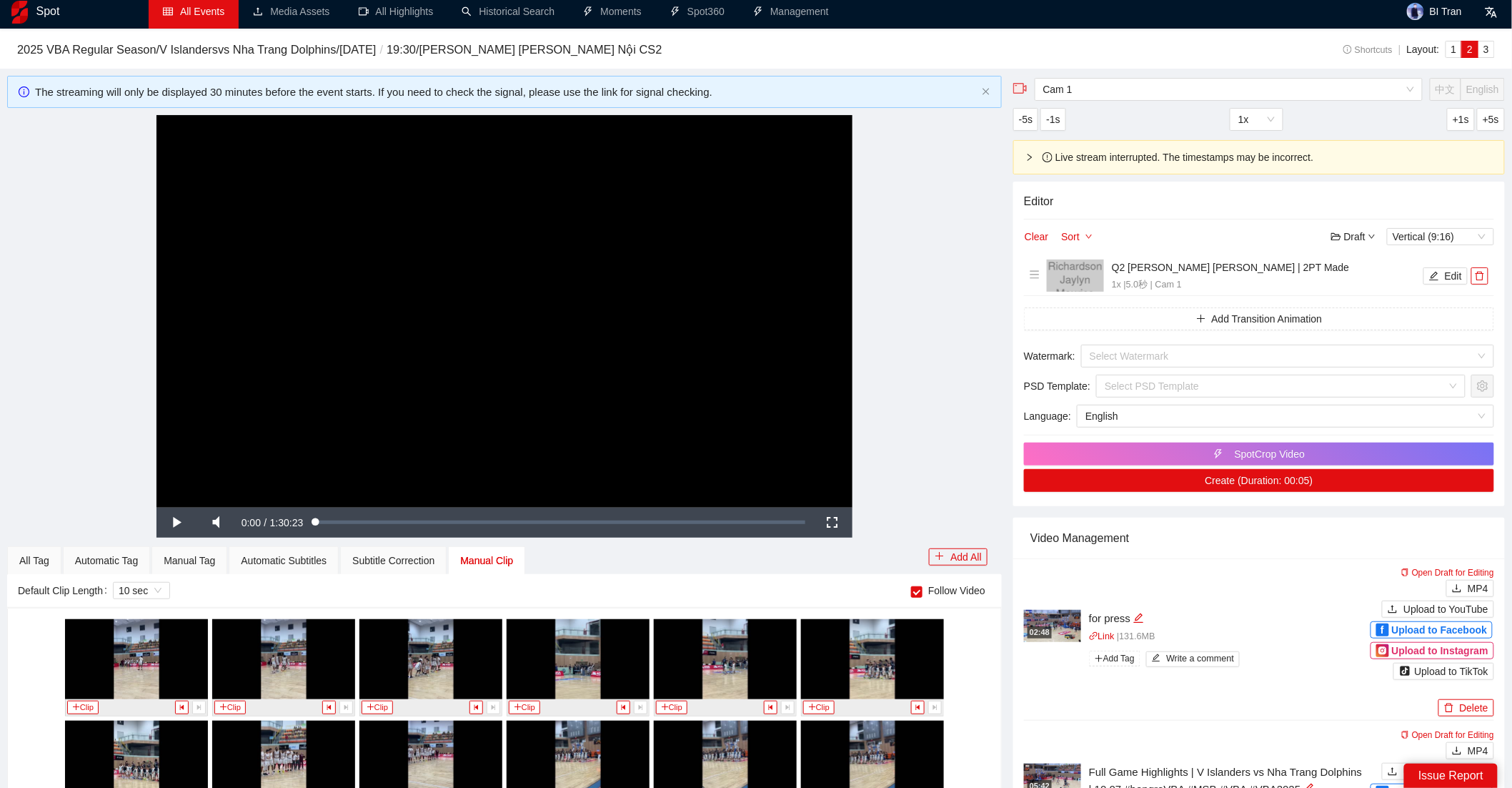
click at [565, 521] on div "Loaded : 0.66% 0:49:08 0:00:00" at bounding box center [561, 522] width 490 height 3
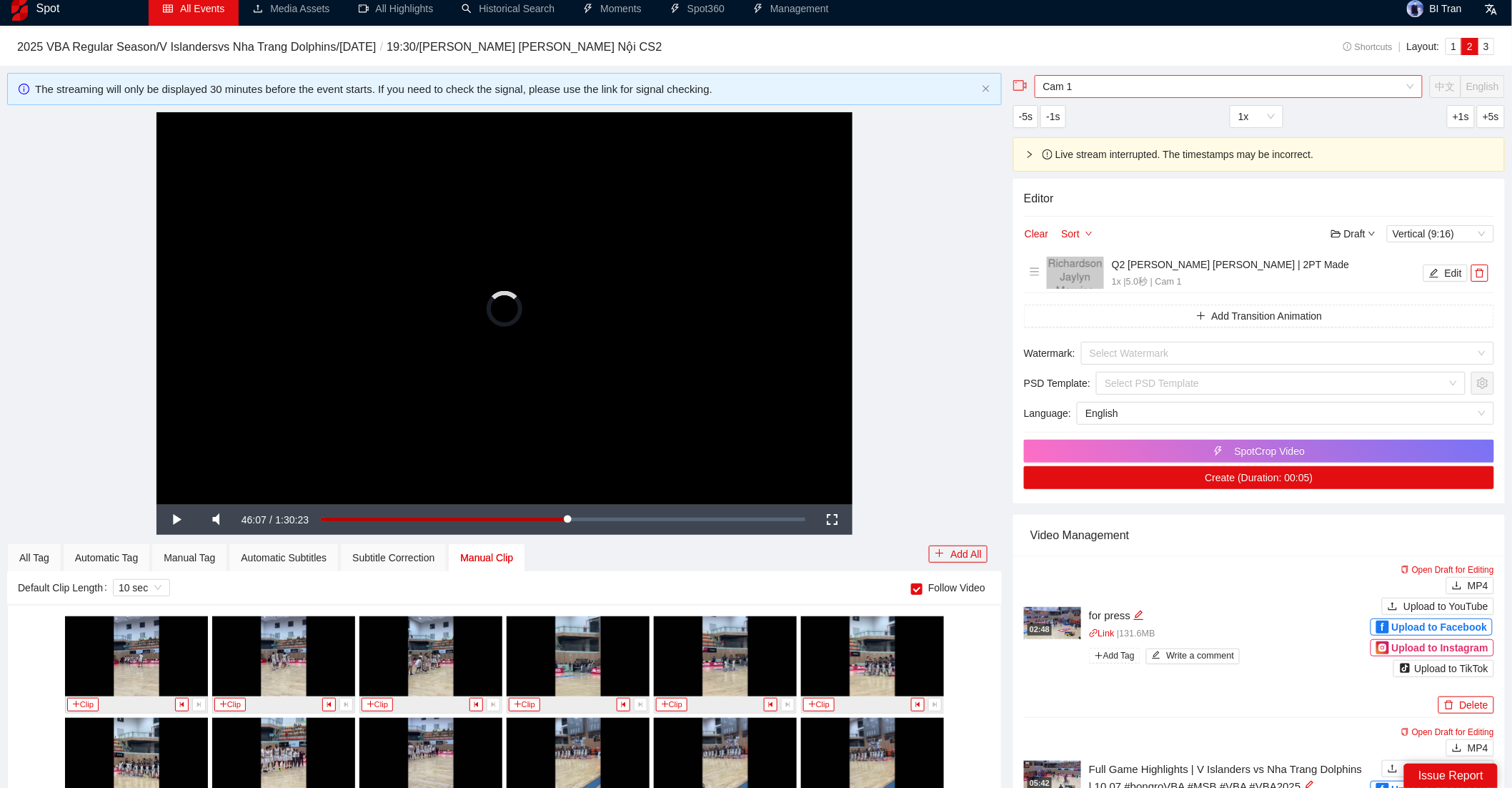
click at [1085, 92] on span "Cam 1" at bounding box center [1229, 86] width 371 height 21
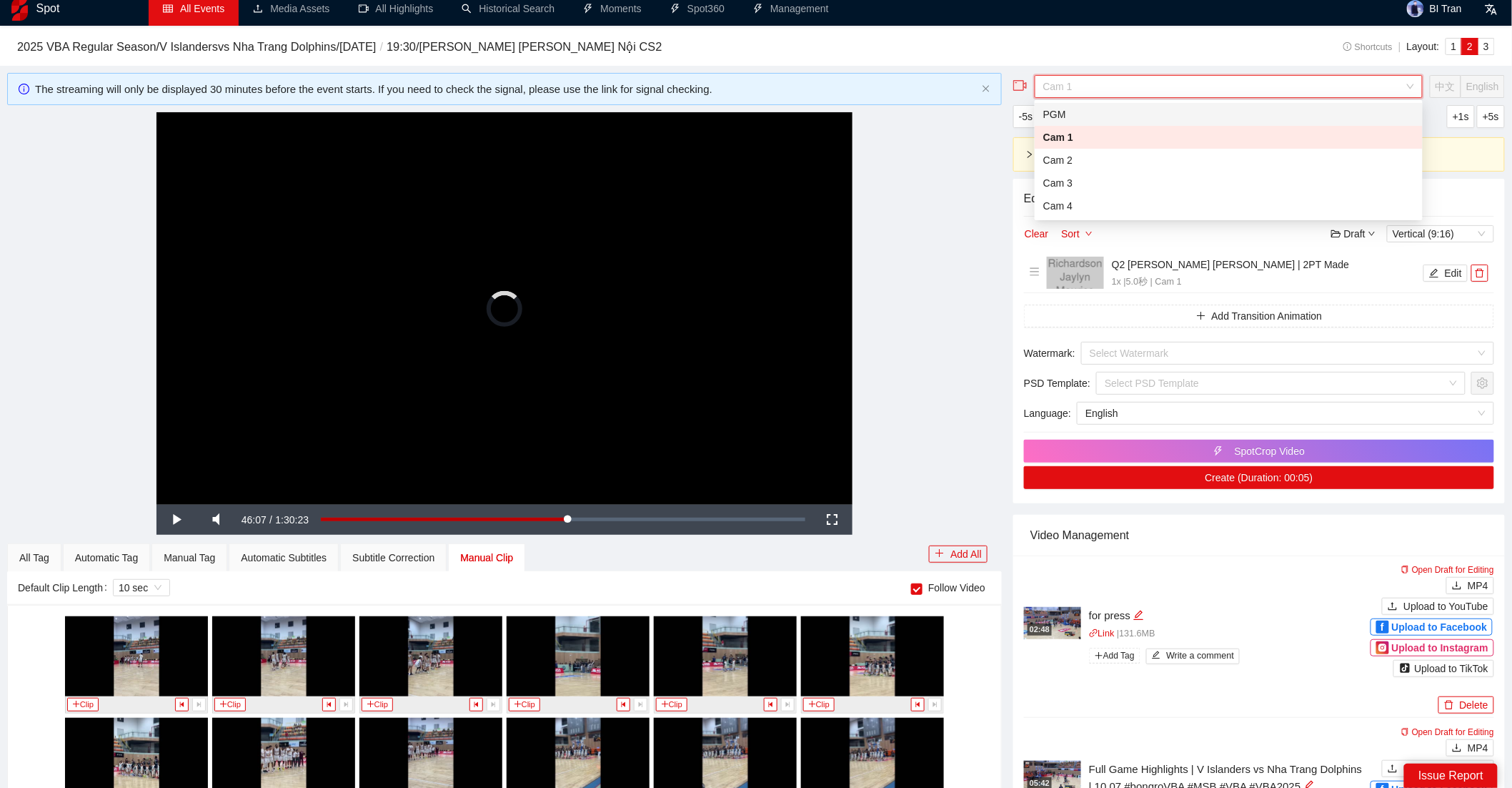
click at [1065, 108] on div "PGM" at bounding box center [1229, 114] width 371 height 16
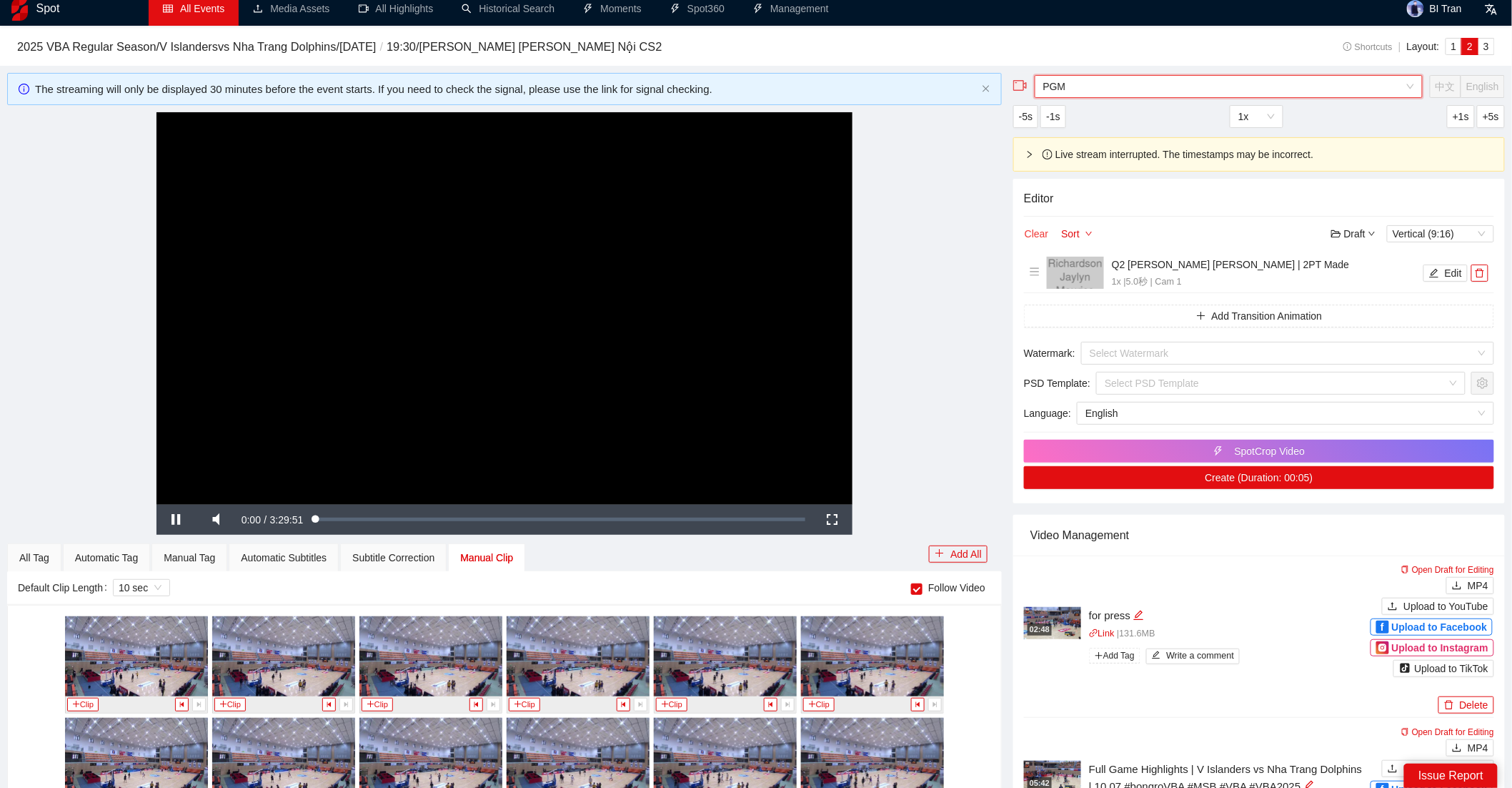
click at [1041, 228] on button "Clear" at bounding box center [1036, 234] width 25 height 17
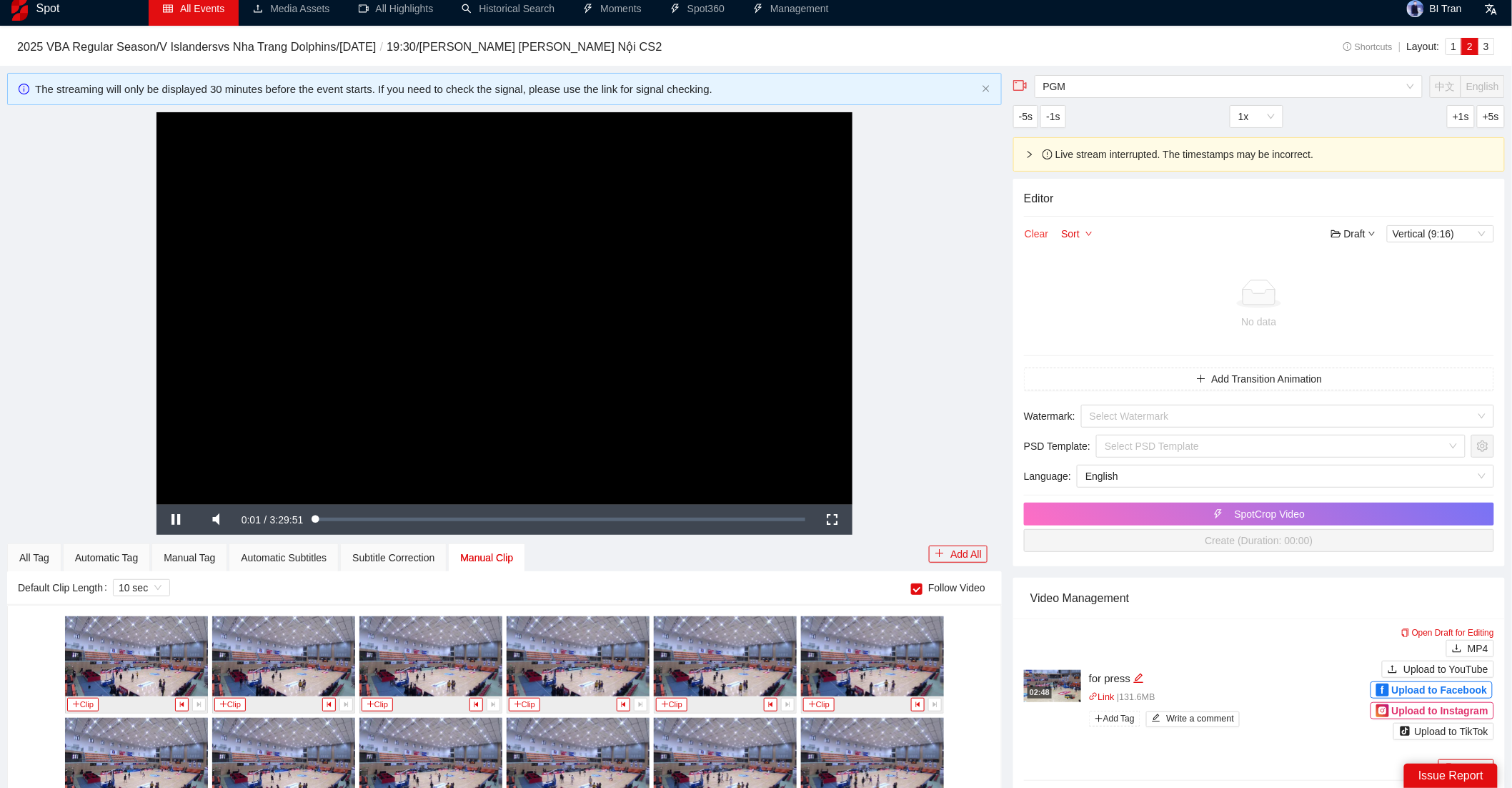
click at [1041, 231] on button "Clear" at bounding box center [1036, 234] width 25 height 17
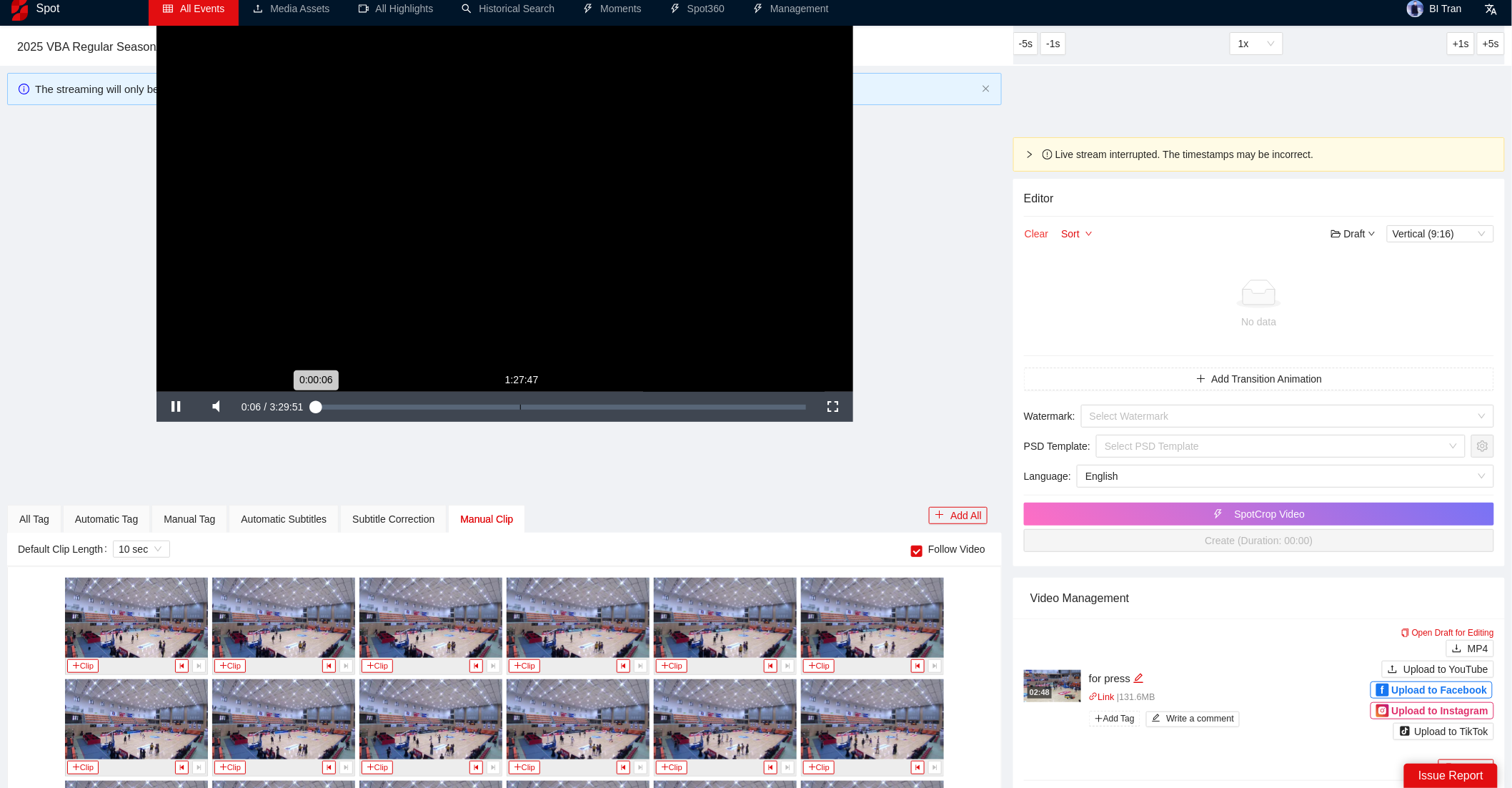
scroll to position [183, 0]
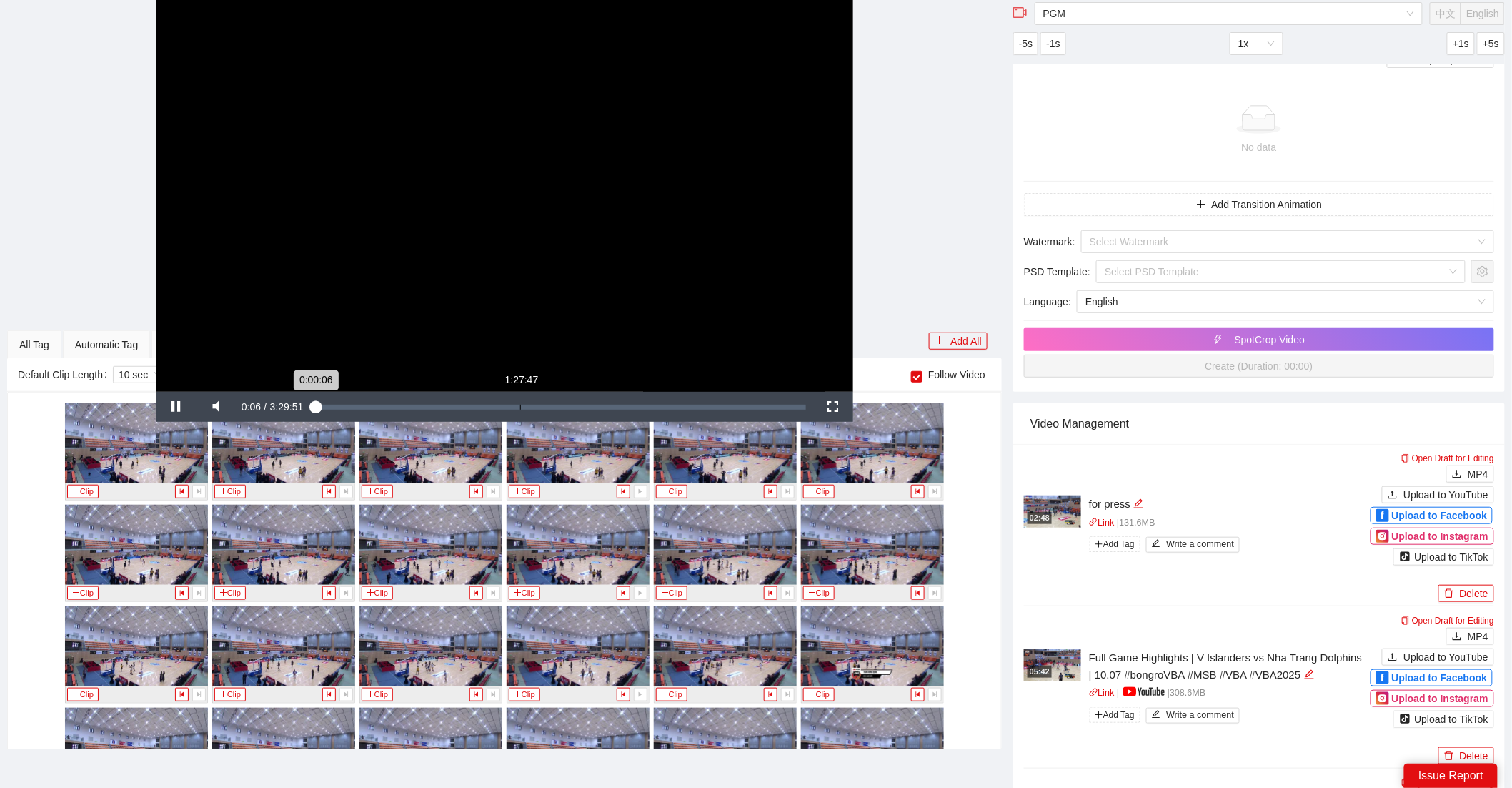
drag, startPoint x: 550, startPoint y: 402, endPoint x: 654, endPoint y: 401, distance: 104.0
click at [552, 401] on div "Loaded : 0.07% 1:27:47 0:00:06" at bounding box center [561, 407] width 505 height 30
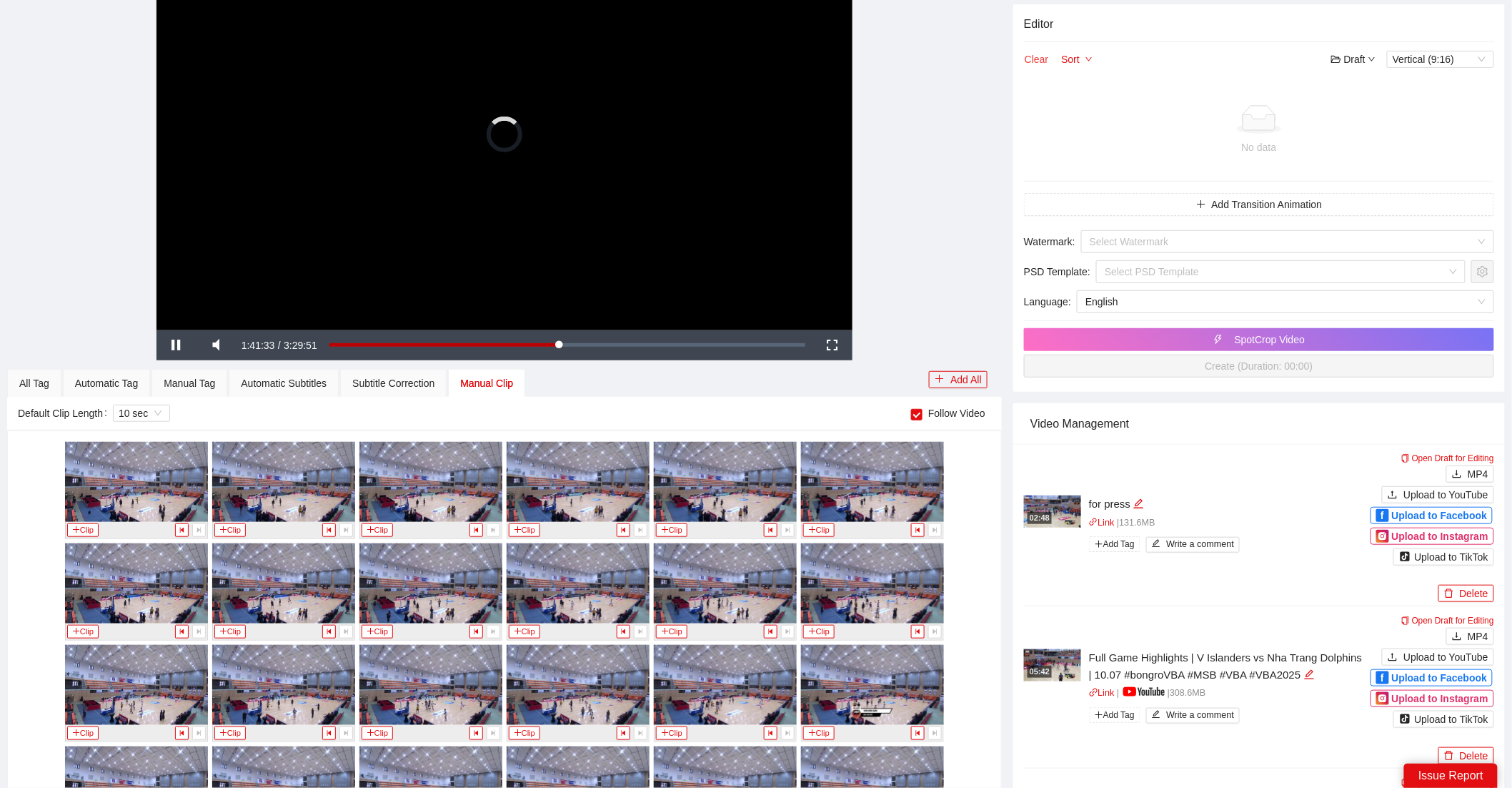
scroll to position [0, 0]
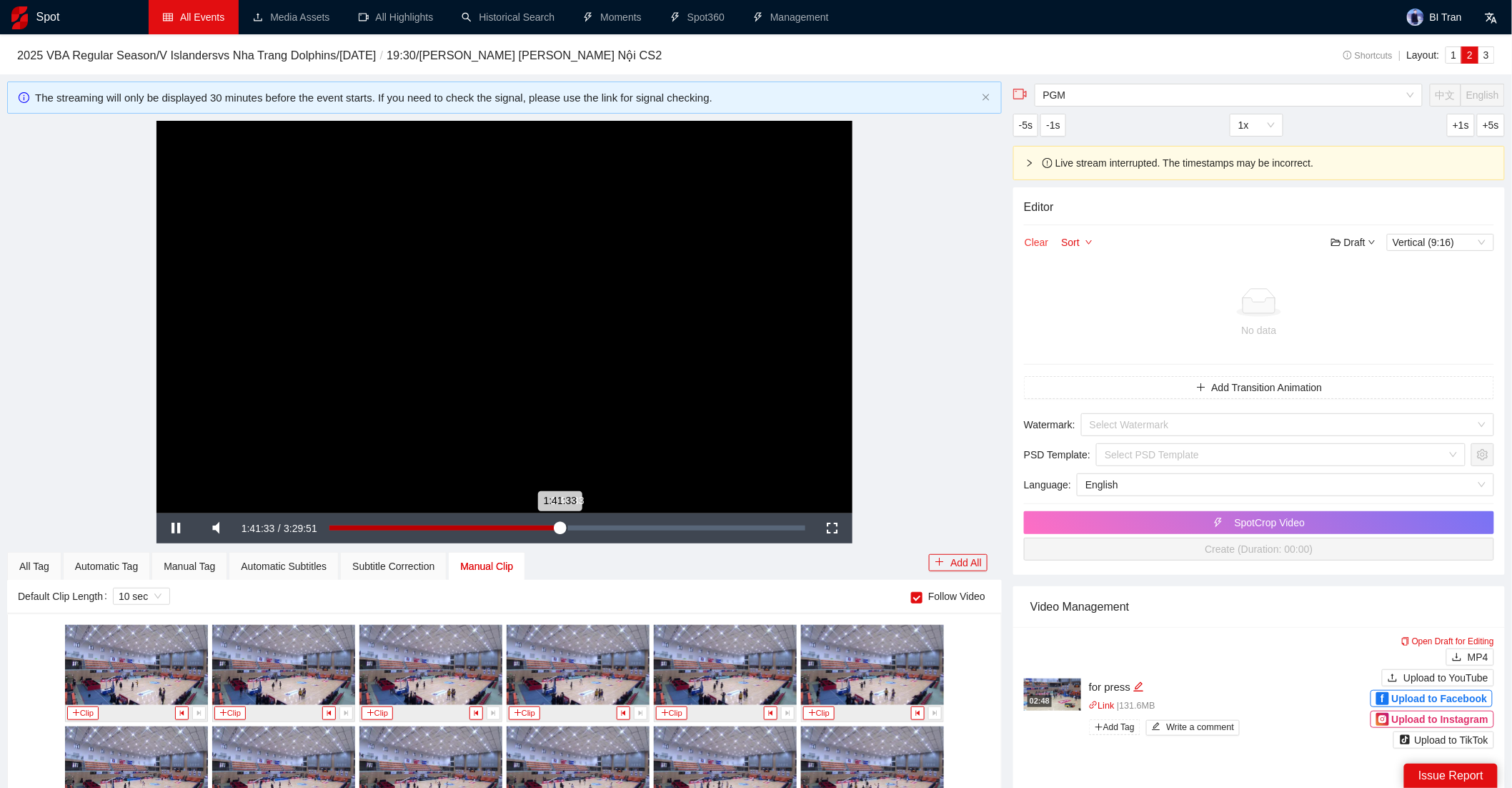
click at [660, 521] on div "Loaded : 48.41% 1:41:33 1:41:33" at bounding box center [567, 528] width 490 height 30
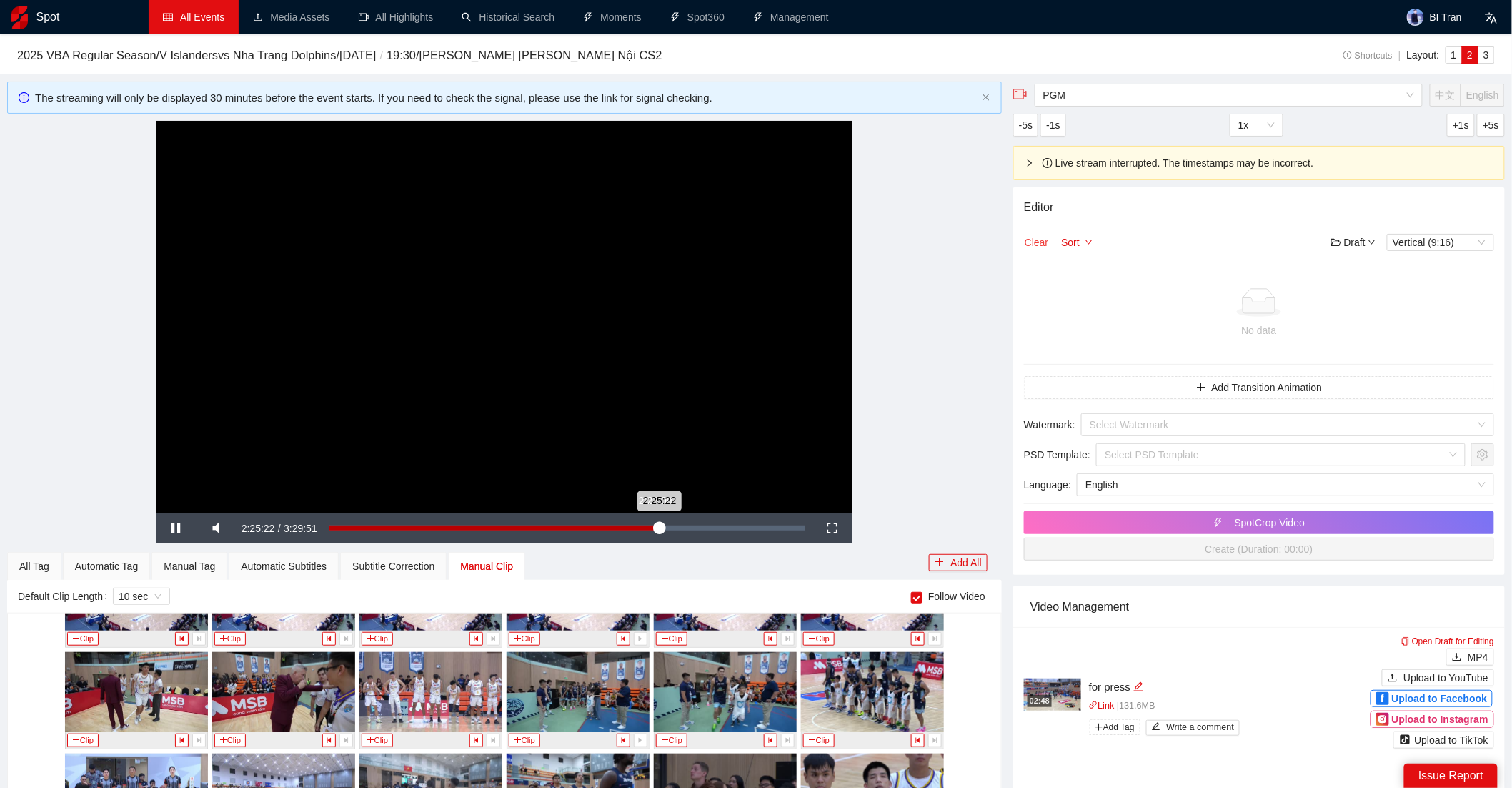
click at [651, 527] on div "Loaded : 69.29% 2:23:09 2:25:22" at bounding box center [567, 527] width 476 height 5
click at [731, 520] on div "Loaded : 69.29% 2:21:15 2:25:23" at bounding box center [567, 528] width 490 height 30
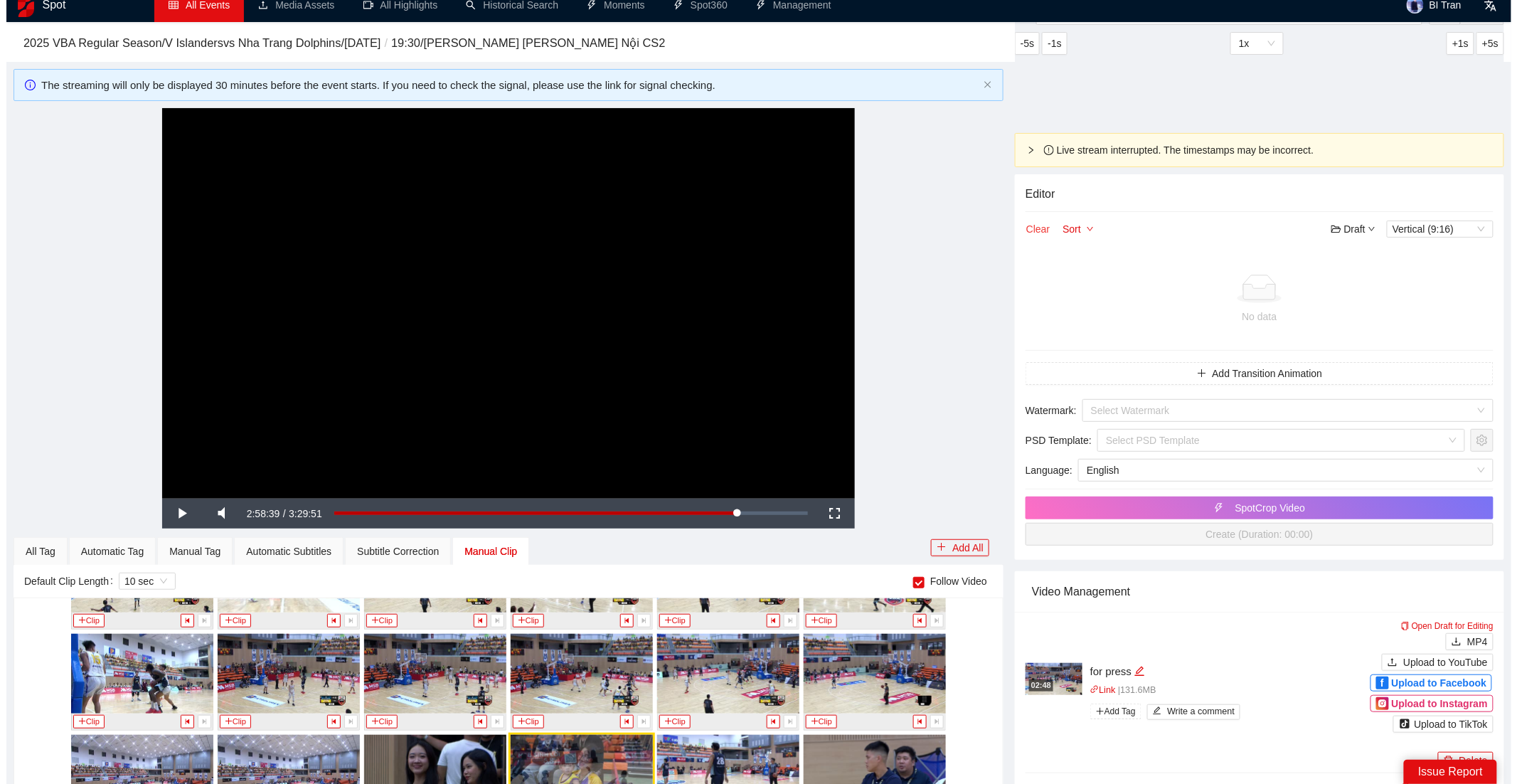
scroll to position [98, 0]
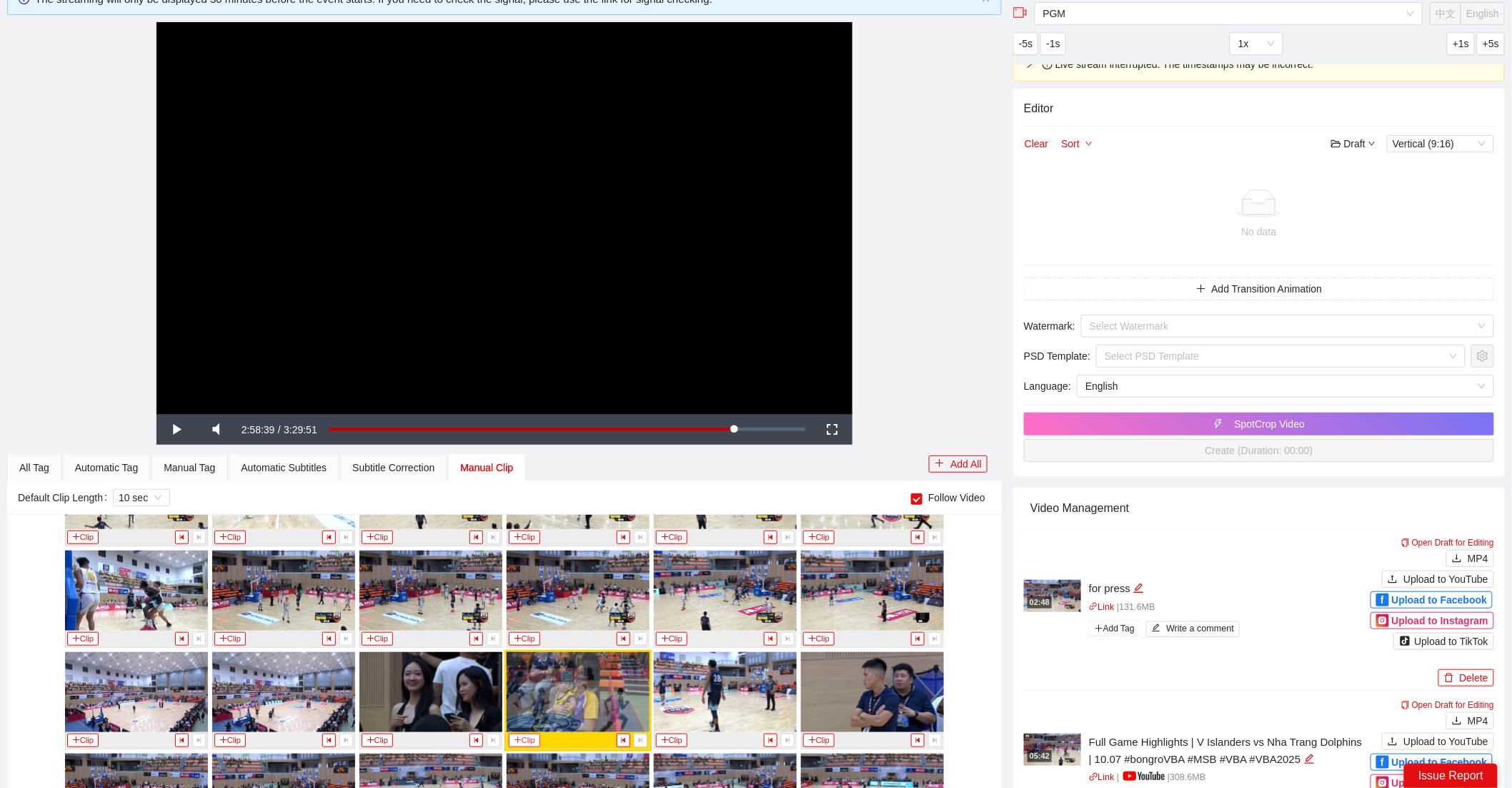
click at [525, 740] on button "Clip" at bounding box center [524, 740] width 32 height 14
click at [222, 471] on div "Manual Tag" at bounding box center [189, 467] width 76 height 29
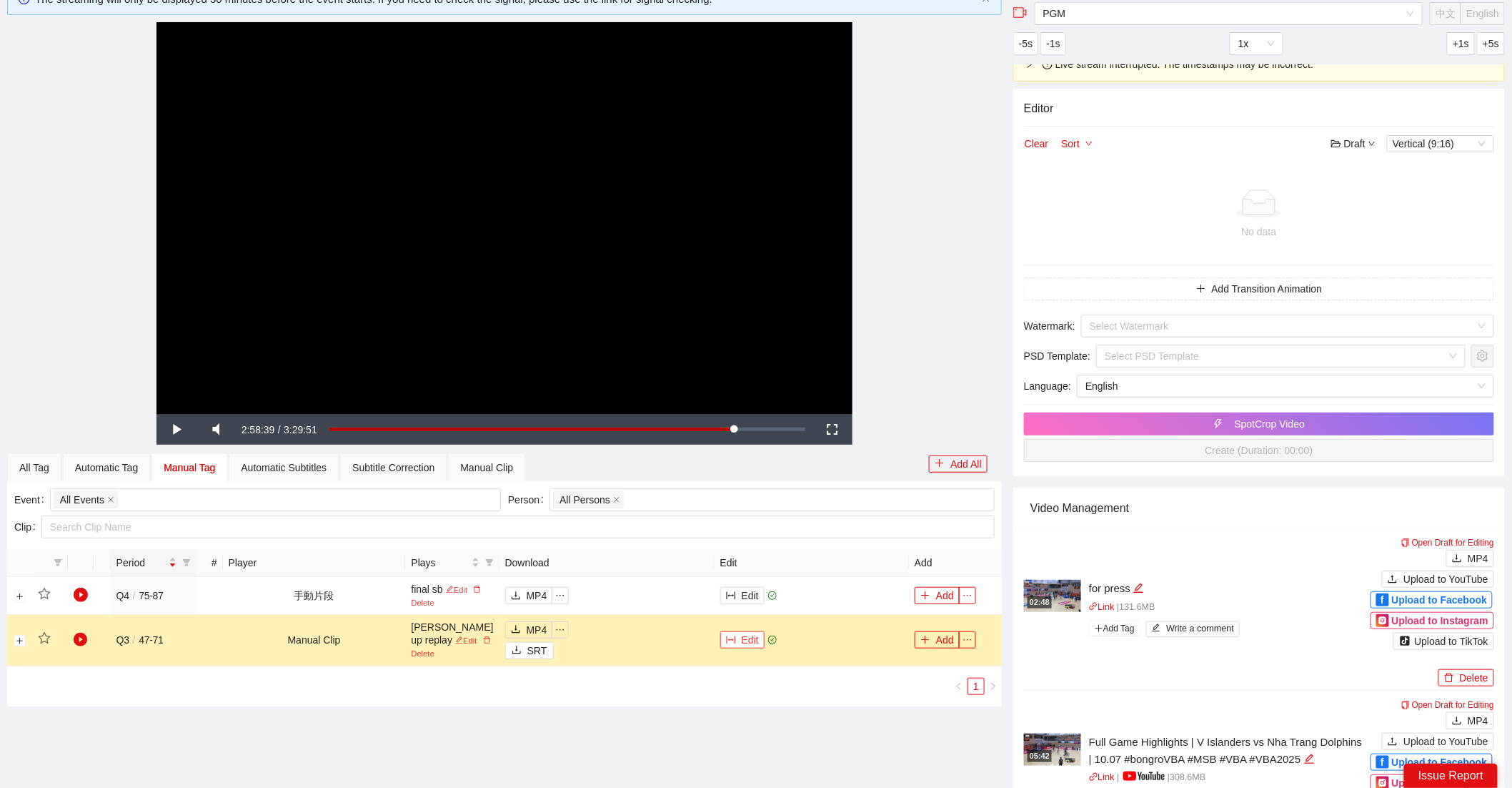
click at [730, 639] on icon "column-width" at bounding box center [730, 639] width 9 height 7
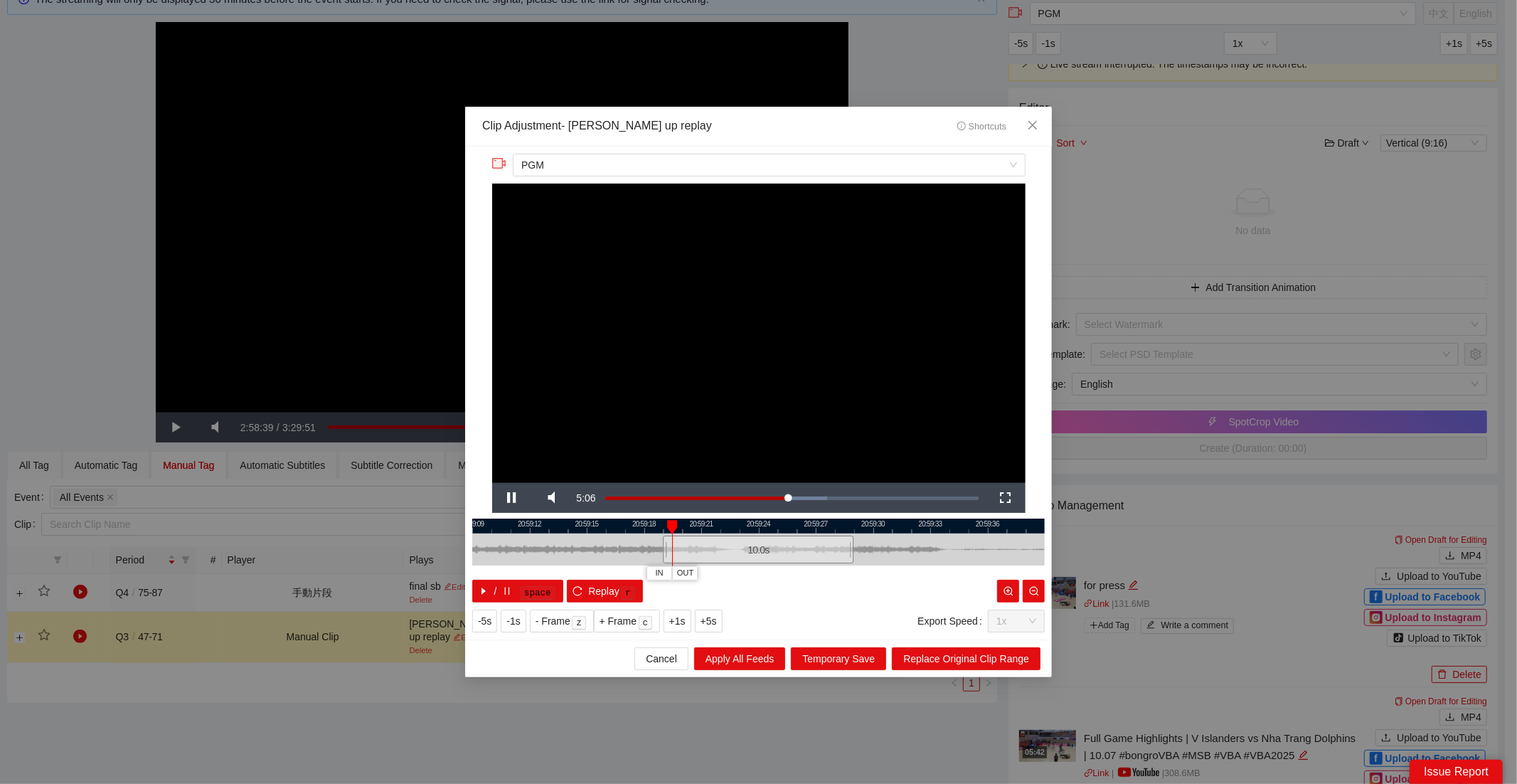
click at [763, 389] on video "Video Player" at bounding box center [758, 333] width 533 height 300
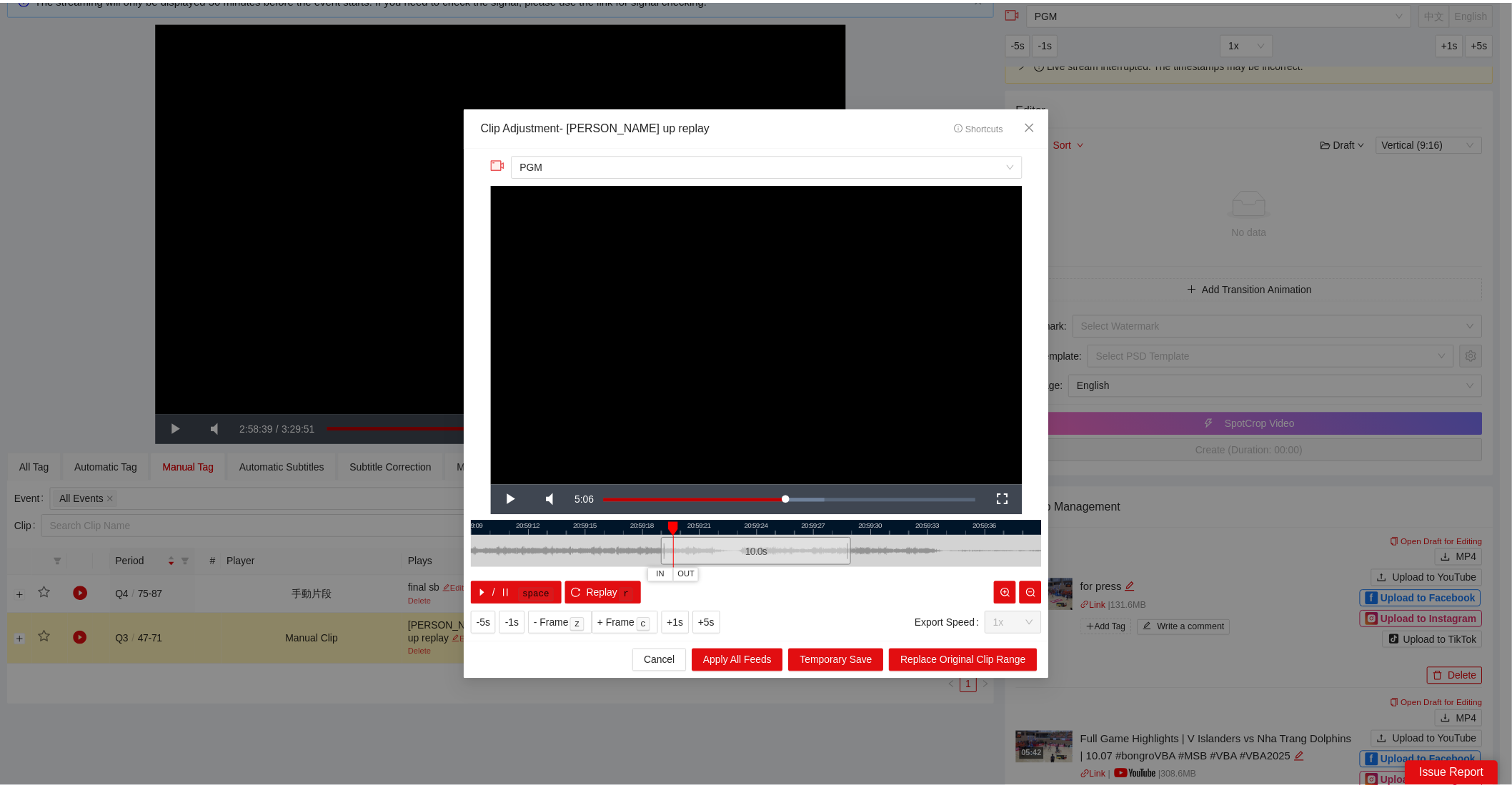
scroll to position [0, 0]
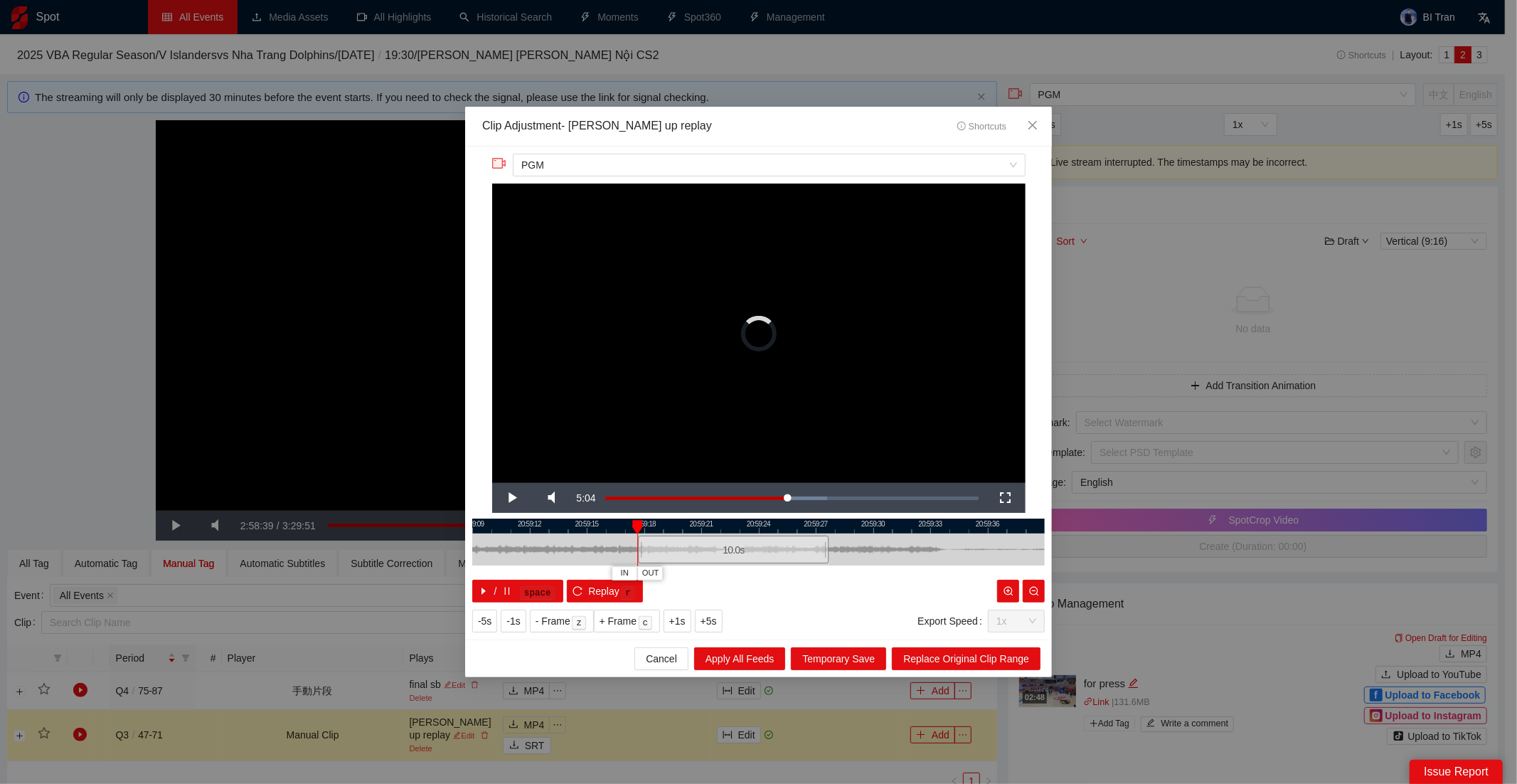
drag, startPoint x: 756, startPoint y: 555, endPoint x: 732, endPoint y: 563, distance: 25.3
click at [732, 563] on div "10.0 s" at bounding box center [758, 549] width 573 height 32
click at [515, 498] on span "Video Player" at bounding box center [512, 498] width 40 height 0
click at [674, 413] on video "Video Player" at bounding box center [758, 333] width 533 height 300
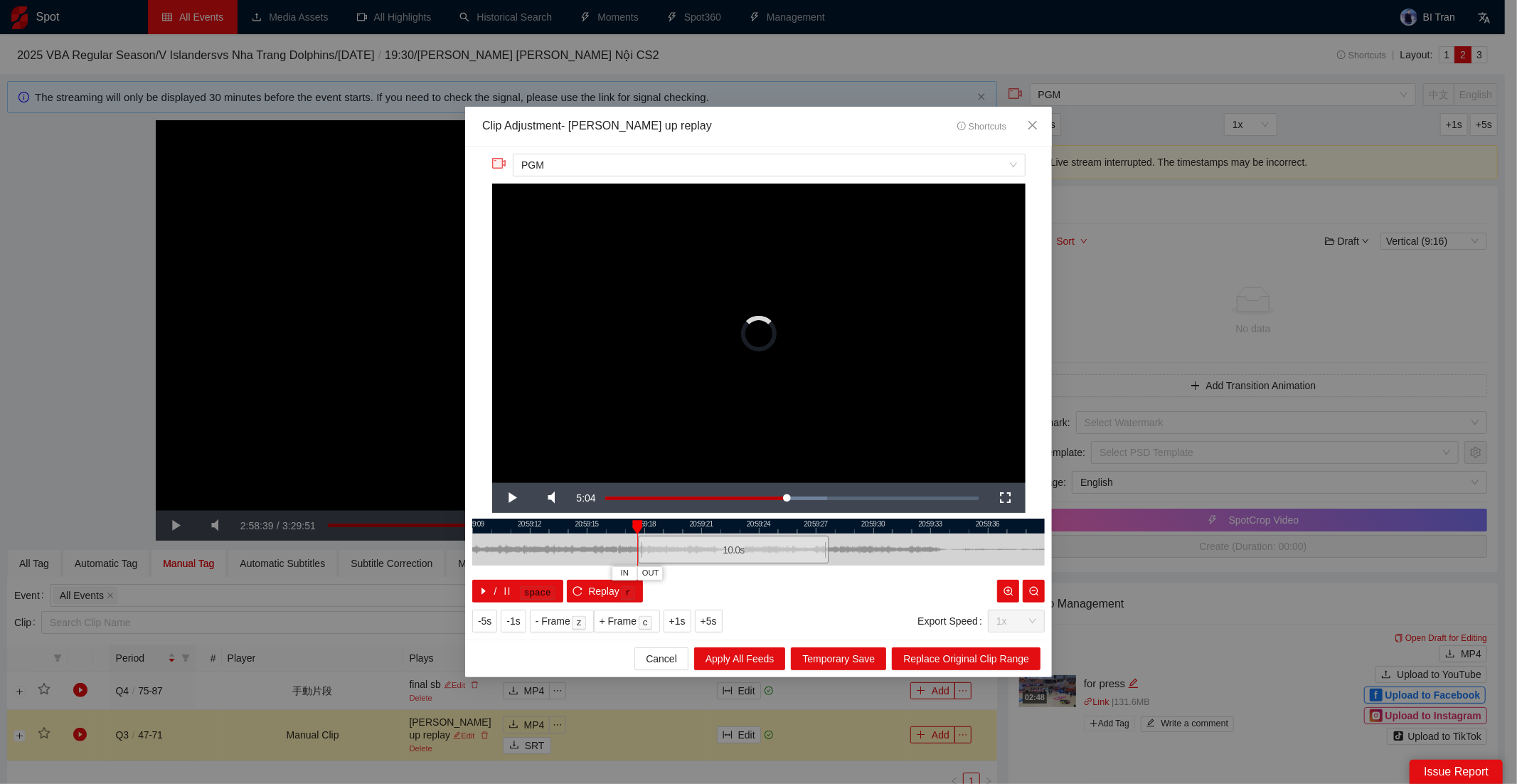
click at [778, 422] on video "Video Player" at bounding box center [758, 333] width 533 height 300
click at [506, 498] on span "Video Player" at bounding box center [512, 498] width 40 height 0
drag, startPoint x: 701, startPoint y: 549, endPoint x: 715, endPoint y: 552, distance: 14.3
click at [715, 552] on div "10.0 s" at bounding box center [746, 549] width 190 height 28
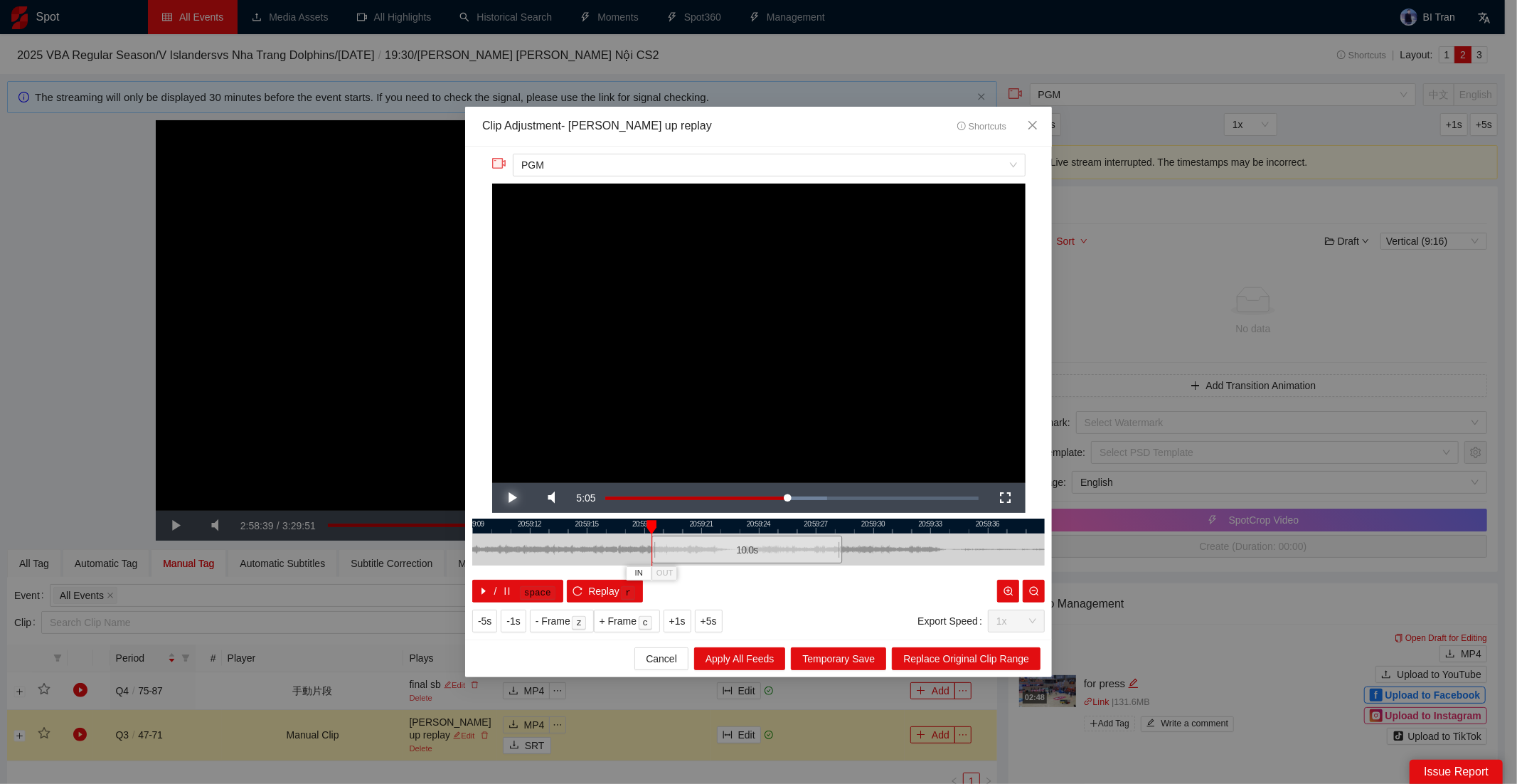
click at [510, 498] on span "Video Player" at bounding box center [512, 498] width 40 height 0
drag, startPoint x: 835, startPoint y: 556, endPoint x: 726, endPoint y: 563, distance: 109.2
click at [728, 563] on div at bounding box center [732, 549] width 8 height 32
drag, startPoint x: 655, startPoint y: 553, endPoint x: 642, endPoint y: 556, distance: 13.3
click at [642, 556] on div at bounding box center [639, 549] width 8 height 32
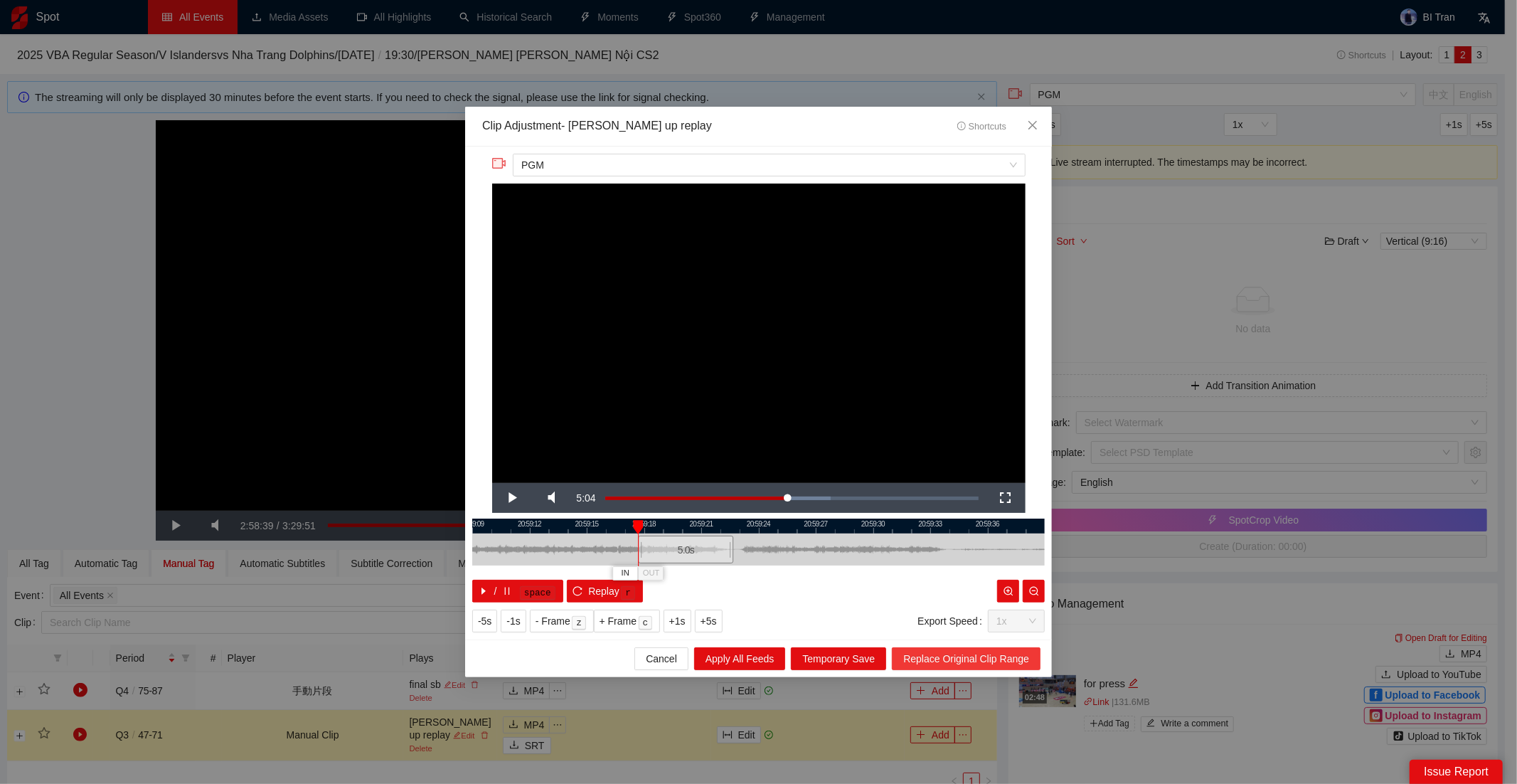
click at [976, 664] on span "Replace Original Clip Range" at bounding box center [966, 658] width 126 height 16
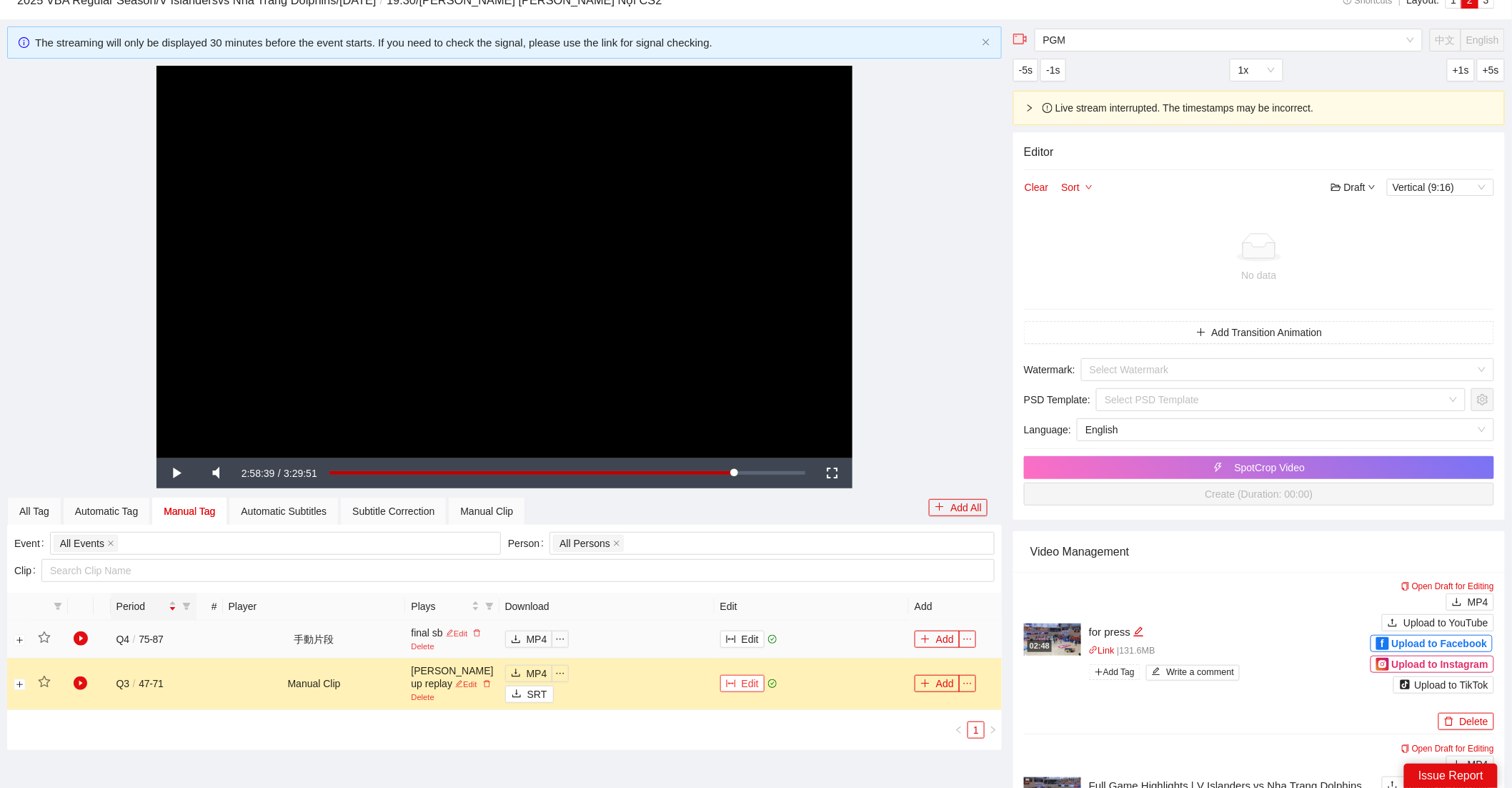
scroll to position [86, 0]
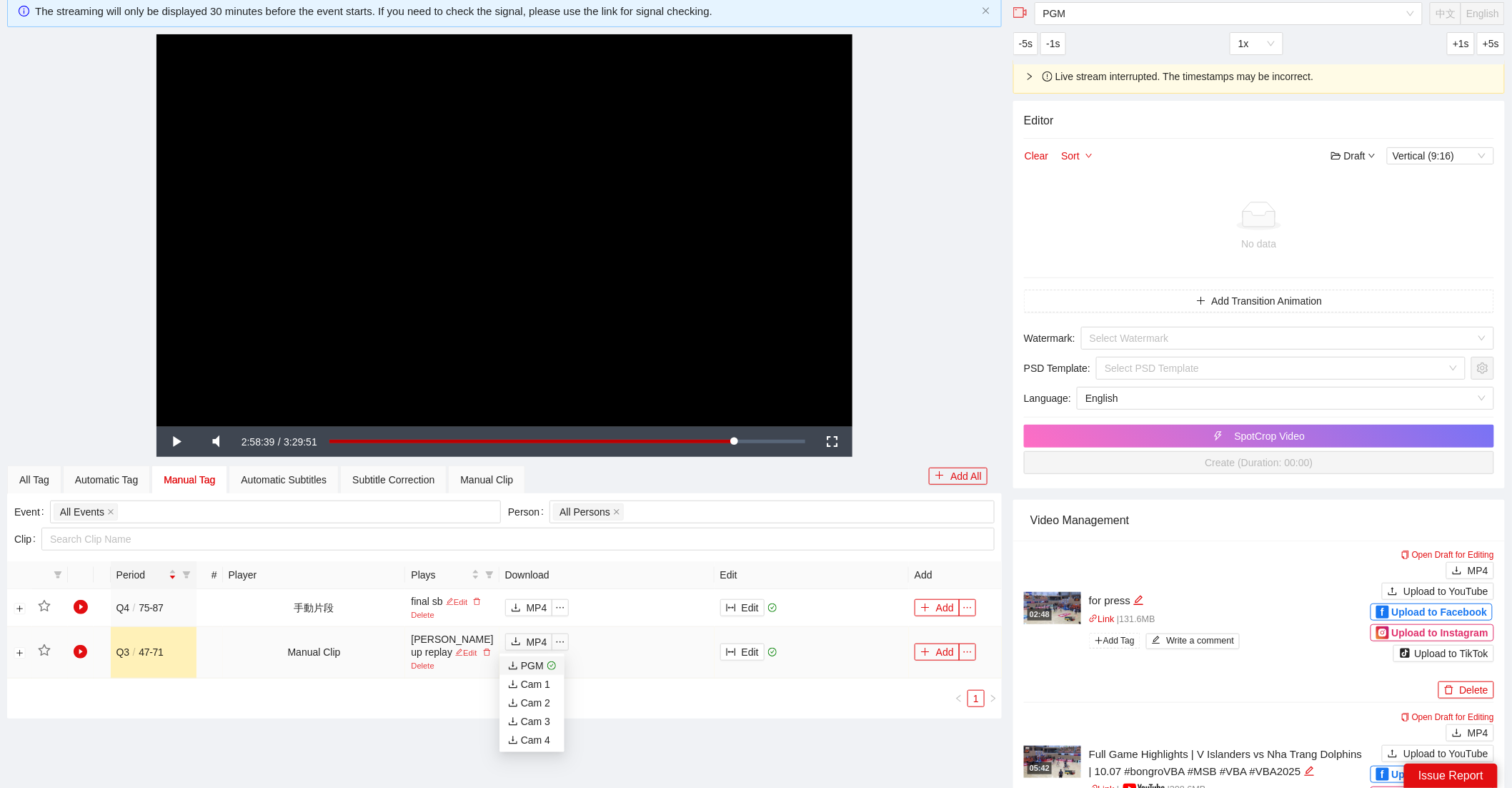
click at [538, 659] on div "PGM" at bounding box center [525, 665] width 35 height 16
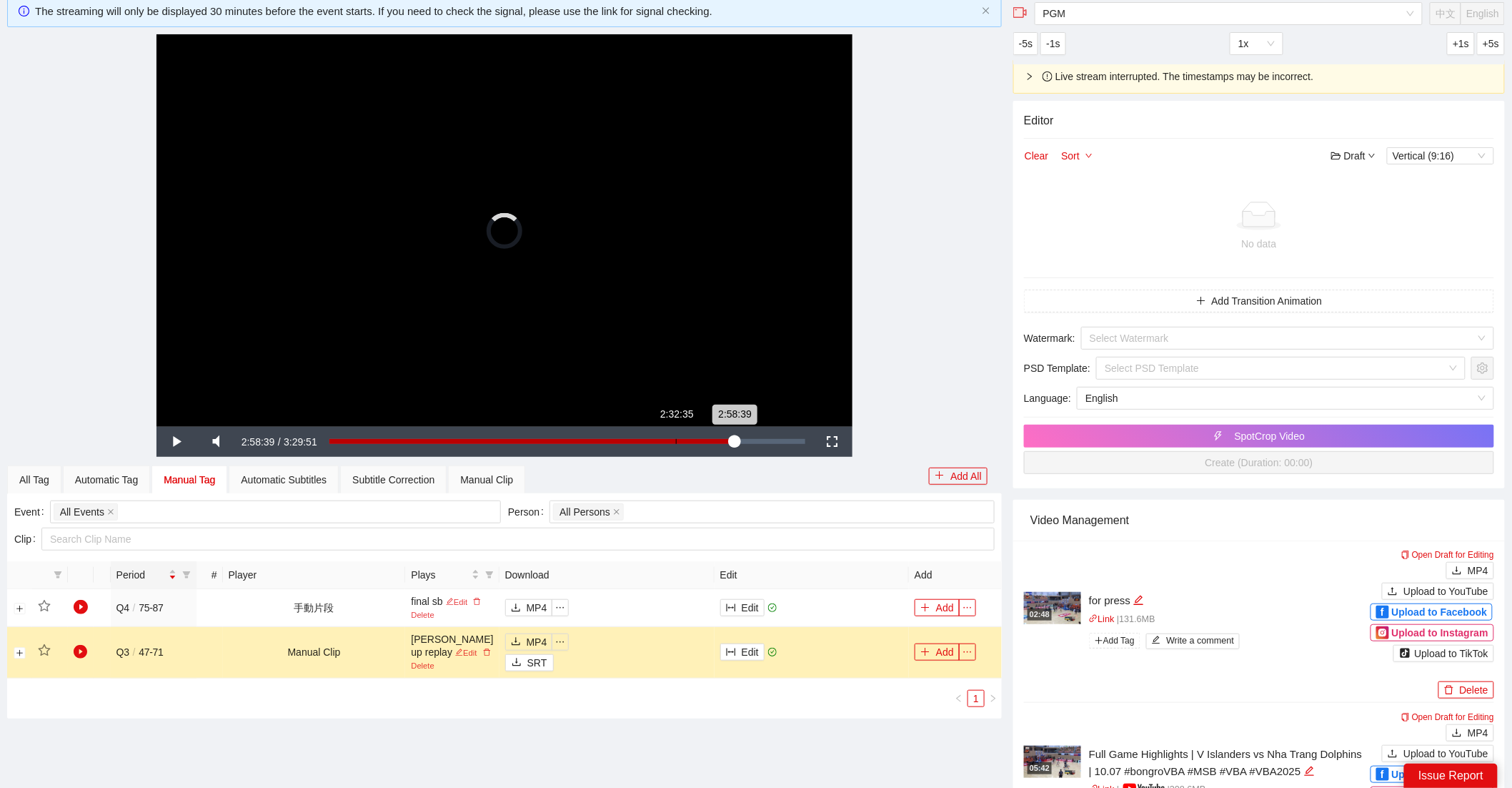
click at [676, 445] on div "Loaded : 85.63% 2:32:35 2:58:39" at bounding box center [567, 442] width 490 height 30
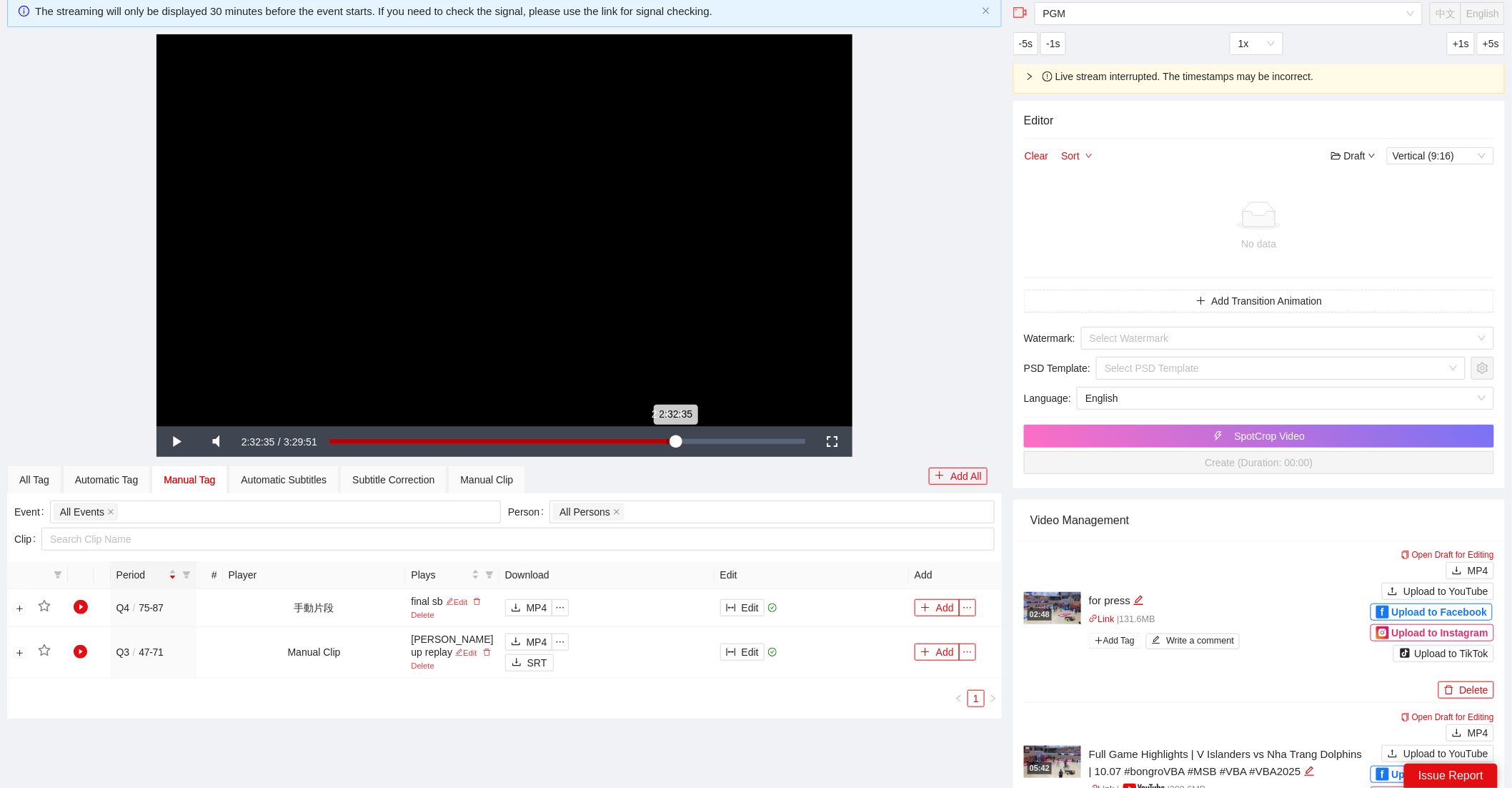
click at [667, 444] on div "2:32:35" at bounding box center [502, 441] width 346 height 5
click at [660, 439] on div "2:28:48" at bounding box center [498, 441] width 338 height 5
click at [653, 441] on div "2:23:09" at bounding box center [495, 441] width 331 height 5
click at [731, 329] on video "Video Player" at bounding box center [505, 230] width 696 height 392
click at [513, 484] on div "Manual Clip" at bounding box center [486, 479] width 53 height 16
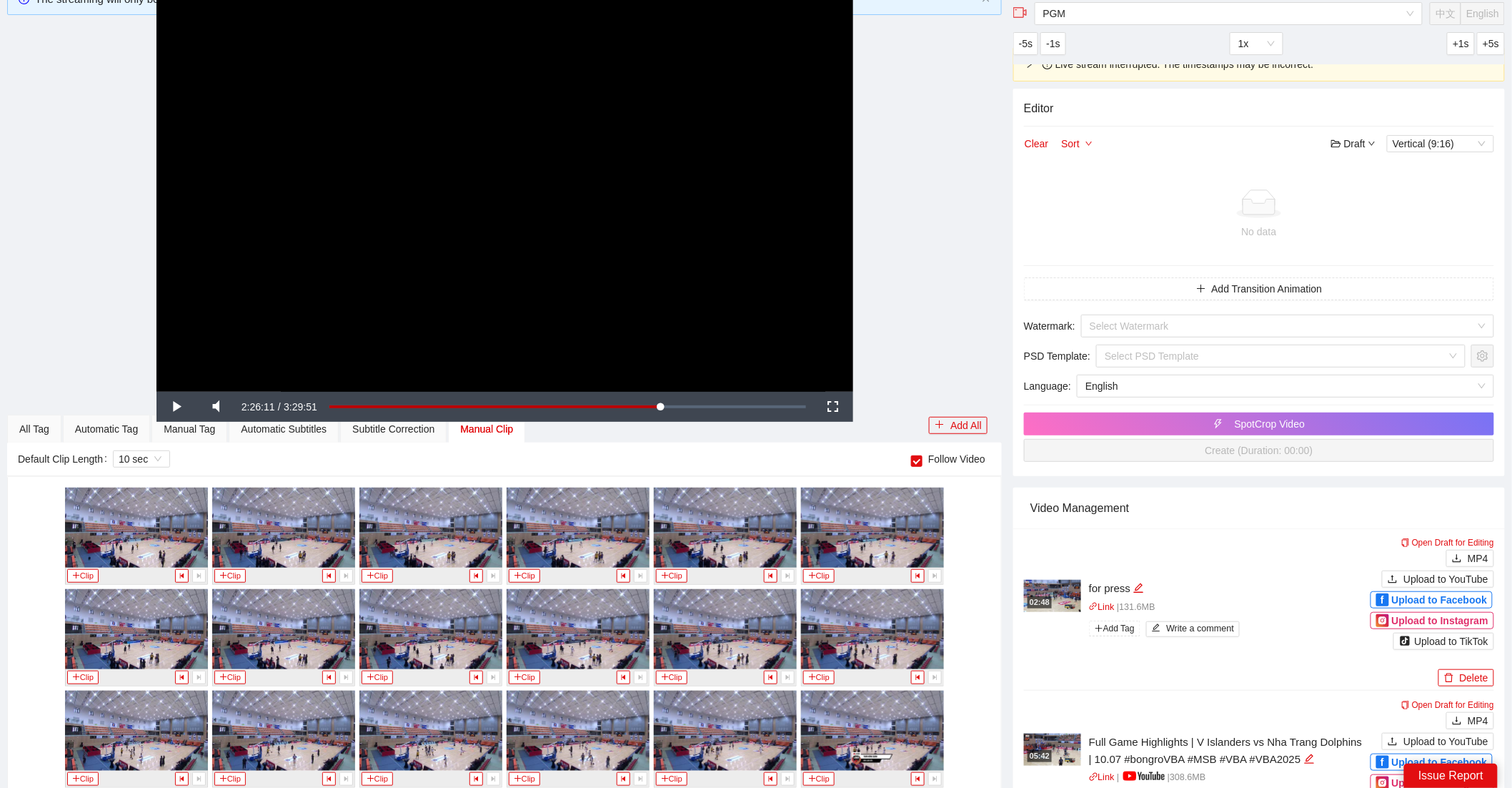
scroll to position [179, 0]
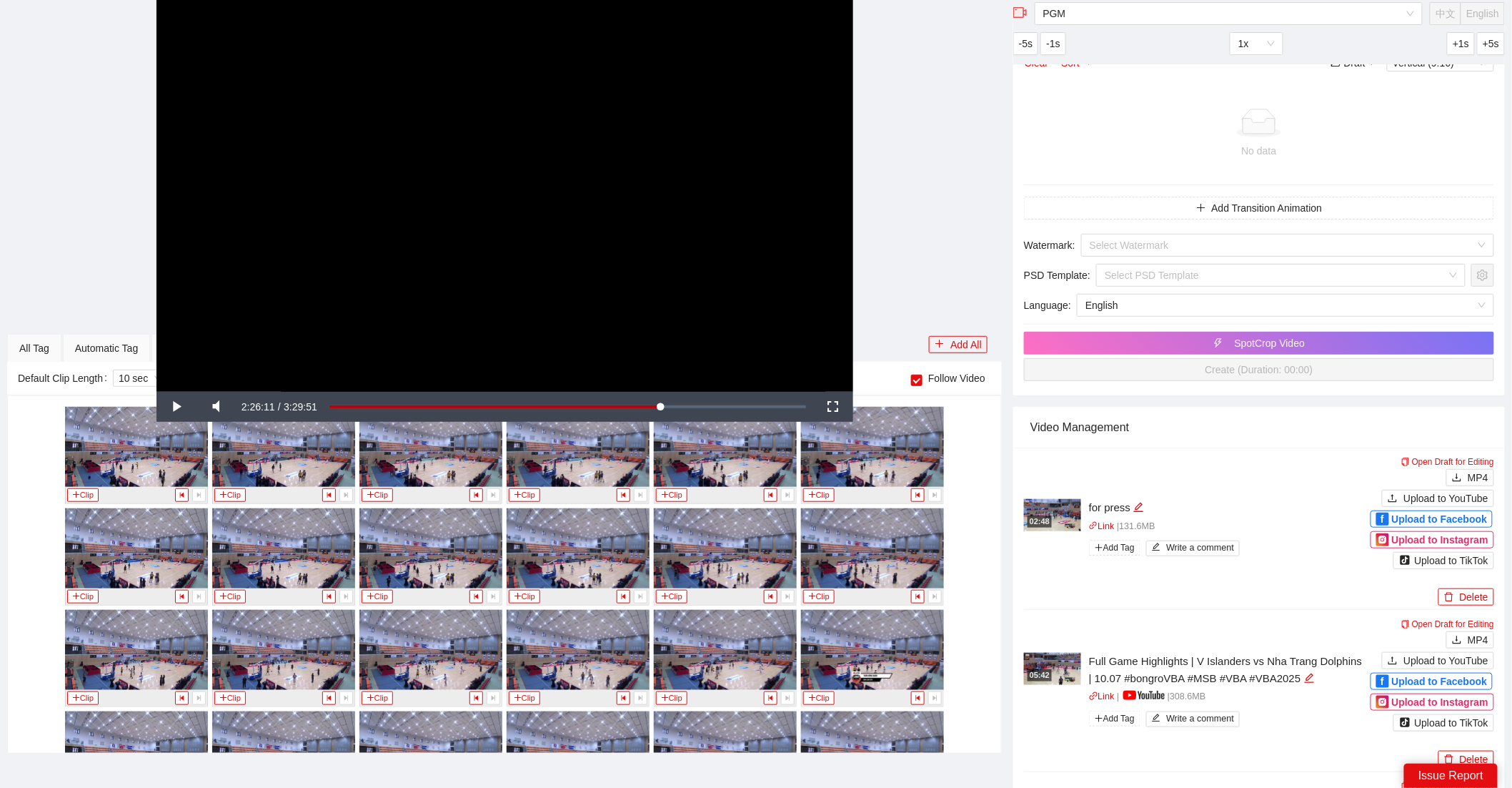
click at [917, 381] on div "**********" at bounding box center [505, 196] width 995 height 392
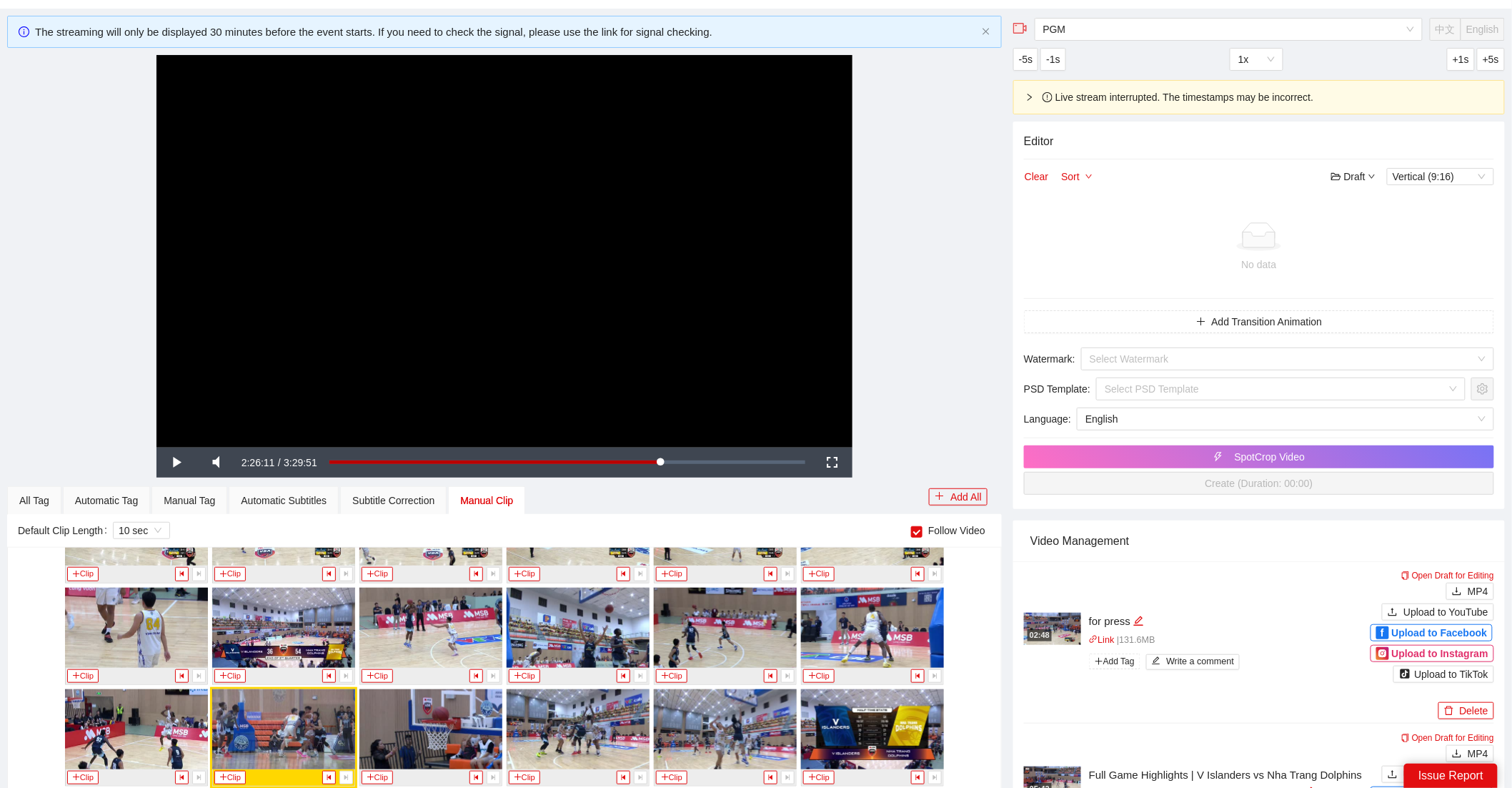
scroll to position [8108, 0]
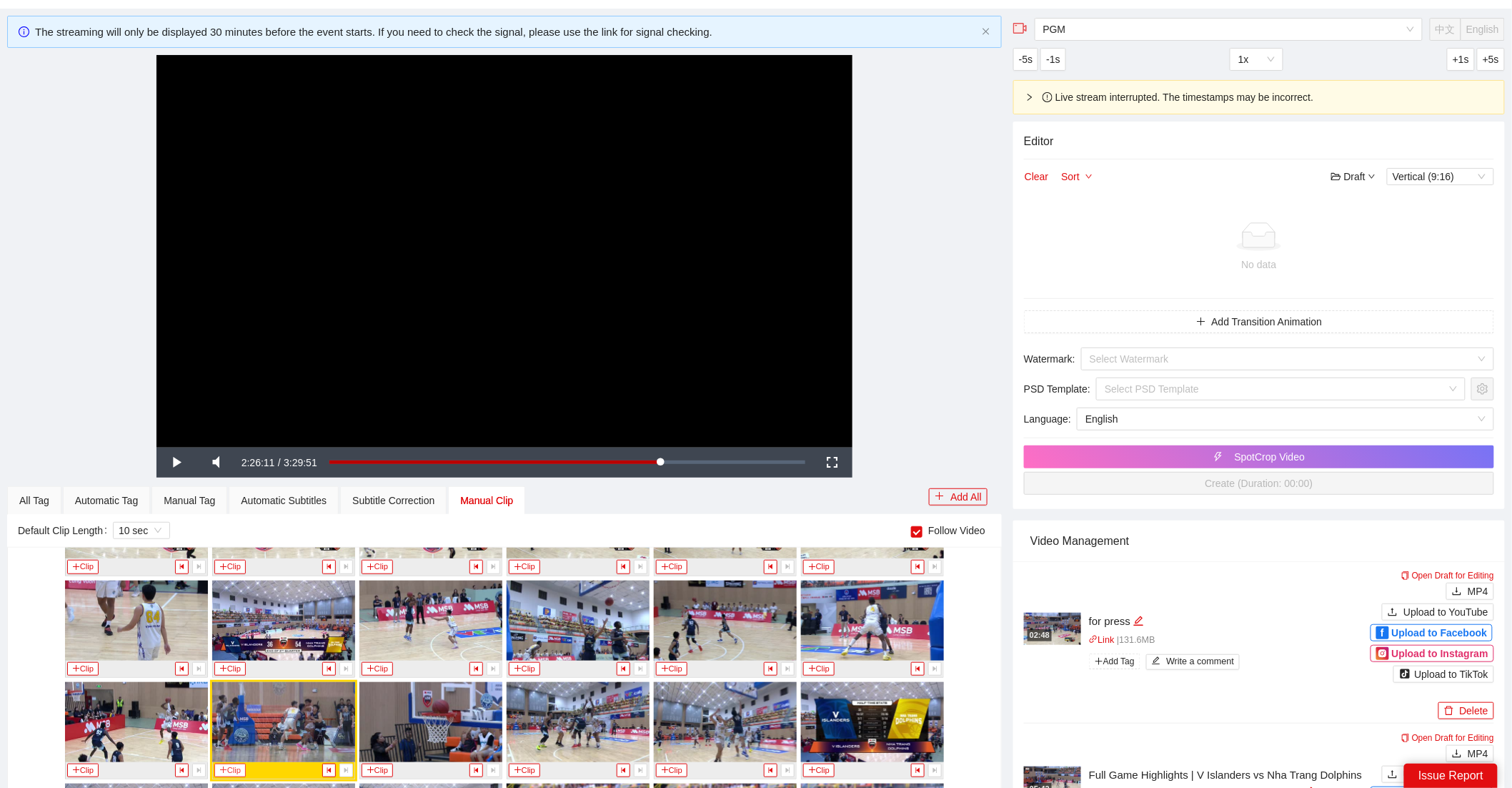
click at [239, 769] on button "Clip" at bounding box center [230, 769] width 32 height 14
click at [191, 505] on div "Manual Tag" at bounding box center [188, 500] width 51 height 16
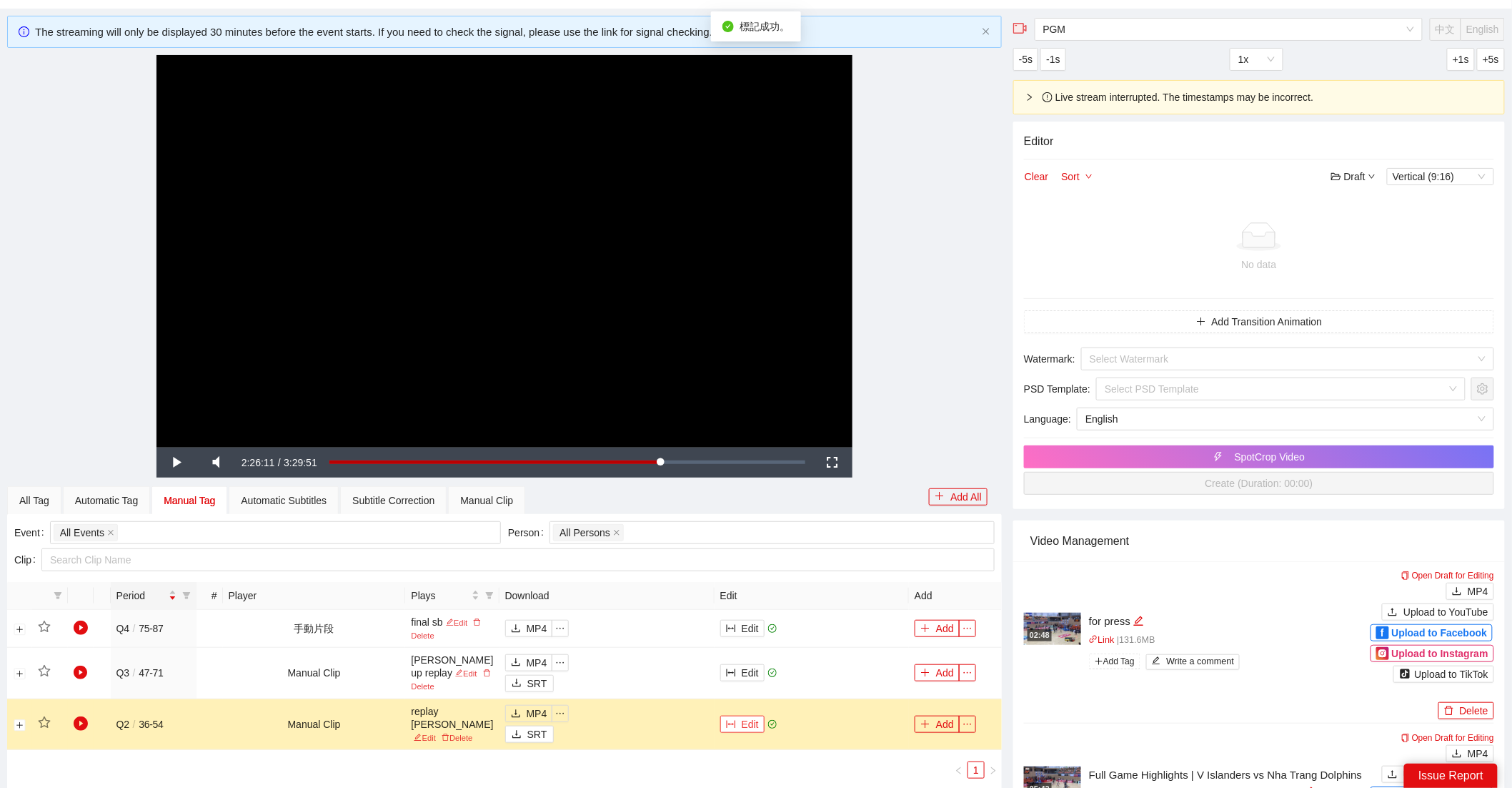
click at [751, 725] on button "Edit" at bounding box center [743, 724] width 45 height 17
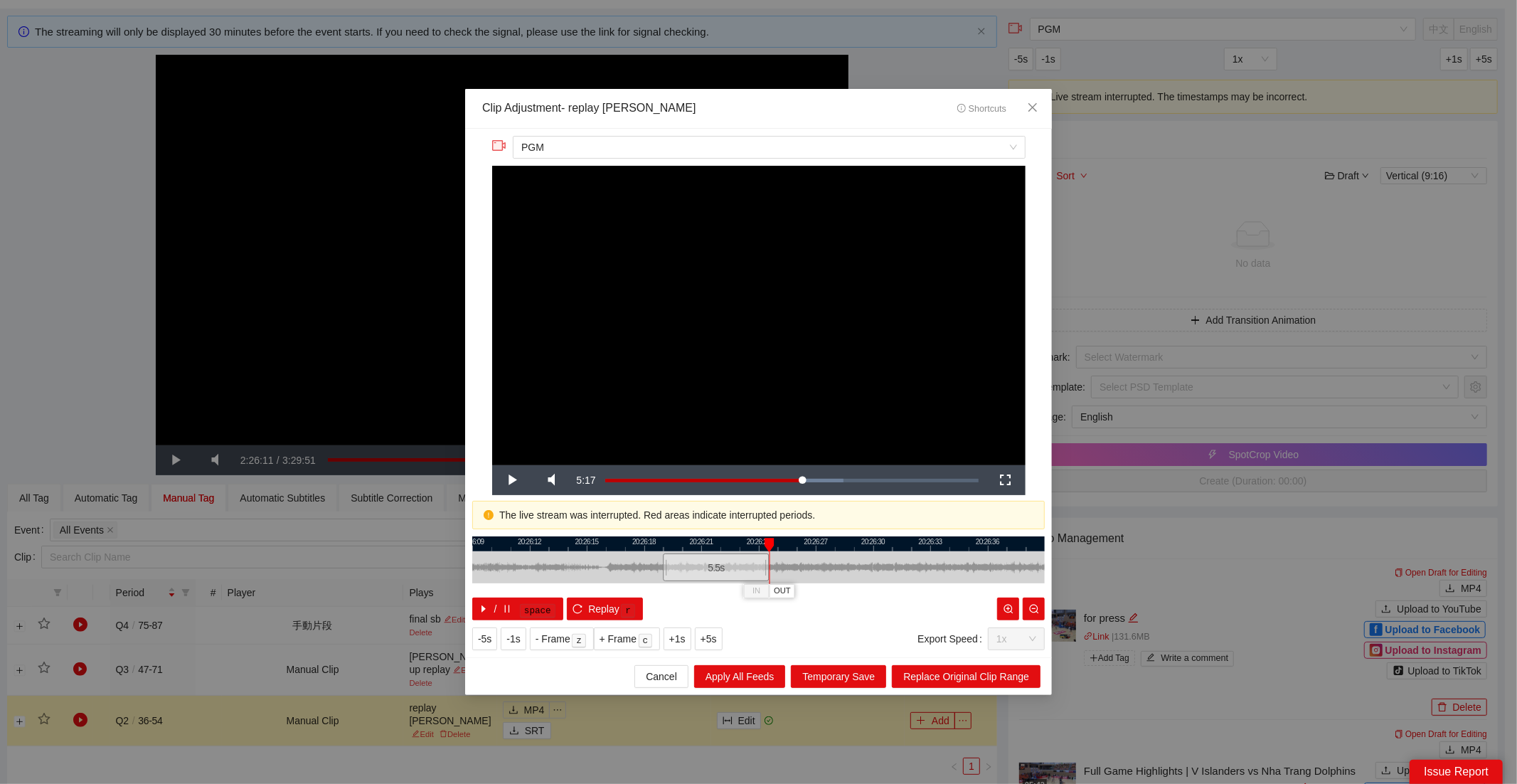
click at [765, 590] on div "20:26:09 20:26:12 20:26:15 20:26:18 20:26:21 20:26:24 20:26:27 20:26:30 20:26:3…" at bounding box center [758, 578] width 573 height 84
click at [766, 620] on div "**********" at bounding box center [758, 392] width 587 height 529
click at [979, 676] on span "Replace Original Clip Range" at bounding box center [966, 676] width 126 height 16
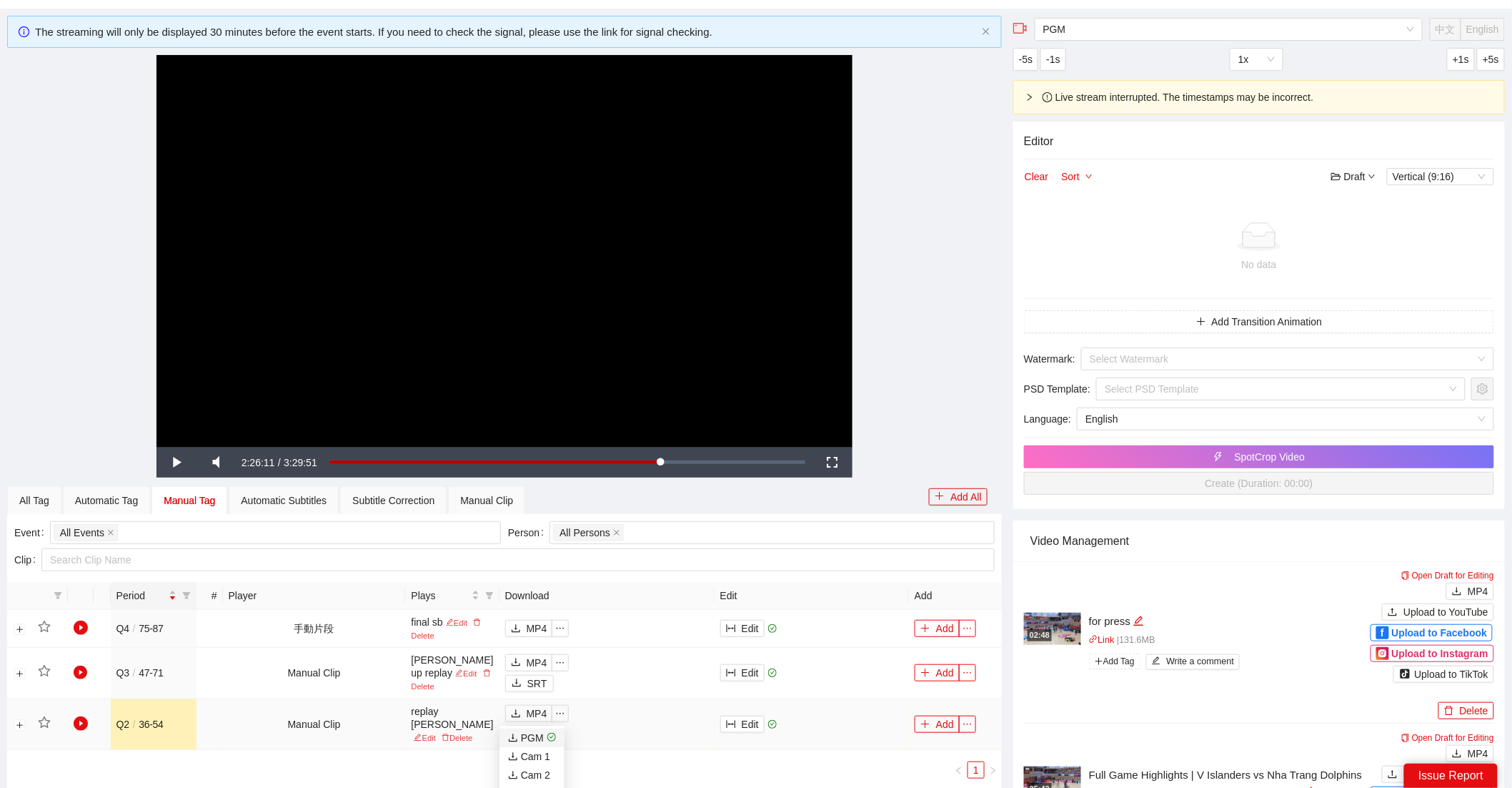
click at [534, 734] on div "PGM" at bounding box center [525, 737] width 35 height 16
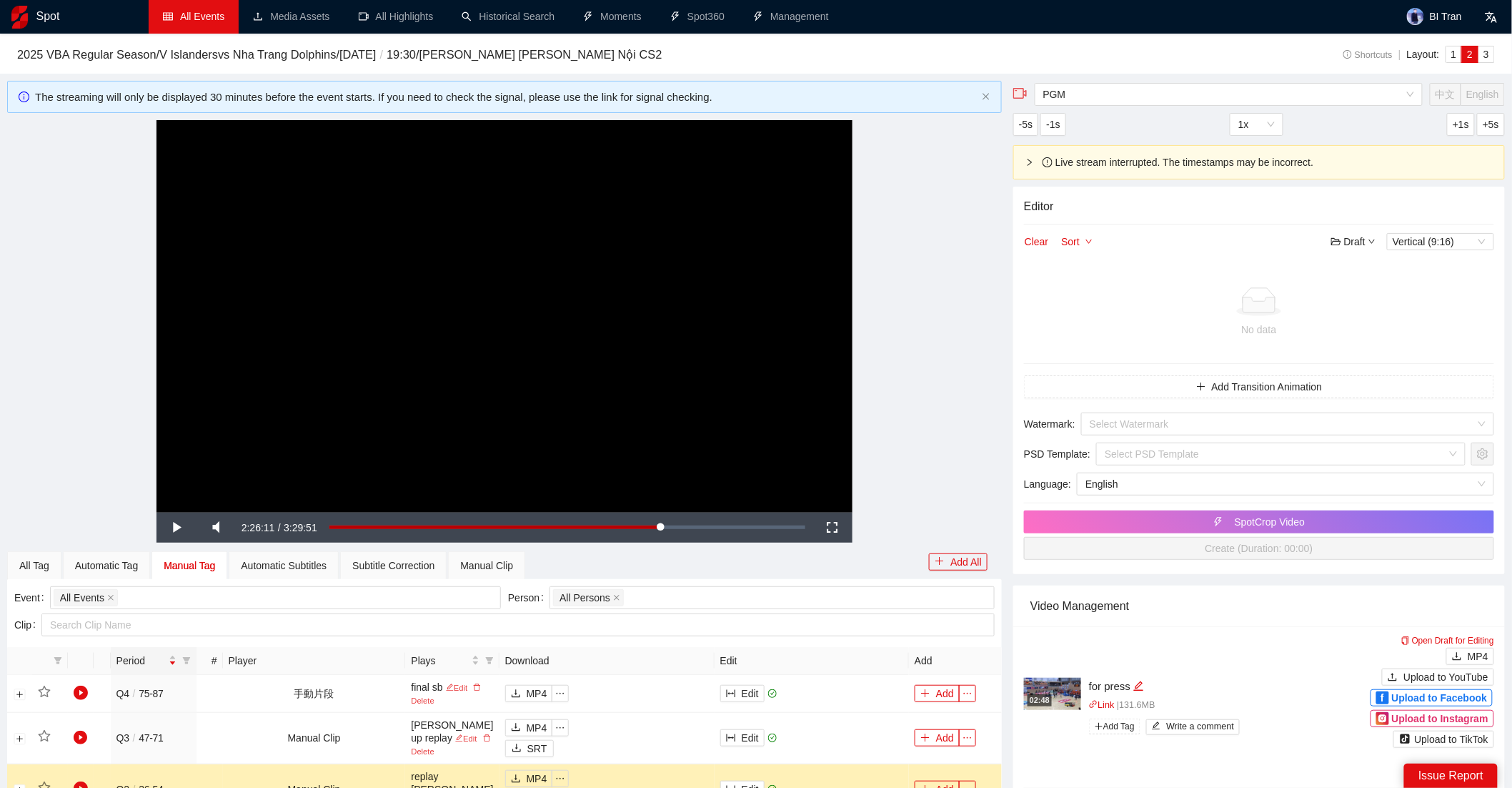
scroll to position [0, 0]
click at [210, 11] on link "All Events" at bounding box center [194, 17] width 61 height 11
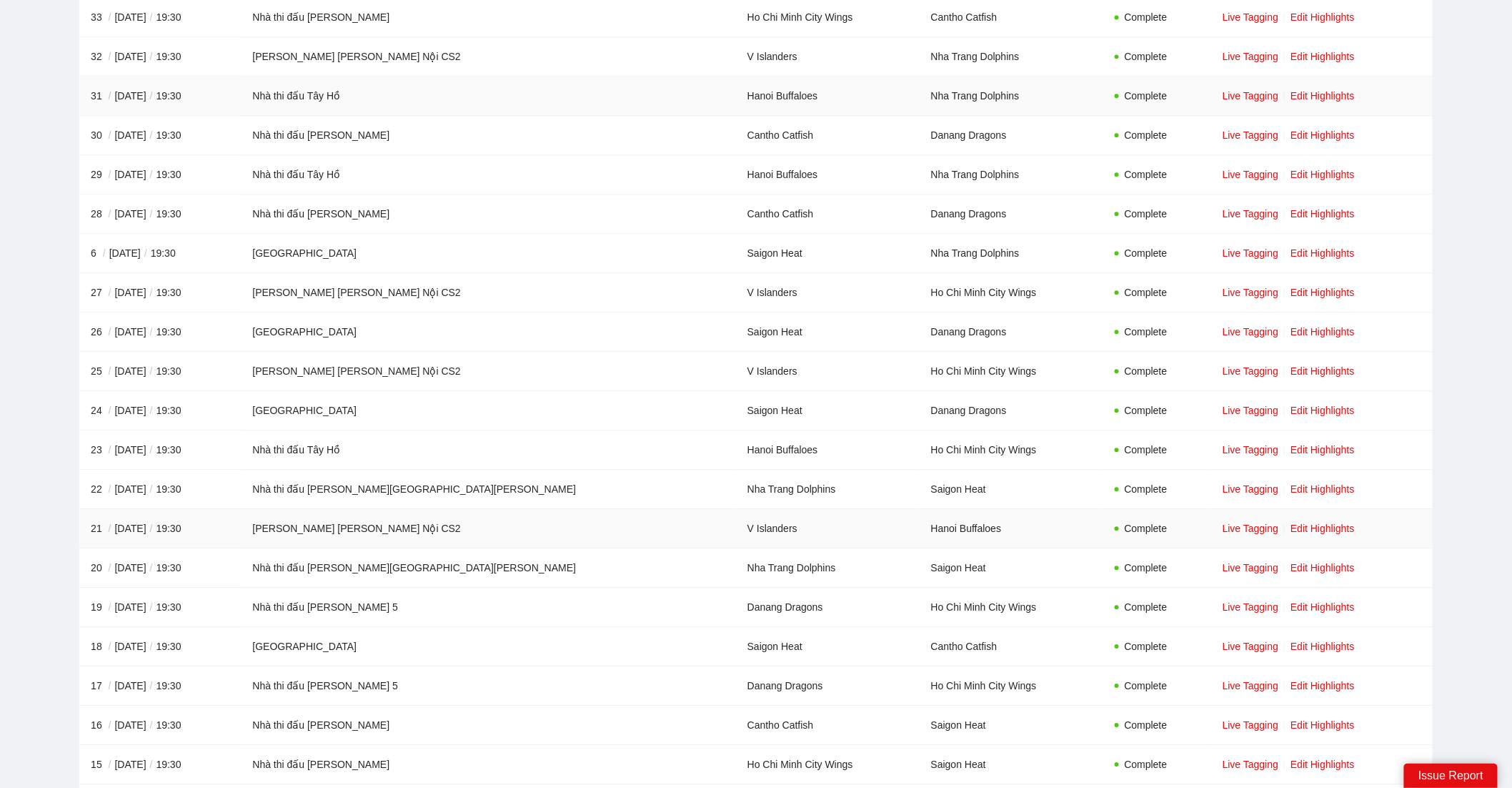
scroll to position [1615, 0]
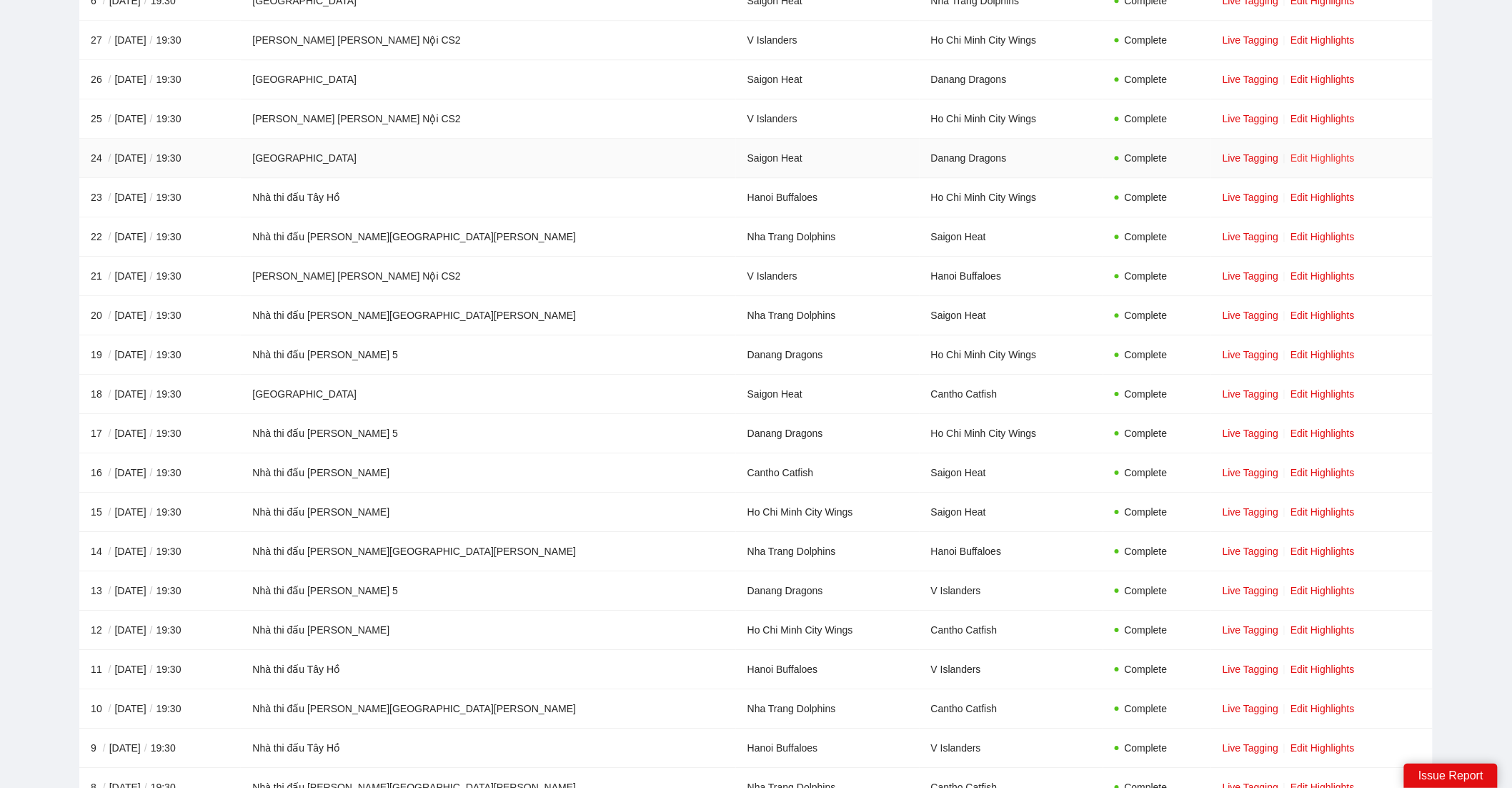
click at [1300, 162] on link "Edit Highlights" at bounding box center [1323, 158] width 64 height 11
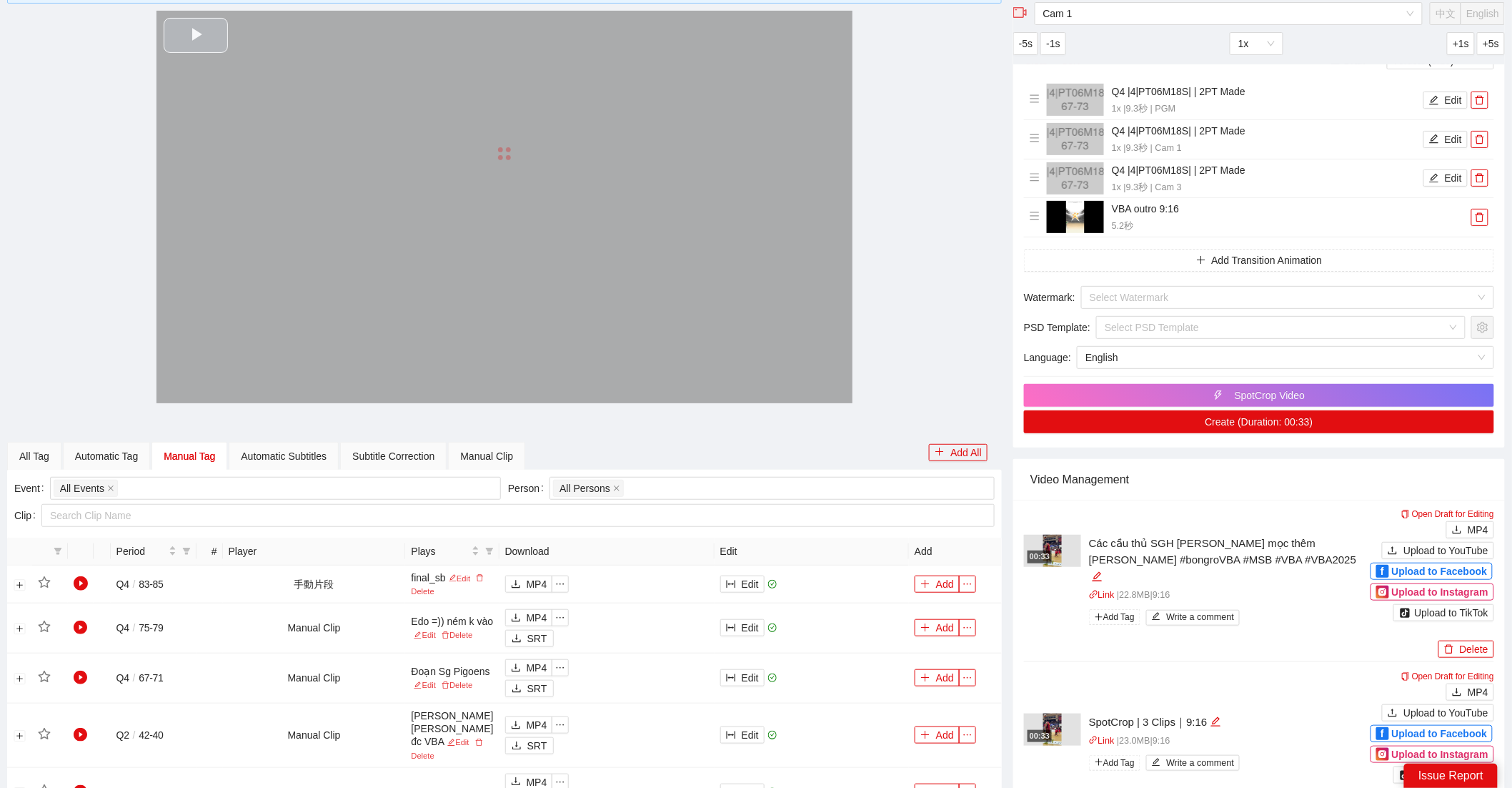
scroll to position [111, 0]
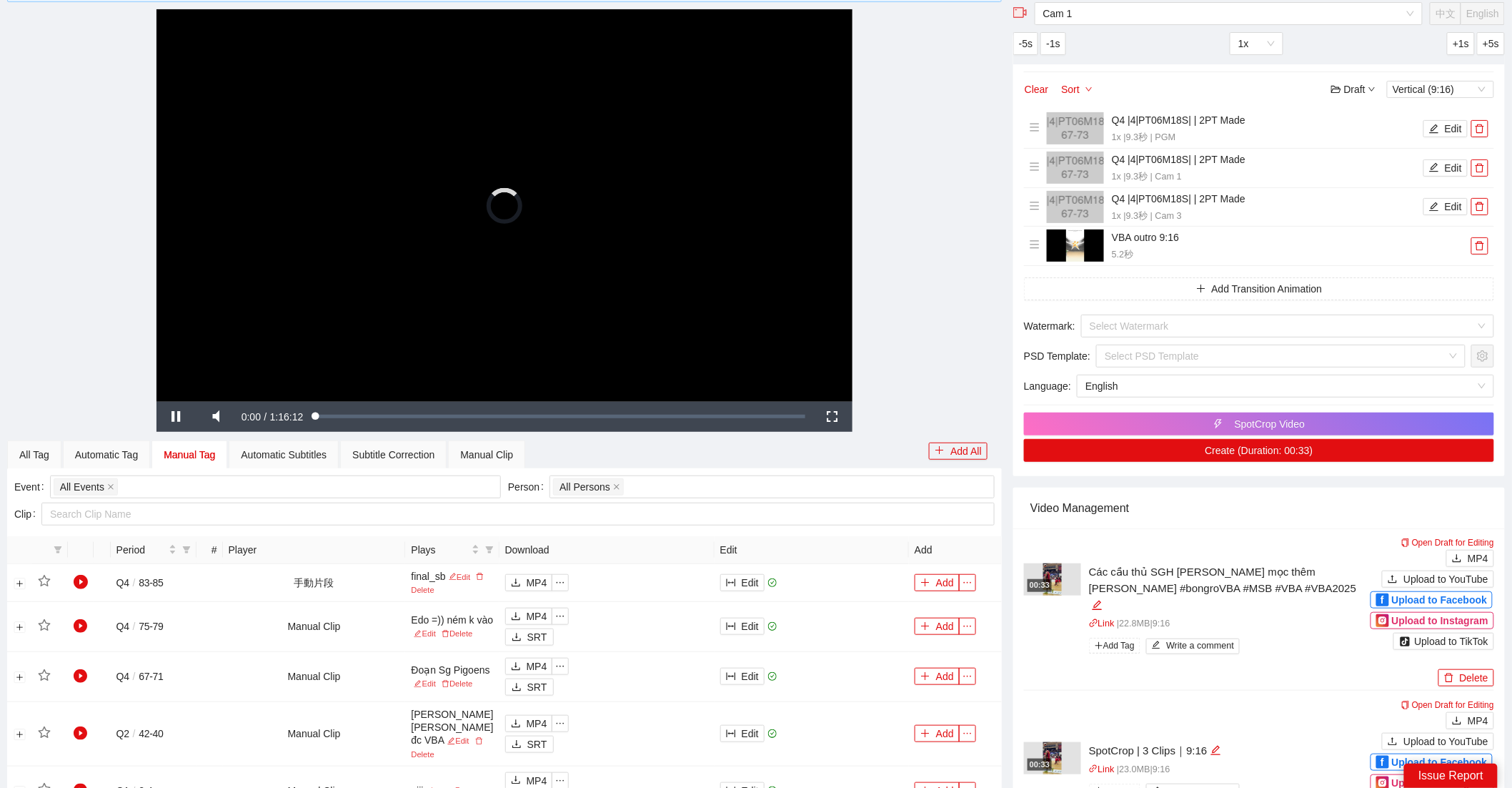
click at [632, 233] on video "Video Player" at bounding box center [505, 205] width 696 height 392
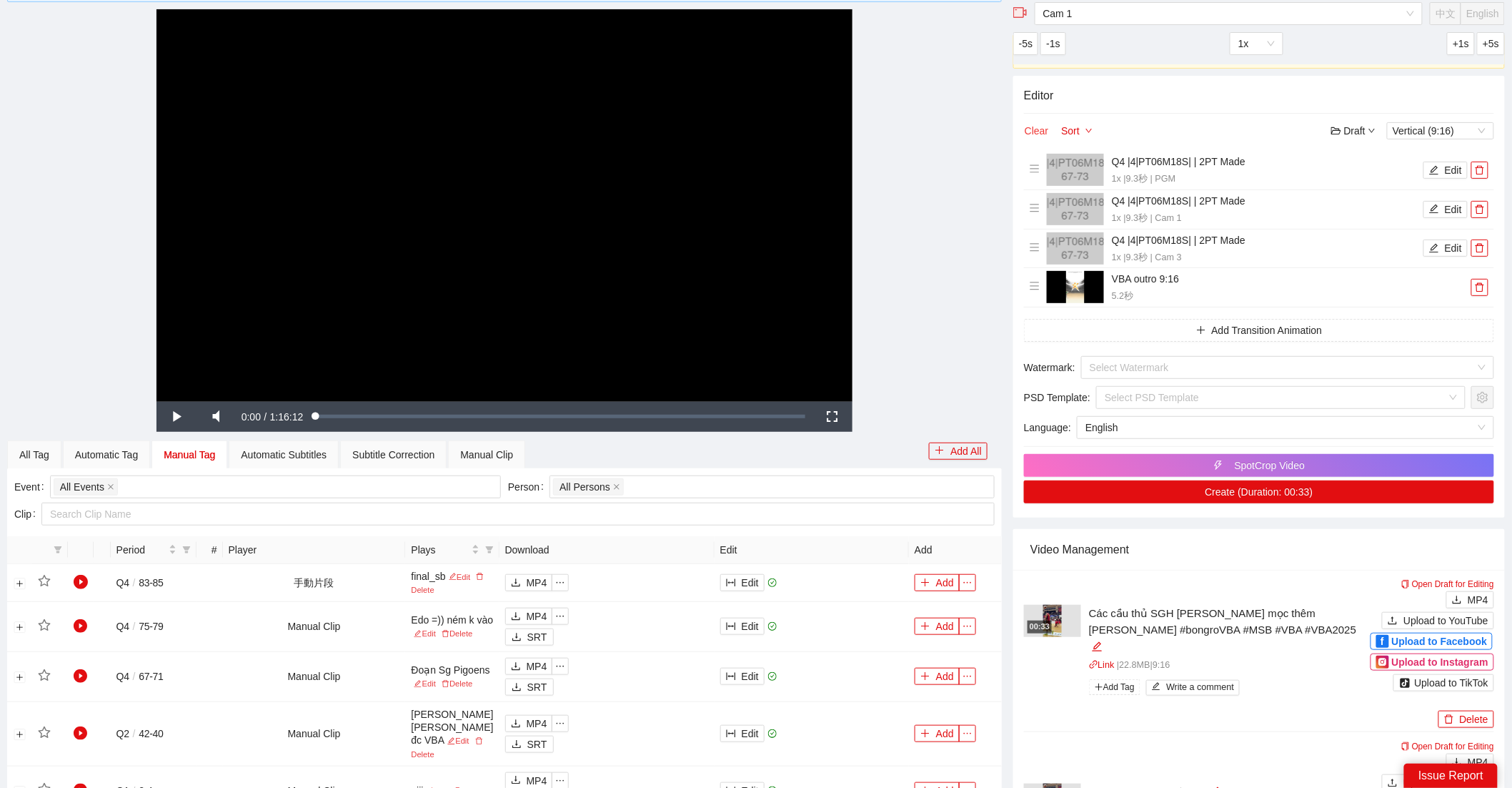
click at [1036, 136] on button "Clear" at bounding box center [1036, 131] width 25 height 17
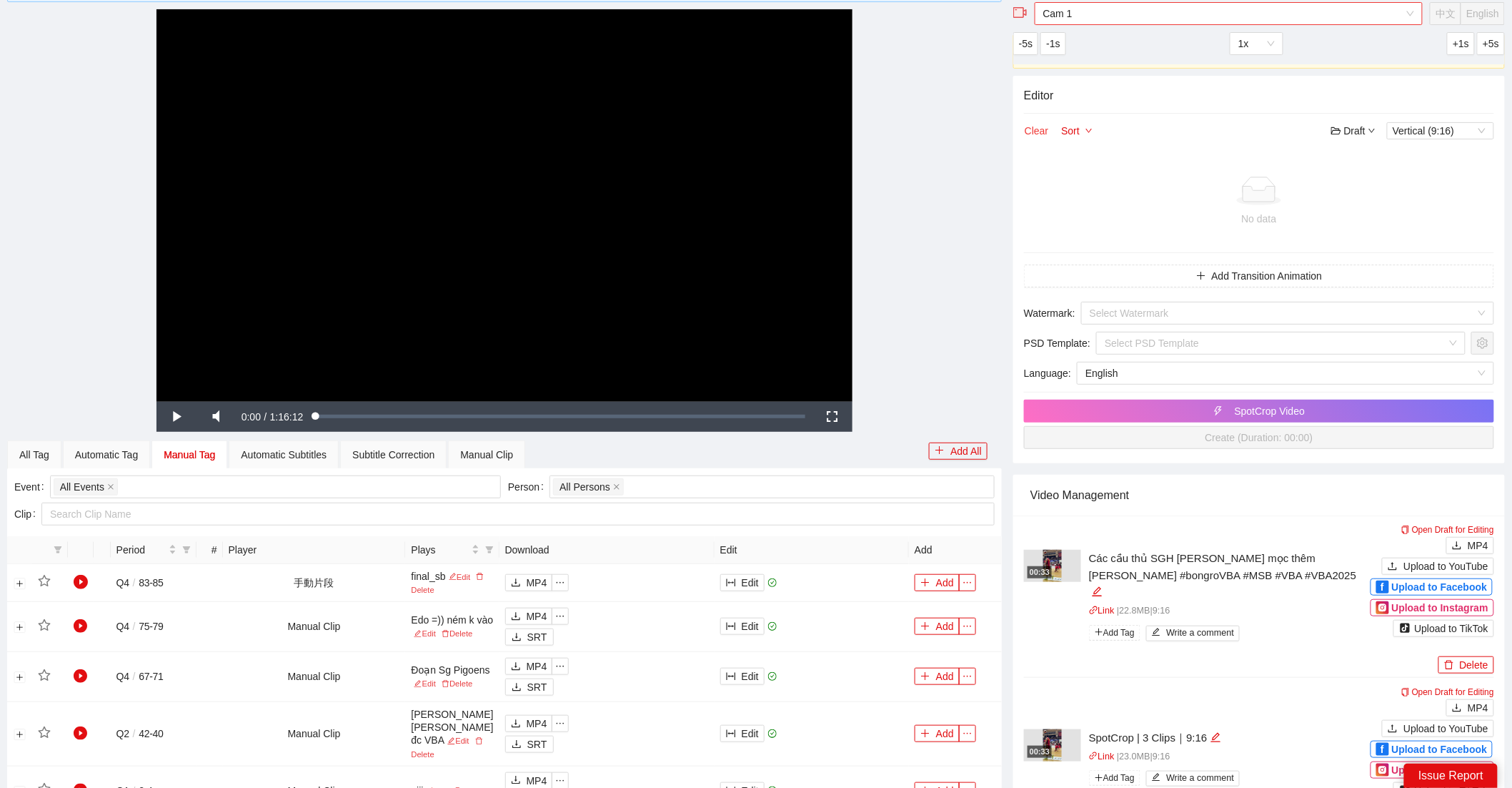
click at [1107, 19] on span "Cam 1" at bounding box center [1229, 13] width 371 height 21
click at [1075, 45] on div "PGM" at bounding box center [1229, 41] width 371 height 16
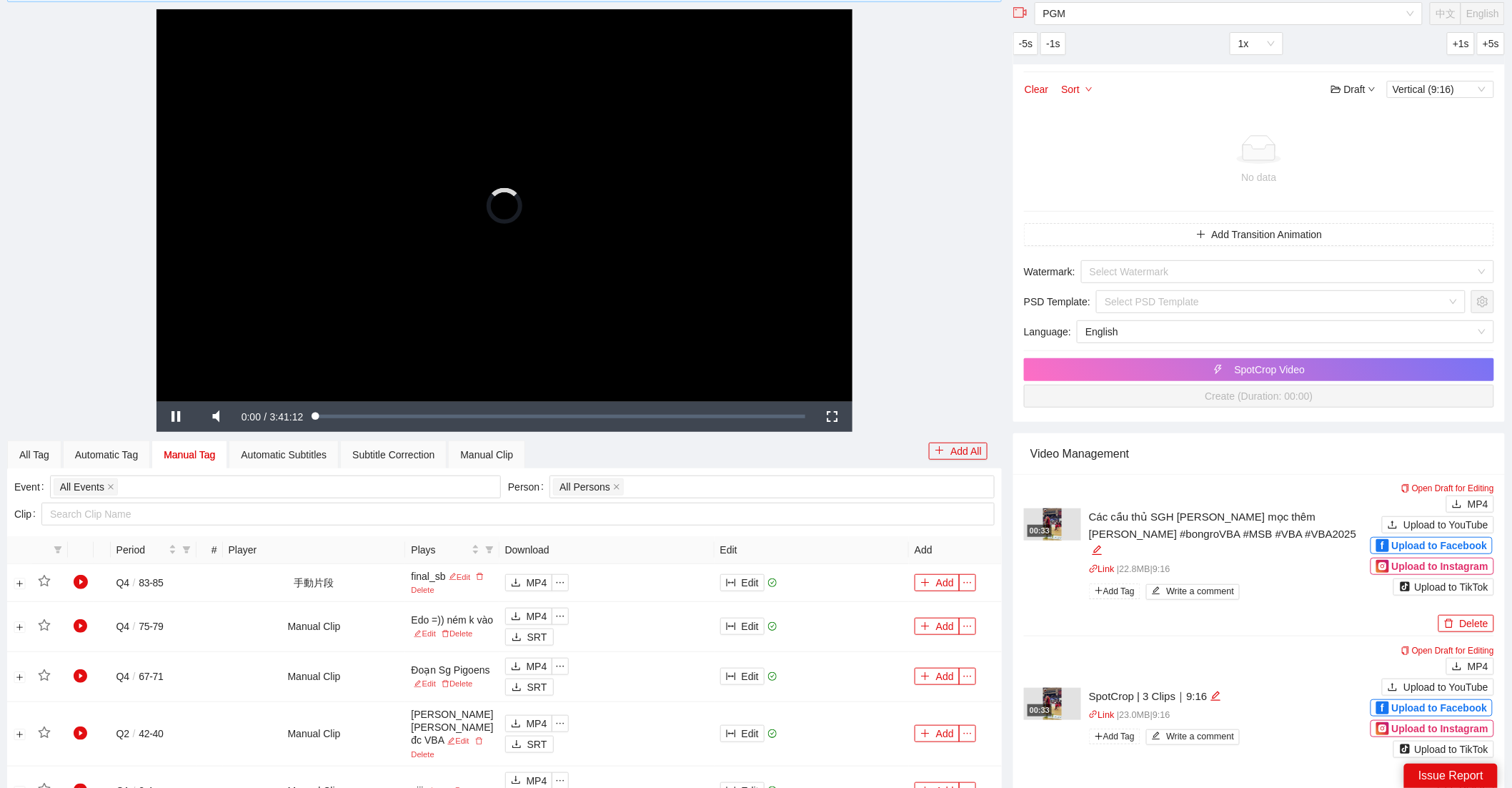
drag, startPoint x: 536, startPoint y: 207, endPoint x: 536, endPoint y: 230, distance: 23.0
click at [536, 207] on video "Video Player" at bounding box center [505, 205] width 696 height 392
click at [694, 408] on div "Loaded : 0.09% 2:50:34 0:00:00" at bounding box center [561, 417] width 505 height 30
click at [777, 415] on div "3:27:36" at bounding box center [777, 416] width 1 height 5
click at [776, 415] on div "3:27:36" at bounding box center [552, 416] width 446 height 5
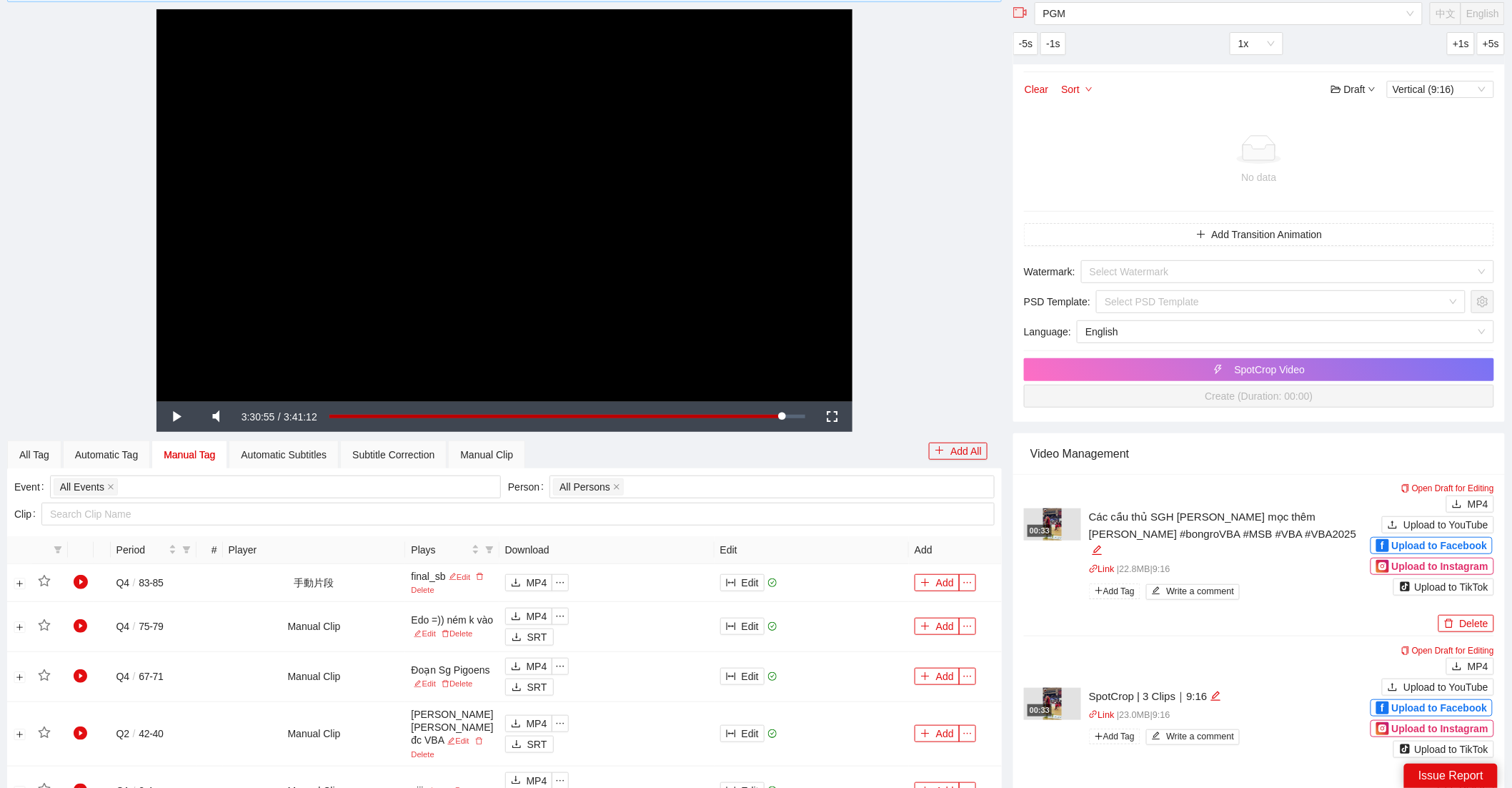
click at [687, 290] on video "Video Player" at bounding box center [505, 205] width 696 height 392
click at [664, 238] on video "Video Player" at bounding box center [505, 205] width 696 height 392
click at [753, 417] on div "Loaded : 99.86% 3:16:19 3:16:19" at bounding box center [567, 416] width 476 height 5
drag, startPoint x: 763, startPoint y: 414, endPoint x: 784, endPoint y: 418, distance: 21.4
click at [765, 414] on div "Loaded : 88.83% 3:20:18 3:16:20" at bounding box center [567, 416] width 476 height 5
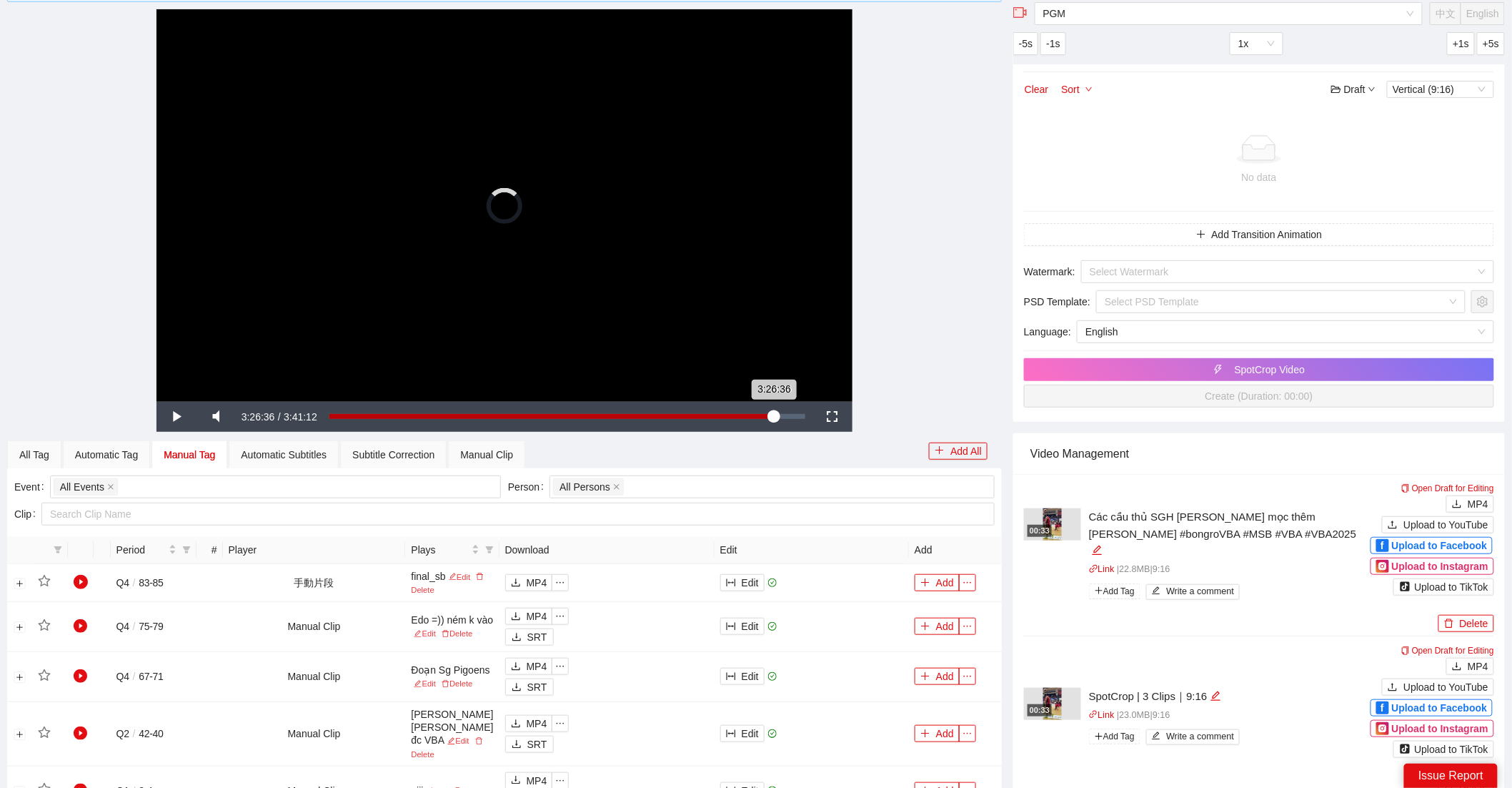
click at [775, 415] on div "Loaded : 91.50% 3:26:36 3:26:36" at bounding box center [567, 416] width 476 height 5
click at [770, 415] on div "3:24:57" at bounding box center [549, 416] width 441 height 5
drag, startPoint x: 782, startPoint y: 415, endPoint x: 791, endPoint y: 416, distance: 9.1
click at [778, 415] on div "3:28:16" at bounding box center [553, 416] width 448 height 5
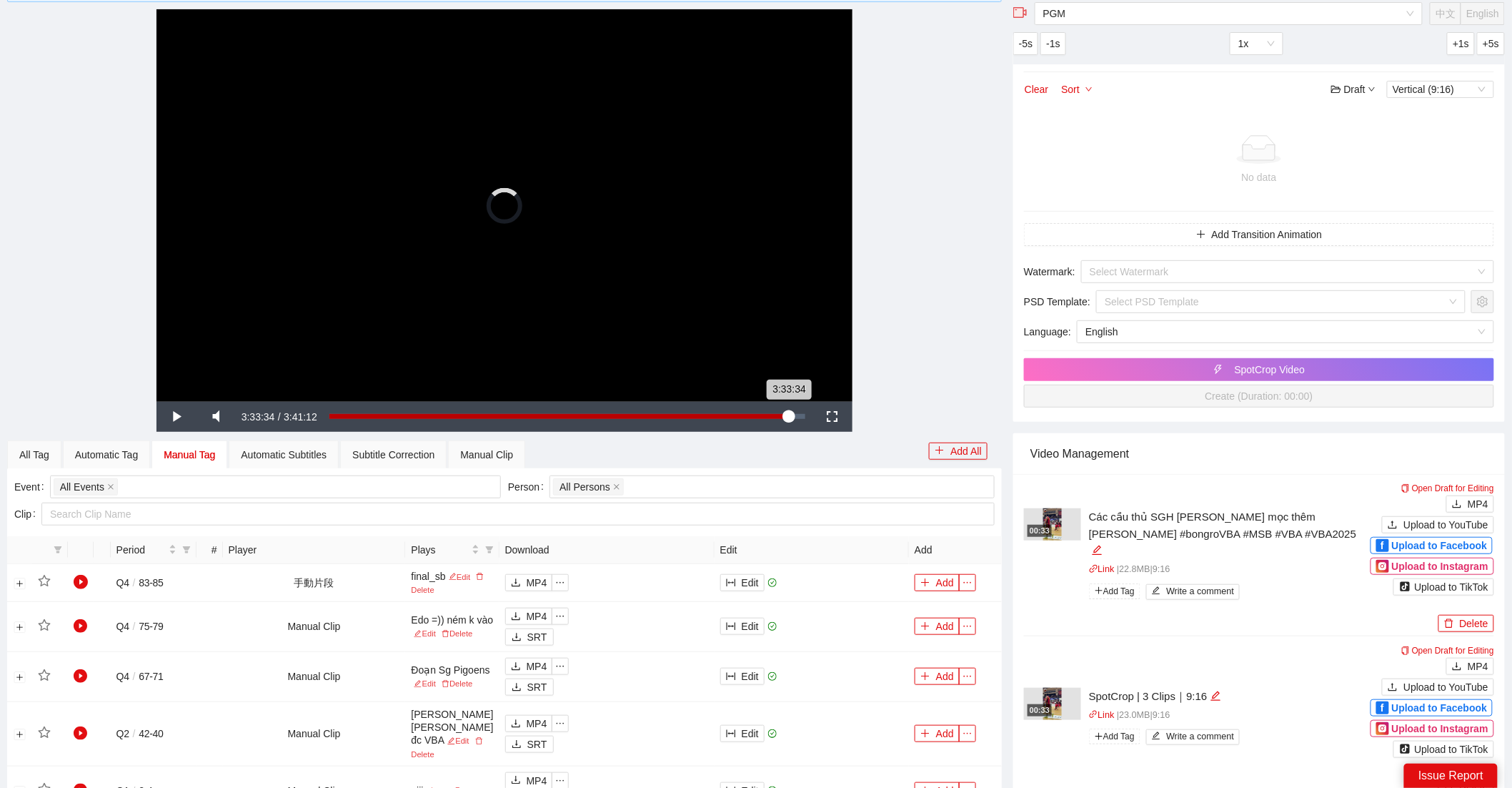
click at [789, 415] on div "3:33:34" at bounding box center [559, 416] width 459 height 5
click at [525, 247] on video "Video Player" at bounding box center [505, 205] width 696 height 392
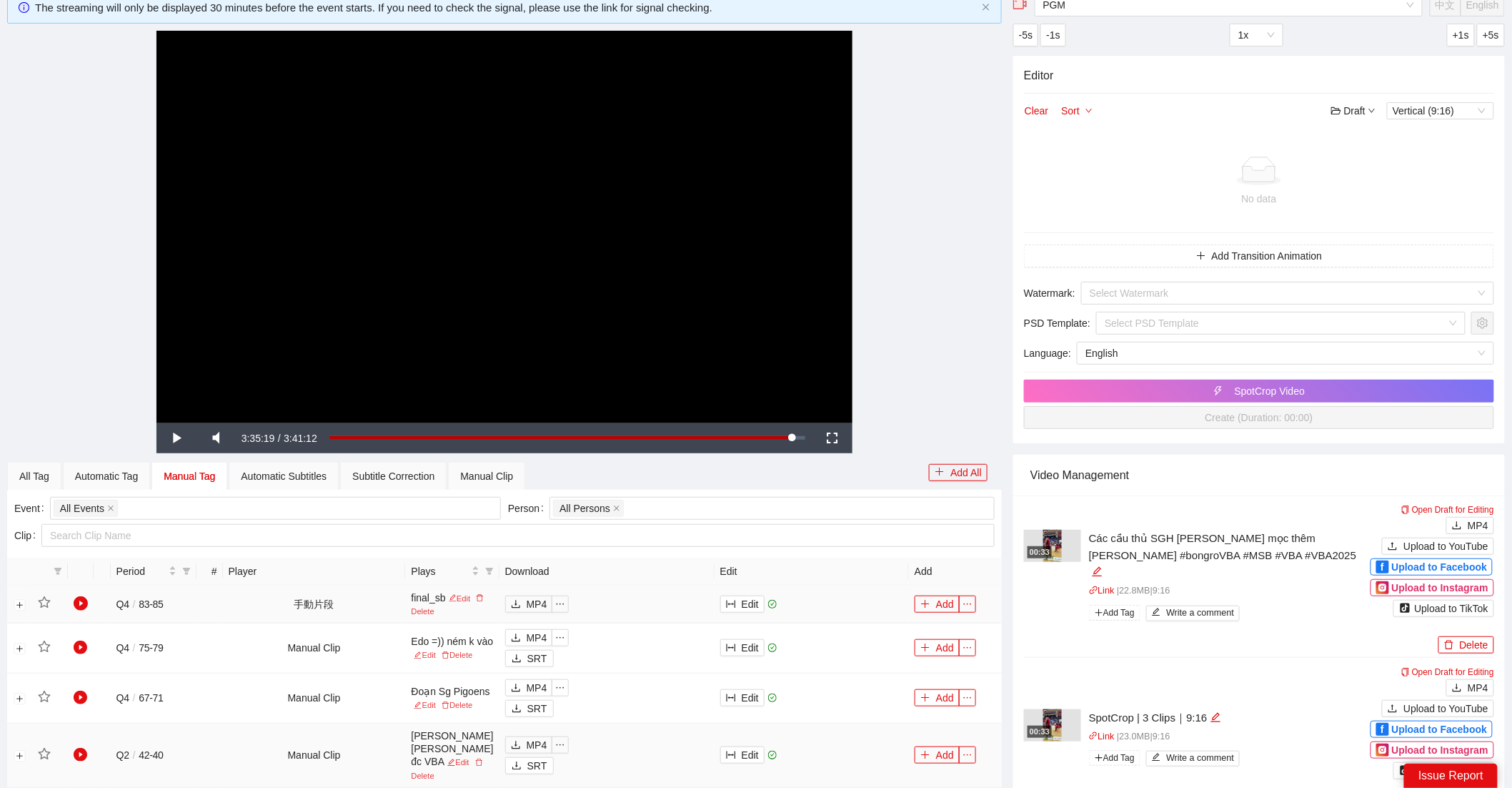
scroll to position [0, 0]
